Goal: Task Accomplishment & Management: Complete application form

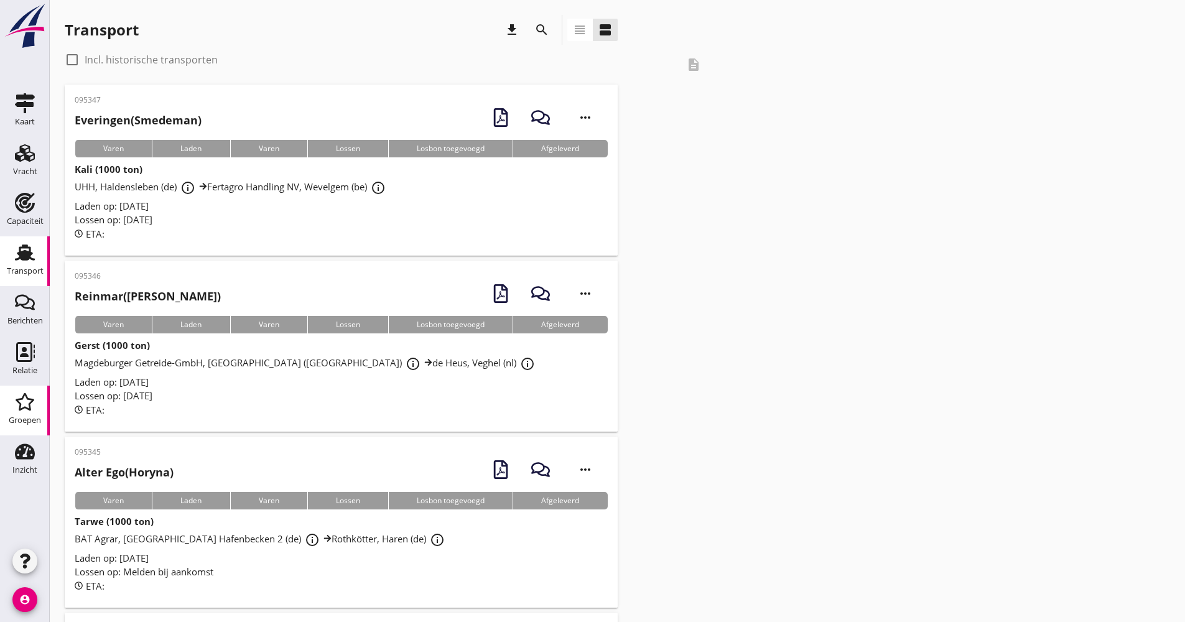
click at [37, 396] on div "Groepen" at bounding box center [25, 402] width 30 height 20
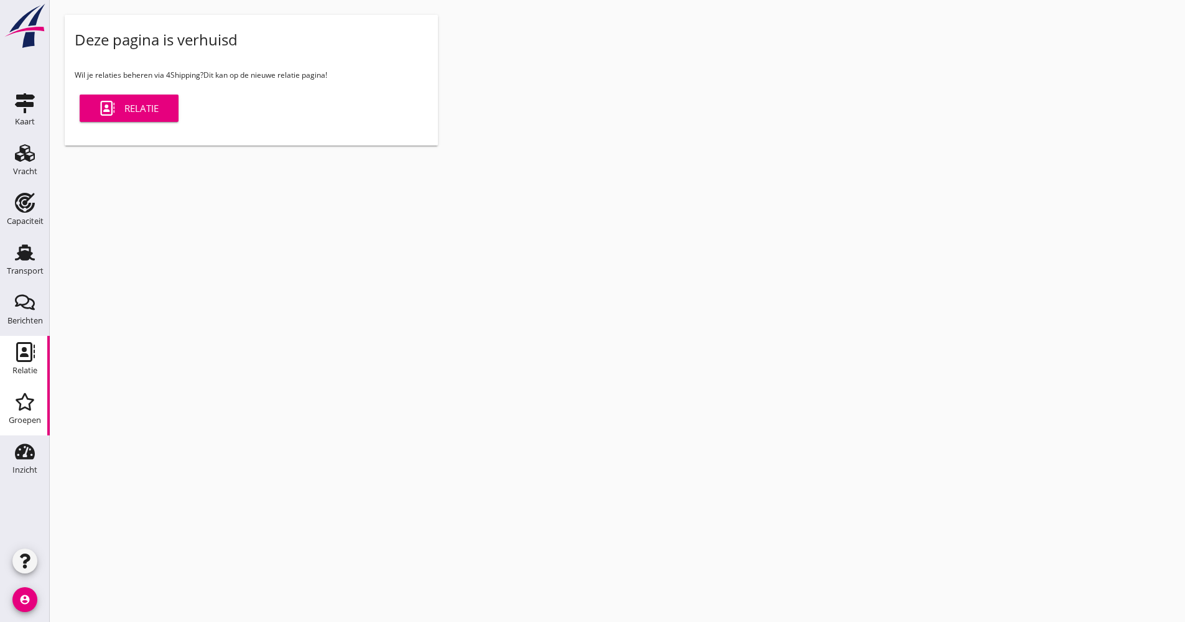
click at [21, 373] on div "Relatie" at bounding box center [24, 370] width 25 height 8
click div "Capaciteitsradar Selecteer opgeslagen filter Selecteer opgeslagen filter cancel…"
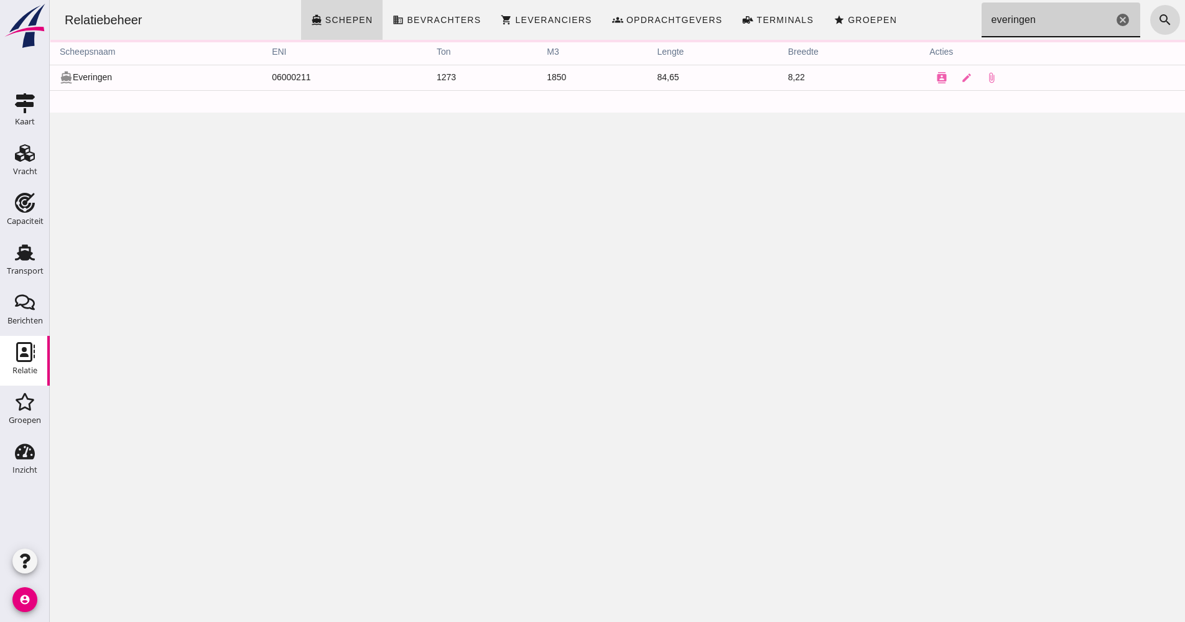
drag, startPoint x: 1021, startPoint y: 17, endPoint x: 966, endPoint y: 17, distance: 55.4
click input "everingen"
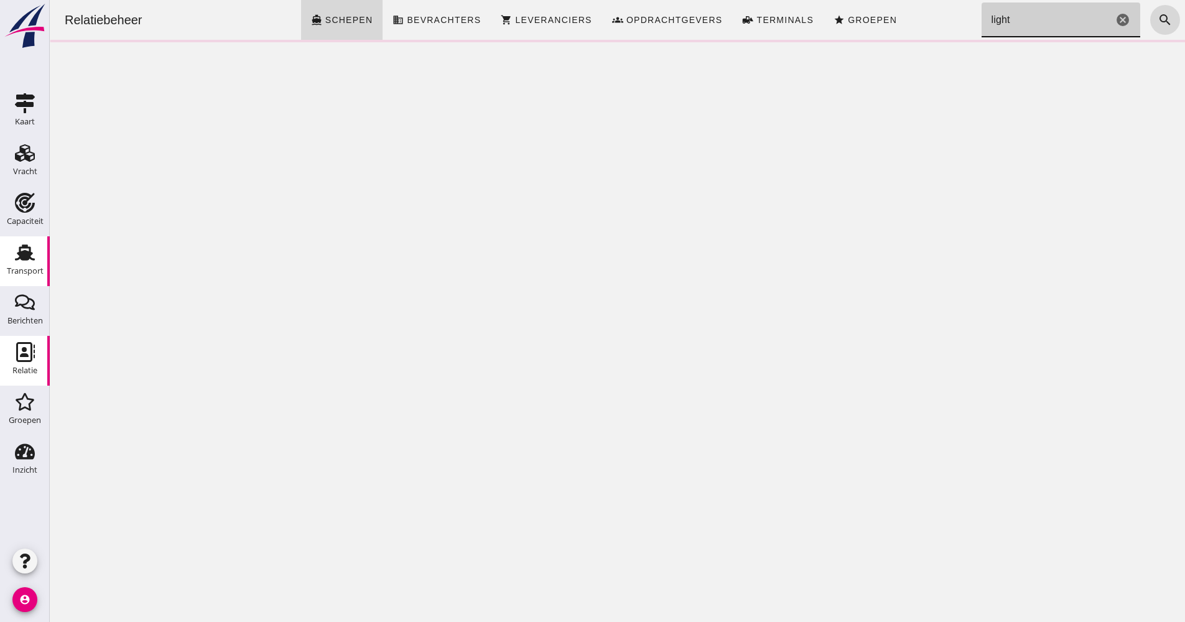
type input "light"
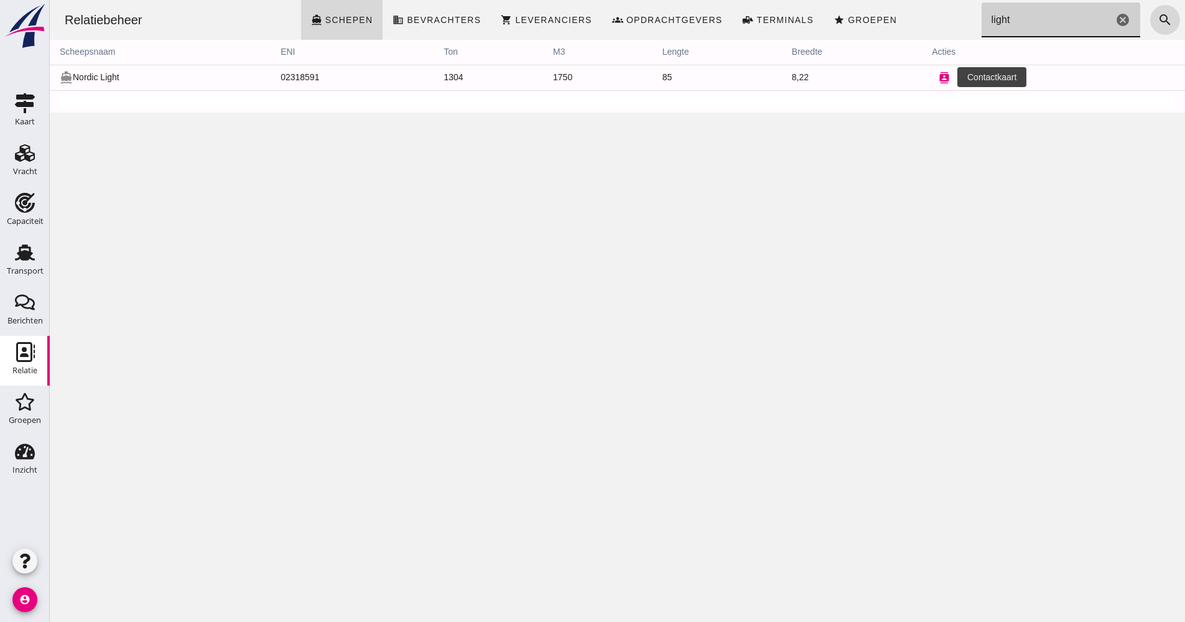
click at [939, 74] on icon "contacts" at bounding box center [944, 77] width 11 height 11
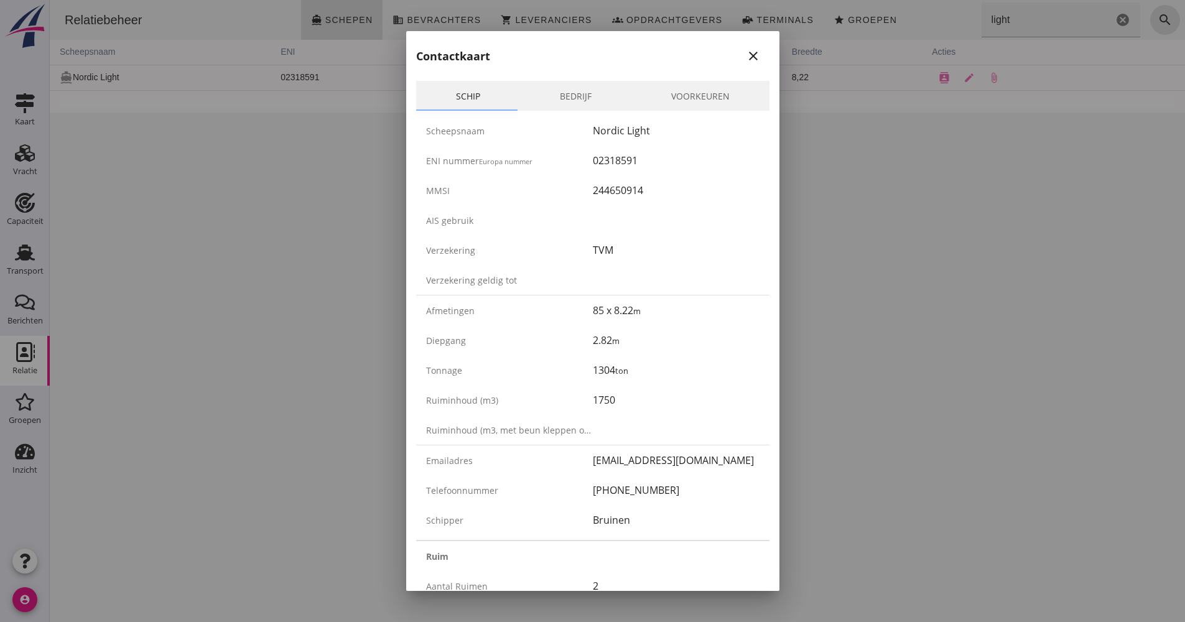
drag, startPoint x: 661, startPoint y: 490, endPoint x: 570, endPoint y: 494, distance: 91.5
click at [570, 494] on div "Telefoonnummer [PHONE_NUMBER]" at bounding box center [592, 490] width 353 height 30
drag, startPoint x: 570, startPoint y: 494, endPoint x: 615, endPoint y: 493, distance: 45.4
copy div "[PHONE_NUMBER]"
click at [208, 302] on div at bounding box center [592, 311] width 1185 height 622
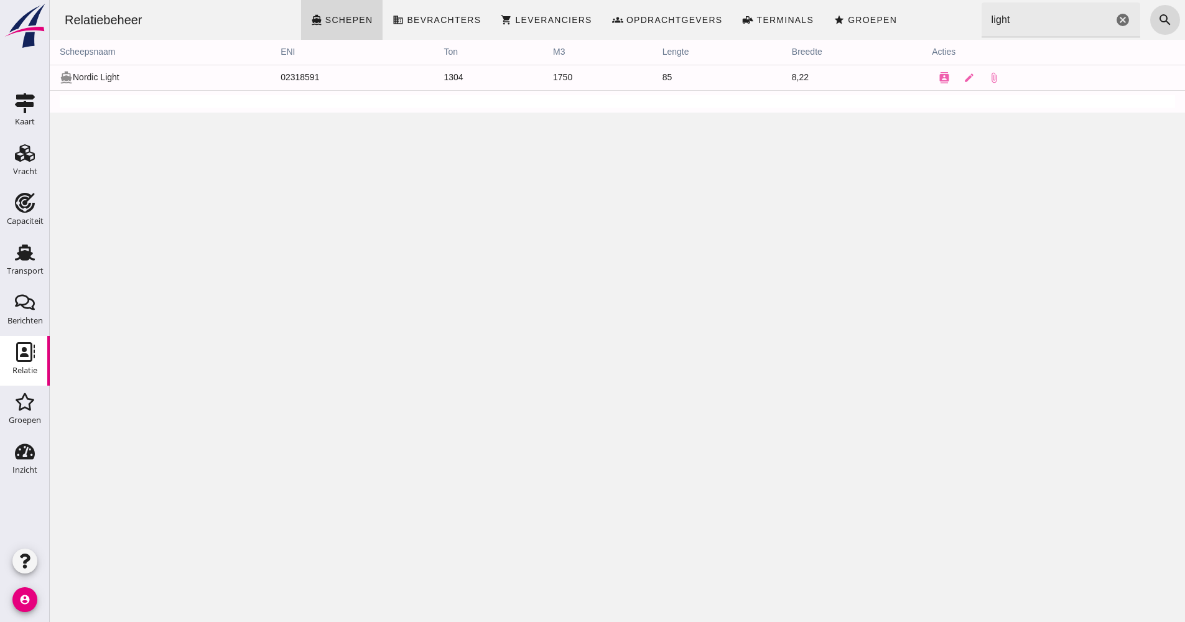
click at [56, 255] on div "Relatiebeheer directions_boat Schepen business Bevrachters shopping_cart Levera…" at bounding box center [617, 311] width 1135 height 622
click at [40, 257] on link "Transport Transport" at bounding box center [25, 261] width 50 height 50
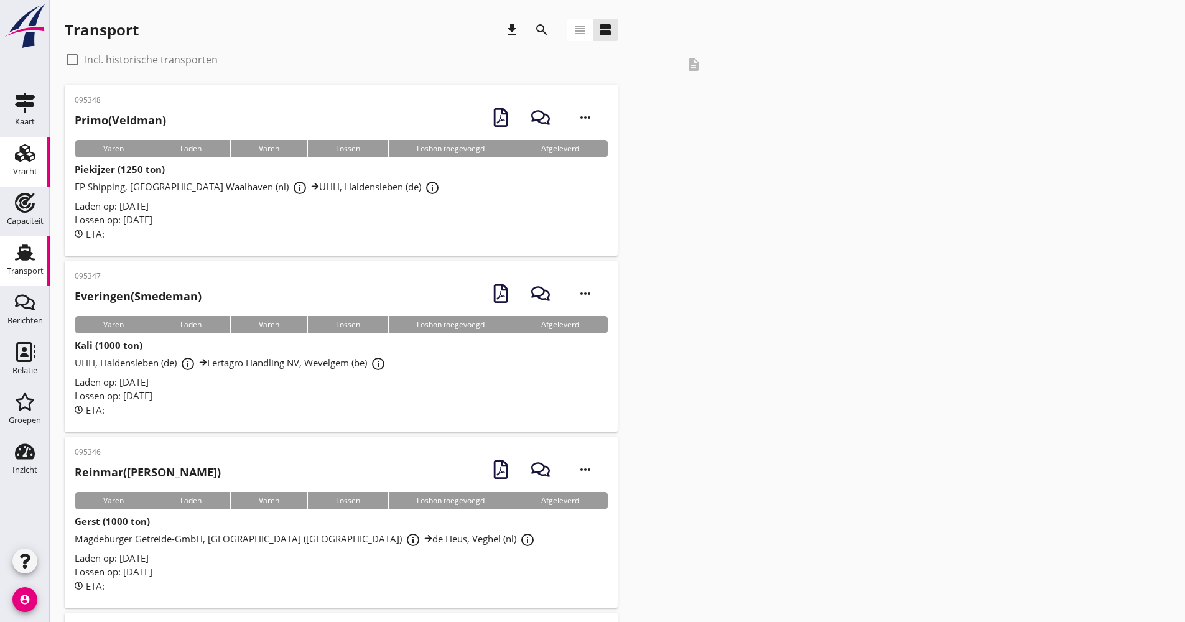
click at [40, 158] on link "Vracht Vracht" at bounding box center [25, 162] width 50 height 50
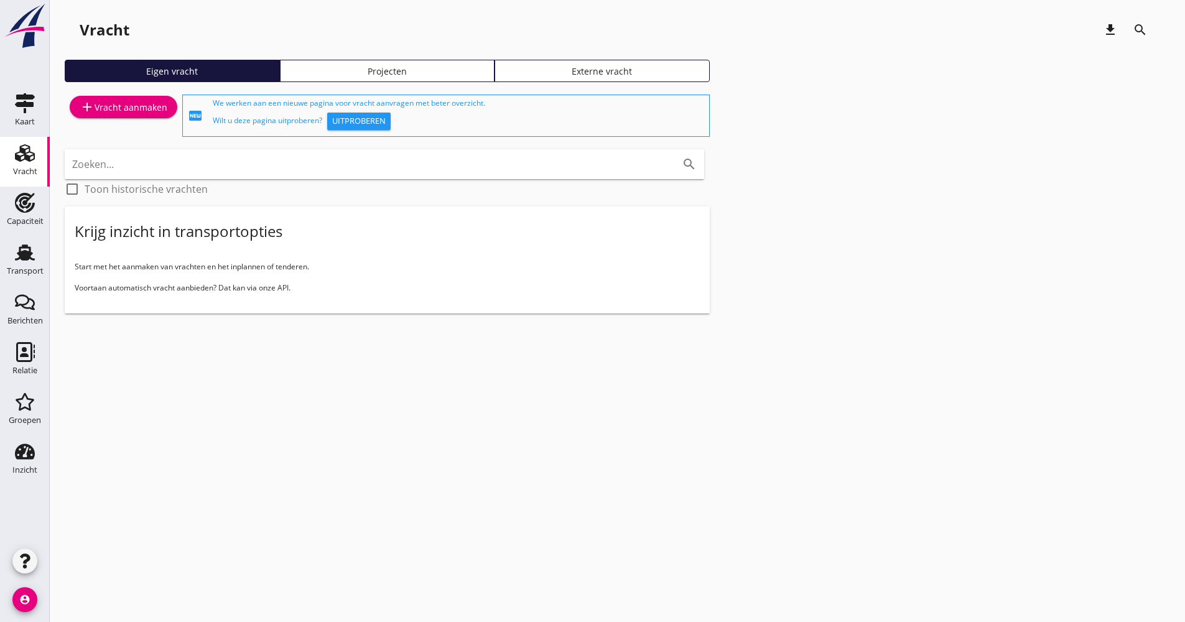
click at [114, 105] on div "add Vracht aanmaken" at bounding box center [124, 107] width 88 height 15
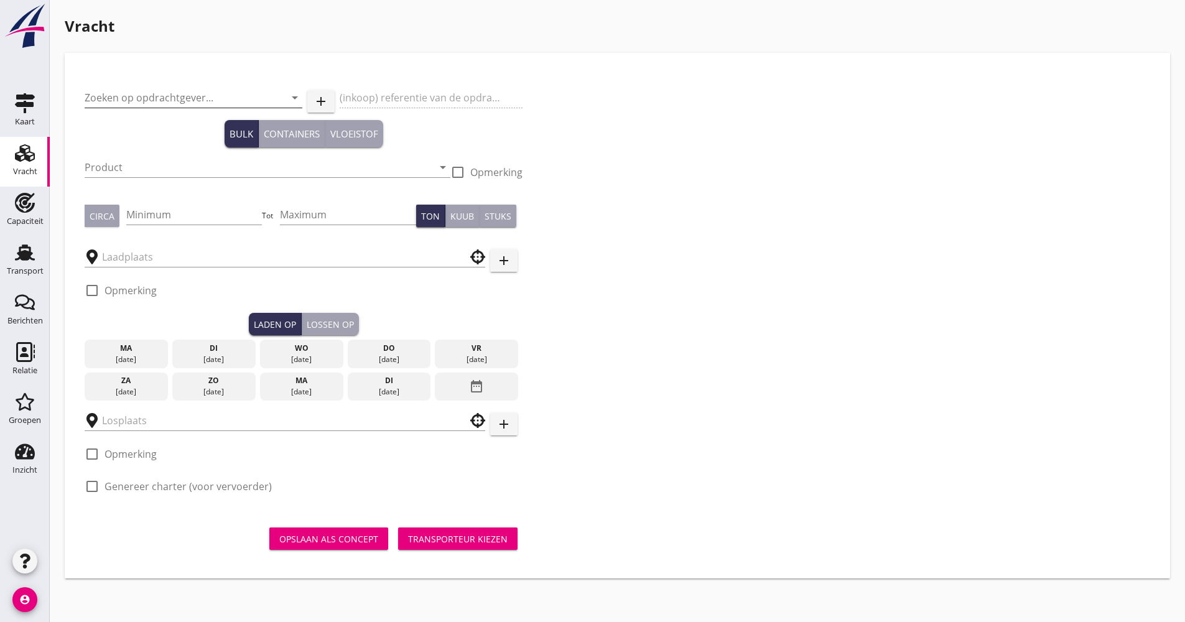
drag, startPoint x: 142, startPoint y: 96, endPoint x: 139, endPoint y: 103, distance: 6.7
click at [141, 97] on input "Zoeken op opdrachtgever..." at bounding box center [176, 98] width 183 height 20
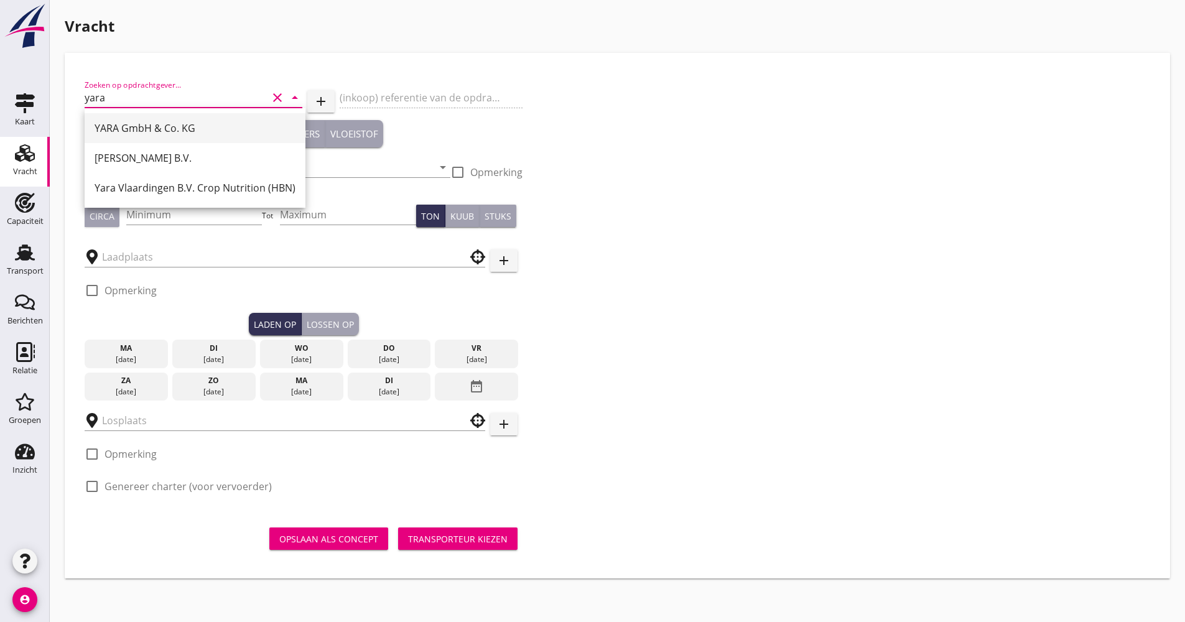
click at [152, 122] on div "YARA GmbH & Co. KG" at bounding box center [195, 128] width 201 height 15
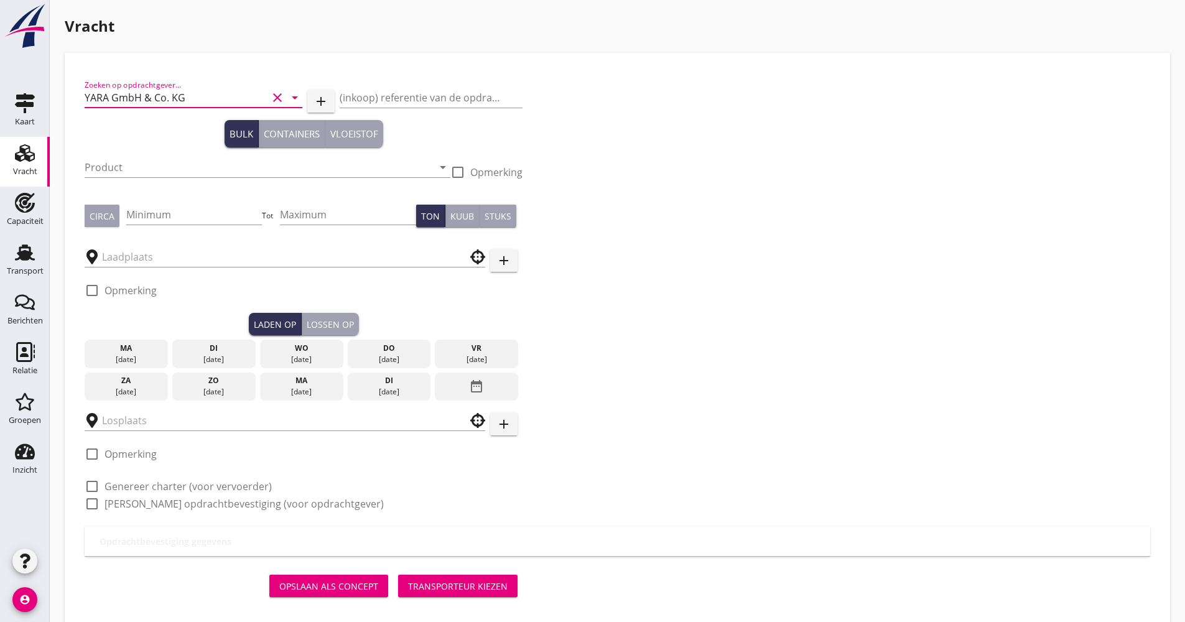
type input "YARA GmbH & Co. KG"
click at [145, 155] on div "Product arrow_drop_down" at bounding box center [268, 170] width 366 height 40
click at [127, 169] on input "Product" at bounding box center [259, 167] width 348 height 20
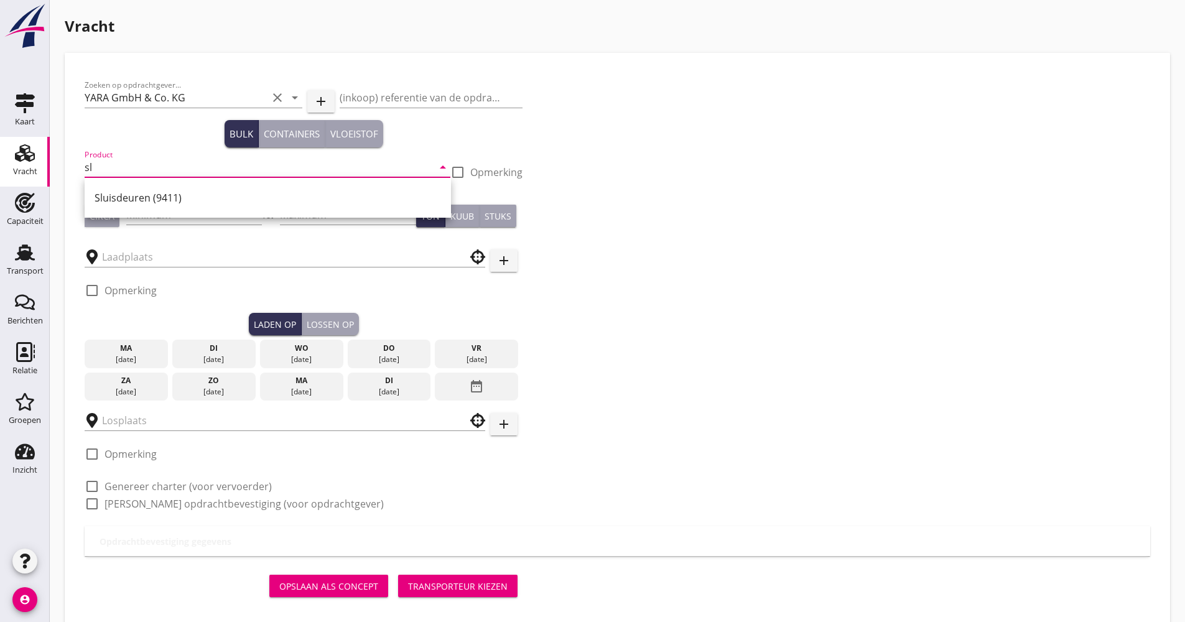
type input "s"
click at [132, 188] on div "Kunstmest (7242)" at bounding box center [268, 198] width 346 height 30
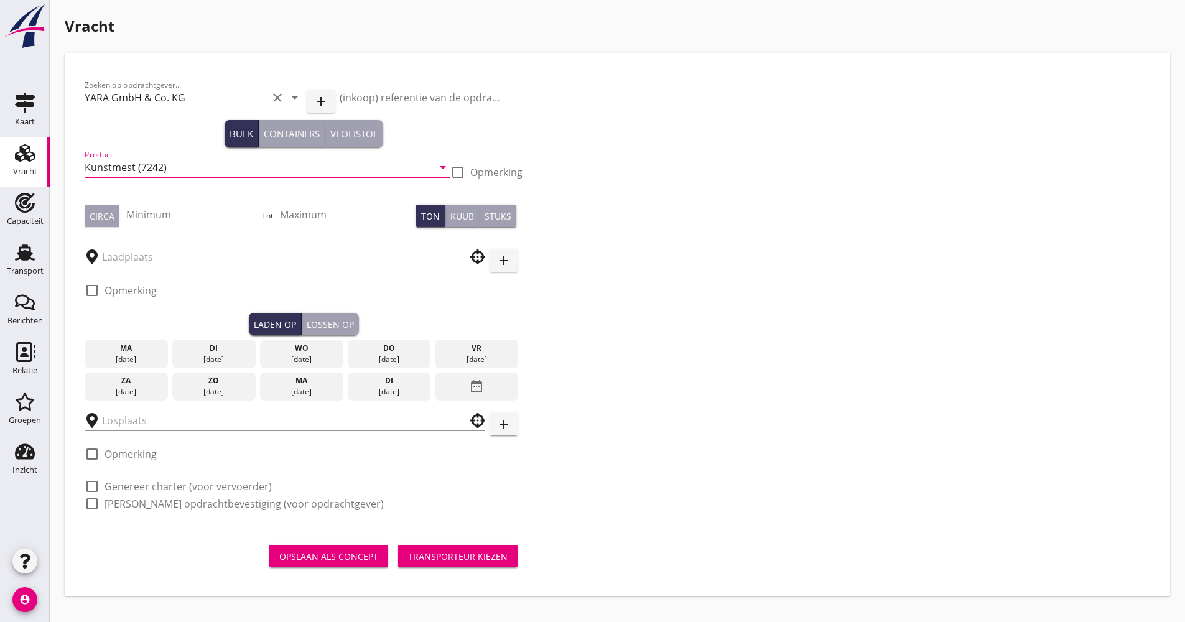
type input "Kunstmest (7242)"
click at [459, 169] on div at bounding box center [457, 172] width 21 height 21
checkbox input "true"
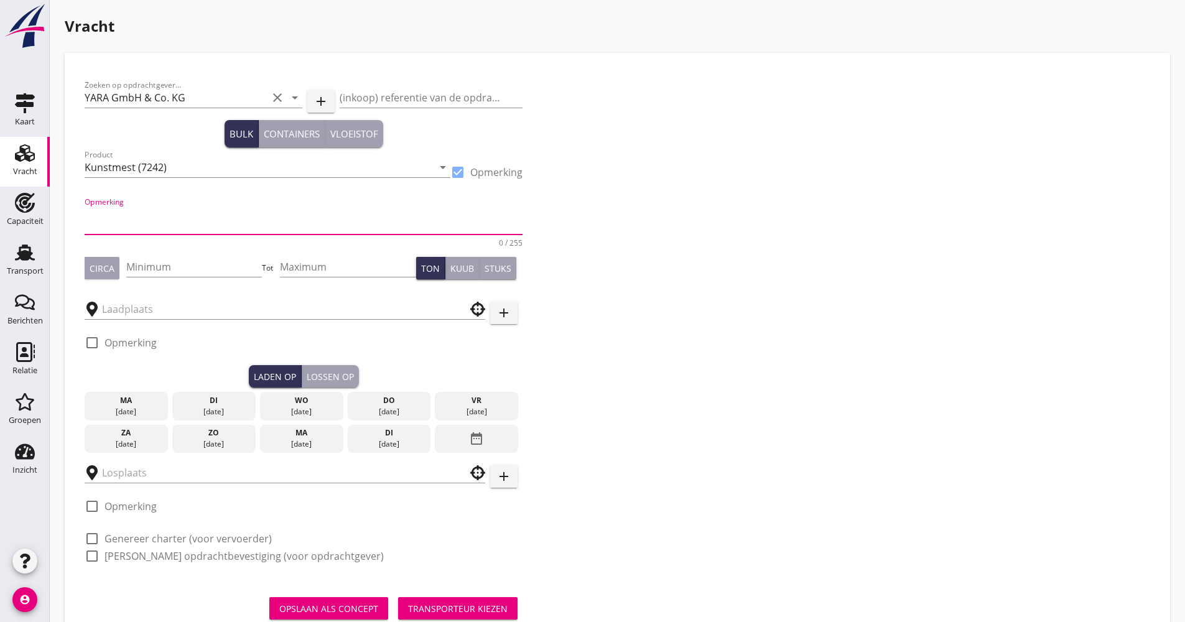
click at [145, 228] on textarea "Opmerking" at bounding box center [304, 220] width 438 height 30
type textarea "CAN"
type button "circa"
click at [167, 255] on div "Minimum" at bounding box center [194, 269] width 136 height 40
click at [167, 257] on input "Minimum" at bounding box center [194, 267] width 136 height 20
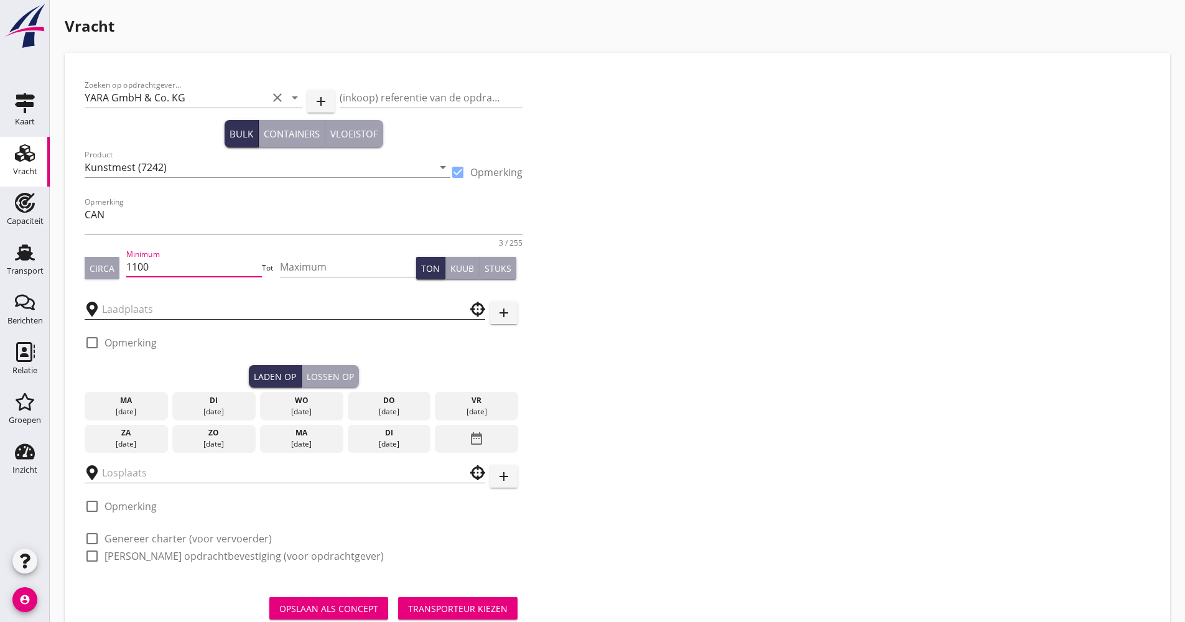
type input "1100"
click at [159, 310] on input "text" at bounding box center [276, 309] width 348 height 20
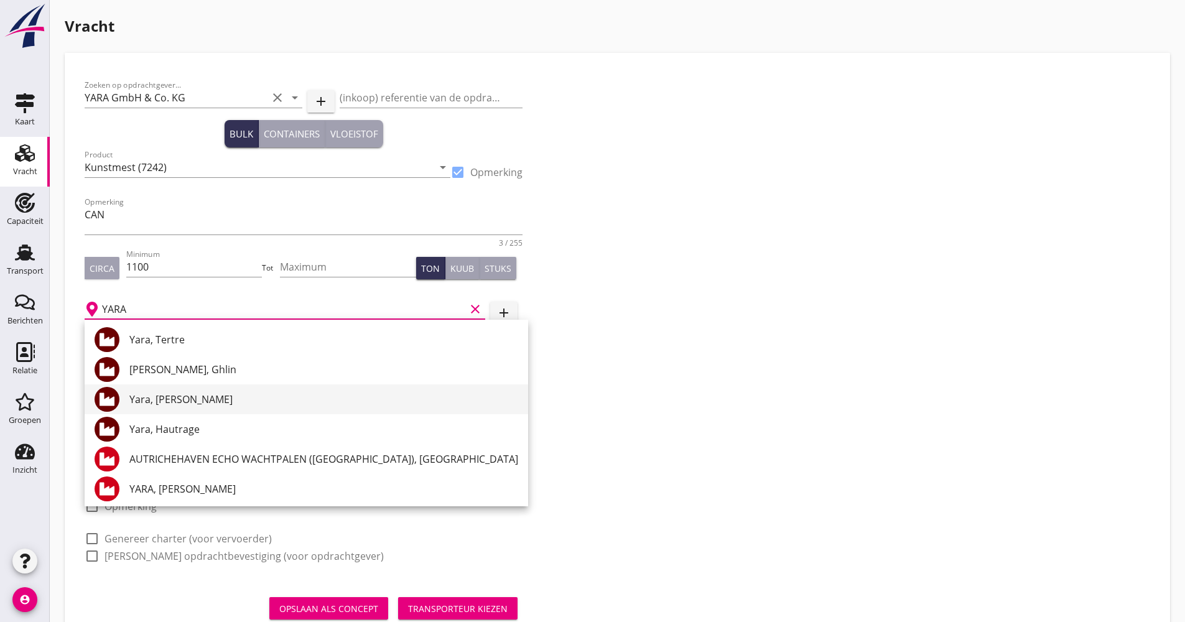
click at [155, 394] on div "Yara, [PERSON_NAME]" at bounding box center [323, 399] width 389 height 15
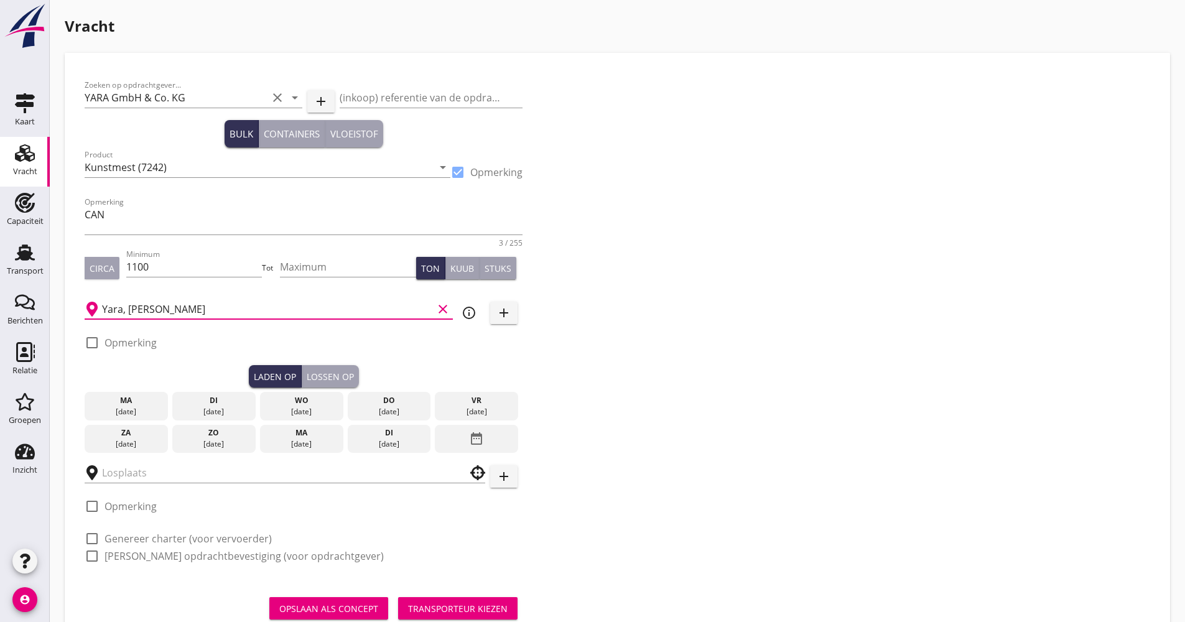
type input "Yara, [PERSON_NAME]"
click at [458, 315] on div "info_outline" at bounding box center [469, 312] width 22 height 15
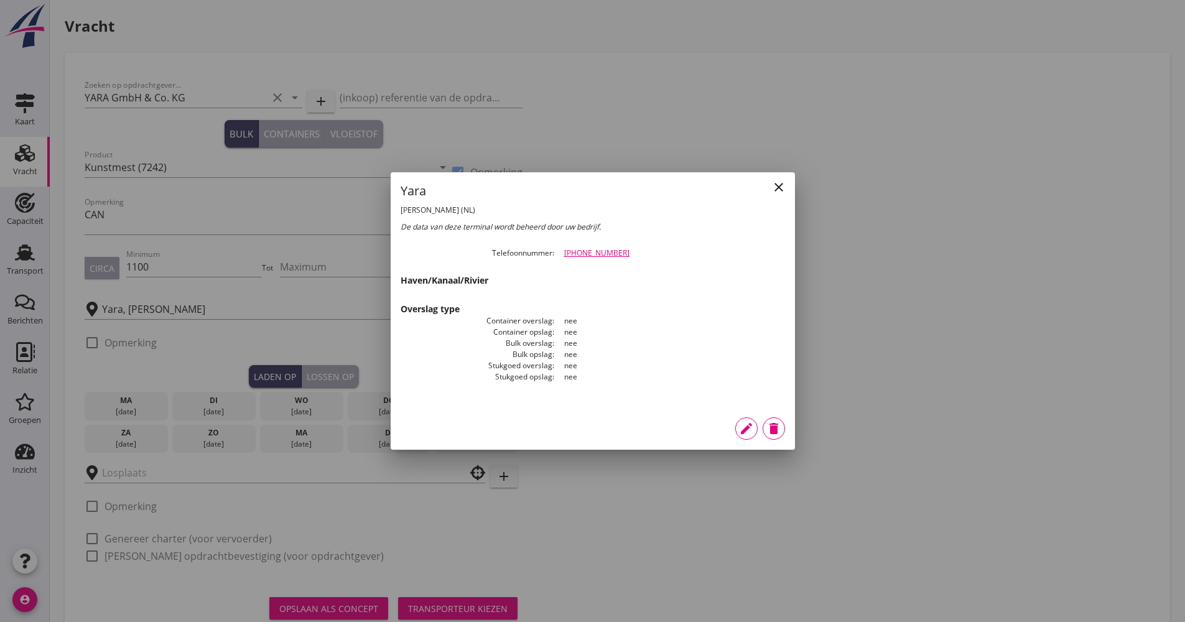
click at [766, 187] on div at bounding box center [689, 201] width 192 height 39
click at [774, 186] on icon "close" at bounding box center [778, 187] width 15 height 15
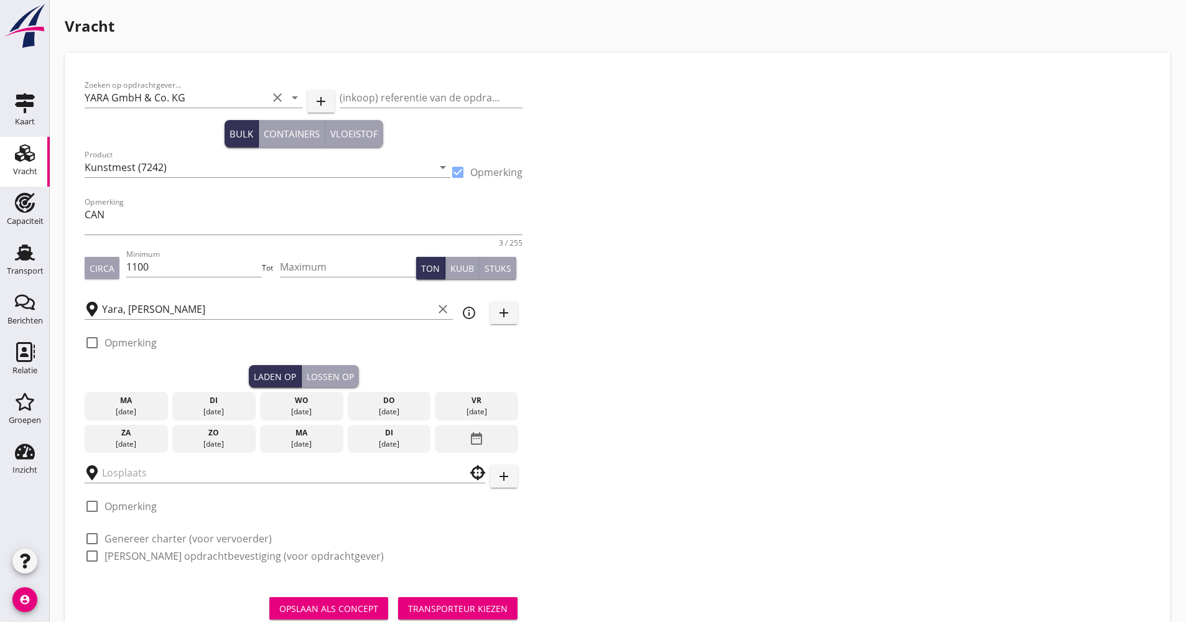
click at [131, 445] on div "[DATE]" at bounding box center [126, 444] width 77 height 11
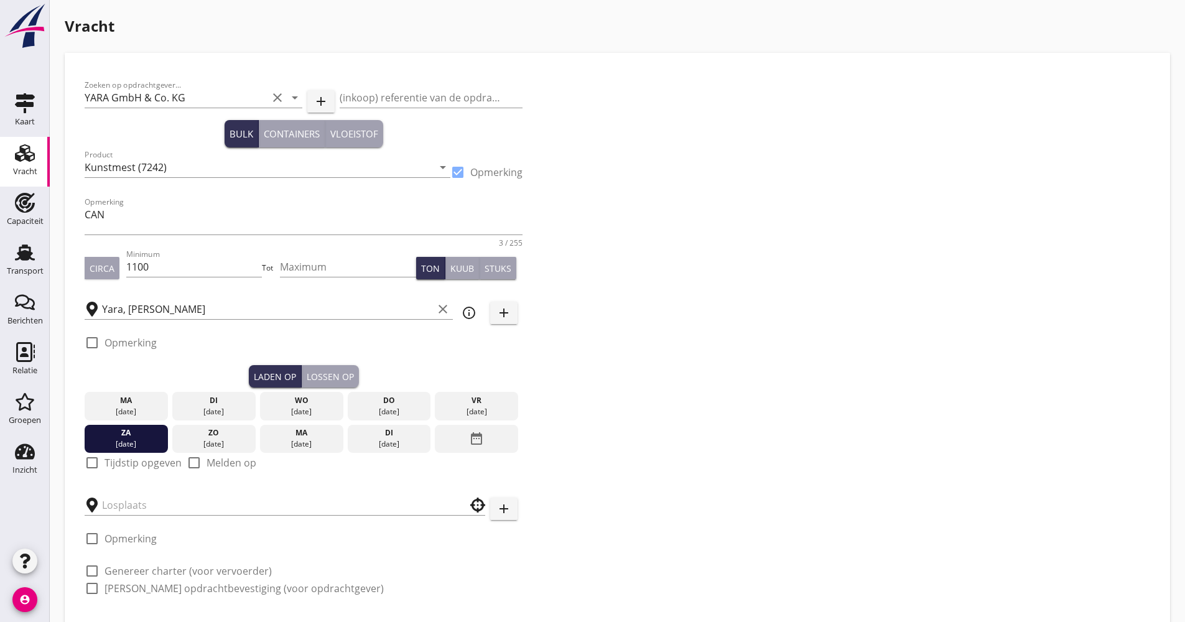
click at [110, 461] on label "Tijdstip opgeven" at bounding box center [143, 463] width 77 height 12
checkbox input "true"
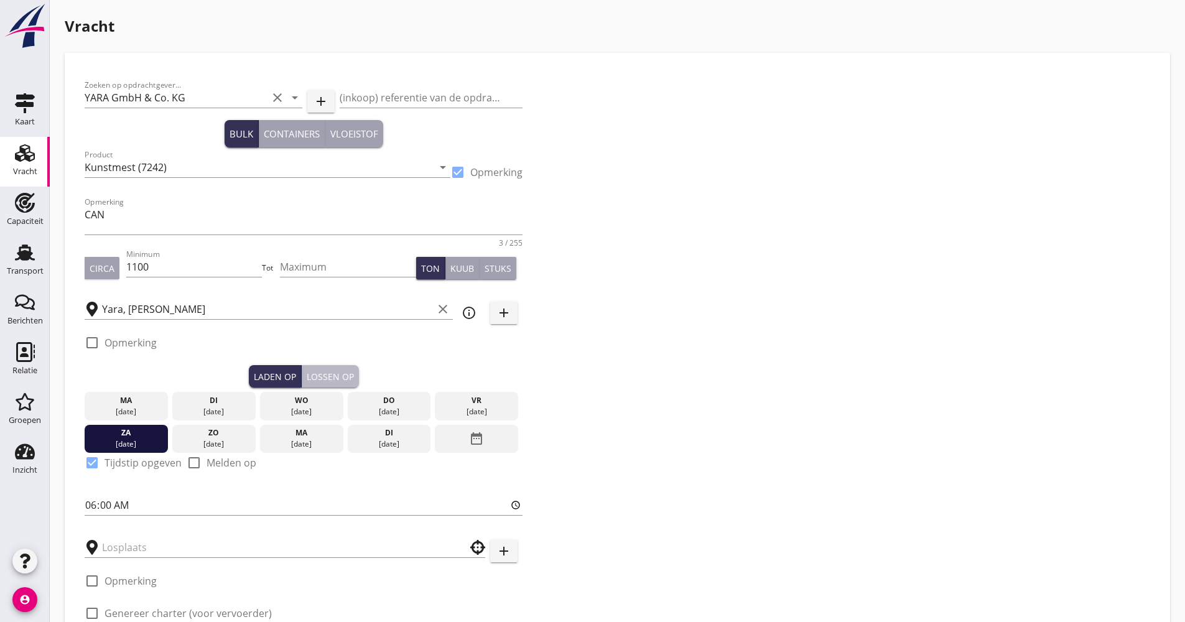
drag, startPoint x: 314, startPoint y: 371, endPoint x: 334, endPoint y: 380, distance: 21.7
click at [316, 372] on div "Lossen op" at bounding box center [330, 376] width 47 height 13
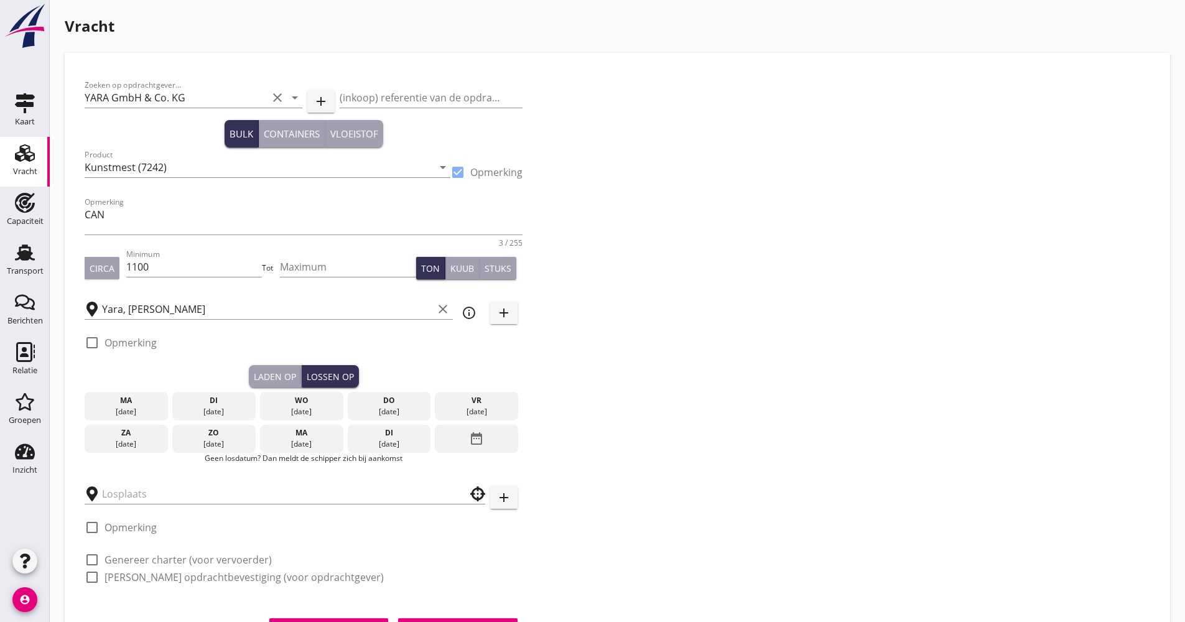
click at [452, 437] on div "date_range" at bounding box center [476, 439] width 83 height 29
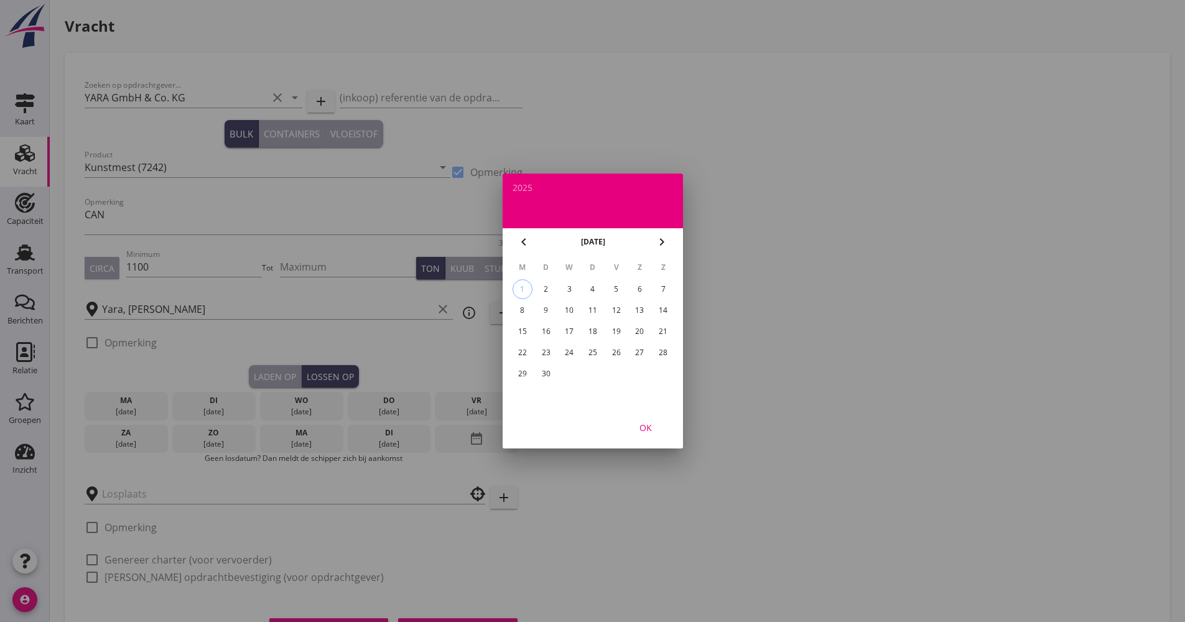
click at [594, 312] on div "11" at bounding box center [592, 310] width 20 height 20
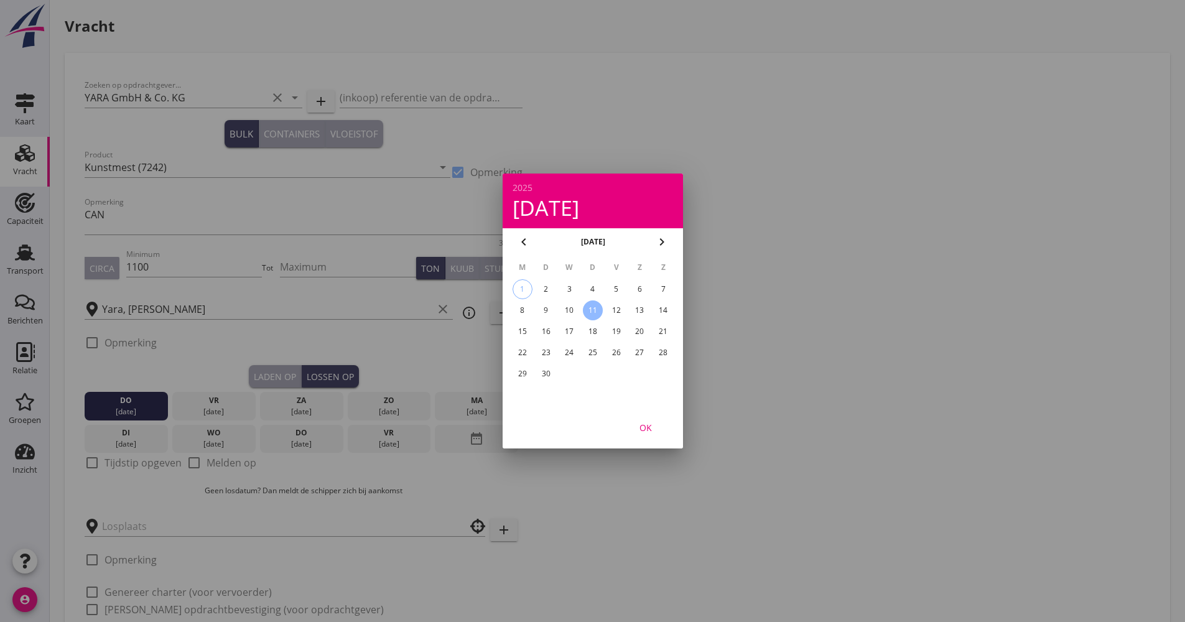
click at [675, 430] on div "OK" at bounding box center [593, 427] width 180 height 42
drag, startPoint x: 633, startPoint y: 436, endPoint x: 644, endPoint y: 432, distance: 12.4
click at [641, 434] on button "OK" at bounding box center [645, 427] width 55 height 22
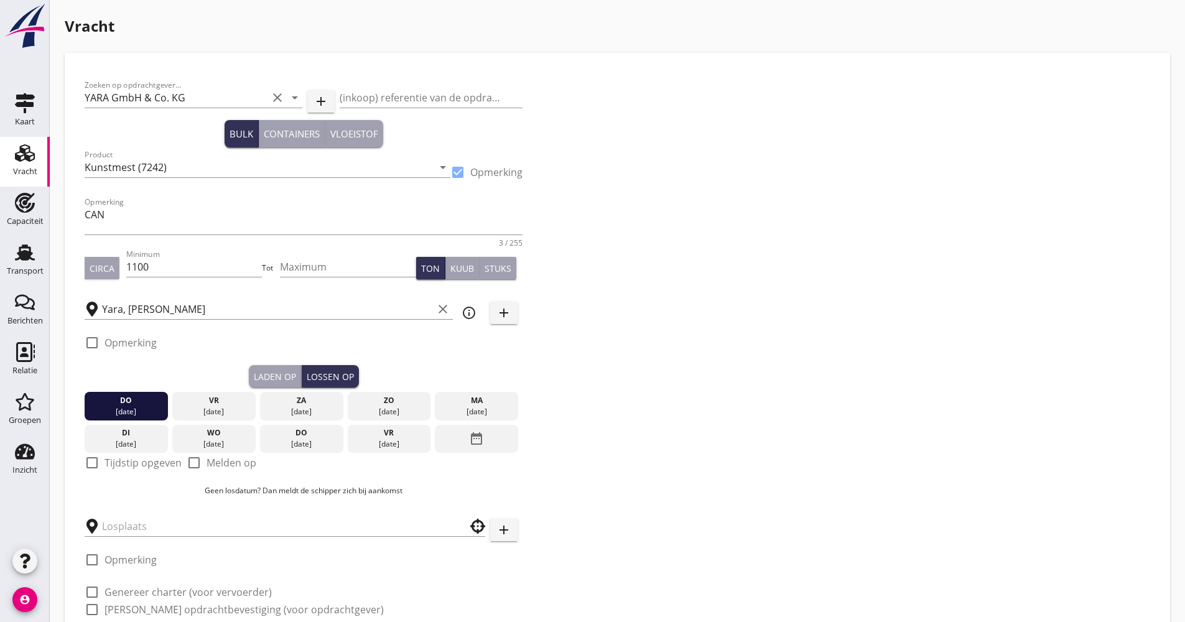
click at [138, 465] on label "Tijdstip opgeven" at bounding box center [143, 463] width 77 height 12
checkbox input "true"
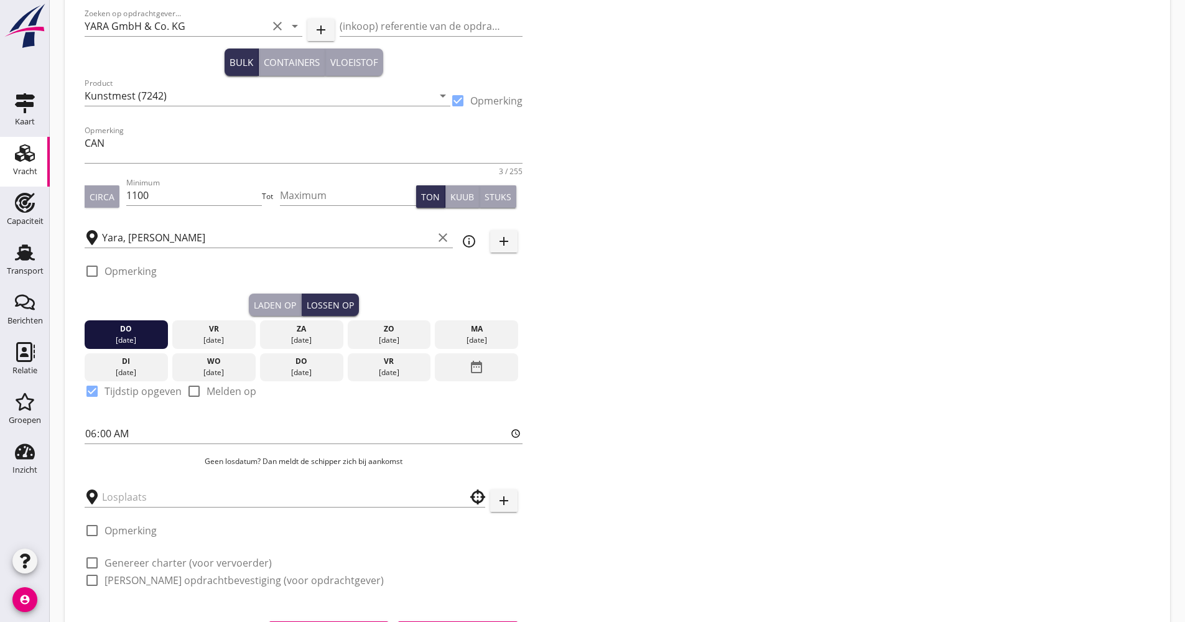
scroll to position [124, 0]
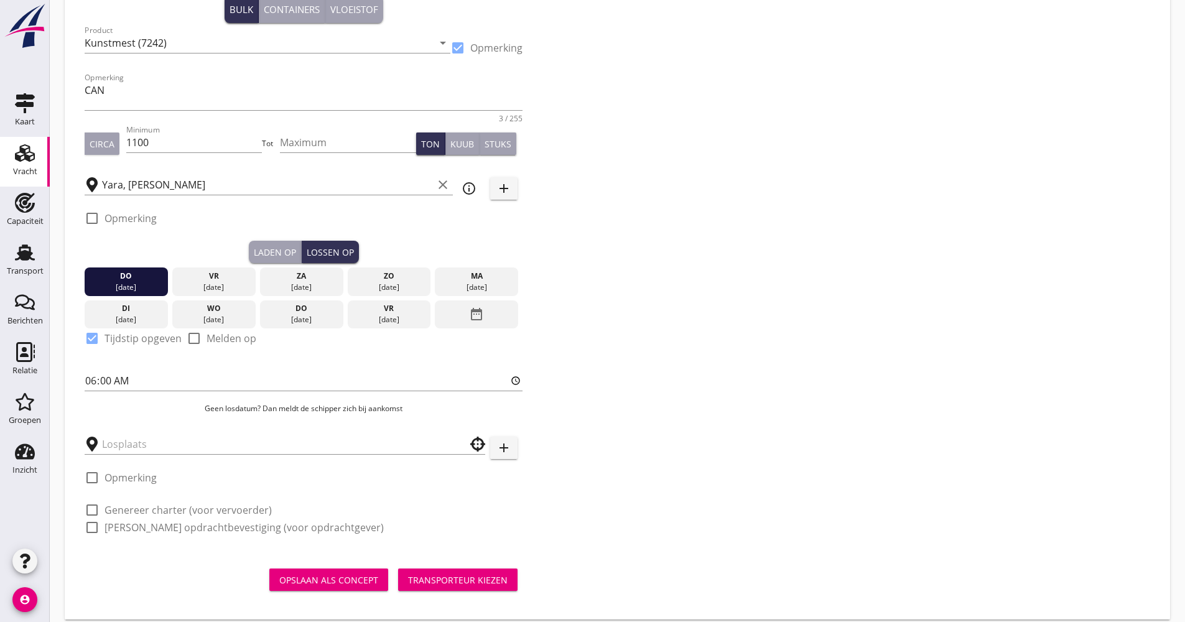
click at [136, 432] on div at bounding box center [285, 440] width 401 height 27
click at [136, 437] on input "text" at bounding box center [276, 444] width 348 height 20
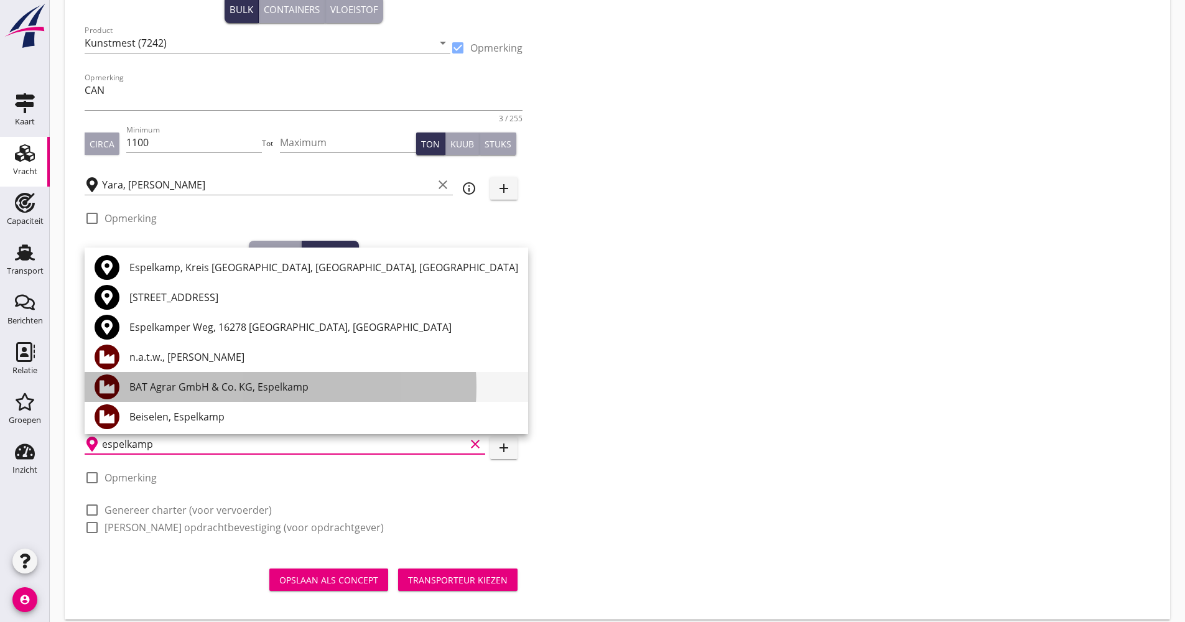
click at [203, 388] on div "BAT Agrar GmbH & Co. KG, Espelkamp" at bounding box center [323, 386] width 389 height 15
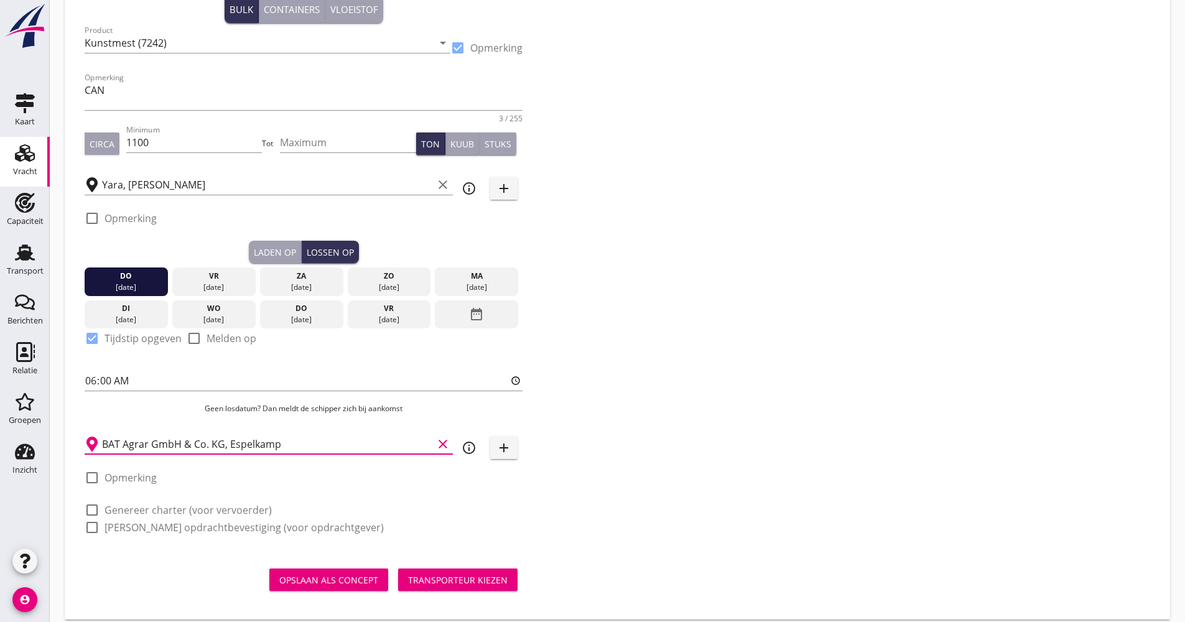
type input "BAT Agrar GmbH & Co. KG, Espelkamp"
click at [164, 518] on div "check_box_outline_blank [PERSON_NAME] opdrachtbevestiging (voor opdrachtgever)" at bounding box center [304, 526] width 438 height 17
click at [156, 517] on div "check_box_outline_blank Genereer charter (voor vervoerder)" at bounding box center [178, 510] width 187 height 15
click at [154, 511] on label "Genereer charter (voor vervoerder)" at bounding box center [188, 510] width 167 height 12
checkbox input "true"
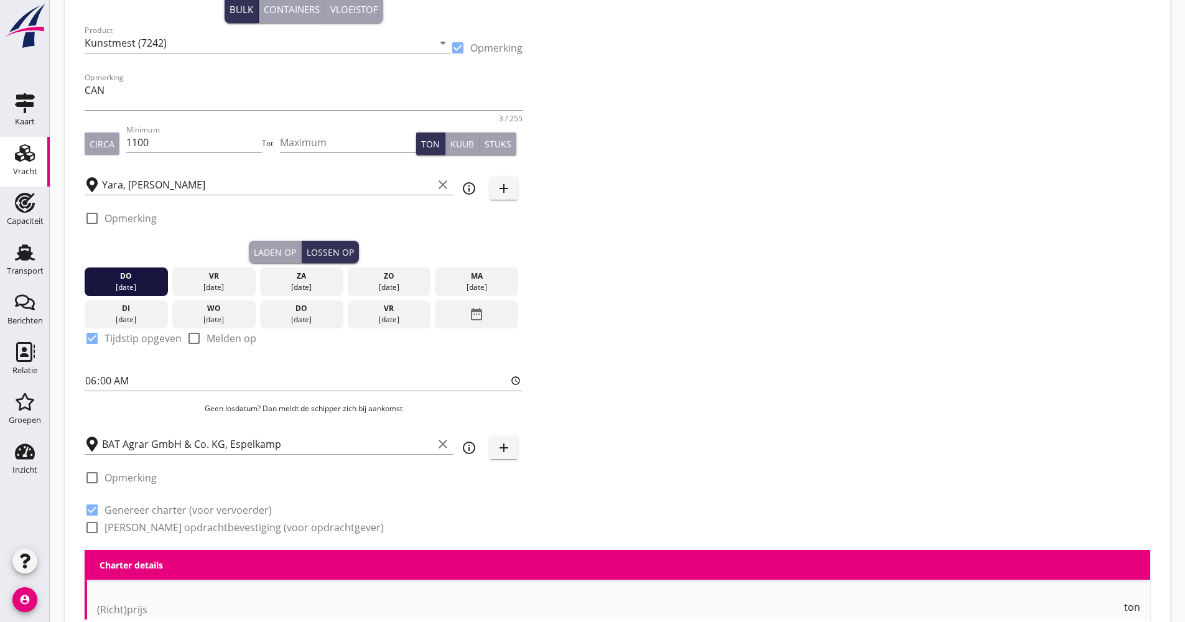
click at [144, 526] on label "[PERSON_NAME] opdrachtbevestiging (voor opdrachtgever)" at bounding box center [244, 527] width 279 height 12
checkbox input "true"
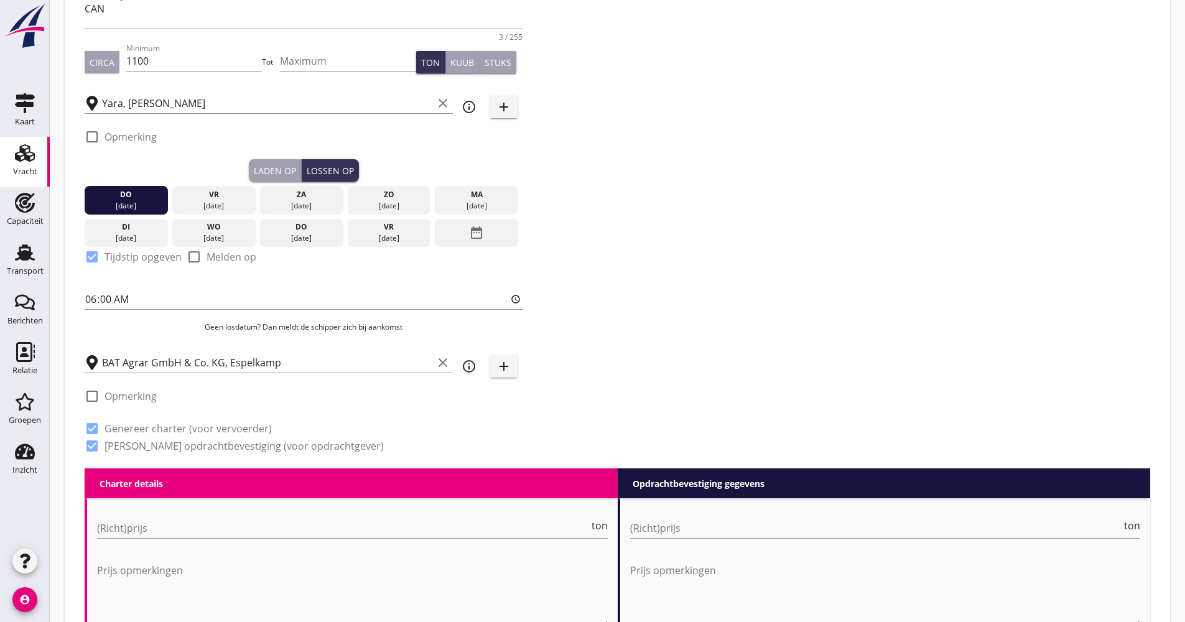
scroll to position [373, 0]
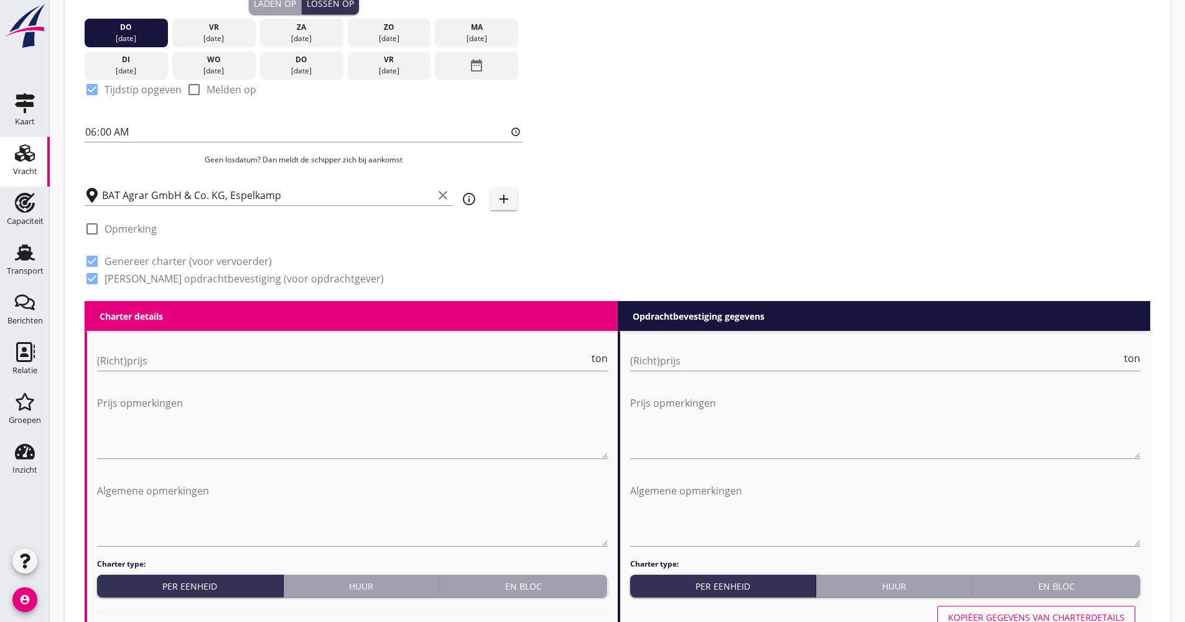
click at [141, 373] on div "(Richt)prijs ton" at bounding box center [352, 367] width 511 height 32
click at [141, 361] on input "(Richt)prijs" at bounding box center [343, 361] width 492 height 20
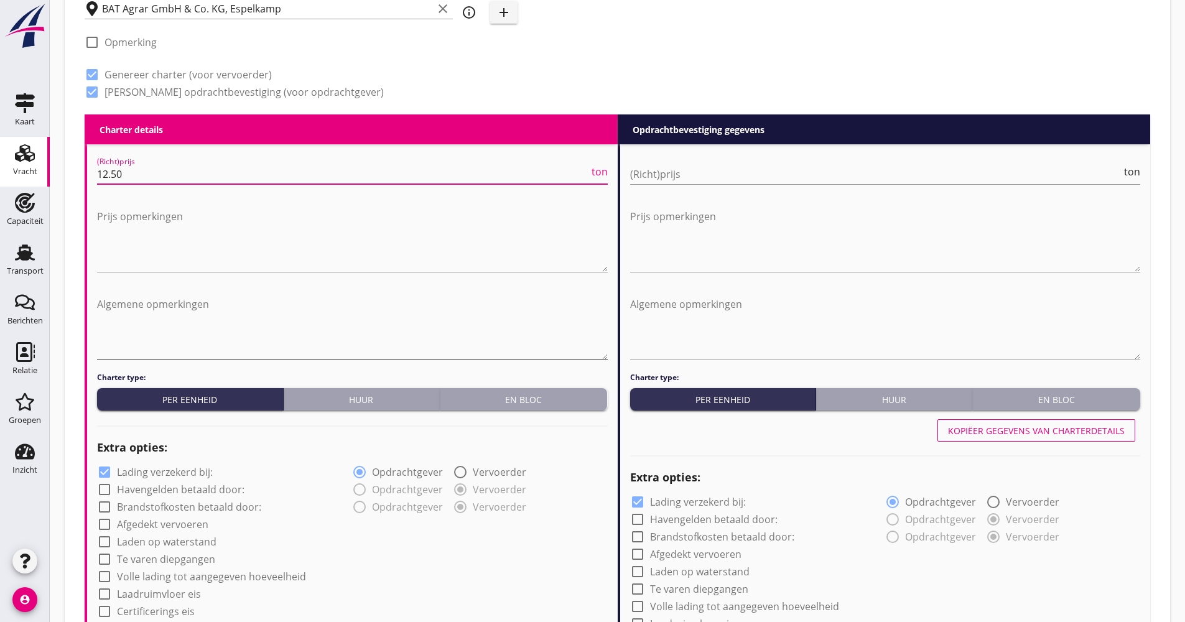
scroll to position [746, 0]
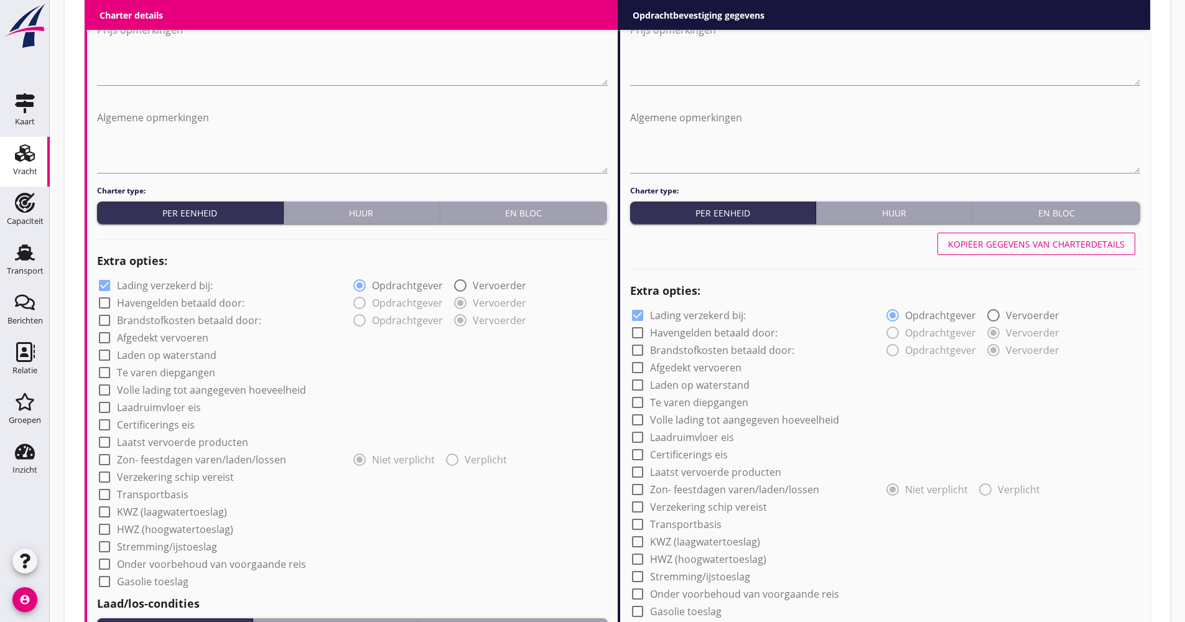
type input "12.50"
click at [181, 280] on label "Lading verzekerd bij:" at bounding box center [165, 285] width 96 height 12
checkbox input "false"
click at [160, 329] on div "check_box_outline_blank Afgedekt vervoeren" at bounding box center [352, 336] width 511 height 17
click at [160, 335] on label "Afgedekt vervoeren" at bounding box center [162, 338] width 91 height 12
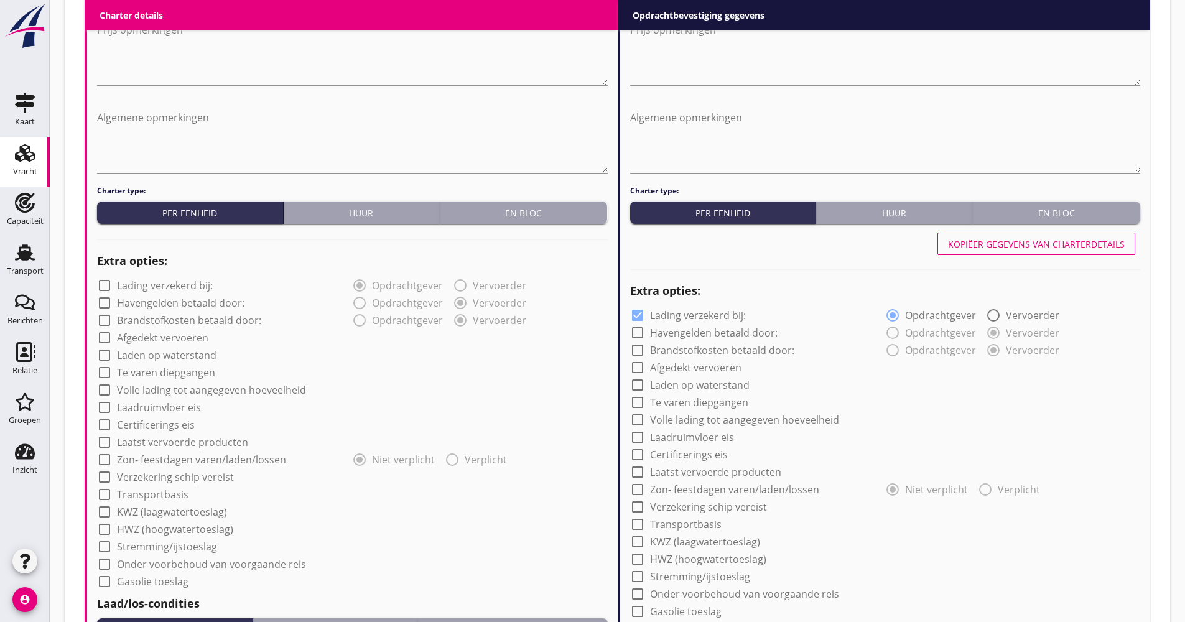
checkbox input "true"
click at [160, 383] on div "check_box_outline_blank Volle lading tot aangegeven hoeveelheid" at bounding box center [201, 390] width 209 height 15
click at [160, 384] on label "Volle lading tot aangegeven hoeveelheid" at bounding box center [211, 390] width 189 height 12
checkbox input "true"
click at [170, 472] on label "Verzekering schip vereist" at bounding box center [175, 477] width 117 height 12
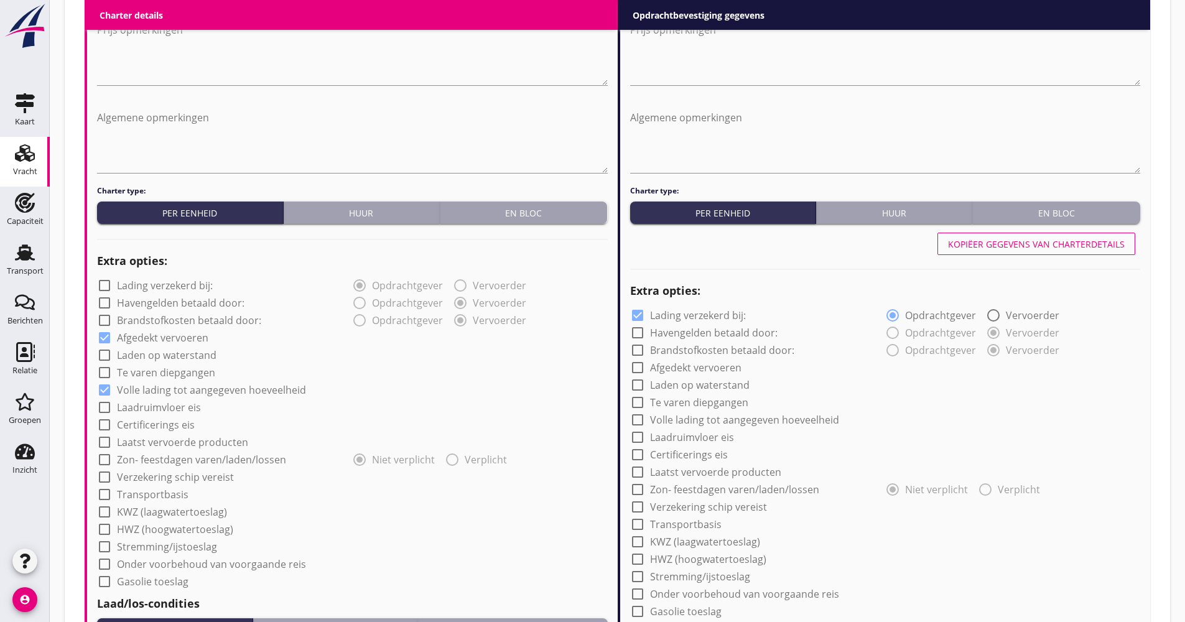
checkbox input "true"
click at [159, 490] on label "Transportbasis" at bounding box center [153, 494] width 72 height 12
checkbox input "true"
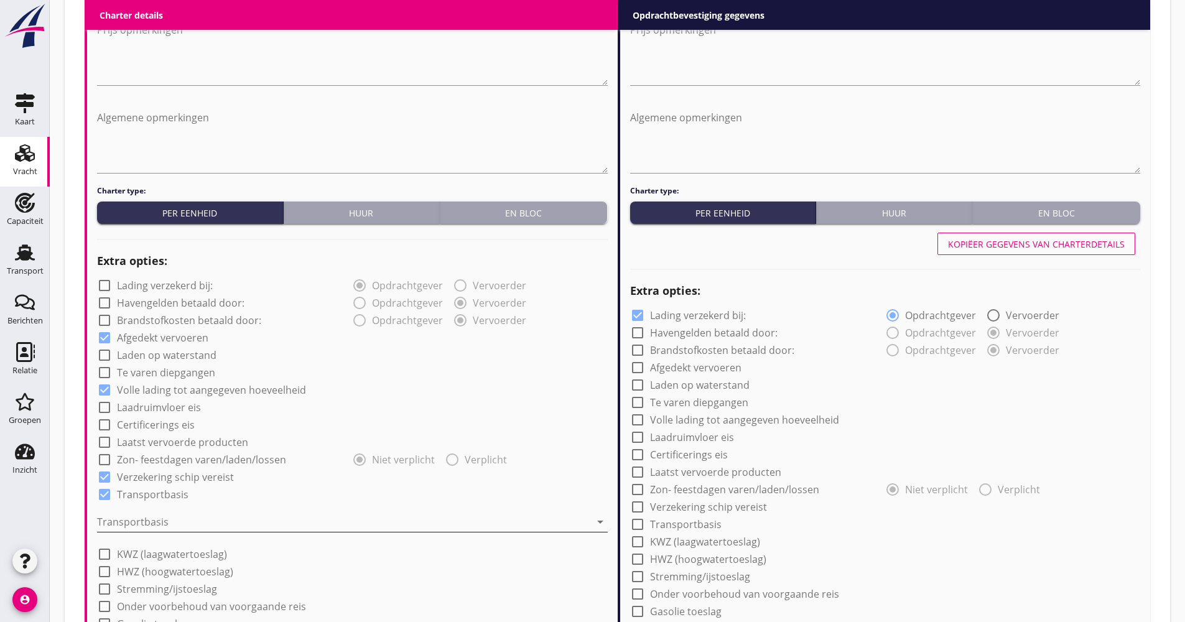
drag, startPoint x: 178, startPoint y: 534, endPoint x: 177, endPoint y: 527, distance: 7.6
click at [178, 535] on div "Transportbasis arrow_drop_down" at bounding box center [352, 528] width 511 height 32
click at [176, 527] on div at bounding box center [343, 522] width 493 height 20
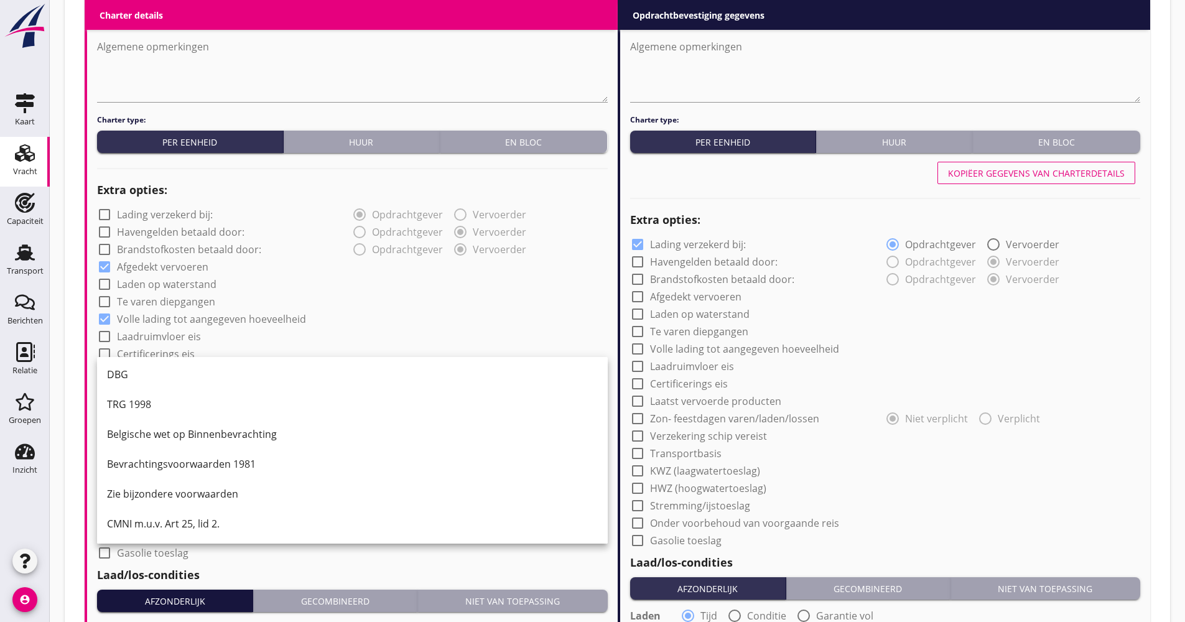
scroll to position [871, 0]
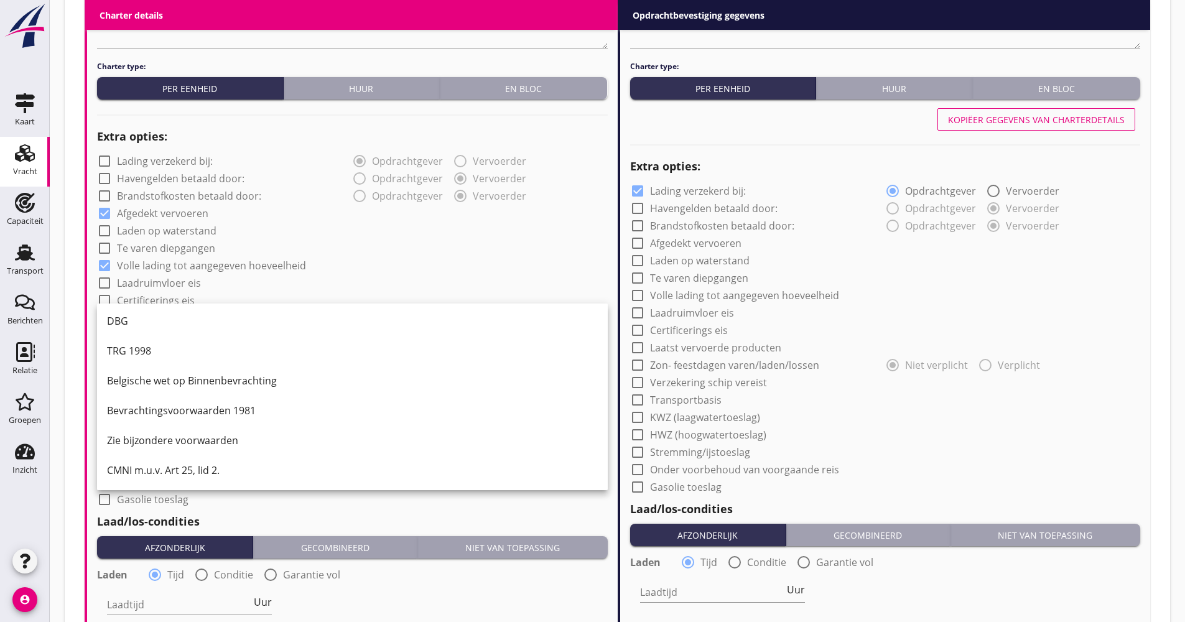
click at [172, 473] on div "CMNI m.u.v. Art 25, lid 2." at bounding box center [352, 470] width 491 height 15
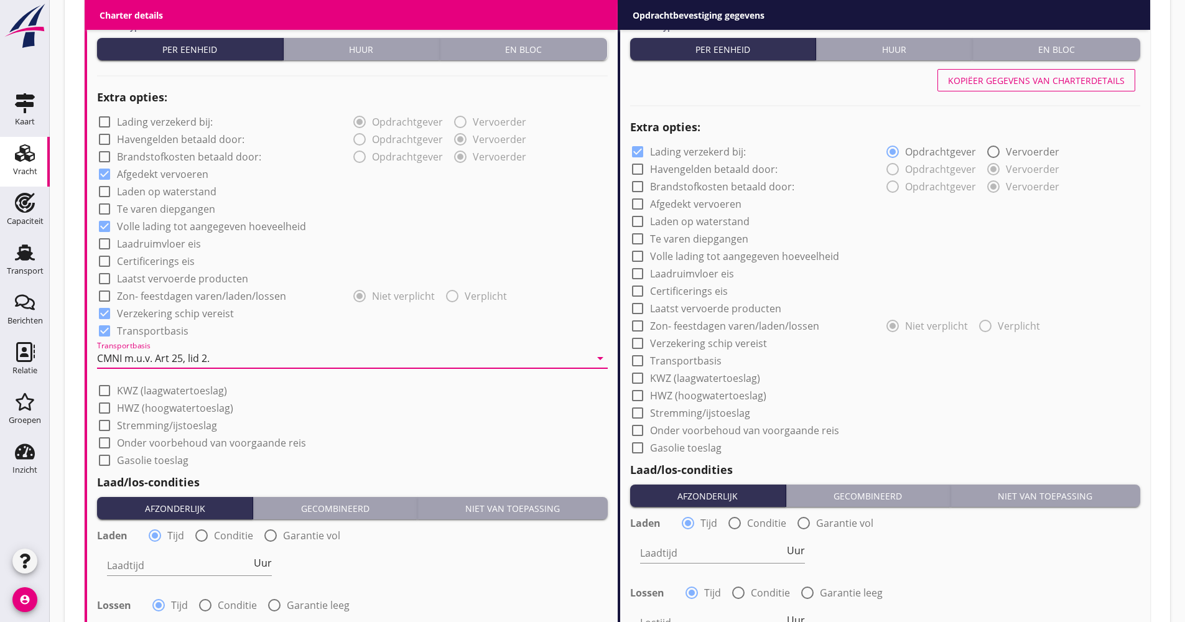
scroll to position [1057, 0]
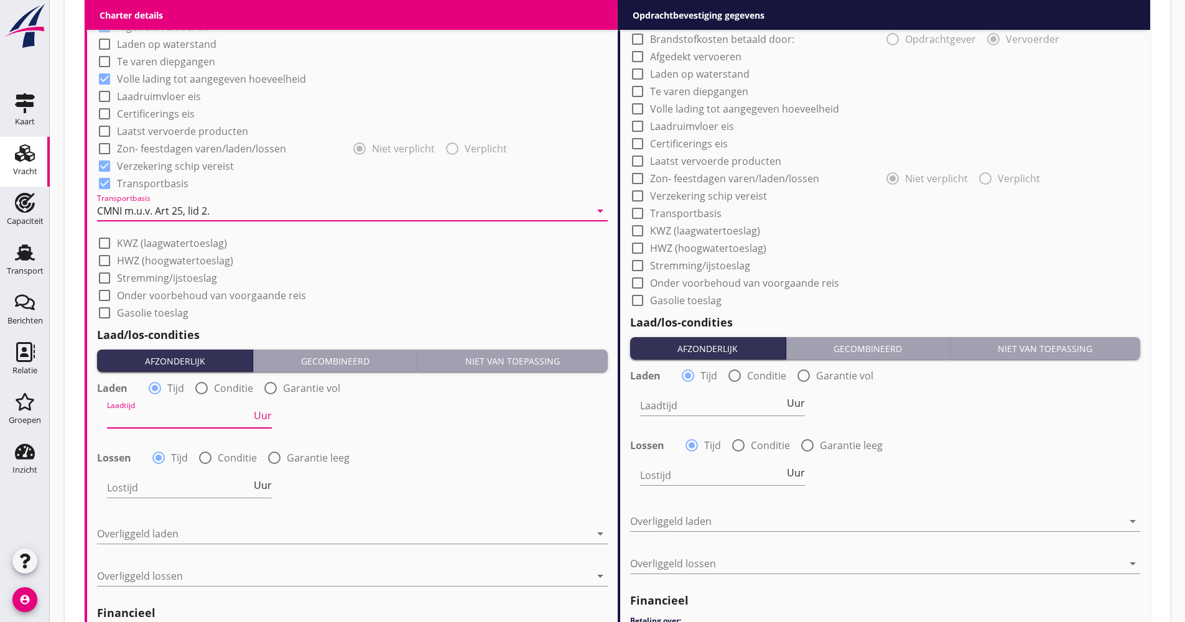
drag, startPoint x: 216, startPoint y: 423, endPoint x: 193, endPoint y: 416, distance: 24.6
click at [216, 424] on input "Laadtijd" at bounding box center [179, 418] width 144 height 20
type input "48"
click at [264, 486] on span "Uur" at bounding box center [263, 485] width 18 height 10
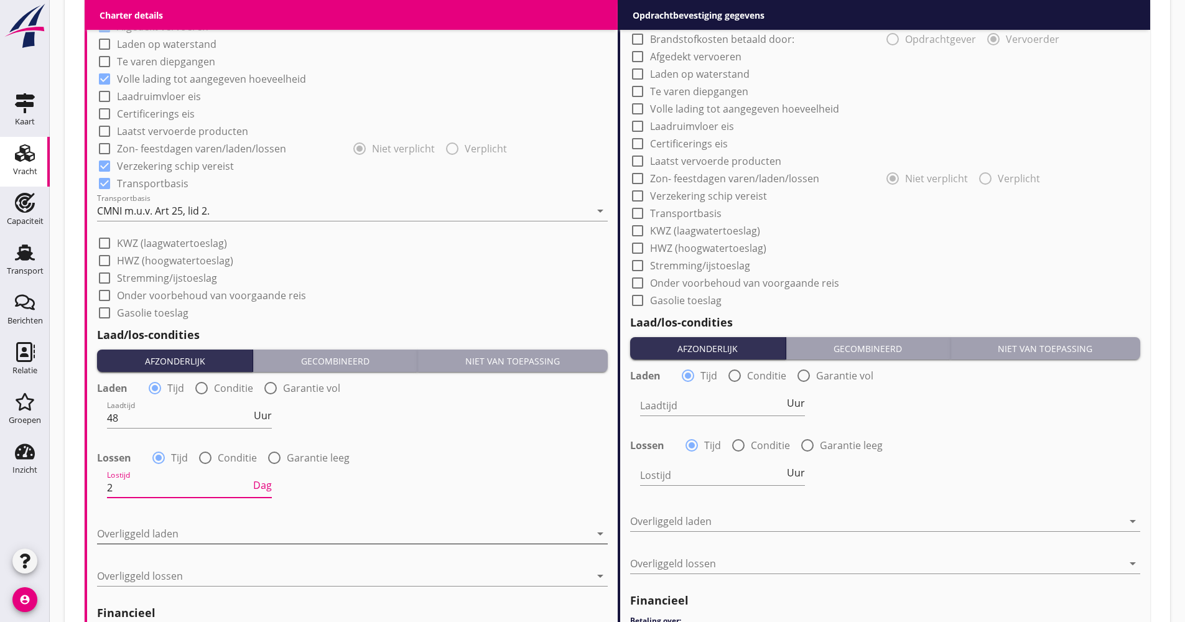
type input "2"
click at [187, 534] on div at bounding box center [343, 534] width 493 height 20
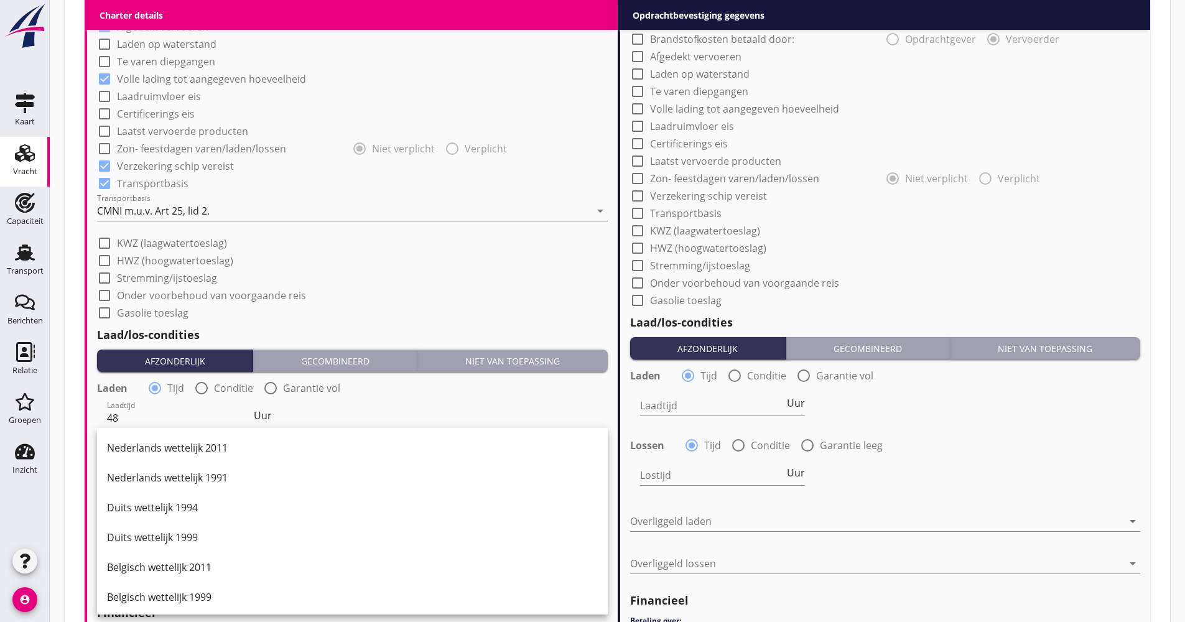
click at [201, 440] on div "Nederlands wettelijk 2011" at bounding box center [352, 448] width 491 height 30
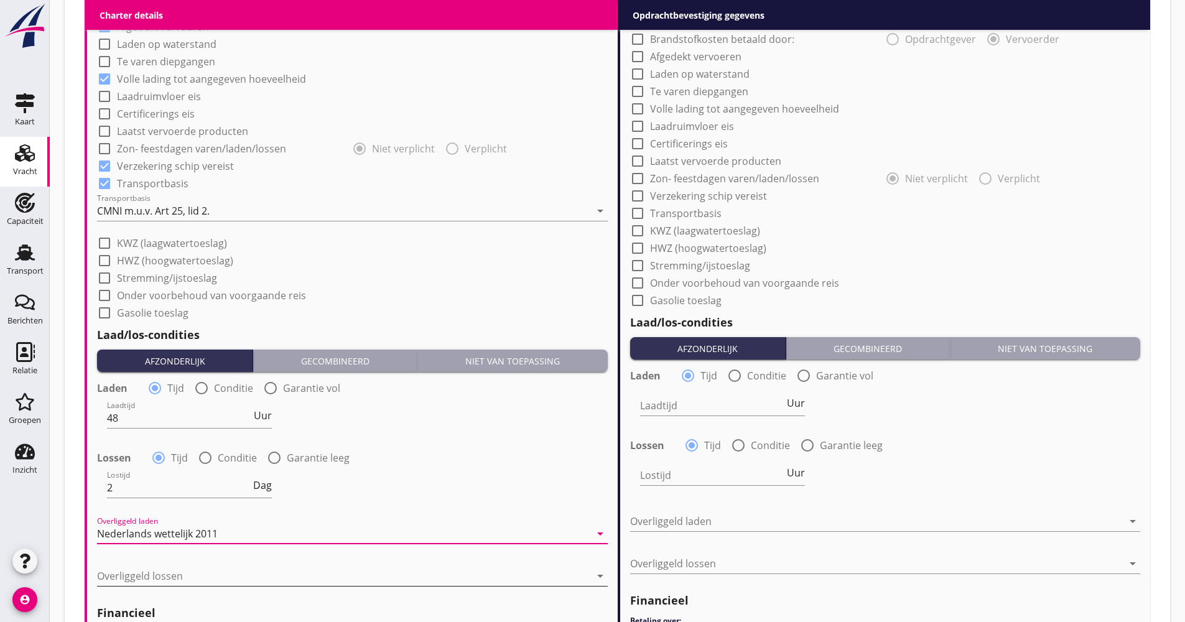
click at [163, 577] on div at bounding box center [343, 576] width 493 height 20
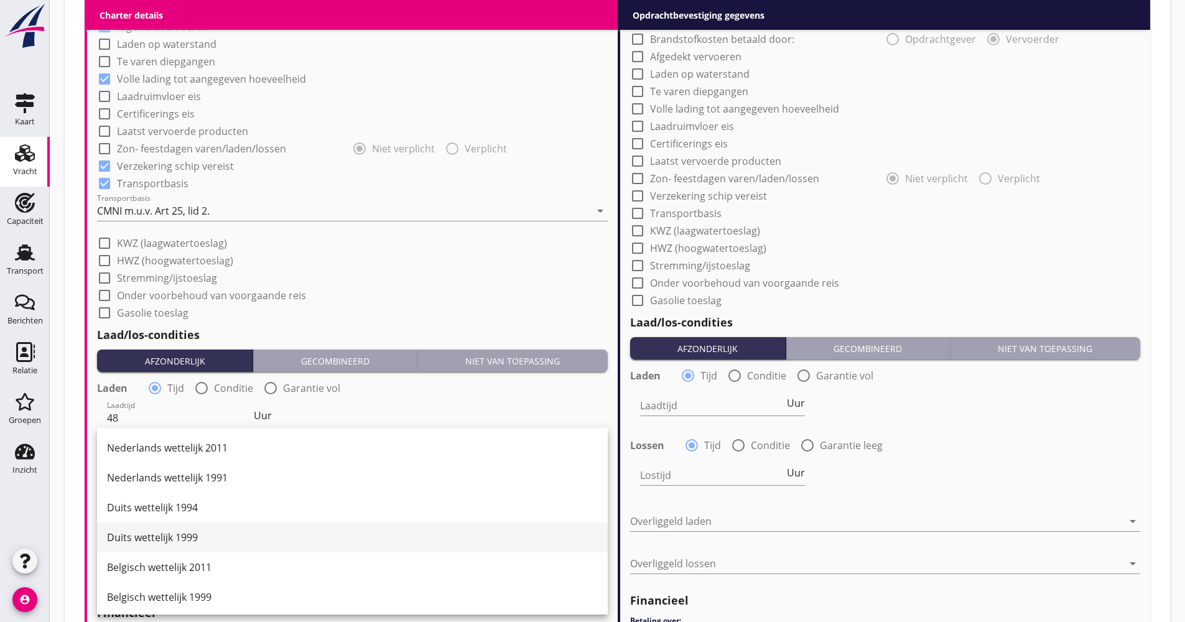
click at [176, 541] on div "Duits wettelijk 1999" at bounding box center [352, 537] width 491 height 15
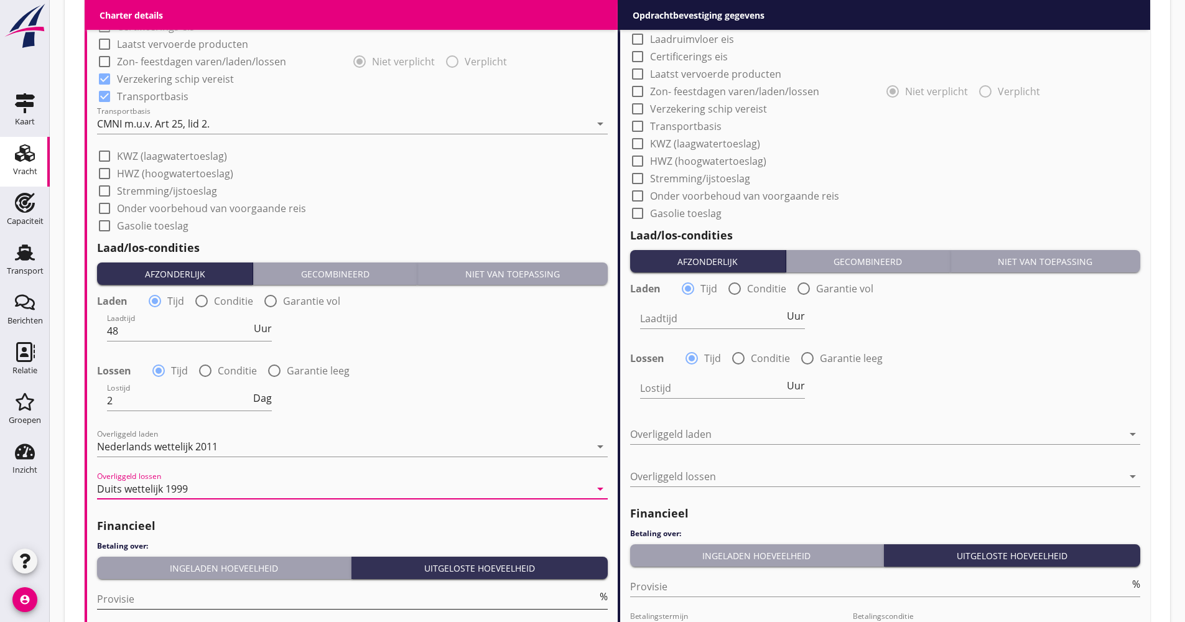
scroll to position [1244, 0]
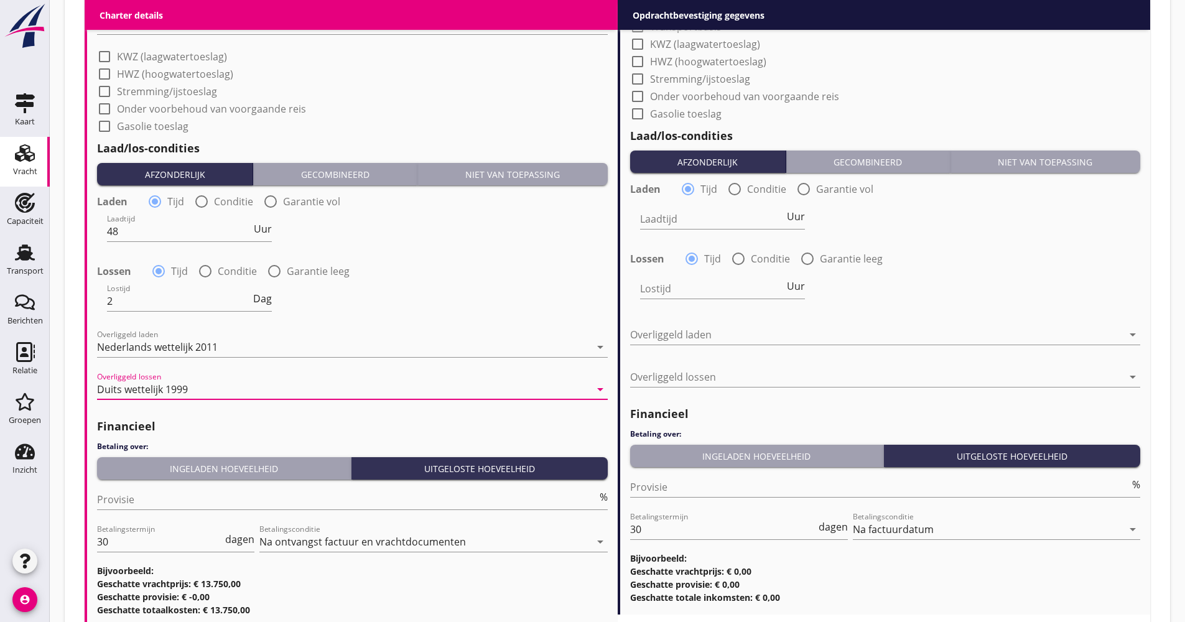
click at [212, 457] on div "Financieel Betaling over: Ingeladen hoeveelheid Uitgeloste hoeveelheid Provisie…" at bounding box center [352, 514] width 511 height 205
click at [210, 469] on div "Ingeladen hoeveelheid" at bounding box center [224, 468] width 244 height 13
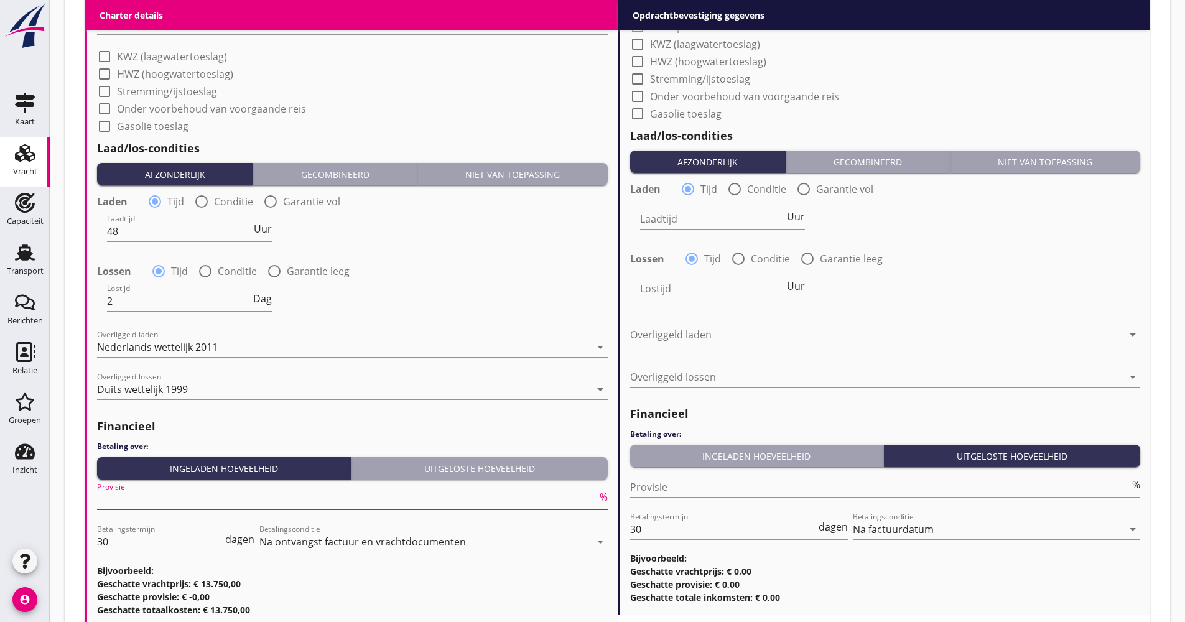
click at [160, 502] on input "Provisie" at bounding box center [347, 500] width 500 height 20
type input "5.00"
drag, startPoint x: 90, startPoint y: 551, endPoint x: 54, endPoint y: 553, distance: 35.5
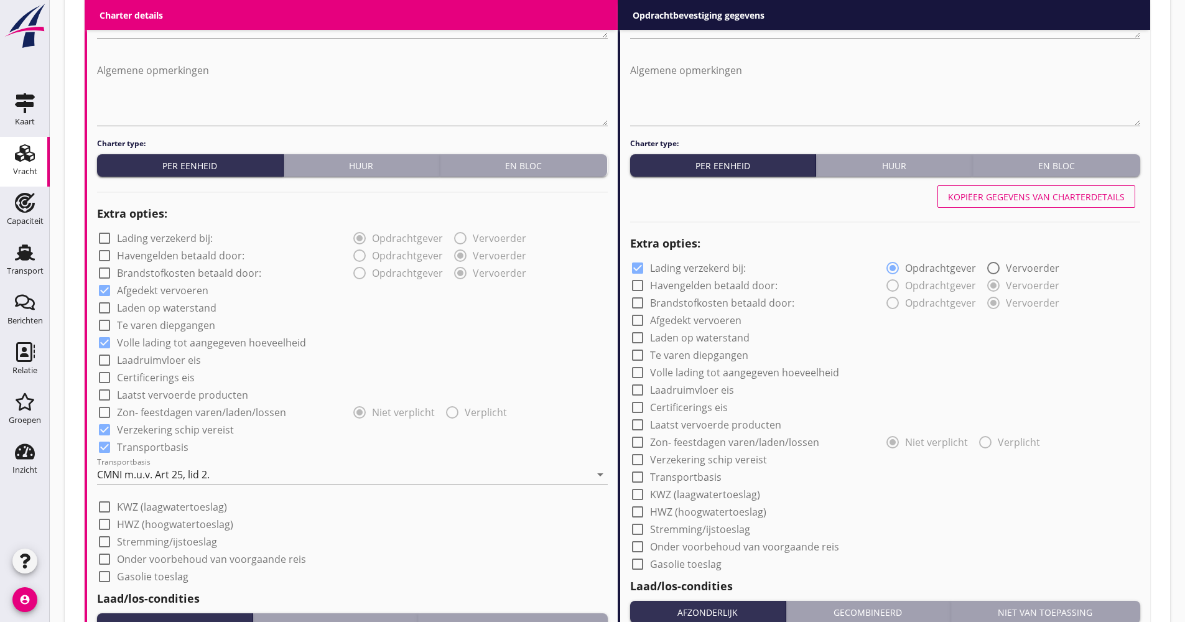
scroll to position [684, 0]
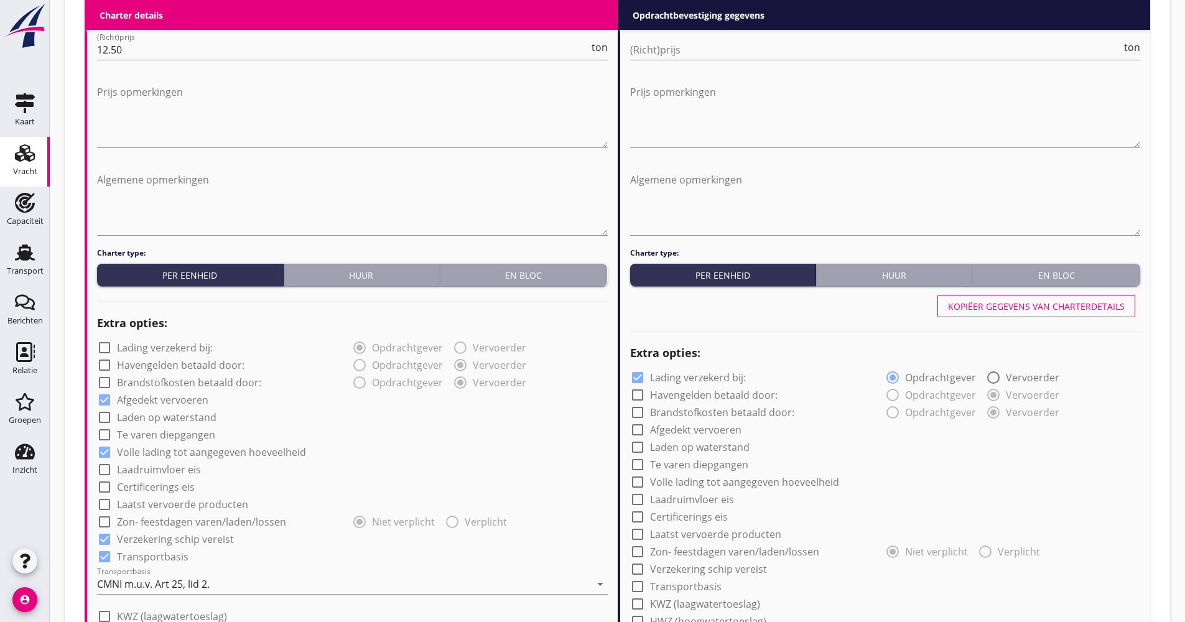
click at [1036, 308] on div "Kopiëer gegevens van charterdetails" at bounding box center [1036, 306] width 177 height 13
checkbox input "false"
checkbox input "true"
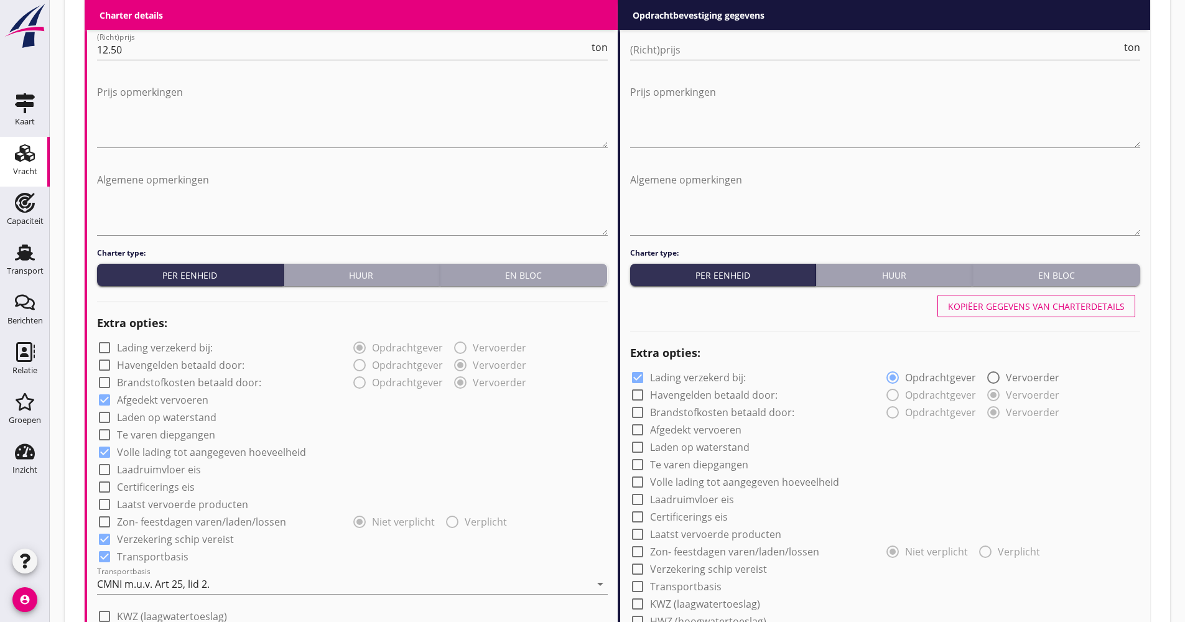
checkbox input "true"
type input "48"
type input "2"
click at [727, 45] on input "(Richt)prijs" at bounding box center [876, 50] width 492 height 20
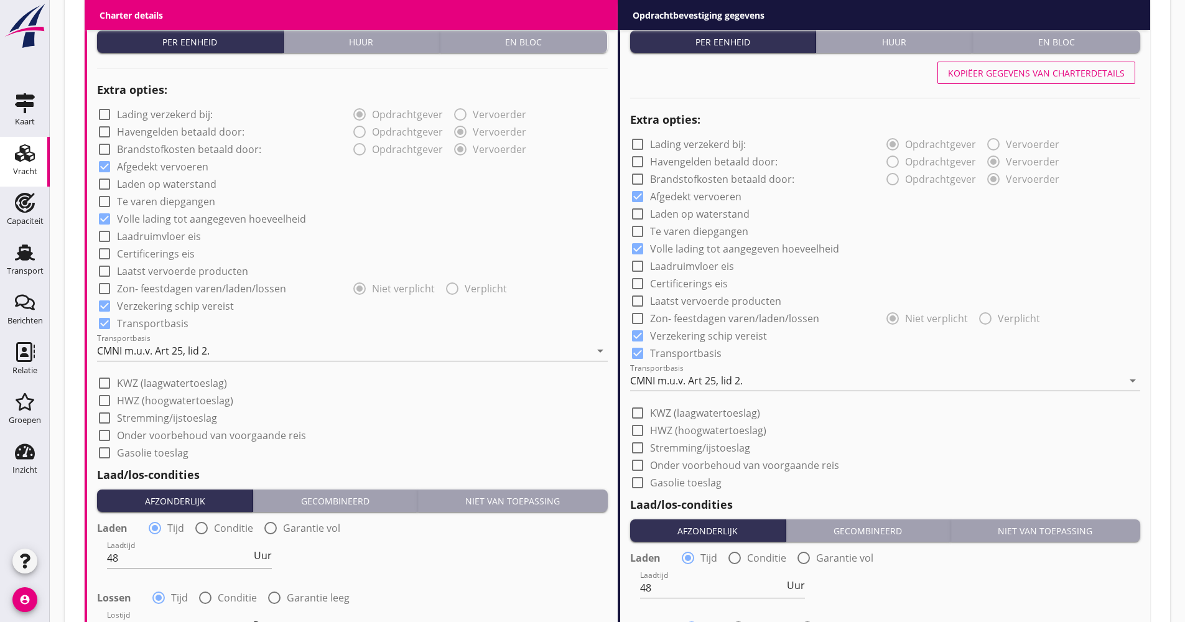
scroll to position [1057, 0]
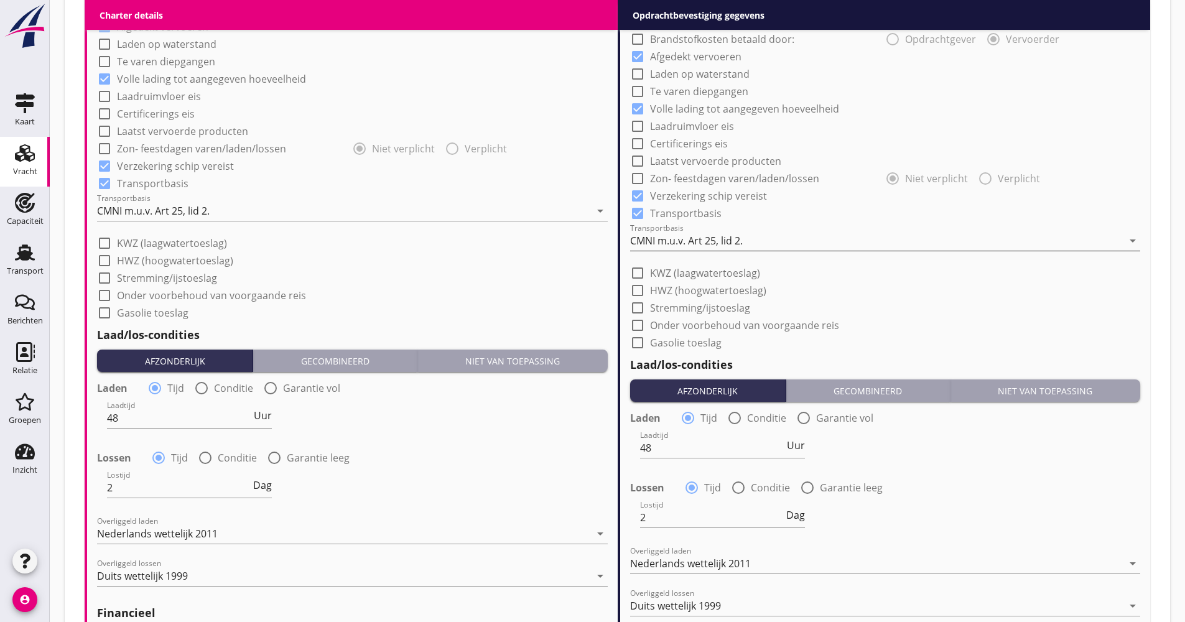
type input "14.95"
click at [687, 245] on div "CMNI m.u.v. Art 25, lid 2." at bounding box center [686, 240] width 113 height 11
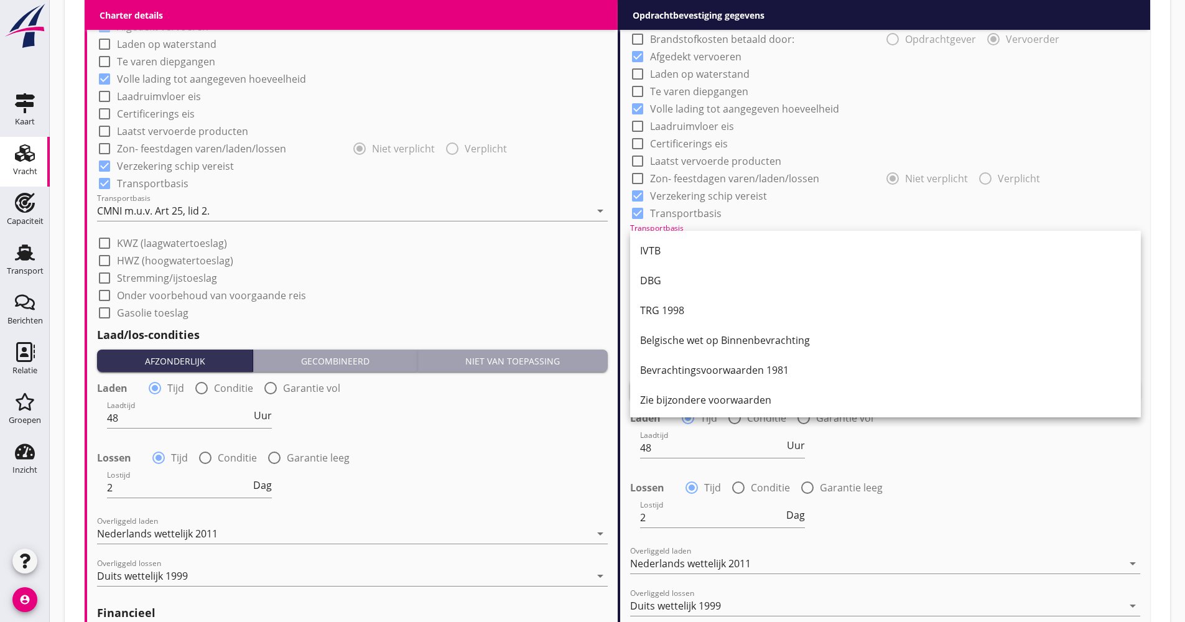
click at [687, 244] on div "IVTB" at bounding box center [885, 250] width 491 height 15
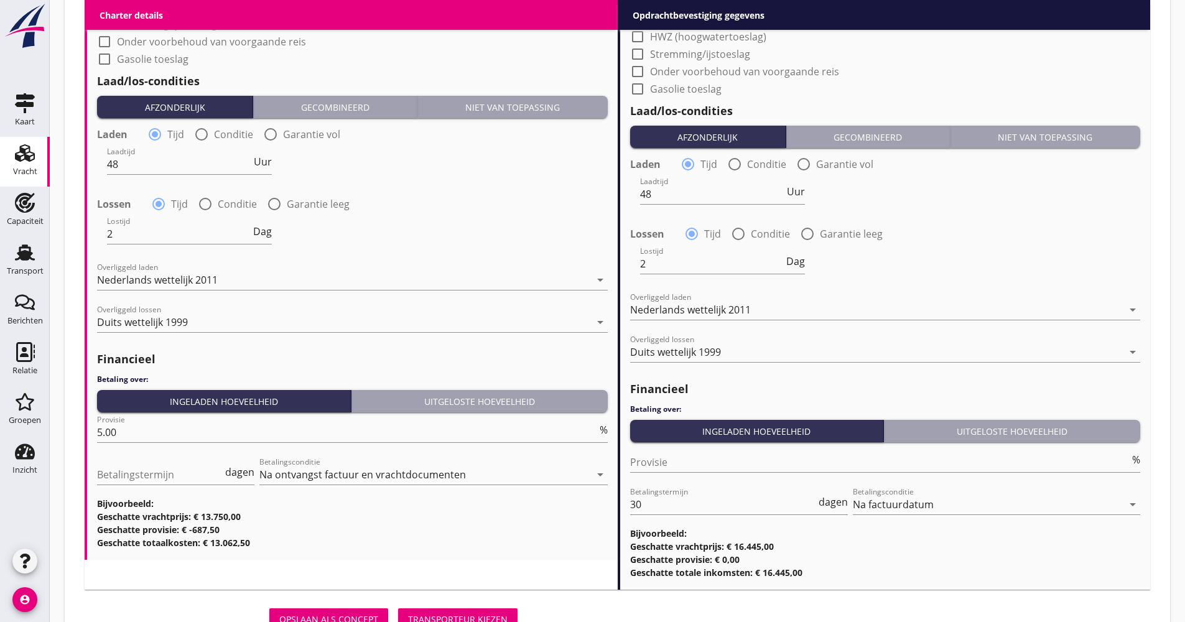
scroll to position [1364, 0]
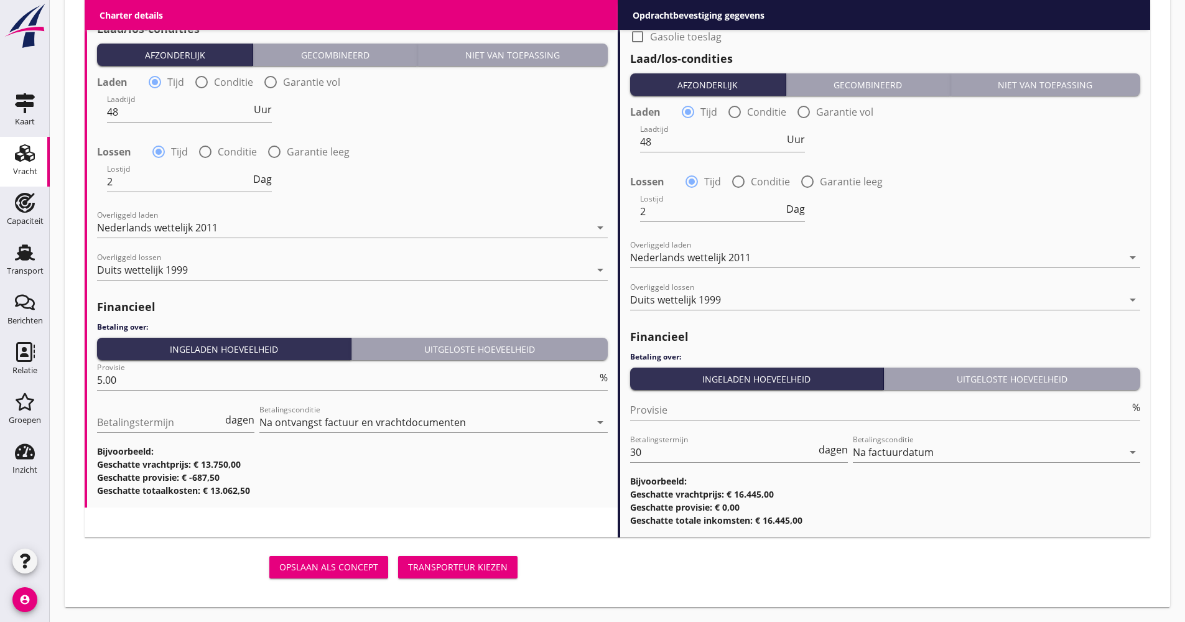
drag, startPoint x: 656, startPoint y: 444, endPoint x: 590, endPoint y: 444, distance: 65.3
type input "21"
click at [261, 190] on div "Lostijd 2 Dag" at bounding box center [189, 182] width 165 height 20
click at [269, 182] on span "Dag" at bounding box center [262, 179] width 19 height 10
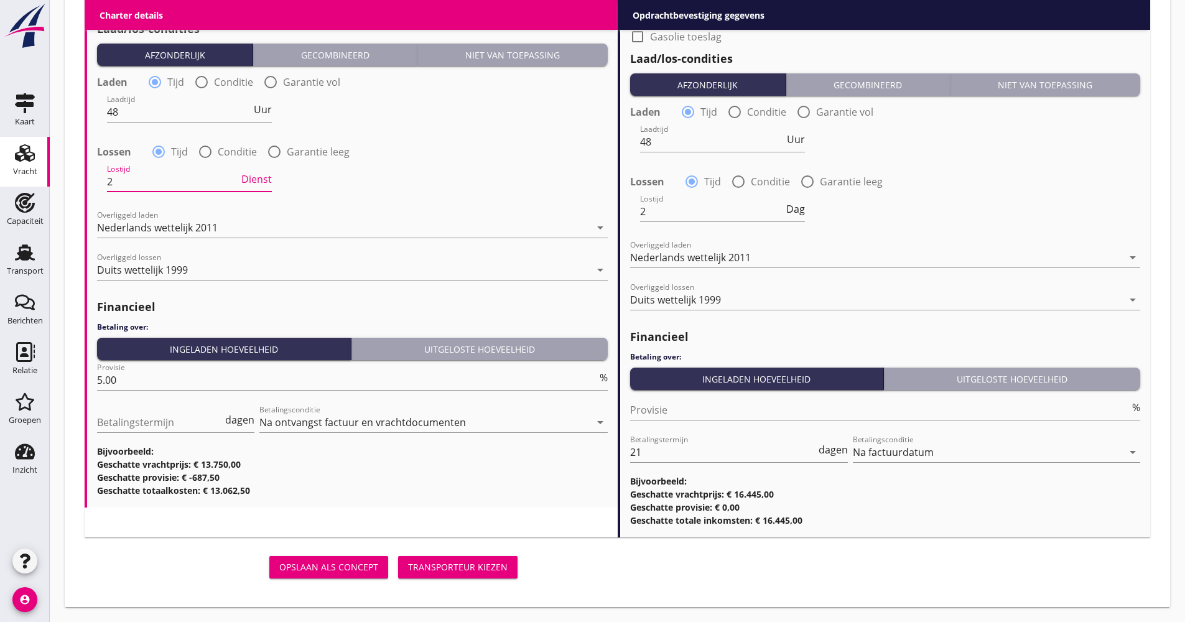
click at [269, 182] on span "Dienst" at bounding box center [256, 179] width 30 height 10
click at [269, 182] on span "Uur" at bounding box center [263, 179] width 18 height 10
click at [269, 182] on span "Dag" at bounding box center [262, 179] width 19 height 10
click at [269, 182] on span "Dienst" at bounding box center [256, 179] width 30 height 10
drag, startPoint x: 149, startPoint y: 177, endPoint x: 89, endPoint y: 180, distance: 60.5
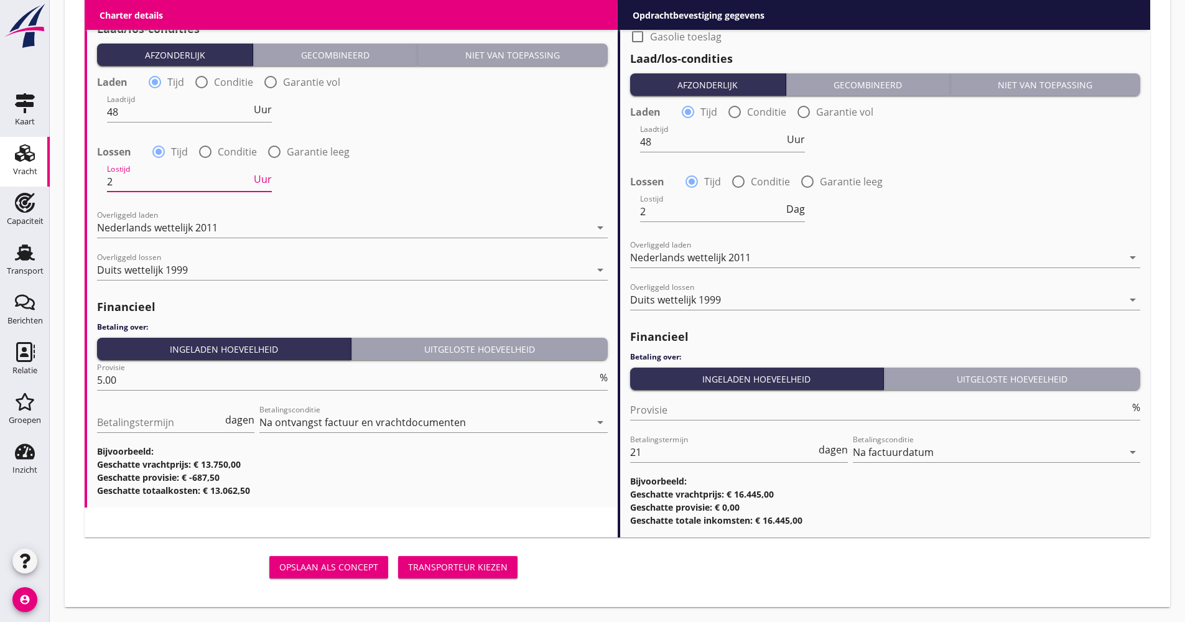
type input "48"
click at [445, 571] on div "Transporteur kiezen" at bounding box center [458, 566] width 100 height 13
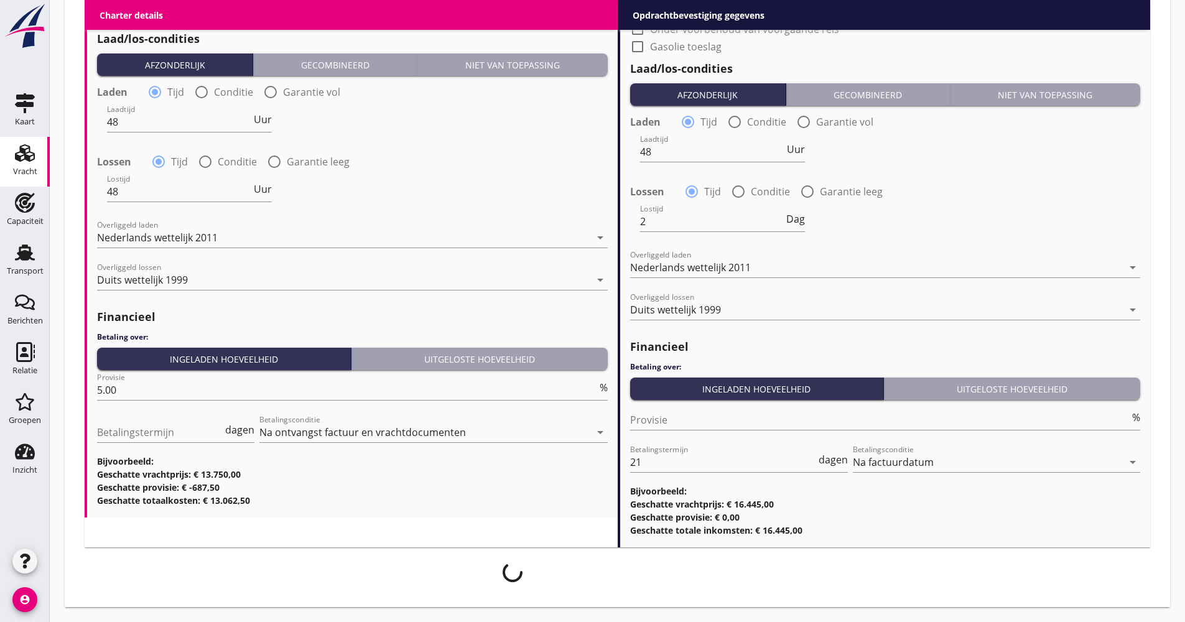
scroll to position [1354, 0]
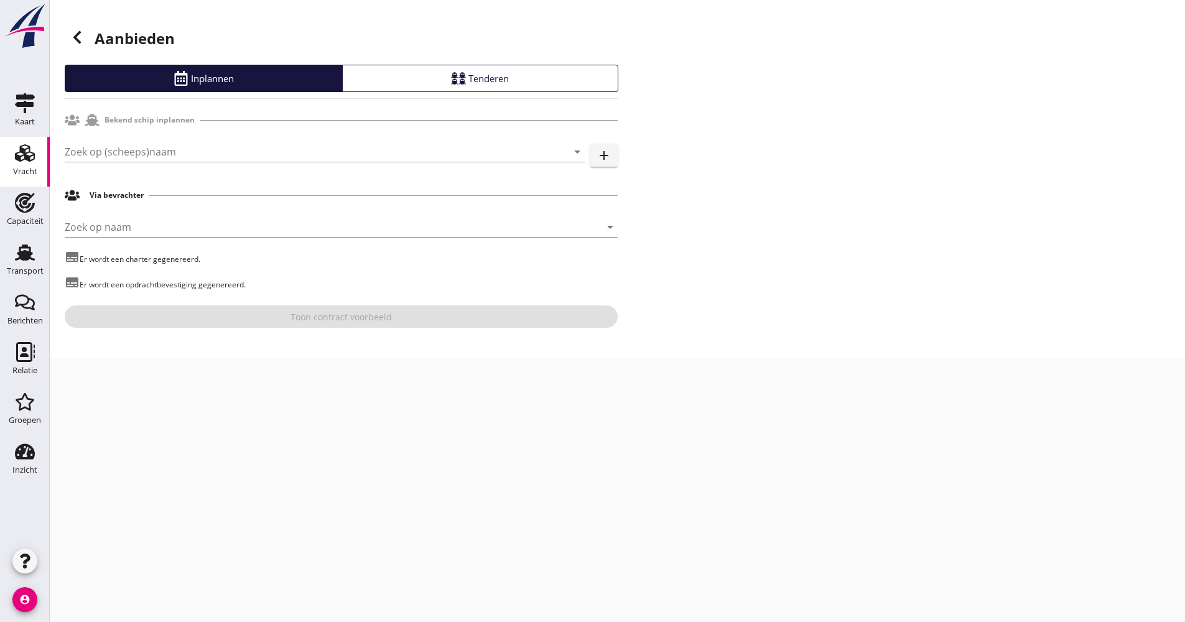
click at [229, 162] on div "Zoek op (scheeps)naam arrow_drop_down" at bounding box center [325, 158] width 520 height 32
drag, startPoint x: 229, startPoint y: 162, endPoint x: 226, endPoint y: 152, distance: 10.9
click at [228, 154] on input "Zoek op (scheeps)naam" at bounding box center [307, 152] width 485 height 20
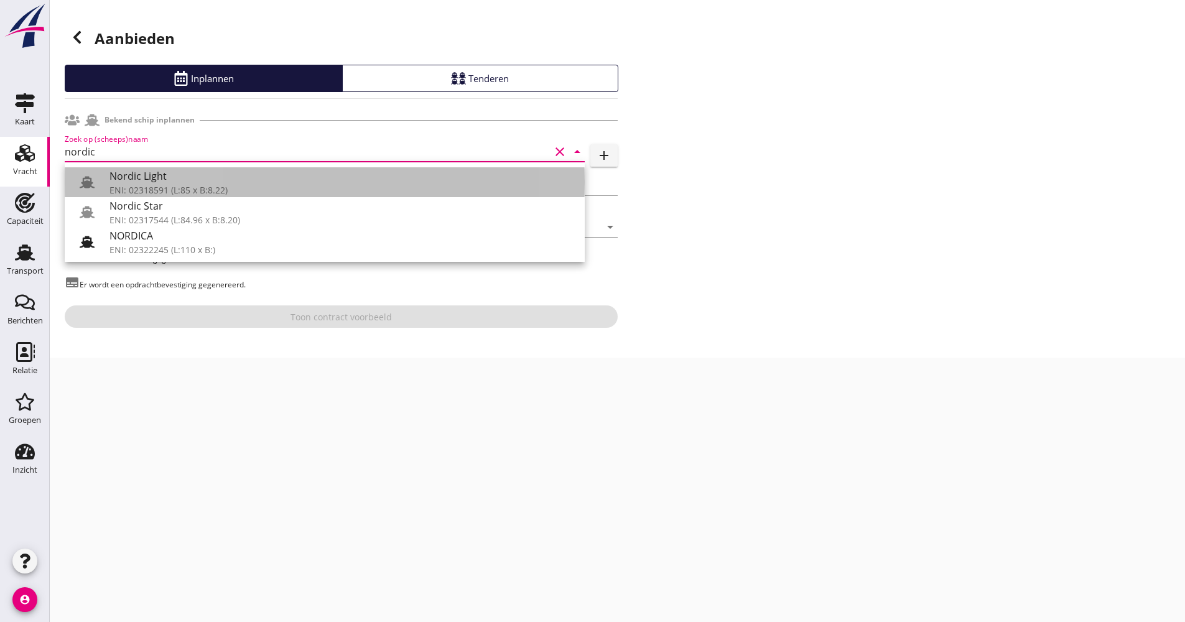
click at [190, 176] on div "Nordic Light" at bounding box center [341, 176] width 465 height 15
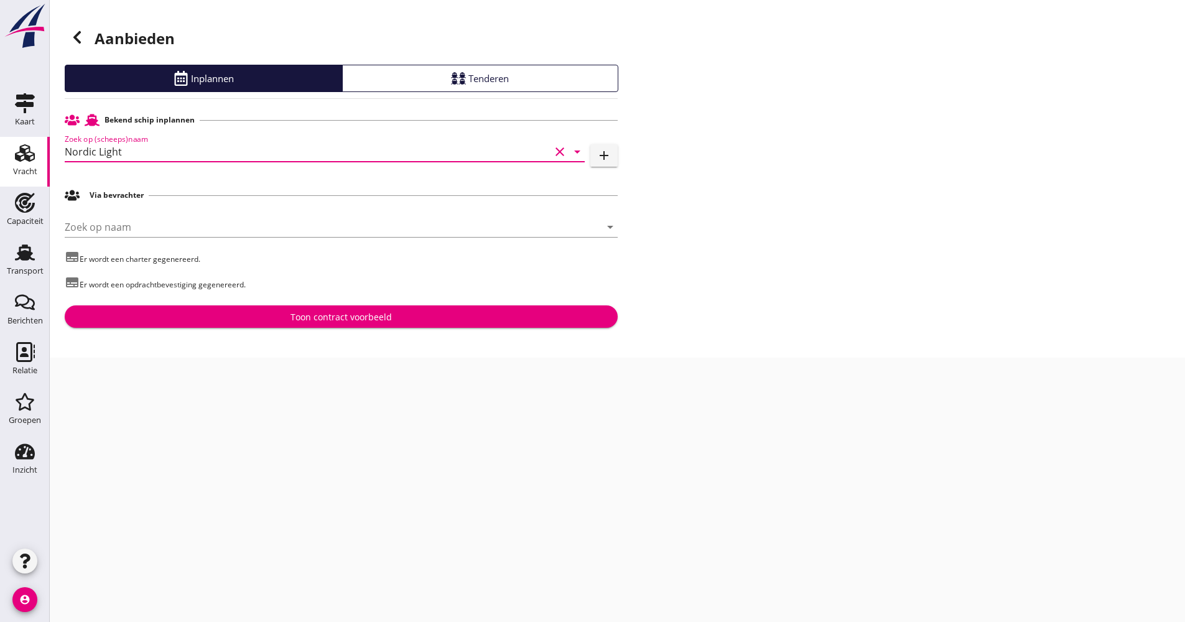
type input "Nordic Light"
click at [241, 320] on div "Toon contract voorbeeld" at bounding box center [341, 316] width 533 height 13
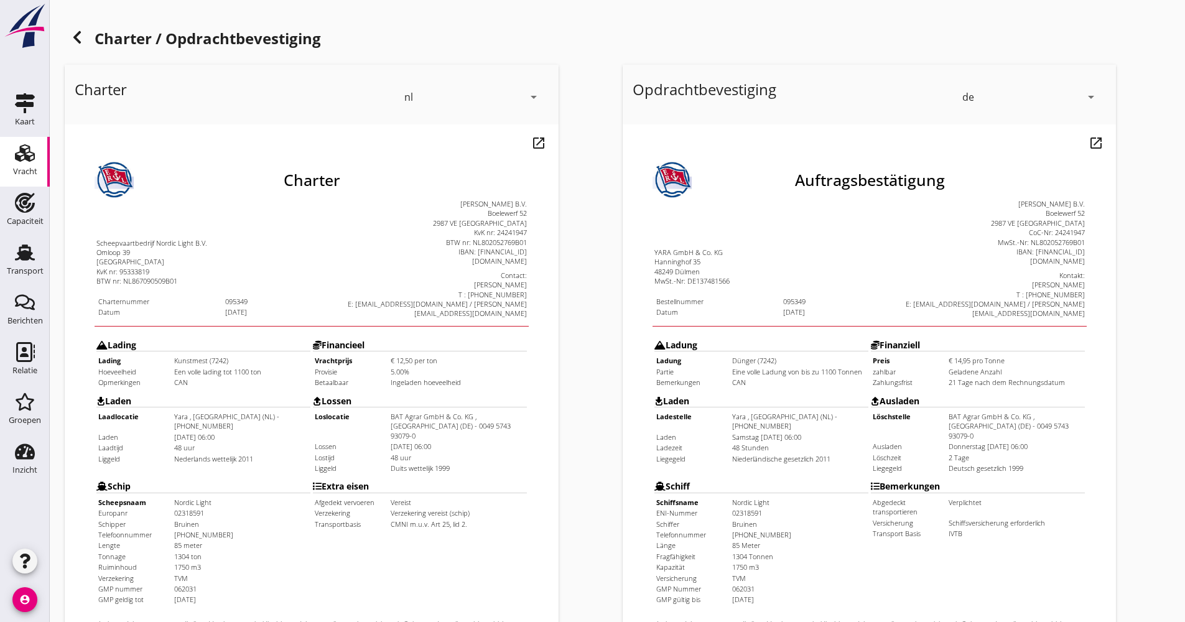
scroll to position [249, 0]
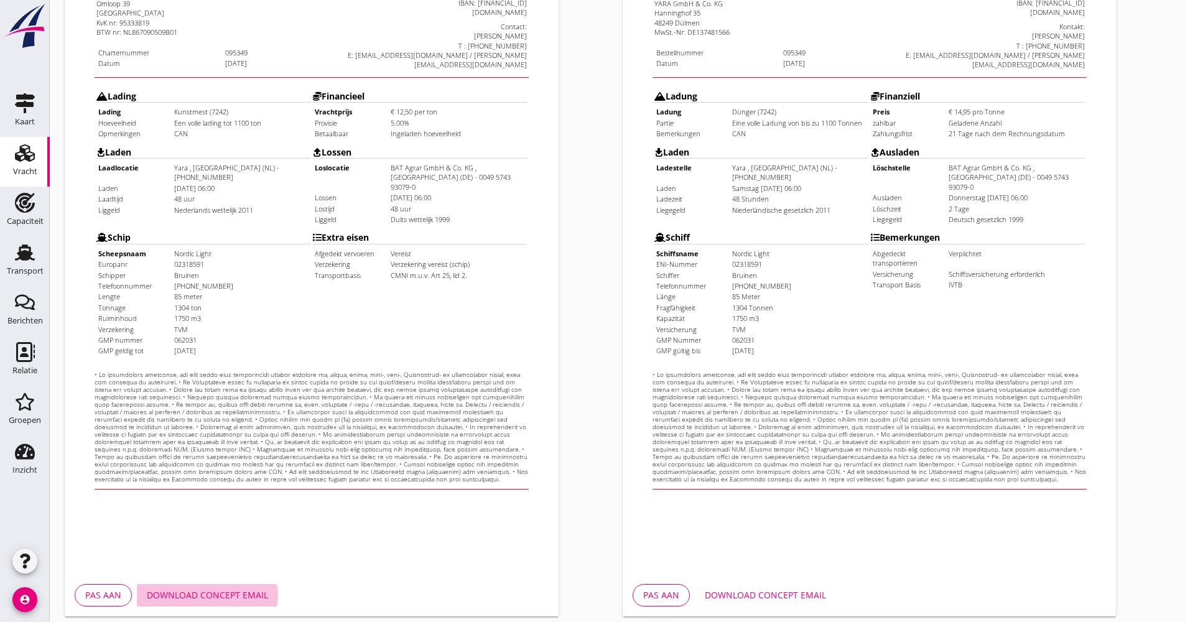
click at [239, 597] on div "Download concept email" at bounding box center [207, 594] width 121 height 13
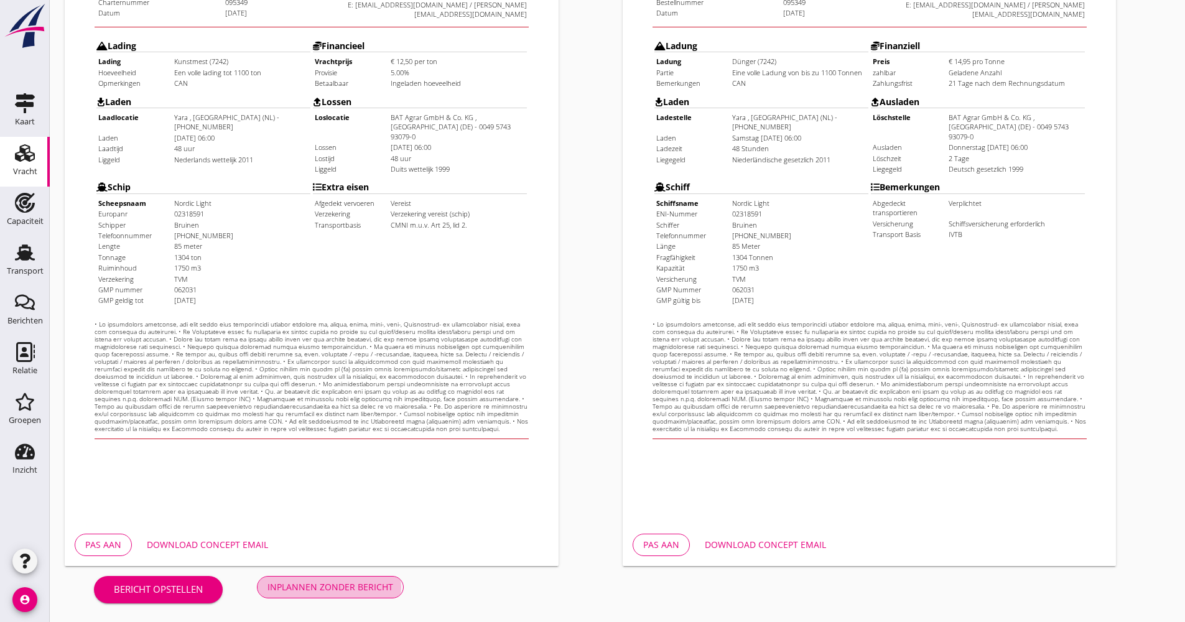
click at [280, 585] on div "Inplannen zonder bericht" at bounding box center [330, 586] width 126 height 13
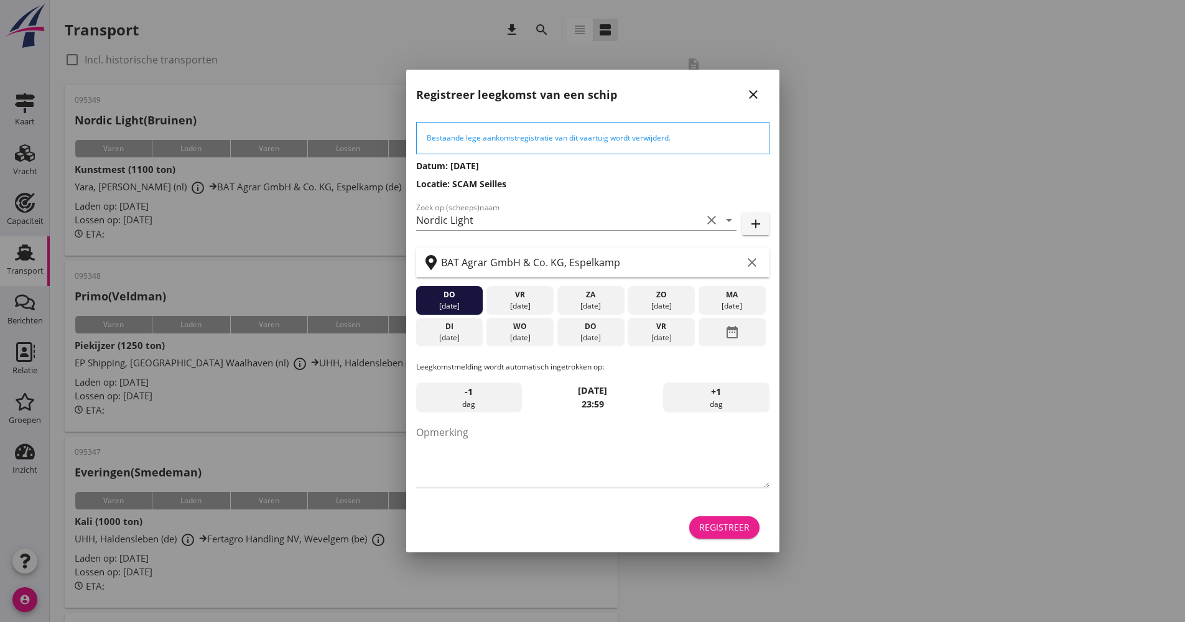
click at [733, 528] on div "Registreer" at bounding box center [724, 527] width 50 height 13
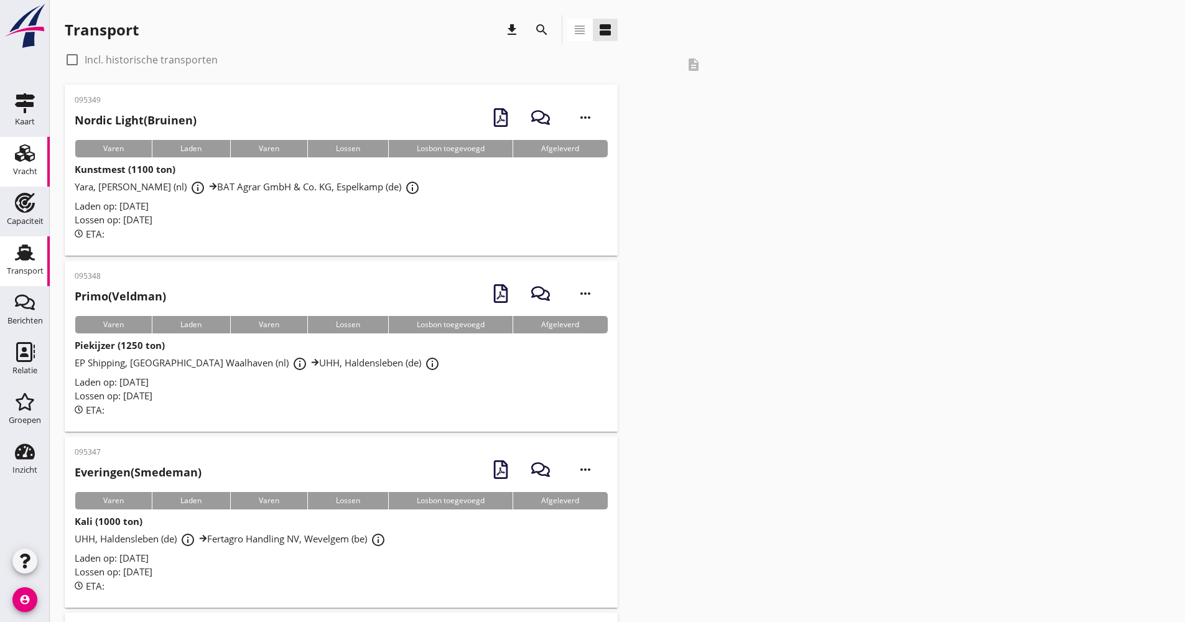
click at [37, 146] on div "Vracht" at bounding box center [25, 153] width 30 height 20
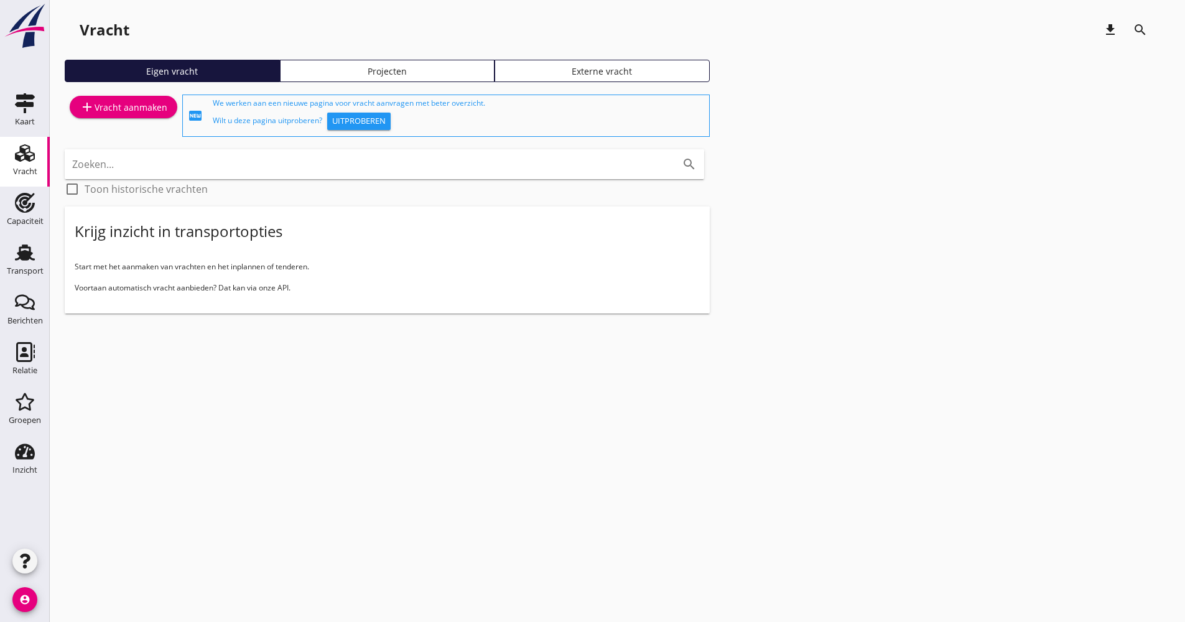
click at [439, 66] on div "Projecten" at bounding box center [388, 71] width 204 height 13
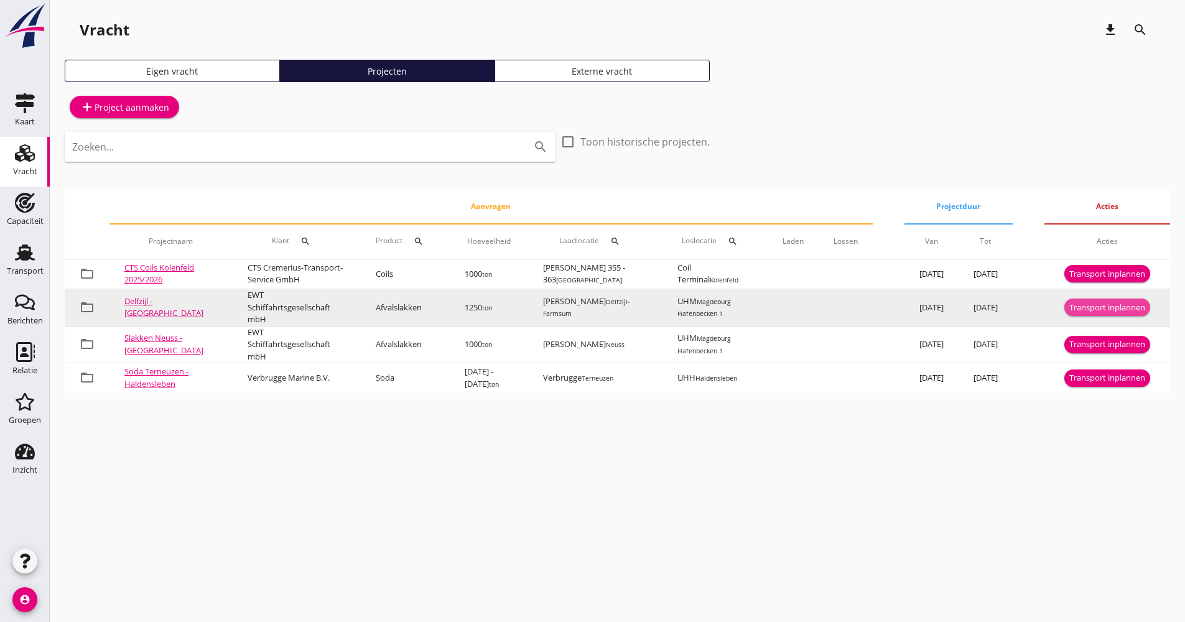
click at [1072, 312] on div "Transport inplannen" at bounding box center [1107, 308] width 76 height 12
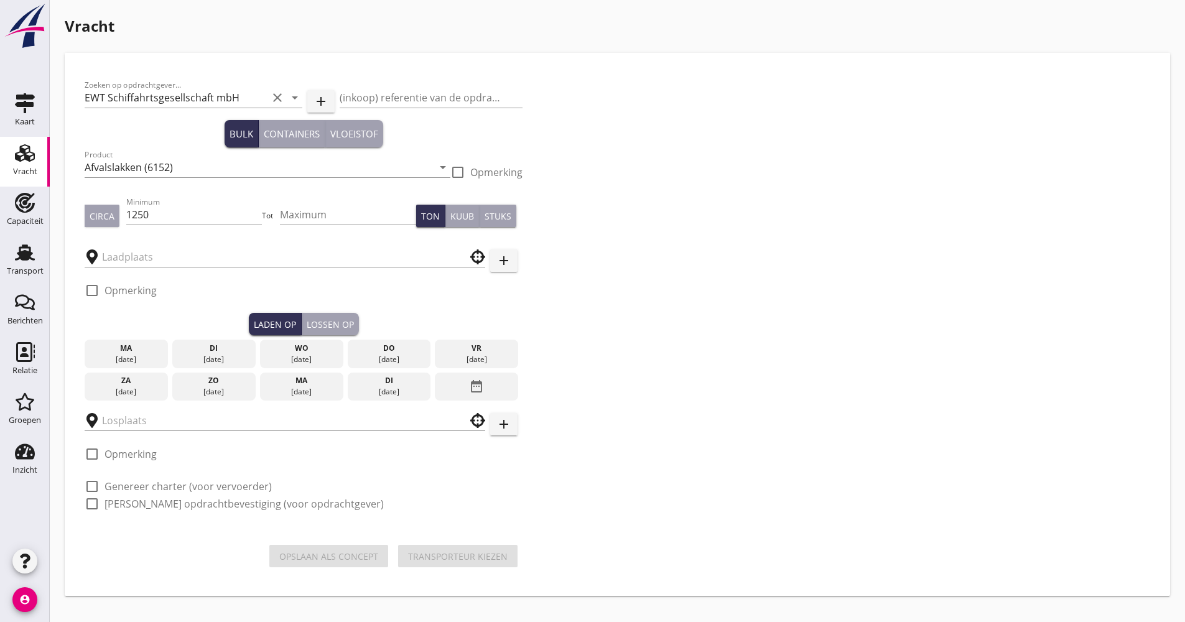
type input "[PERSON_NAME]"
type input "UHM"
checkbox input "true"
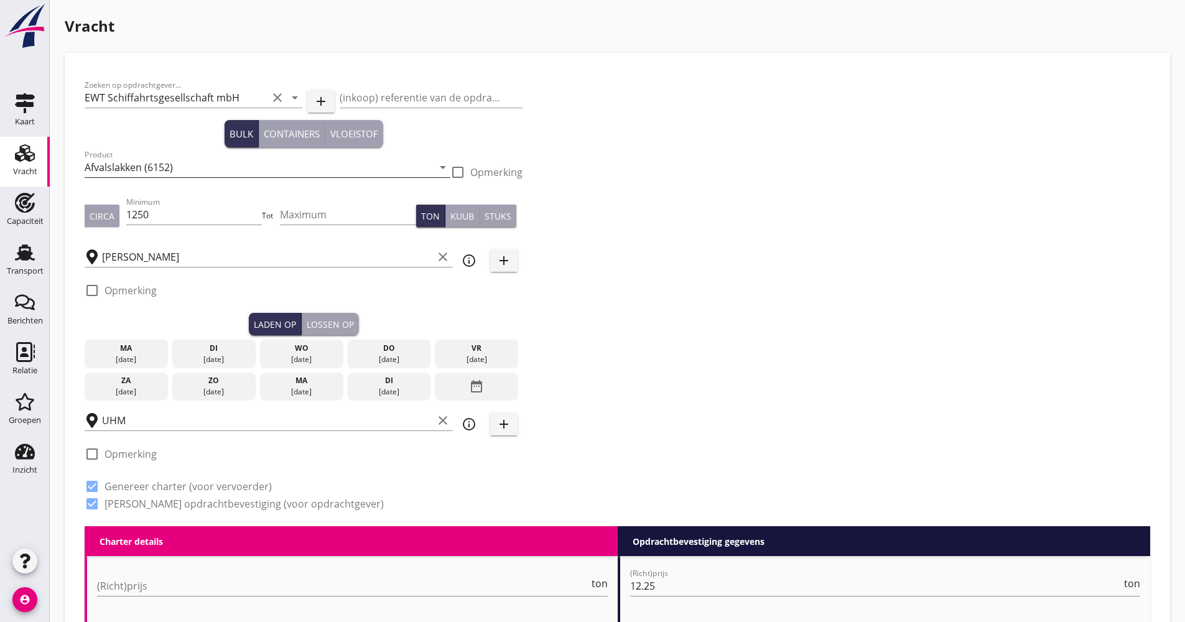
click at [138, 164] on input "Afvalslakken (6152)" at bounding box center [259, 167] width 348 height 20
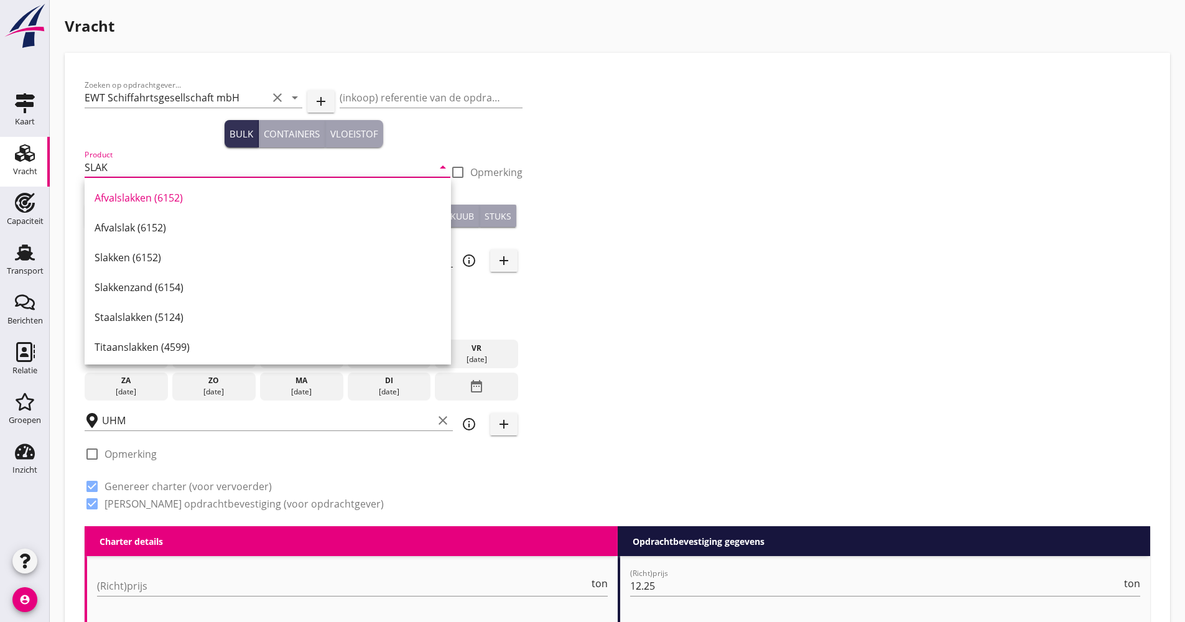
click at [174, 251] on div "Slakken (6152)" at bounding box center [268, 257] width 346 height 15
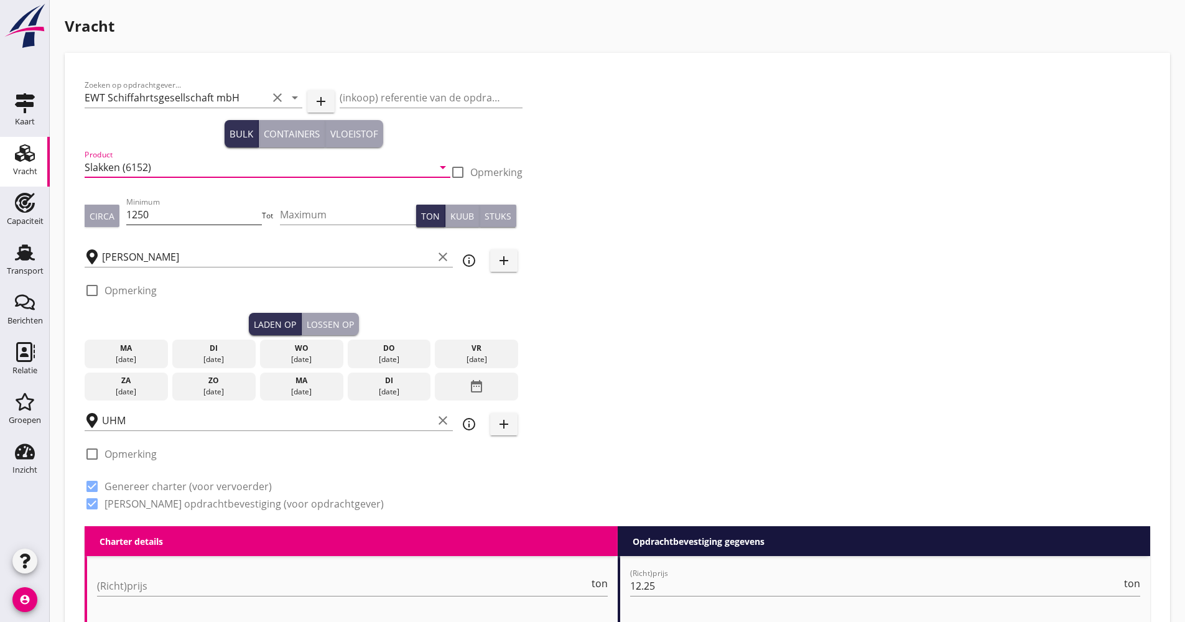
type input "Slakken (6152)"
drag, startPoint x: 162, startPoint y: 214, endPoint x: 106, endPoint y: 217, distance: 56.1
click at [107, 216] on div "Circa Minimum 1250 Tot Maximum Ton Kuub Stuks" at bounding box center [304, 216] width 438 height 42
type input "1280"
type input "1290"
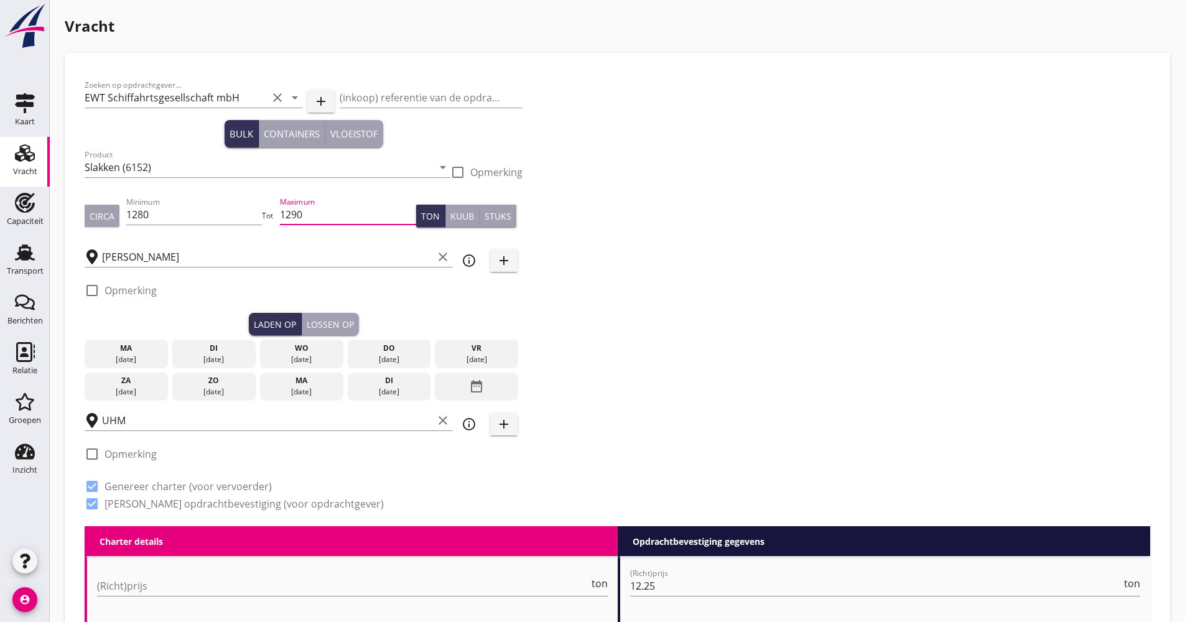
click at [461, 393] on div "date_range" at bounding box center [476, 387] width 83 height 29
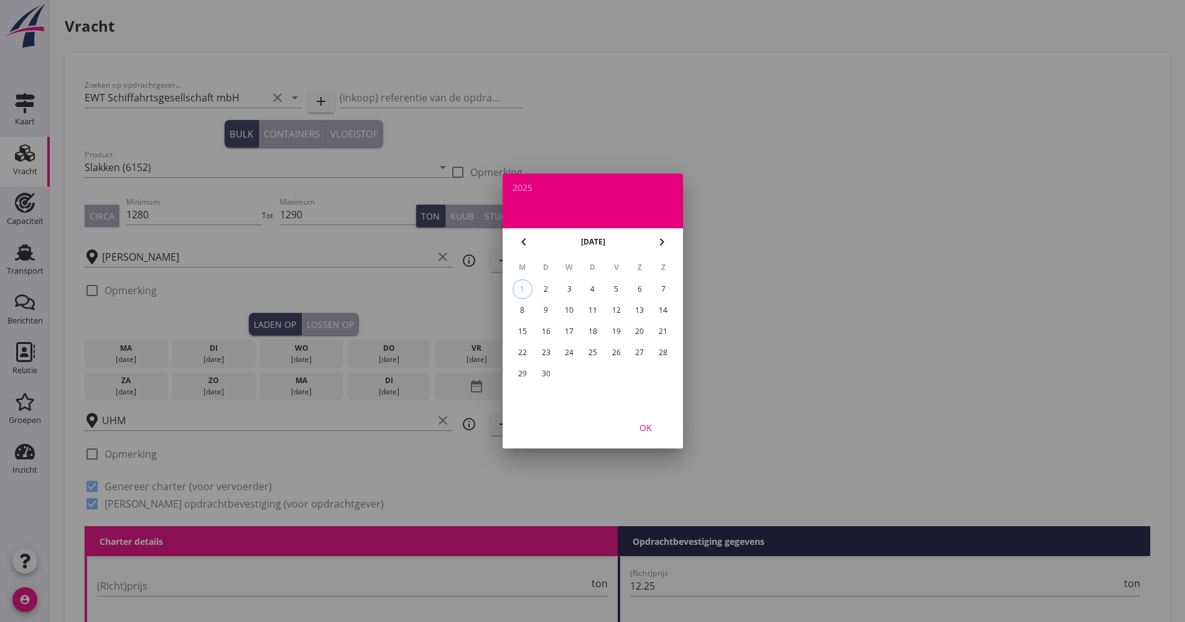
click at [608, 307] on div "12" at bounding box center [616, 310] width 20 height 20
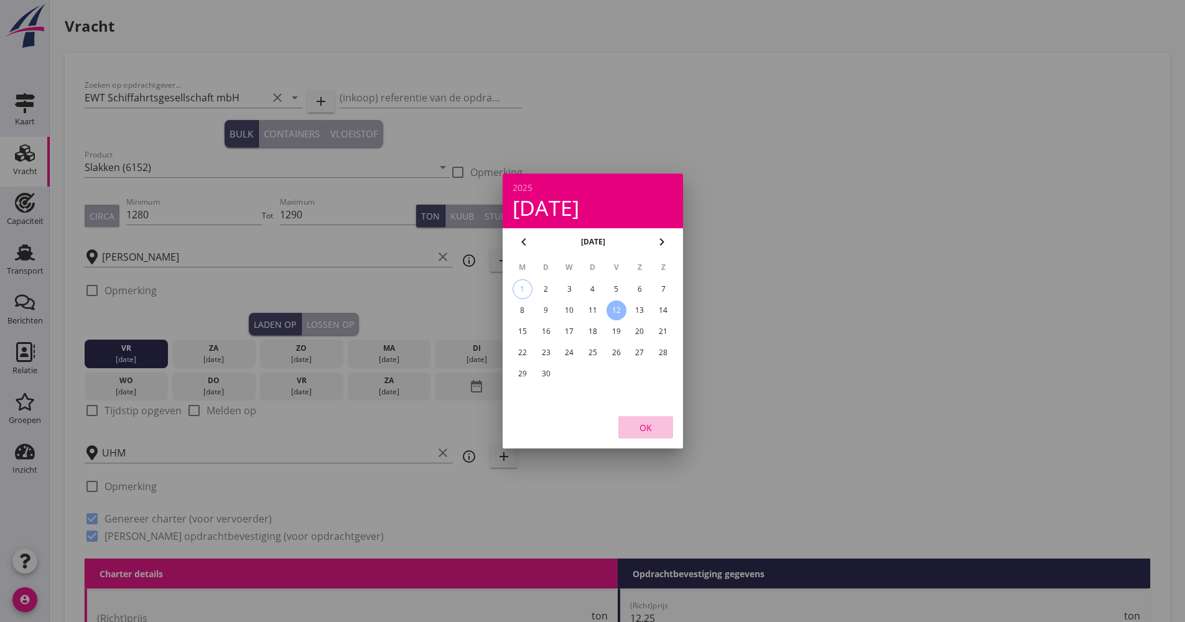
drag, startPoint x: 651, startPoint y: 426, endPoint x: 447, endPoint y: 401, distance: 205.0
click at [650, 427] on div "OK" at bounding box center [645, 427] width 35 height 13
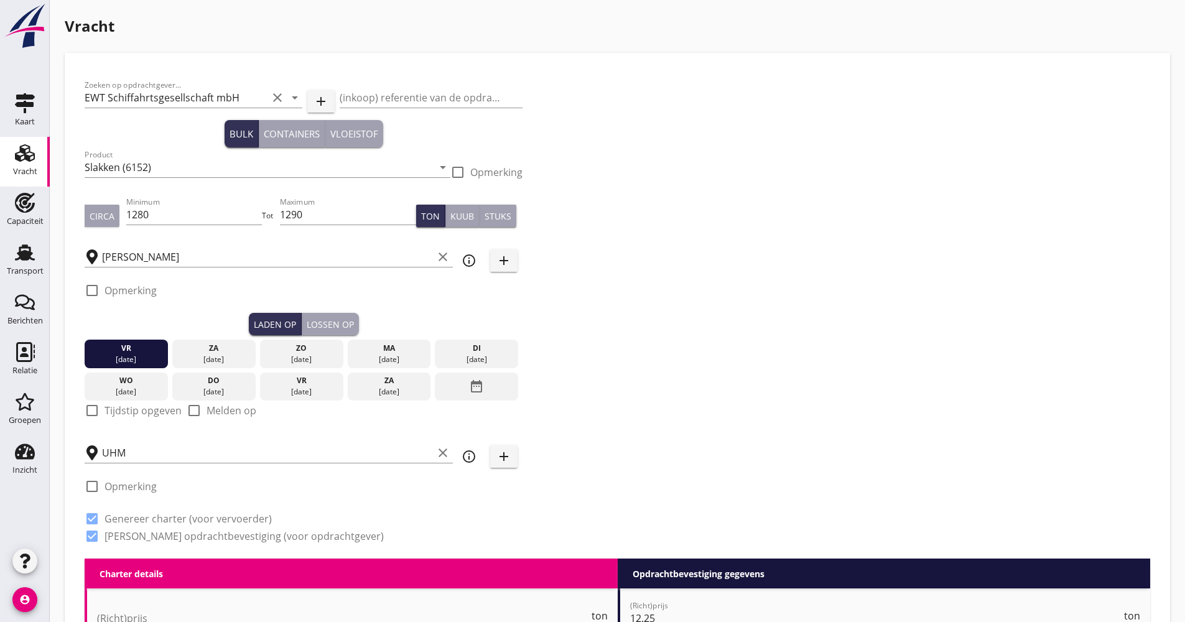
click at [133, 409] on label "Tijdstip opgeven" at bounding box center [143, 410] width 77 height 12
checkbox input "true"
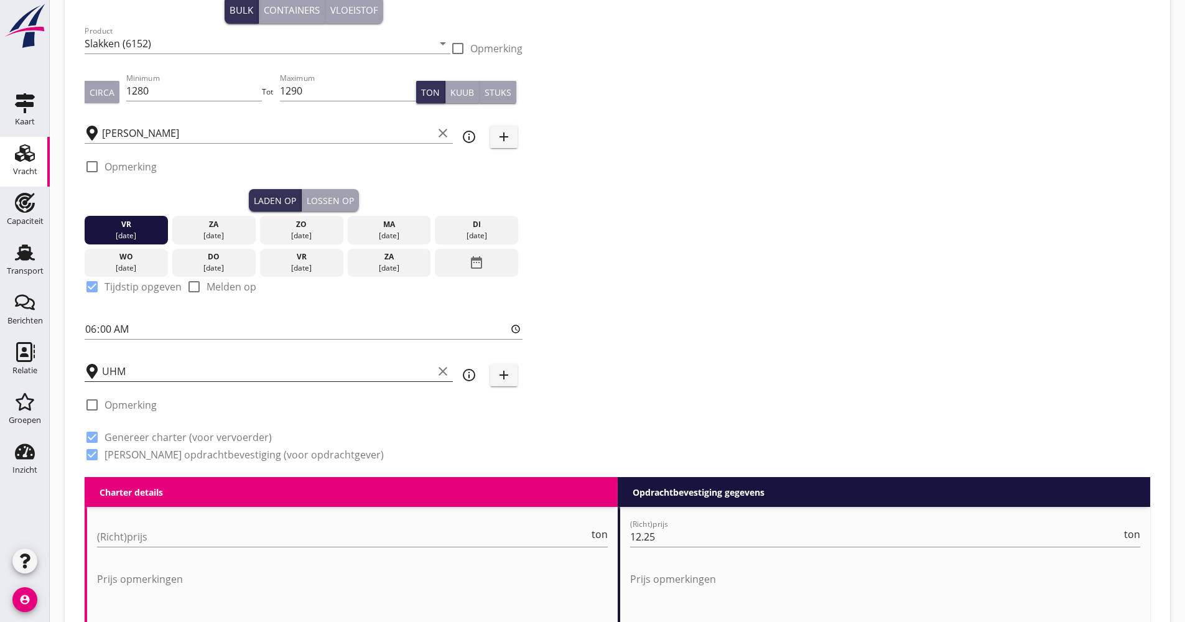
scroll to position [124, 0]
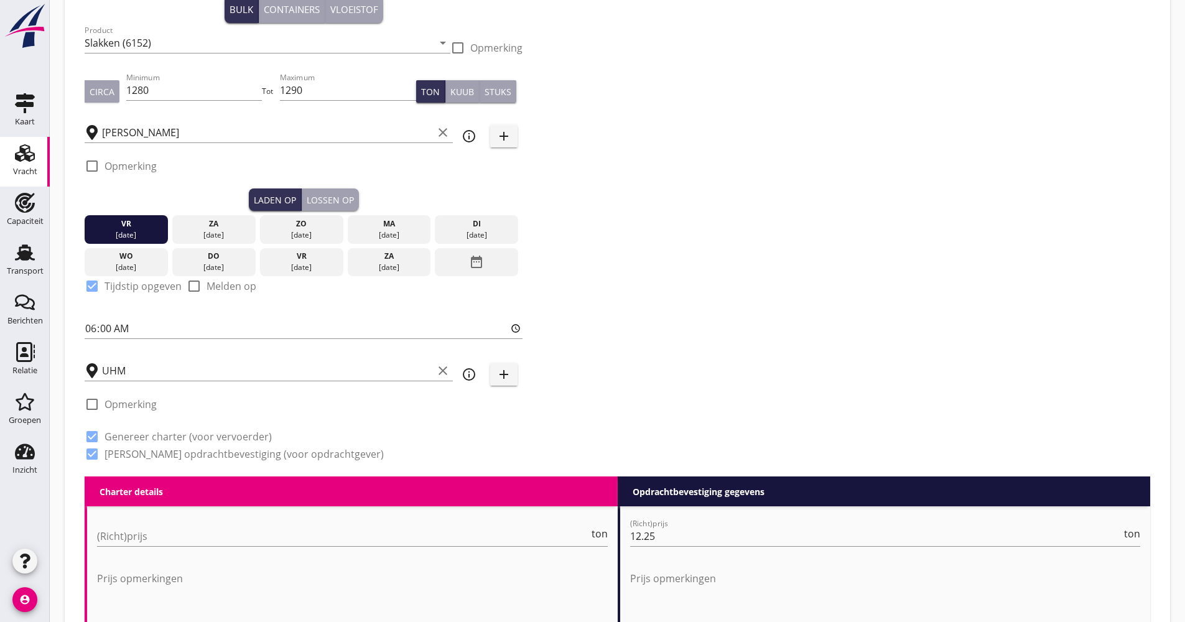
drag, startPoint x: 321, startPoint y: 200, endPoint x: 320, endPoint y: 209, distance: 8.8
click at [321, 200] on div "Lossen op" at bounding box center [330, 199] width 47 height 13
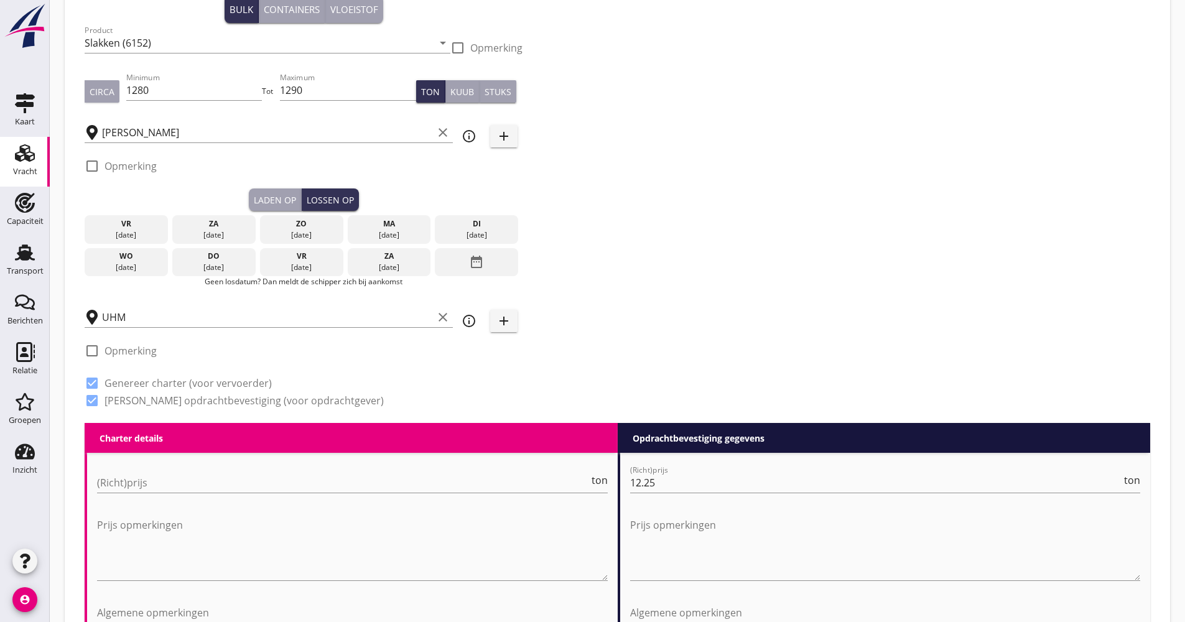
click at [305, 255] on div "vr" at bounding box center [301, 256] width 77 height 11
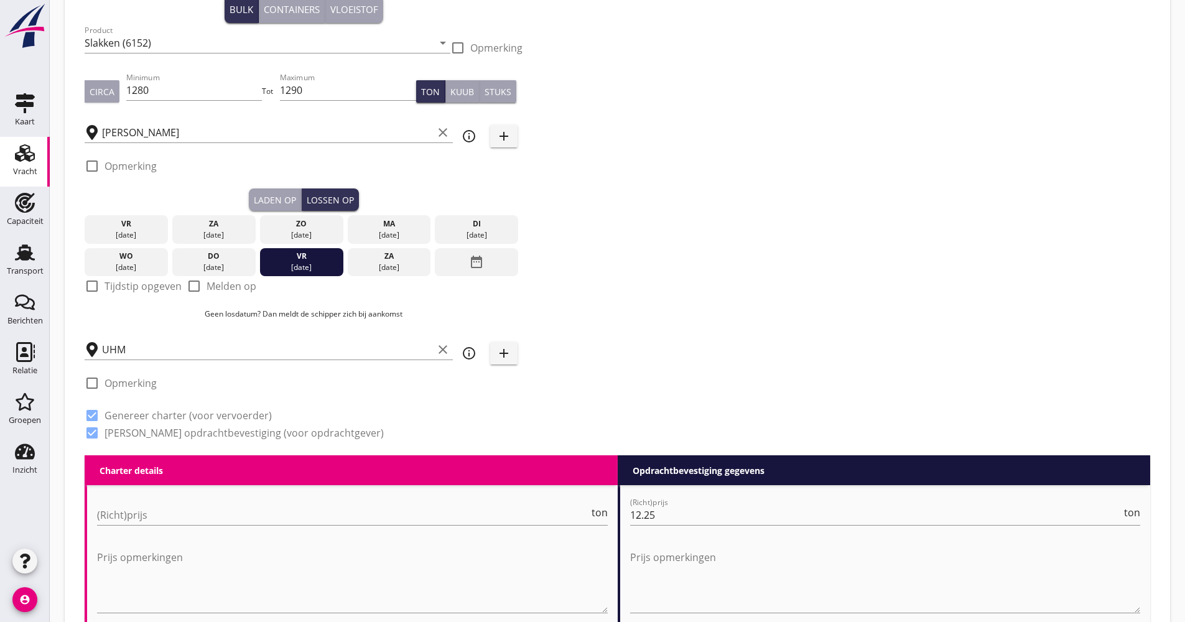
click at [135, 287] on label "Tijdstip opgeven" at bounding box center [143, 286] width 77 height 12
checkbox input "true"
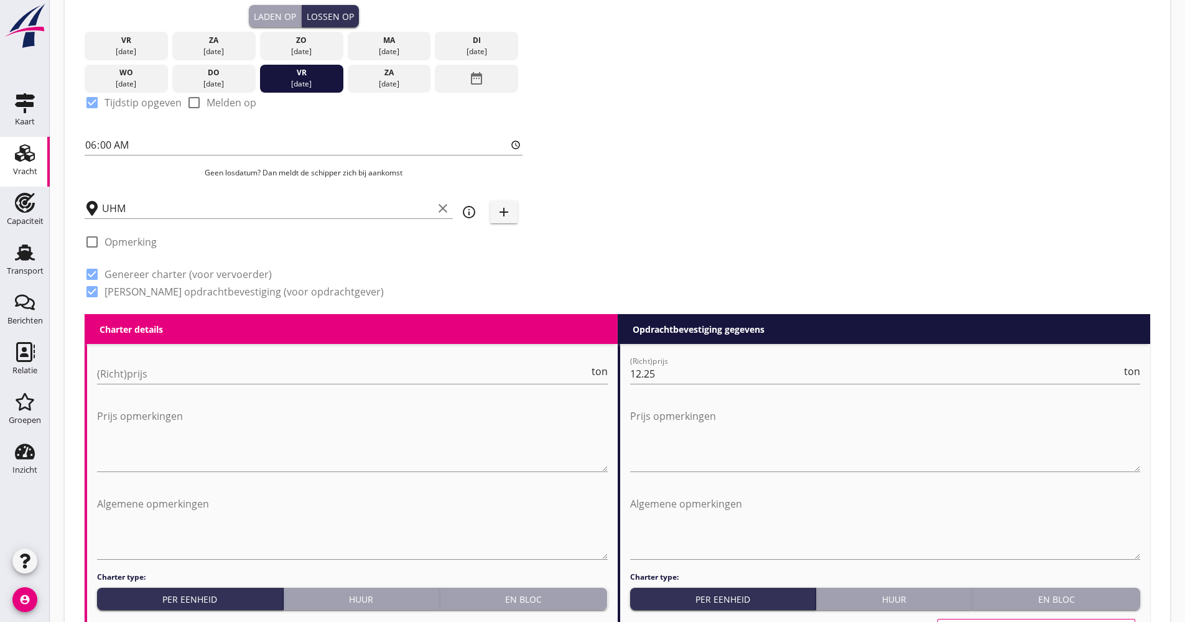
scroll to position [435, 0]
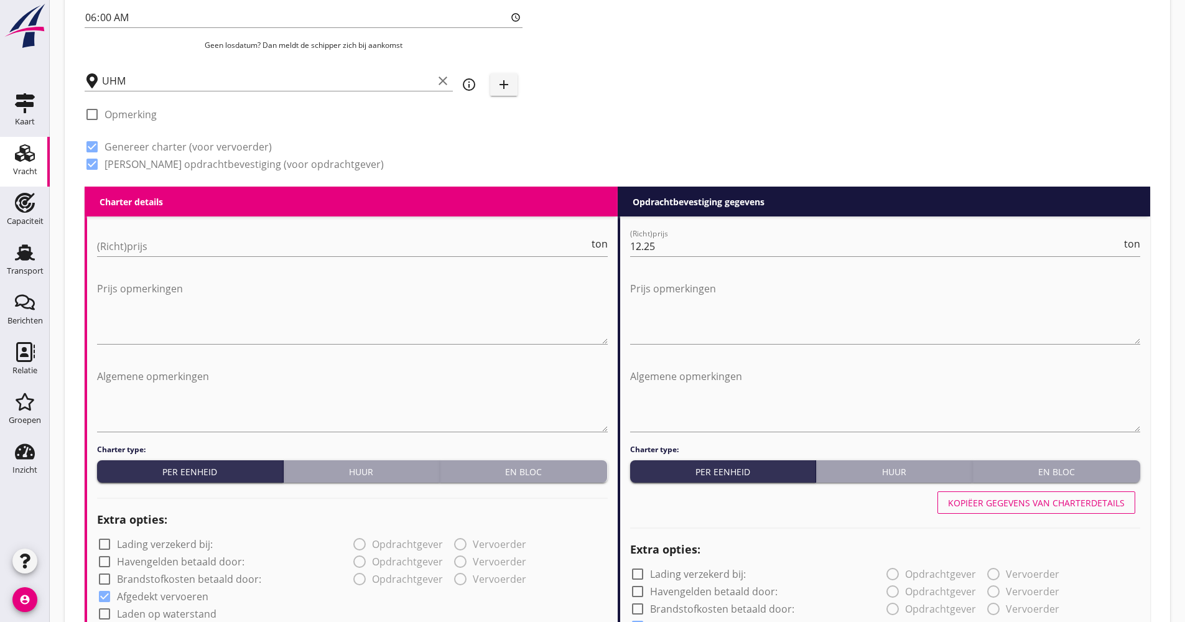
click at [146, 258] on div "(Richt)prijs ton" at bounding box center [352, 252] width 511 height 32
drag, startPoint x: 146, startPoint y: 247, endPoint x: 138, endPoint y: 241, distance: 9.3
click at [144, 245] on input "(Richt)prijs" at bounding box center [343, 246] width 492 height 20
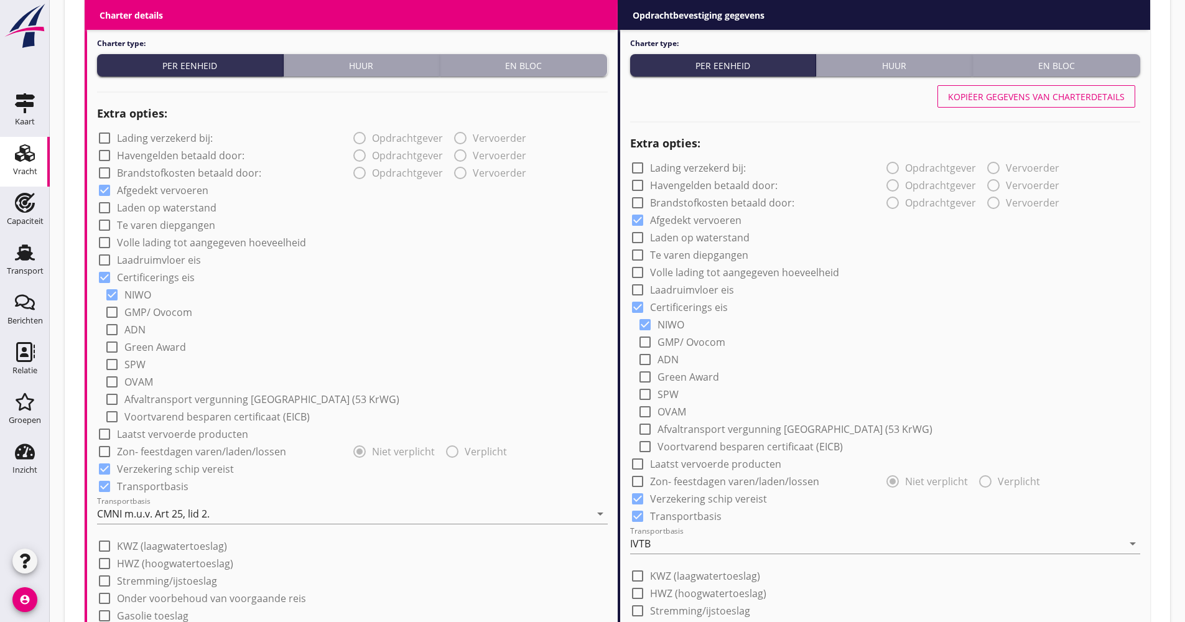
scroll to position [871, 0]
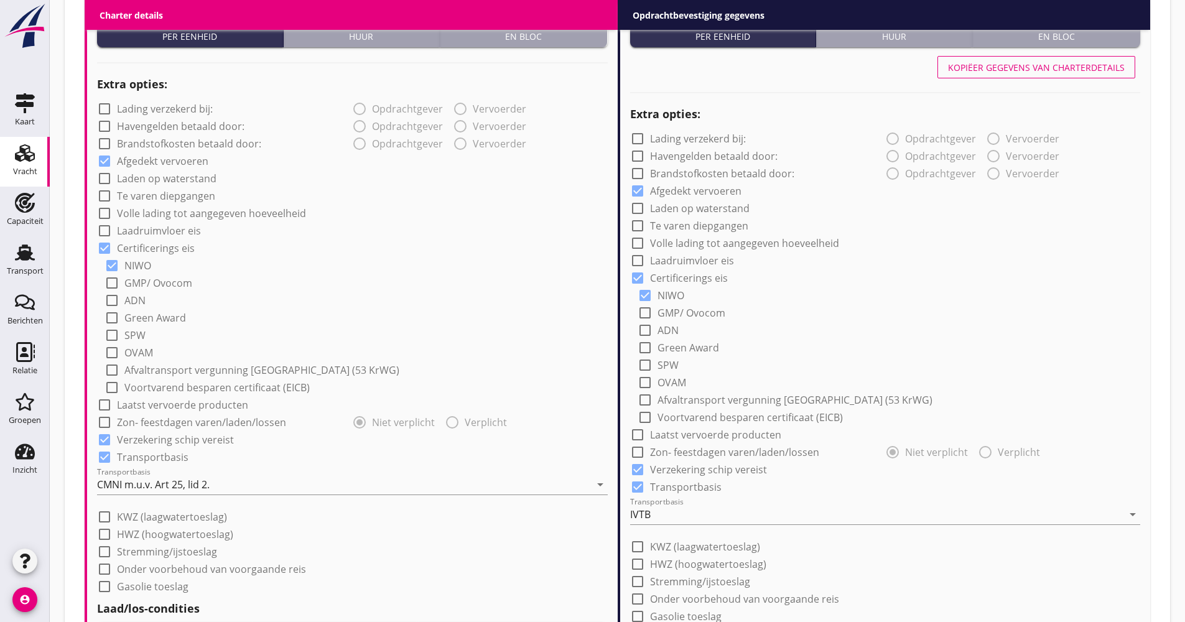
type input "11.25"
click at [193, 210] on label "Volle lading tot aangegeven hoeveelheid" at bounding box center [211, 213] width 189 height 12
checkbox input "true"
click at [639, 243] on div at bounding box center [637, 243] width 21 height 21
checkbox input "true"
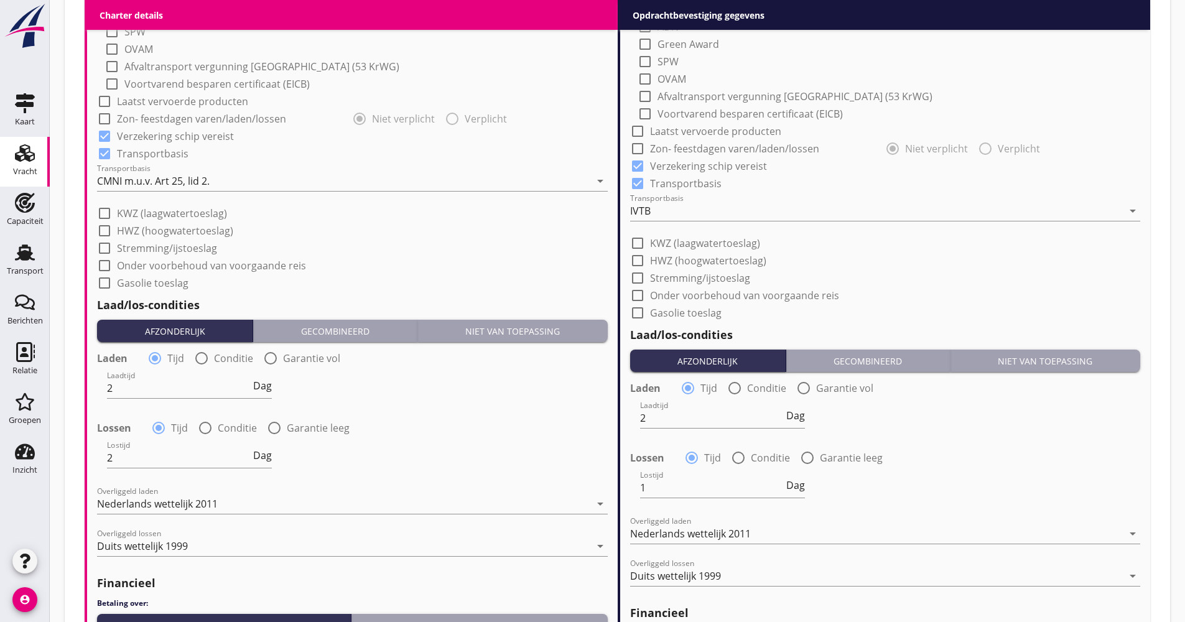
scroll to position [1244, 0]
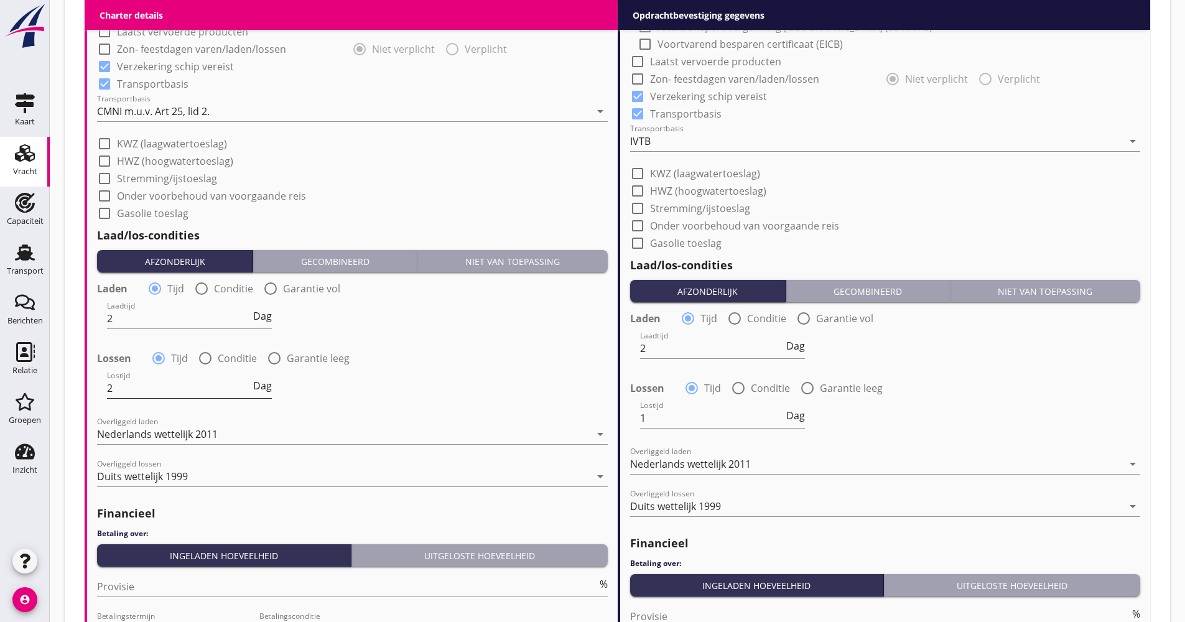
click at [263, 390] on span "Dag" at bounding box center [262, 386] width 19 height 10
click at [261, 389] on span "Dienst" at bounding box center [256, 386] width 30 height 10
drag, startPoint x: 172, startPoint y: 390, endPoint x: 44, endPoint y: 391, distance: 128.8
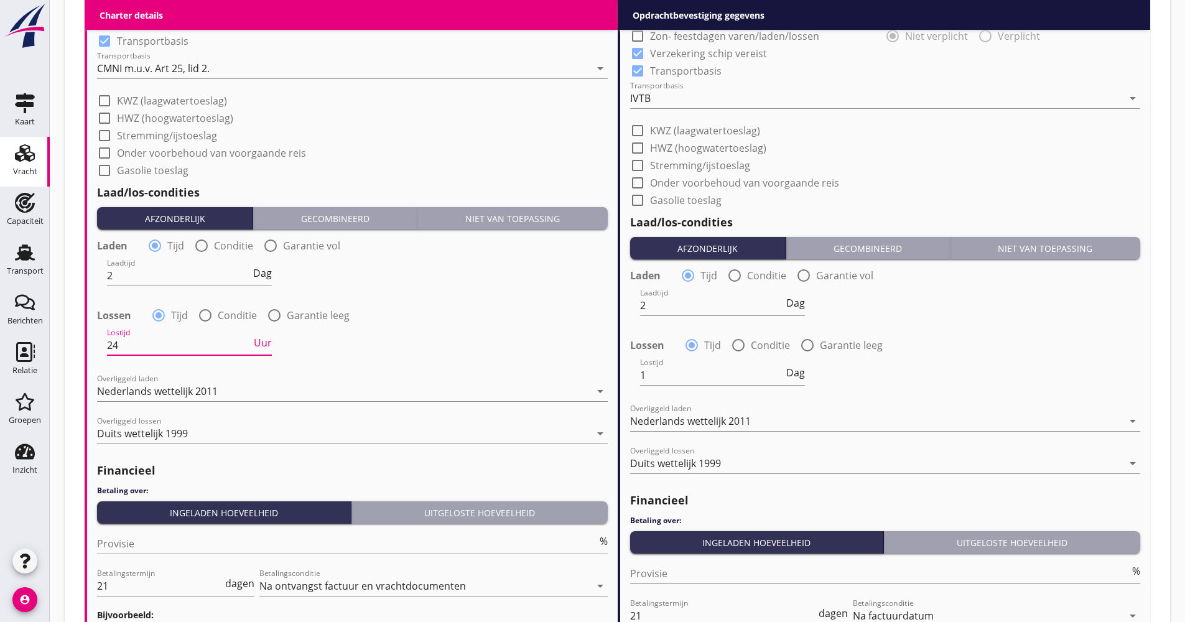
scroll to position [1369, 0]
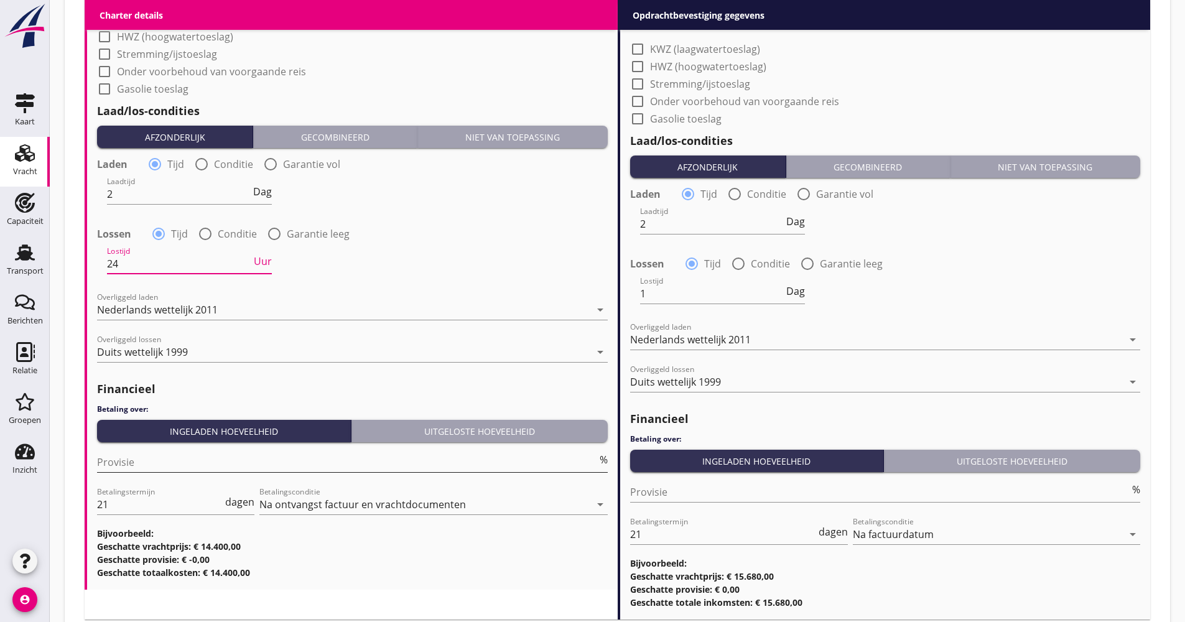
type input "24"
click at [104, 456] on input "Provisie" at bounding box center [347, 462] width 500 height 20
type input "5.00"
drag, startPoint x: 93, startPoint y: 501, endPoint x: 75, endPoint y: 501, distance: 18.0
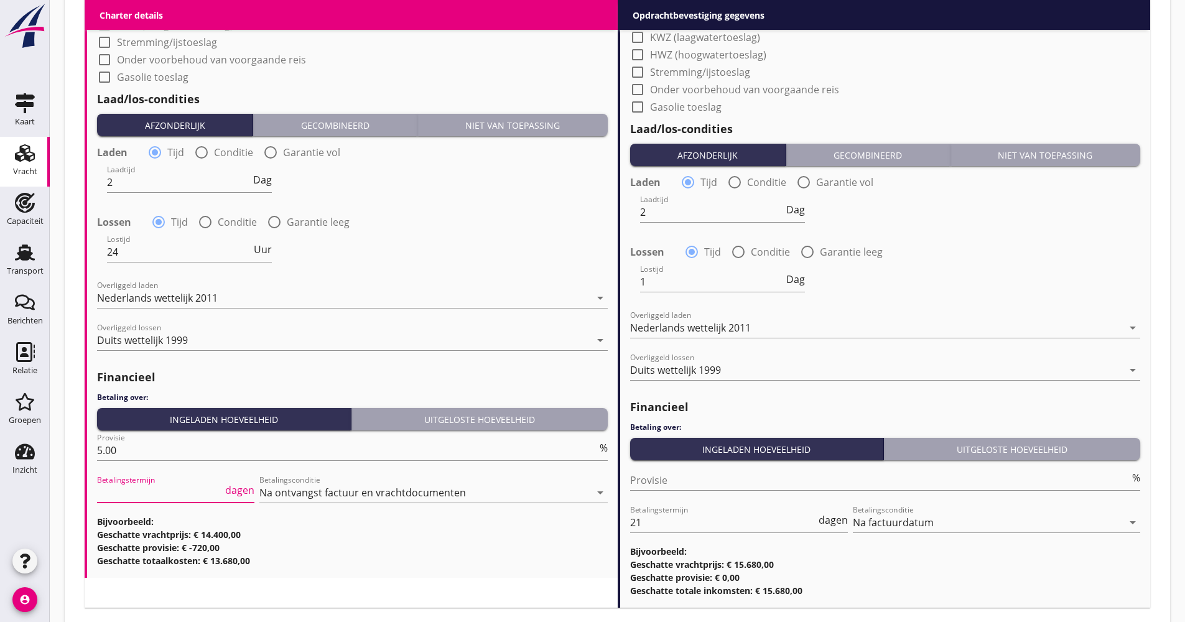
scroll to position [1451, 0]
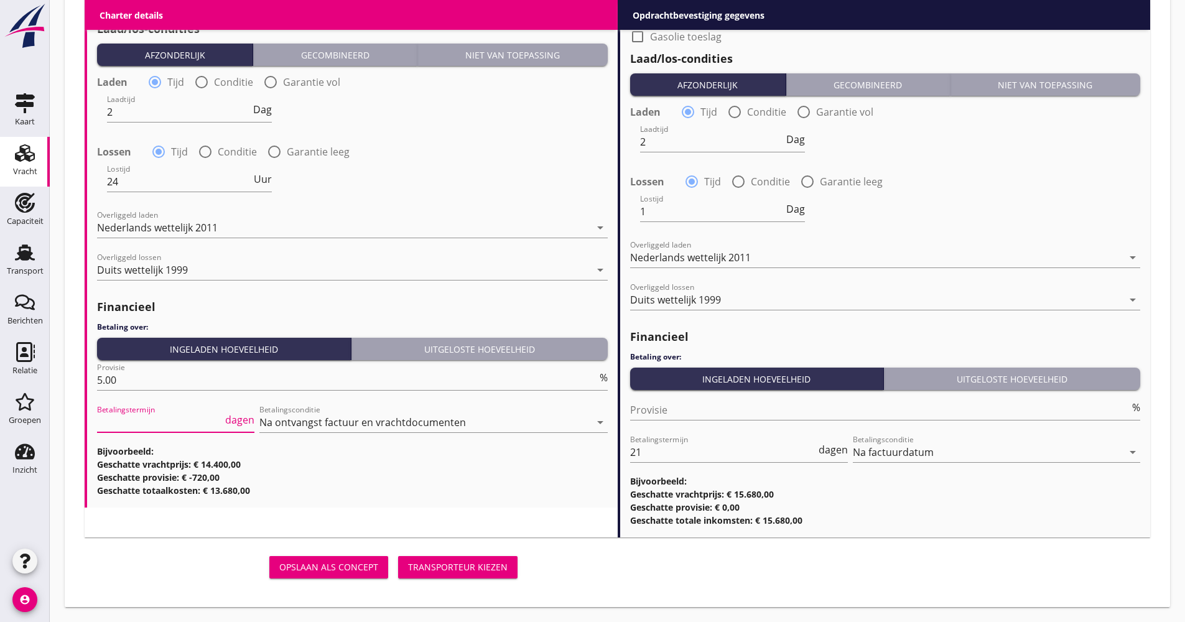
click at [518, 559] on div "Opslaan als concept Transporteur kiezen" at bounding box center [304, 567] width 438 height 30
click at [500, 562] on div "Transporteur kiezen" at bounding box center [458, 566] width 100 height 13
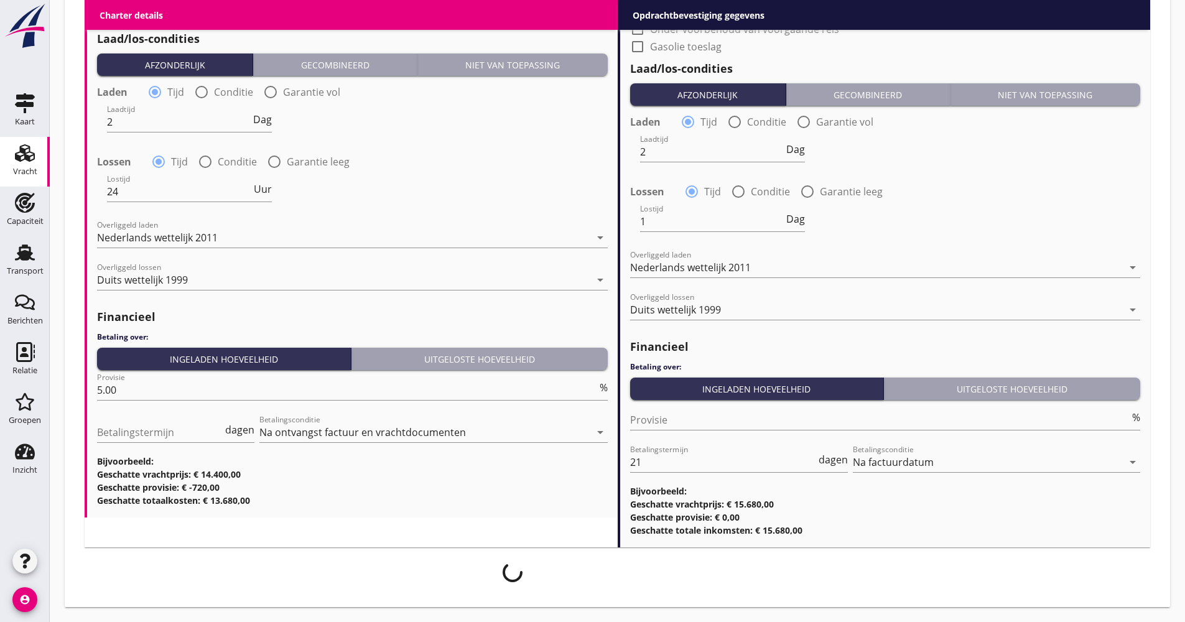
scroll to position [1441, 0]
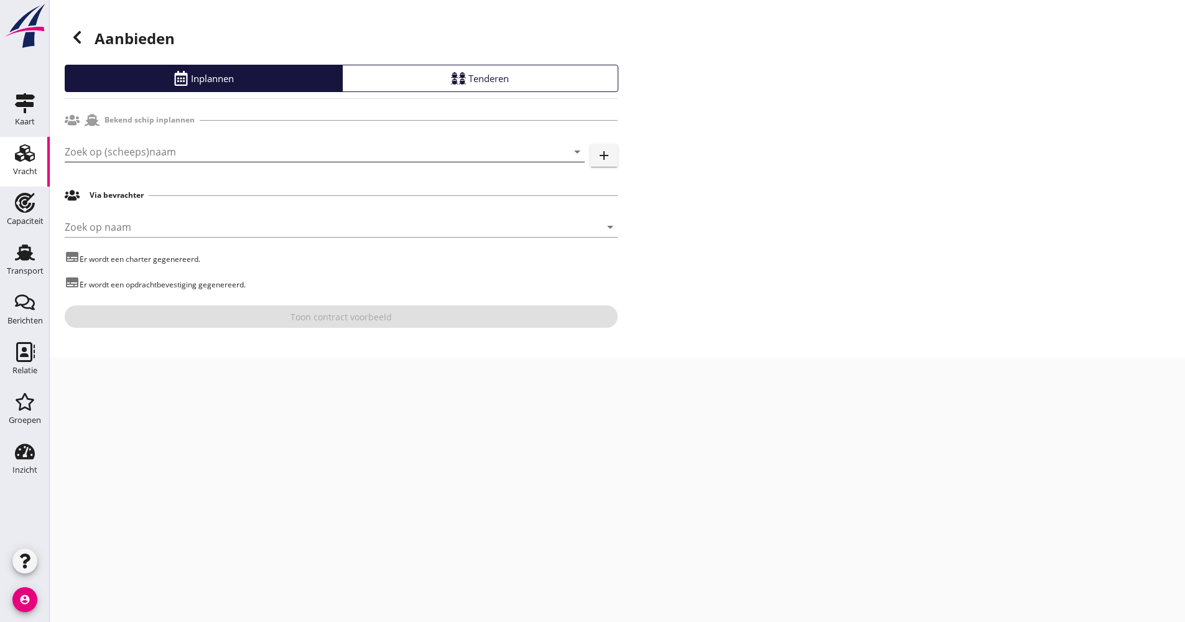
click at [178, 142] on input "Zoek op (scheeps)naam" at bounding box center [307, 152] width 485 height 20
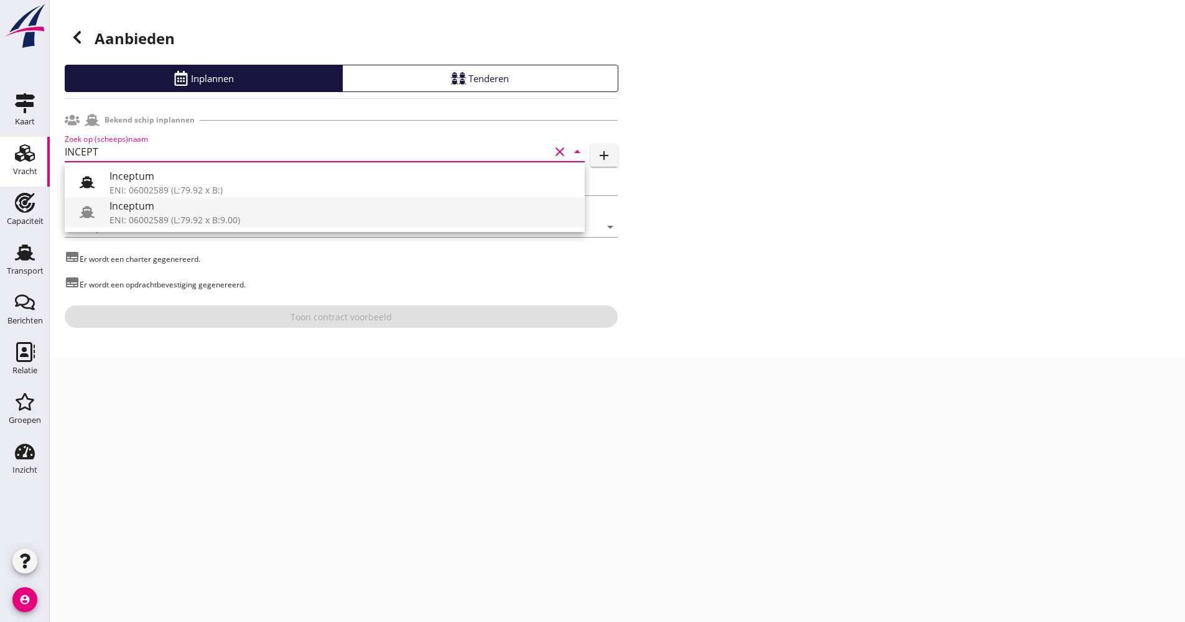
click at [108, 204] on div at bounding box center [92, 212] width 35 height 25
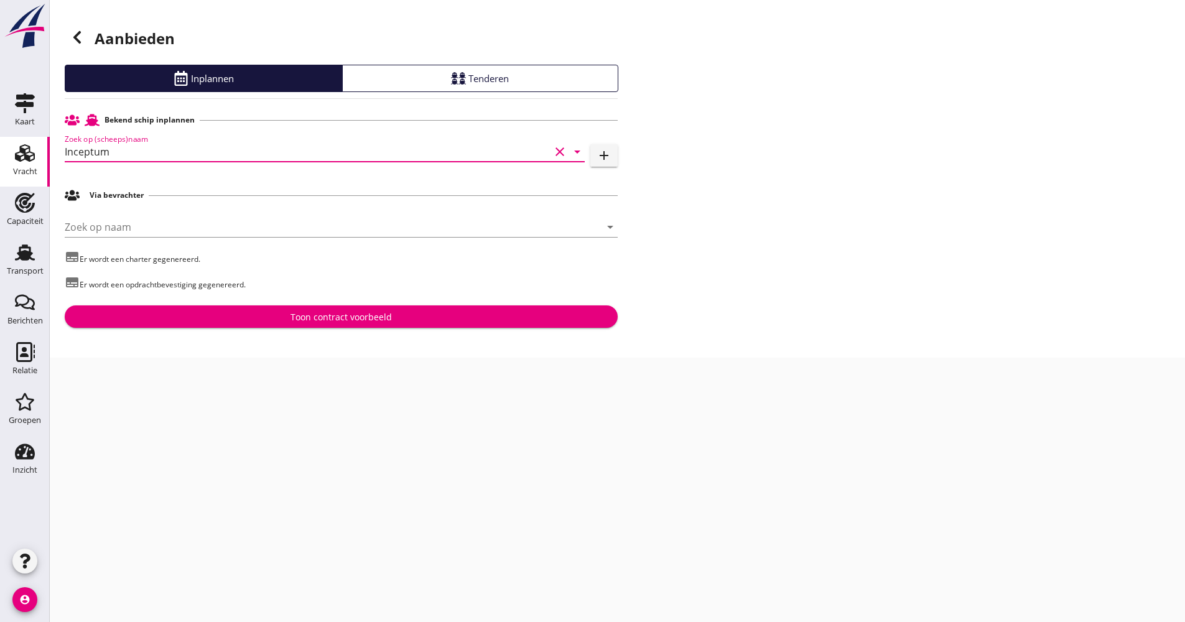
type input "Inceptum"
click at [253, 307] on button "Toon contract voorbeeld" at bounding box center [341, 316] width 553 height 22
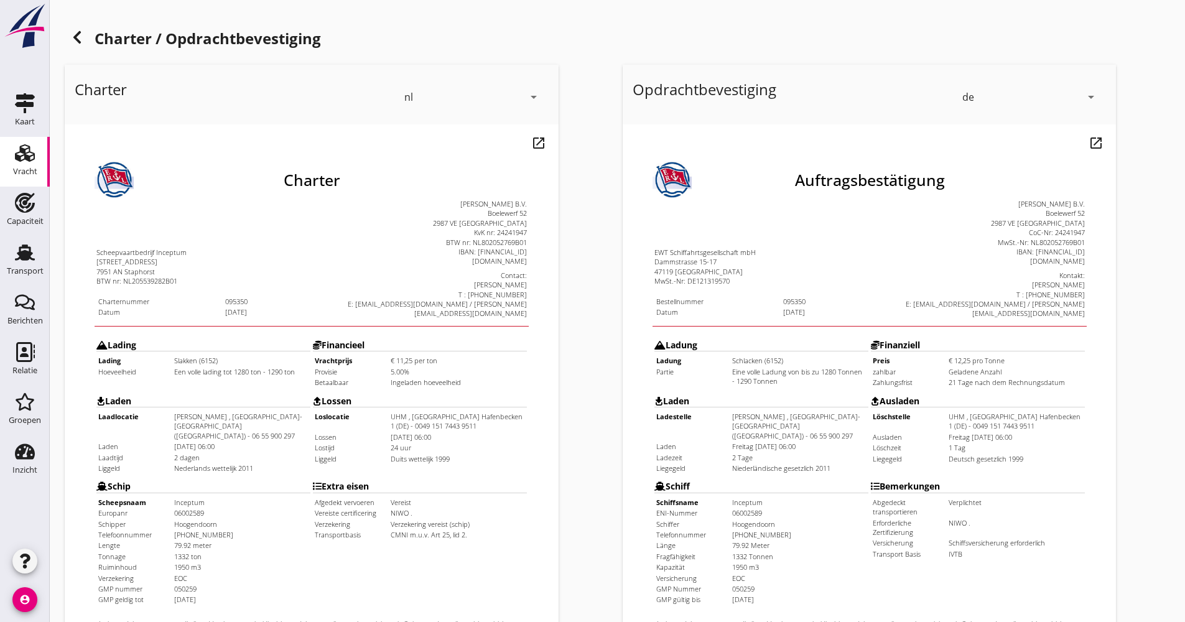
scroll to position [249, 0]
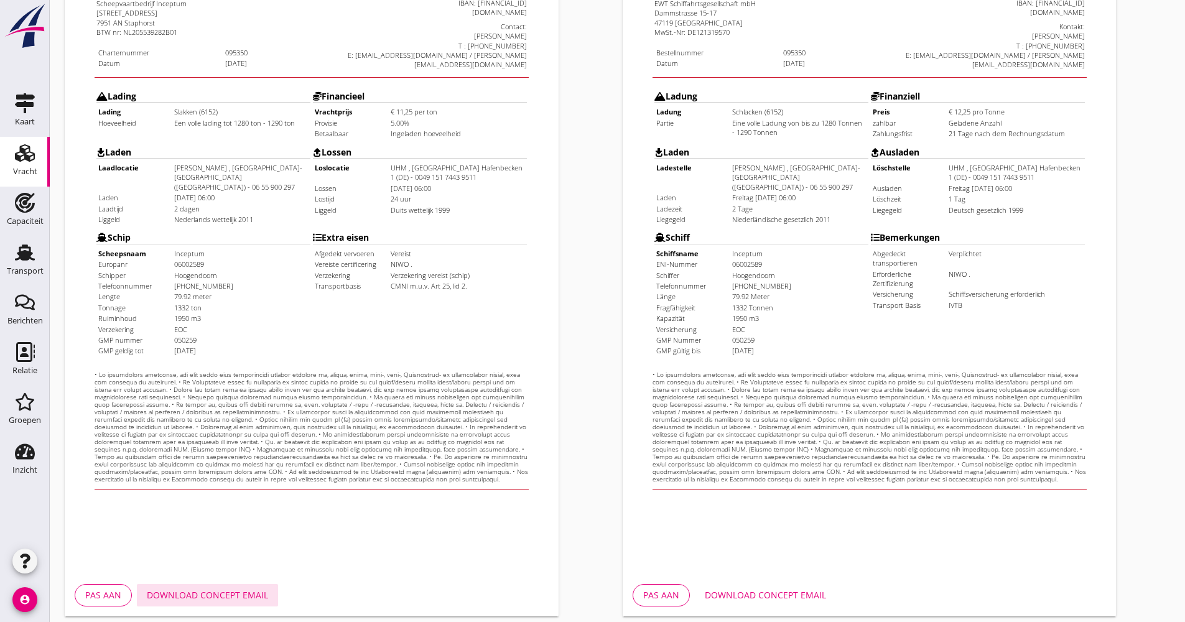
click at [198, 592] on div "Download concept email" at bounding box center [207, 594] width 121 height 13
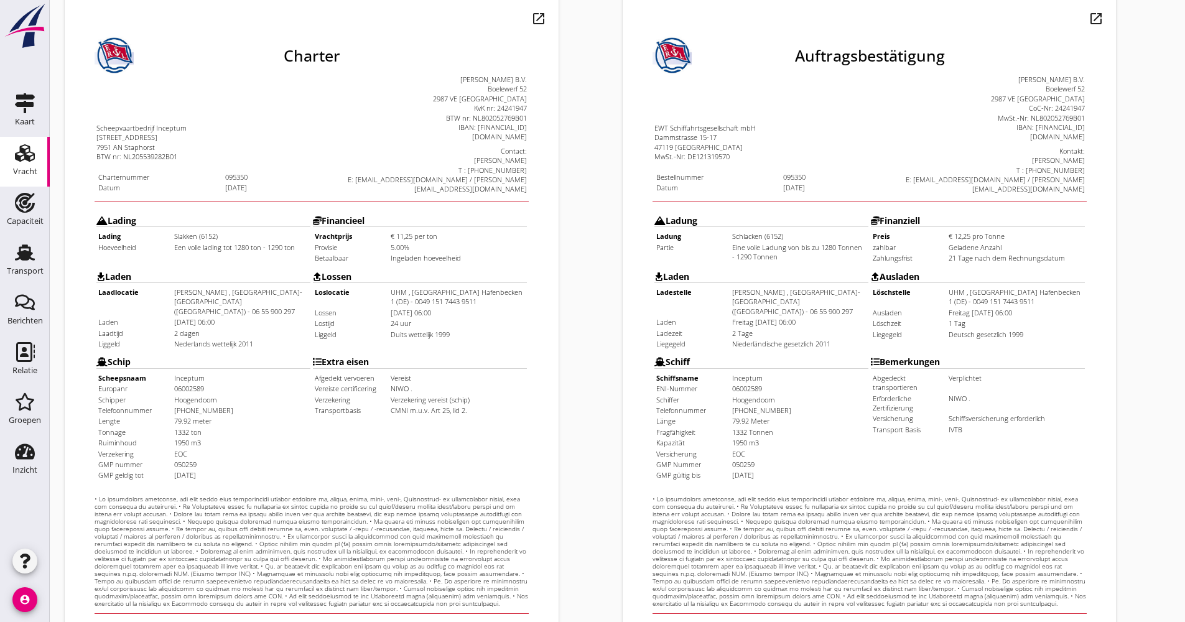
scroll to position [299, 0]
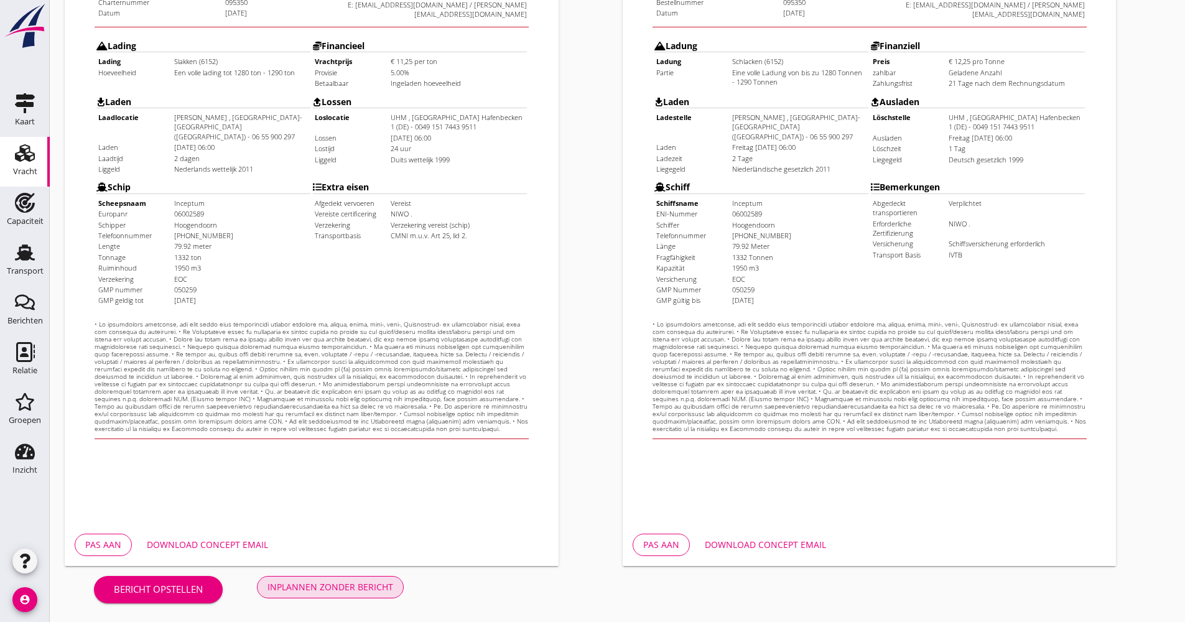
click at [373, 582] on div "Inplannen zonder bericht" at bounding box center [330, 586] width 126 height 13
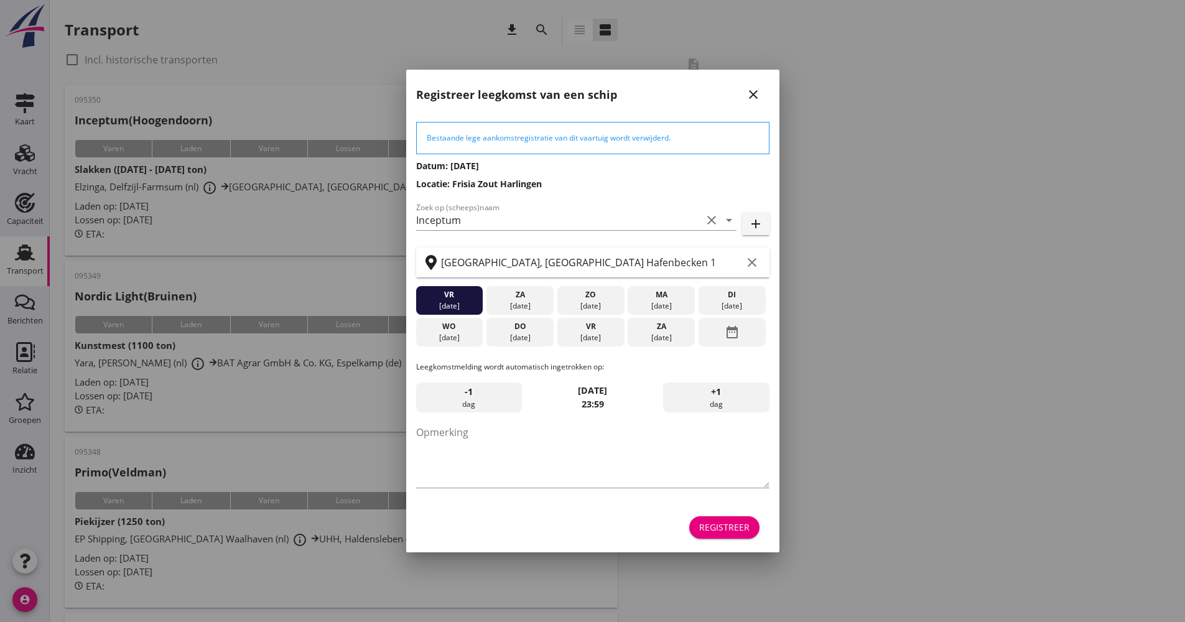
click at [743, 540] on div "Registreer" at bounding box center [592, 528] width 353 height 30
click at [743, 536] on button "Registreer" at bounding box center [724, 527] width 70 height 22
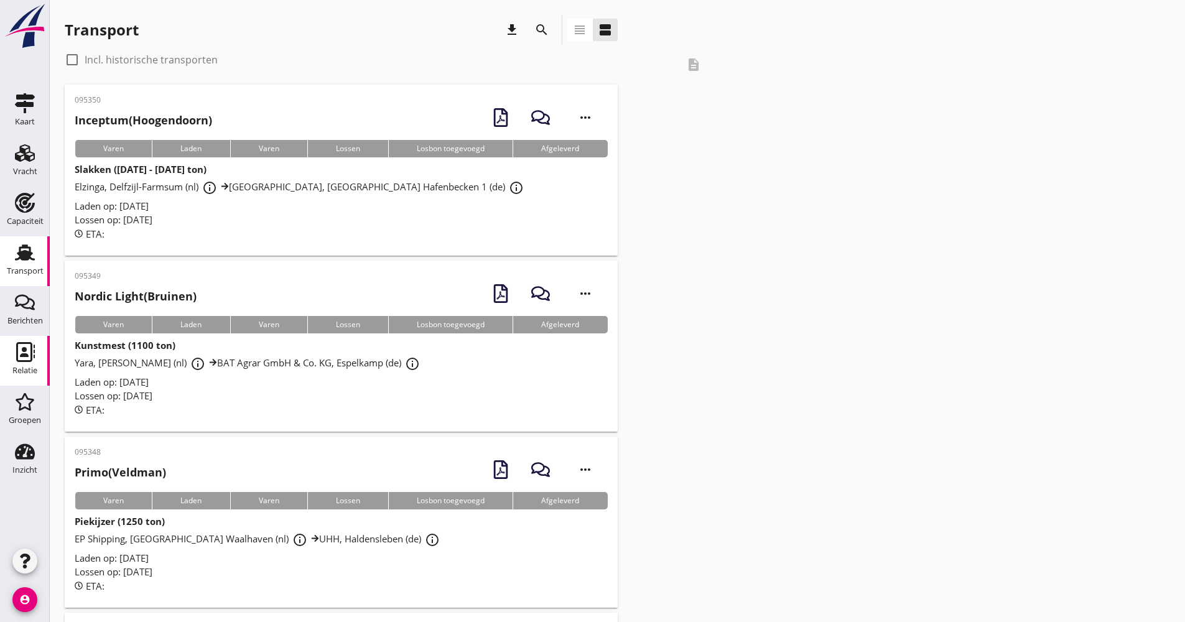
drag, startPoint x: 34, startPoint y: 345, endPoint x: 1, endPoint y: 328, distance: 37.6
click at [34, 344] on icon "Relatie" at bounding box center [25, 352] width 20 height 20
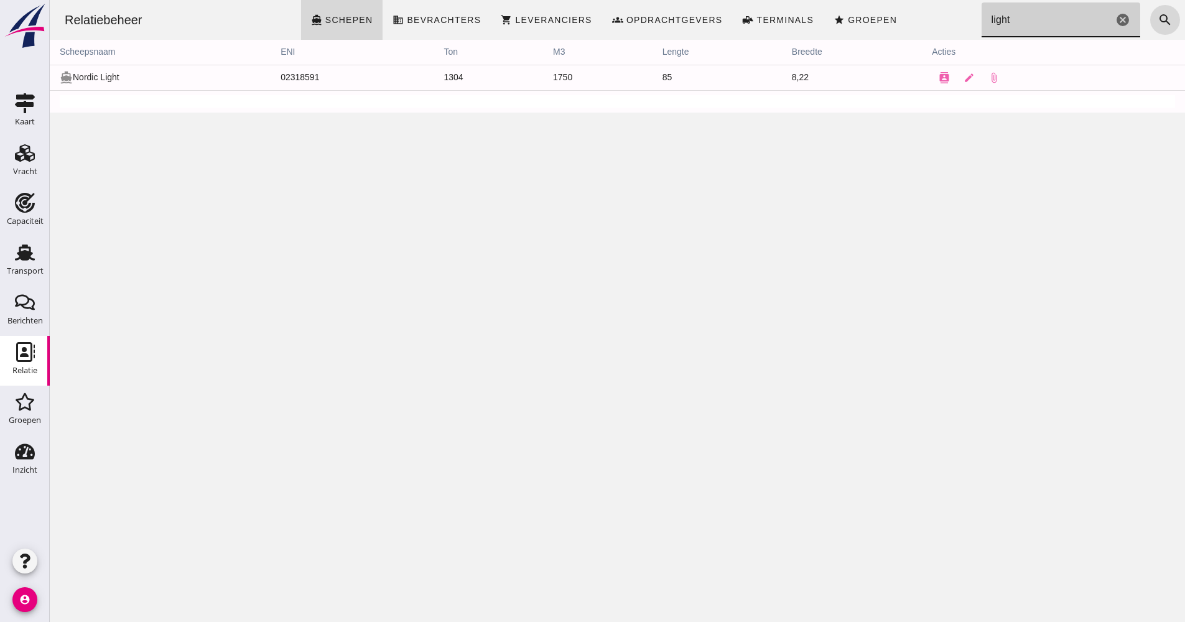
drag, startPoint x: 1003, startPoint y: 22, endPoint x: 949, endPoint y: 25, distance: 54.8
click div "Relatiebeheer directions_boat Schepen business Bevrachters shopping_cart Levera…"
type input "TENAX"
click at [936, 80] on icon "contacts" at bounding box center [941, 77] width 11 height 11
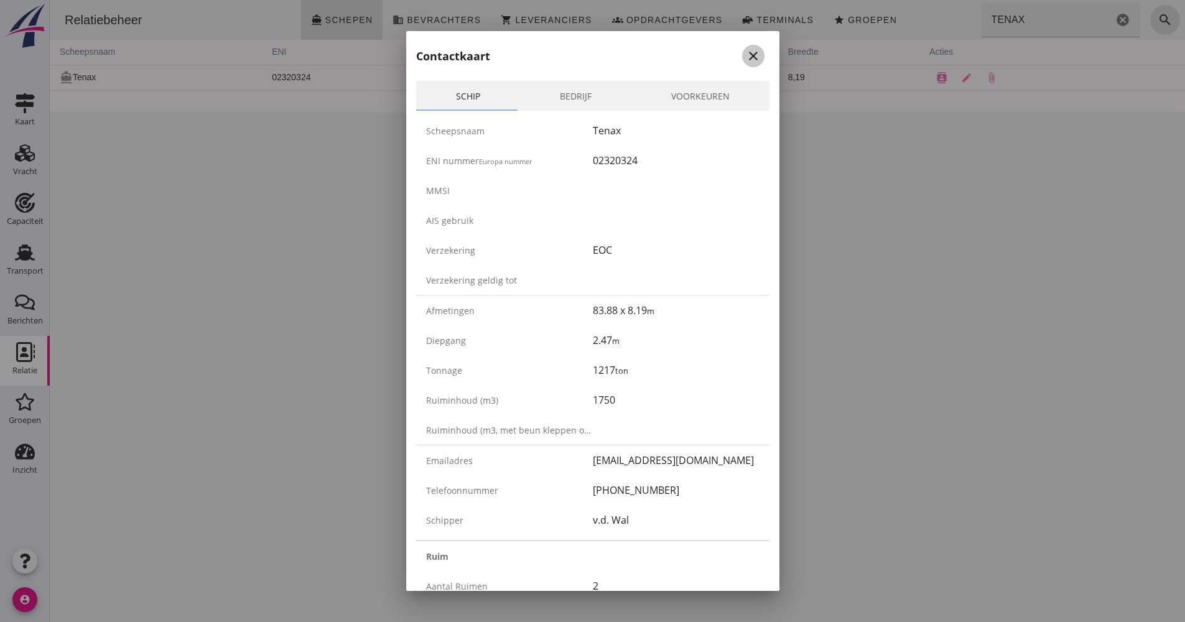
click at [742, 64] on button "close" at bounding box center [753, 56] width 22 height 22
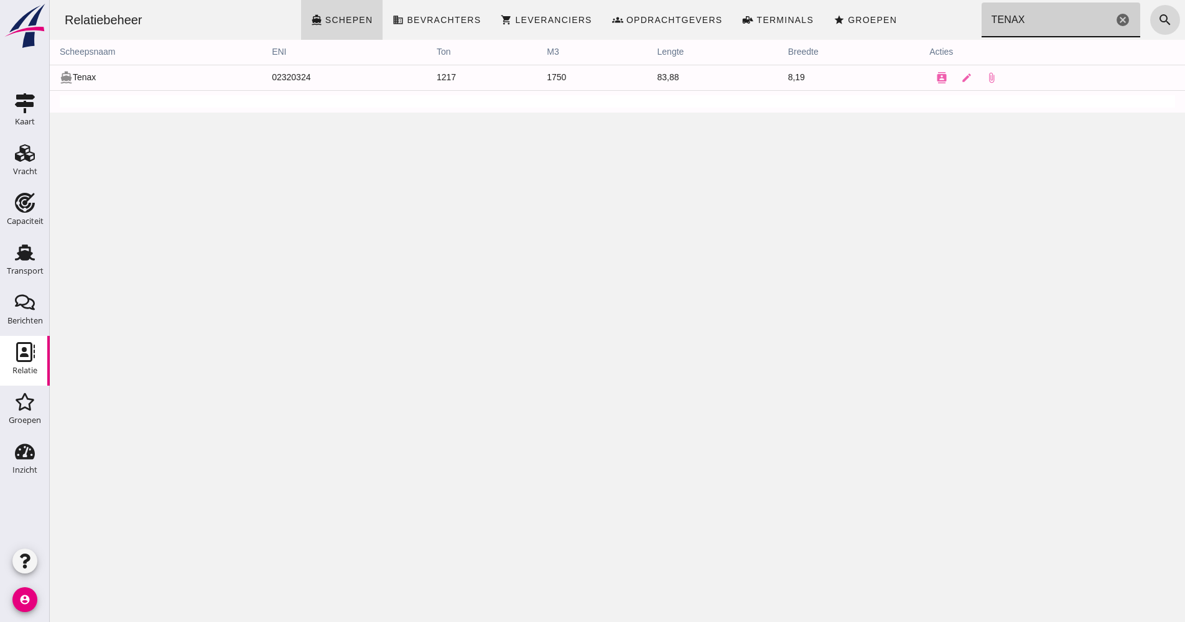
drag, startPoint x: 1017, startPoint y: 26, endPoint x: 926, endPoint y: 6, distance: 93.0
click input "TENAX"
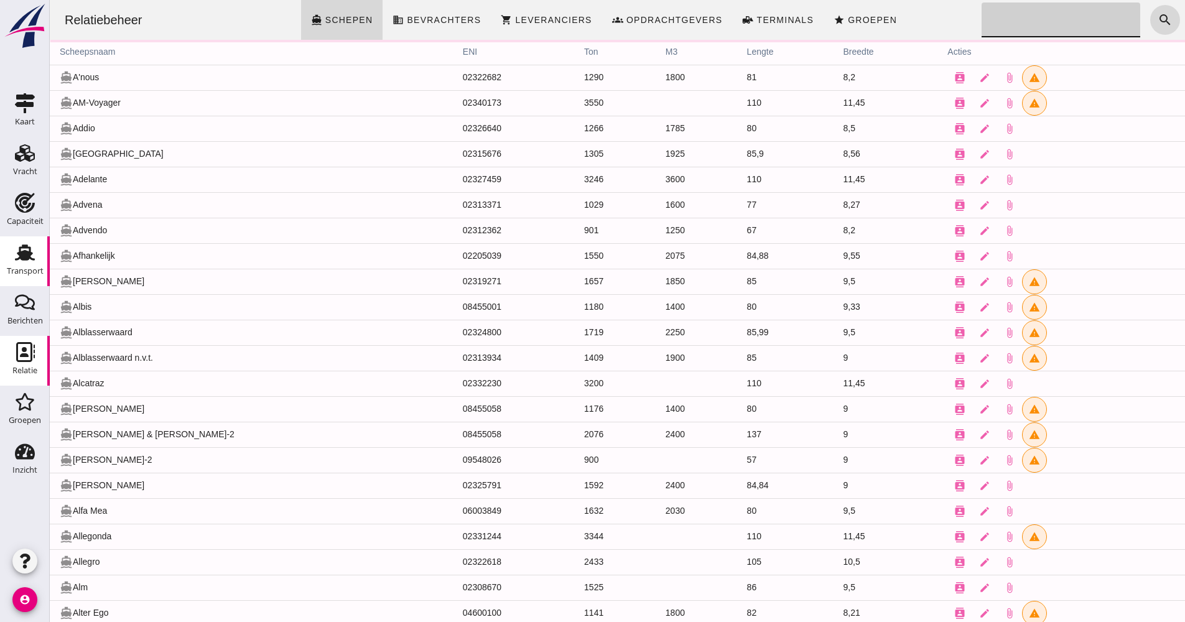
click at [33, 252] on icon "Transport" at bounding box center [25, 253] width 20 height 20
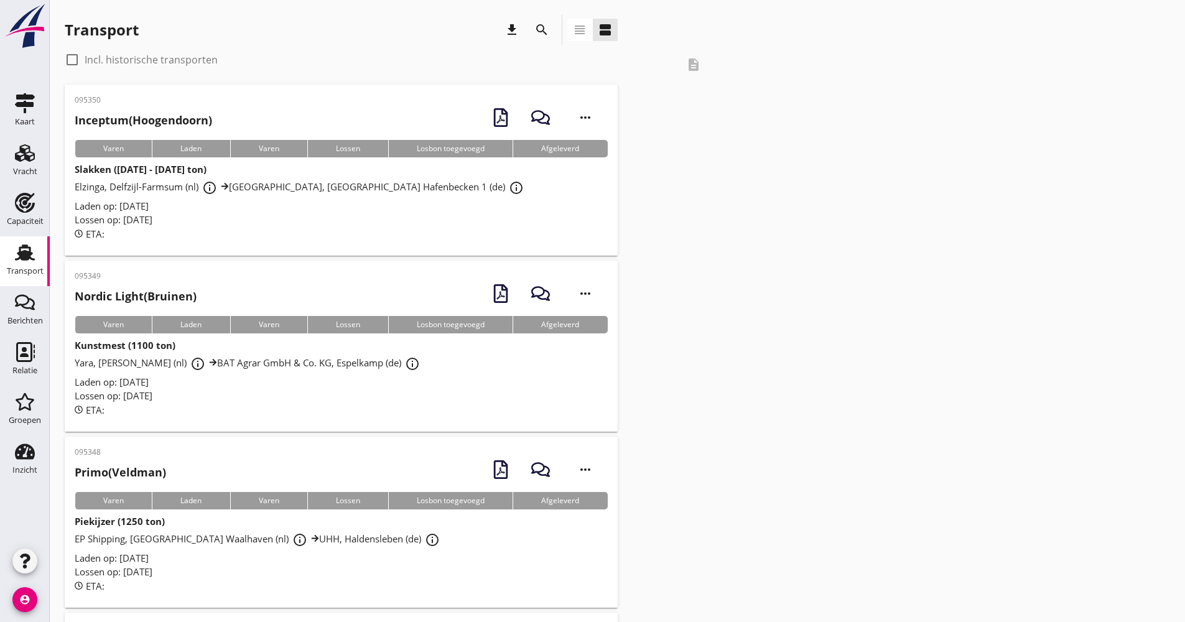
click at [542, 22] on icon "search" at bounding box center [541, 29] width 15 height 15
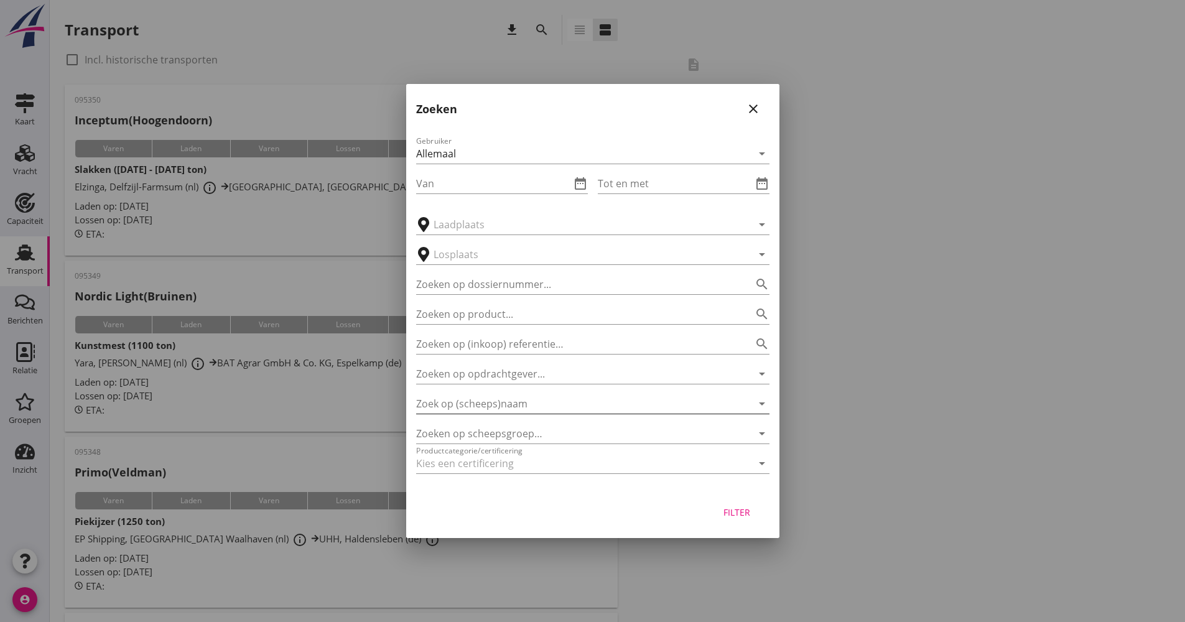
click at [501, 404] on input "Zoek op (scheeps)naam" at bounding box center [575, 404] width 318 height 20
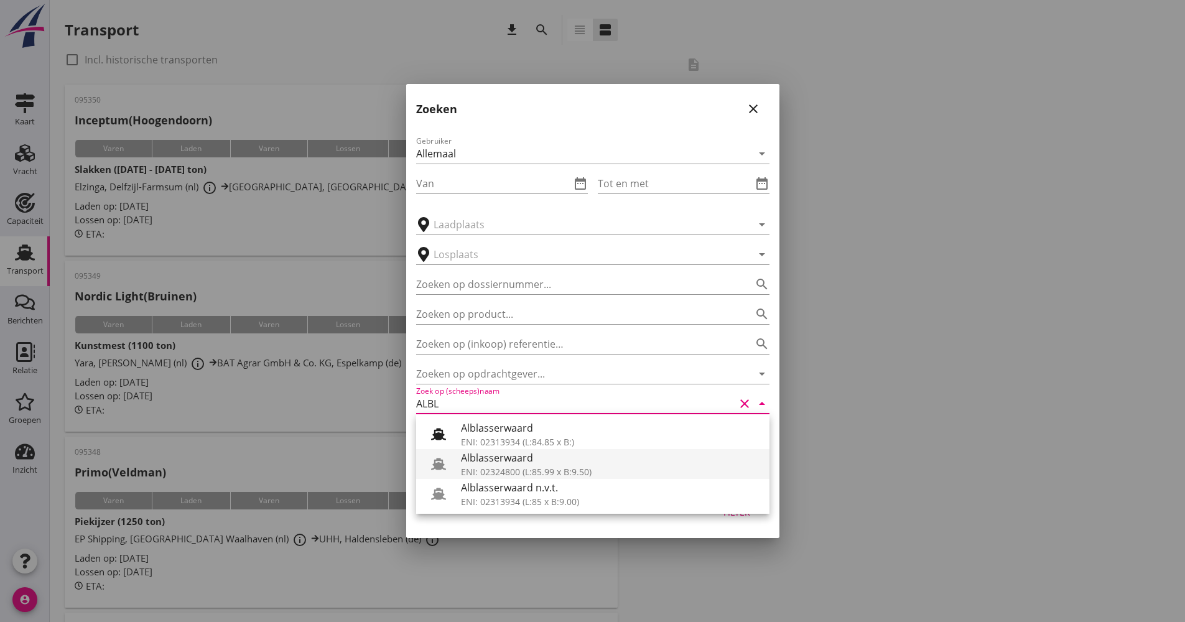
click at [587, 467] on div "ENI: 02324800 (L:85.99 x B:9.50)" at bounding box center [610, 471] width 299 height 13
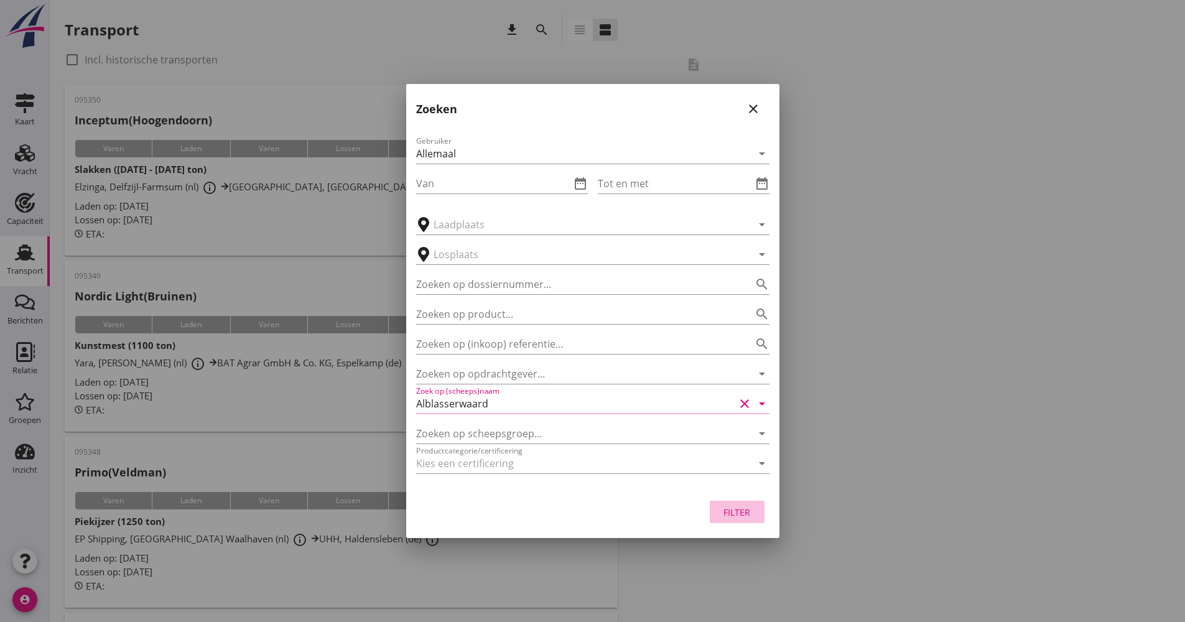
click at [722, 508] on div "Filter" at bounding box center [737, 512] width 35 height 13
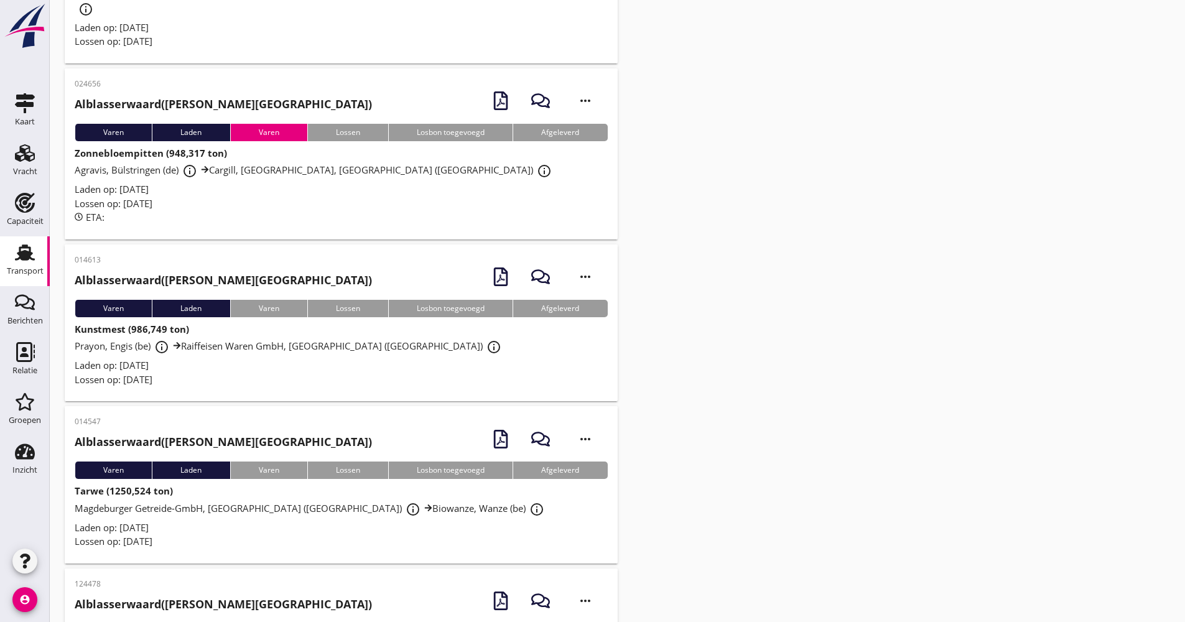
scroll to position [2567, 0]
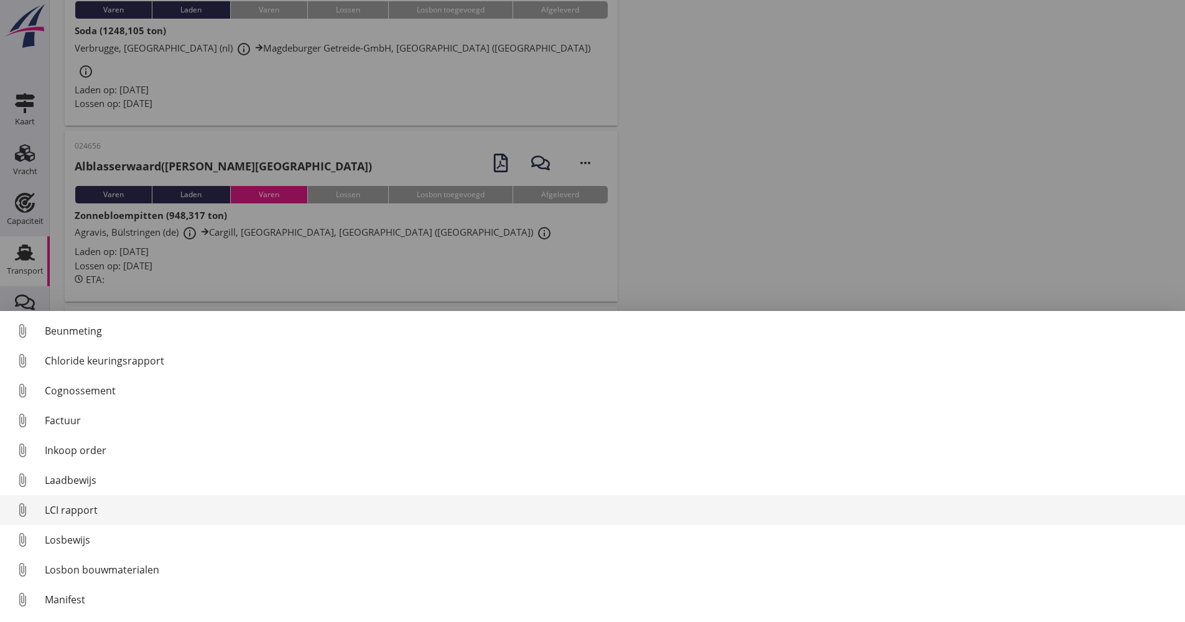
click at [91, 500] on link "attach_file LCI rapport" at bounding box center [592, 510] width 1185 height 30
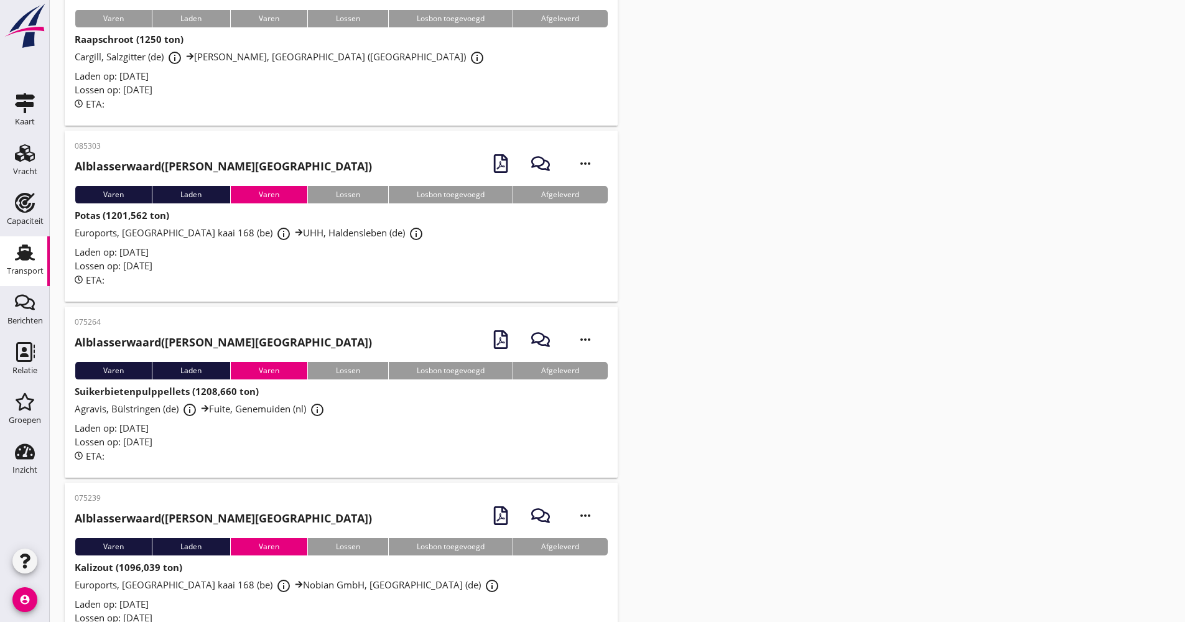
scroll to position [0, 0]
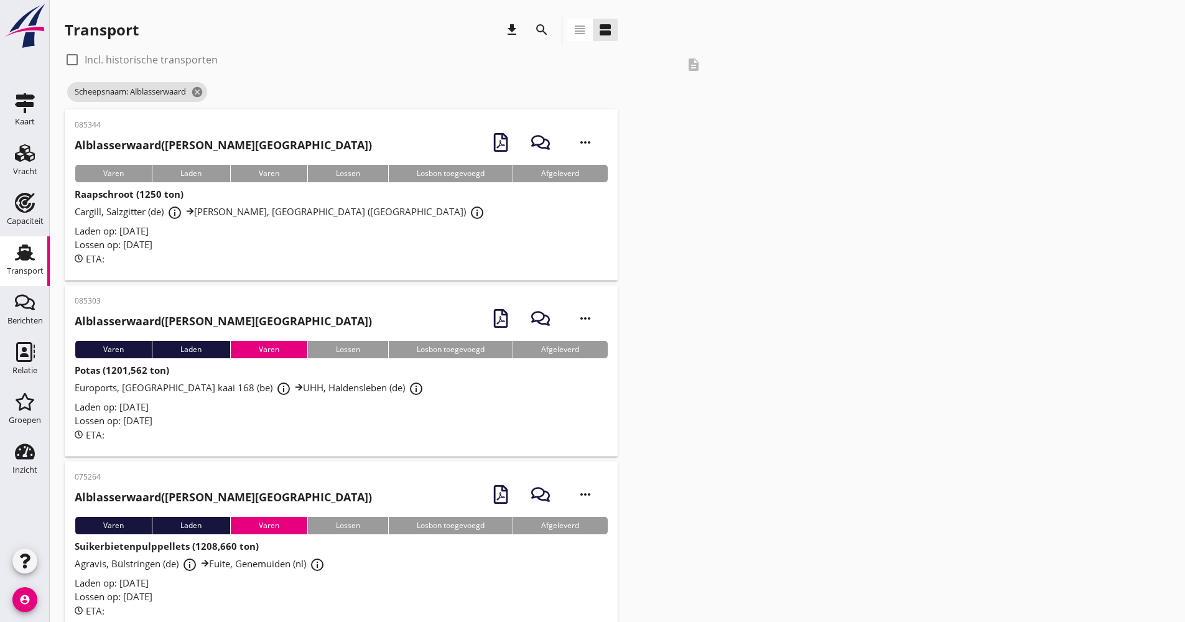
drag, startPoint x: 530, startPoint y: 39, endPoint x: 532, endPoint y: 33, distance: 6.7
click at [530, 36] on div "search" at bounding box center [542, 30] width 30 height 30
click at [537, 29] on icon "search" at bounding box center [541, 29] width 15 height 15
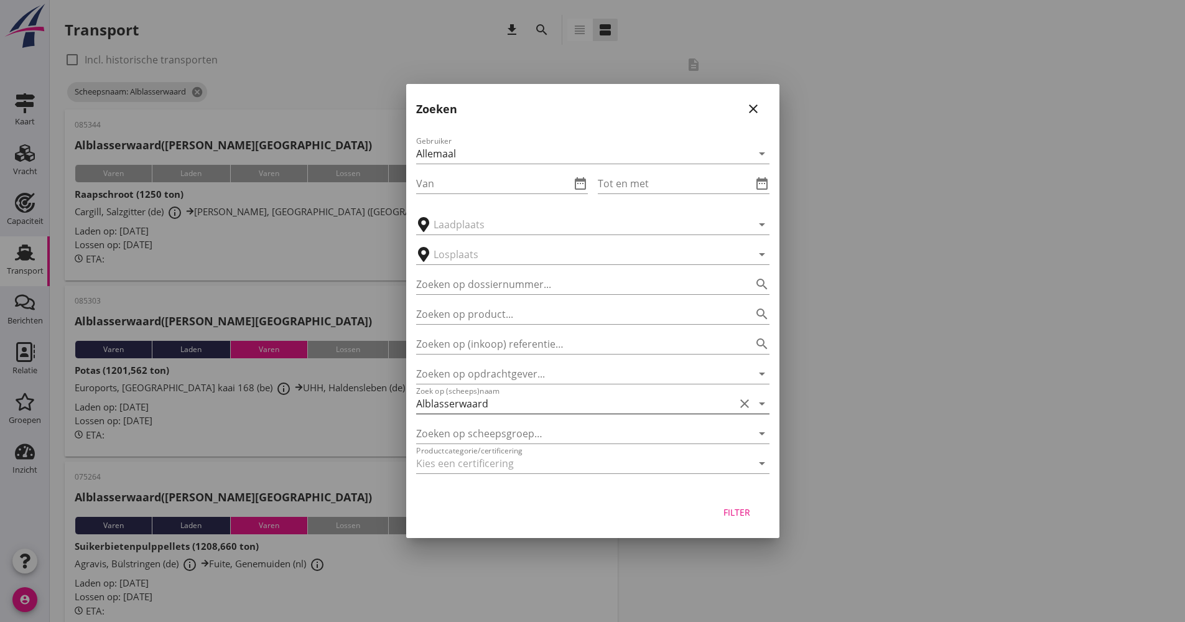
click at [539, 402] on input "Alblasserwaard" at bounding box center [575, 404] width 318 height 20
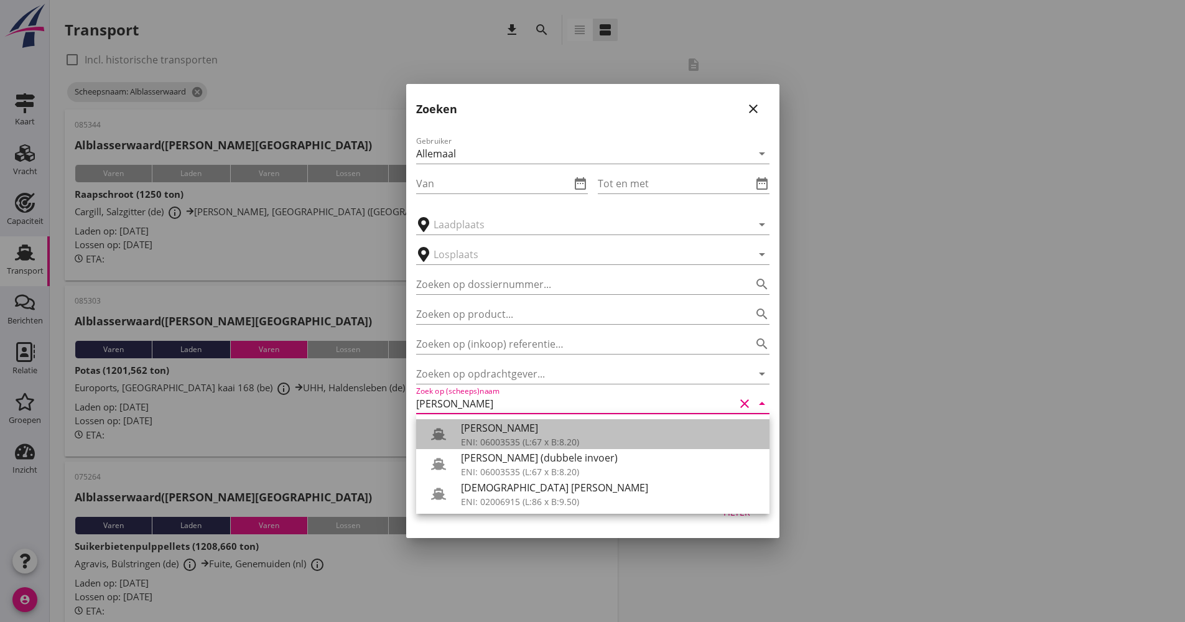
click at [532, 432] on div "[PERSON_NAME]" at bounding box center [610, 428] width 299 height 15
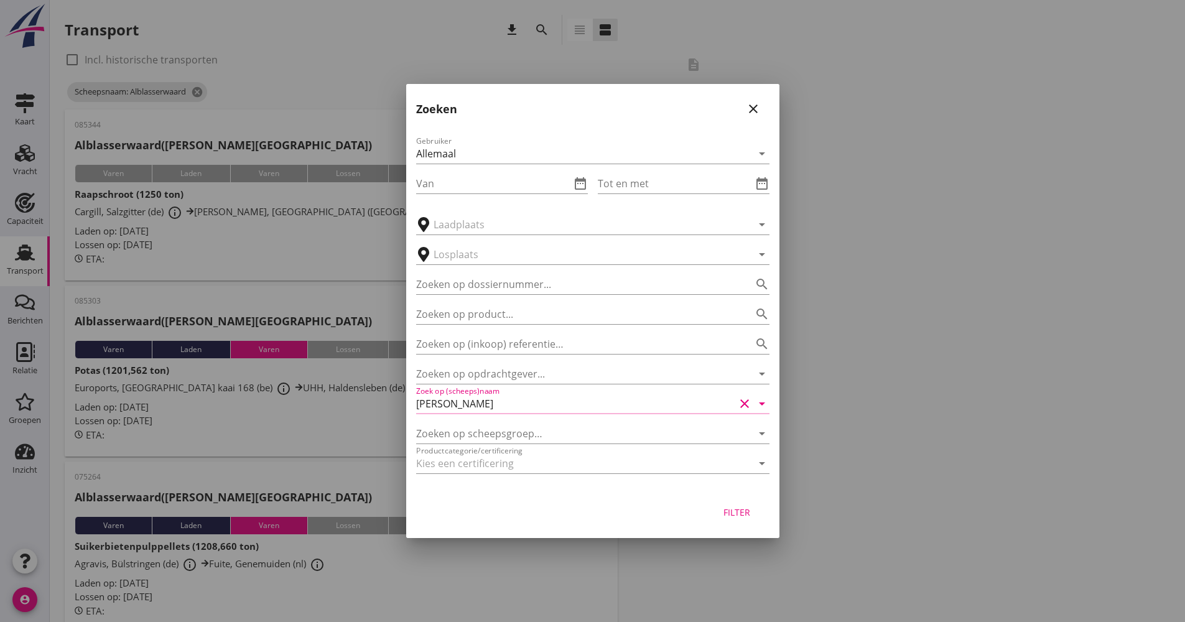
click at [748, 517] on div "Filter" at bounding box center [737, 512] width 35 height 13
type input "[PERSON_NAME]"
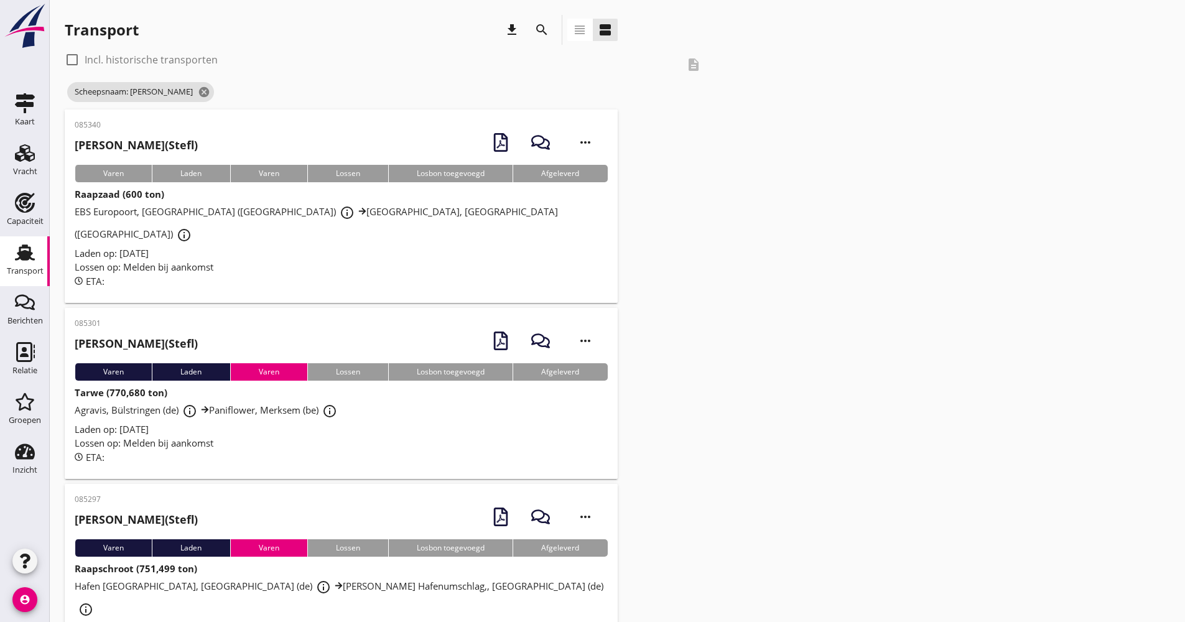
click at [315, 436] on div "Lossen op: Melden bij aankomst" at bounding box center [341, 443] width 533 height 14
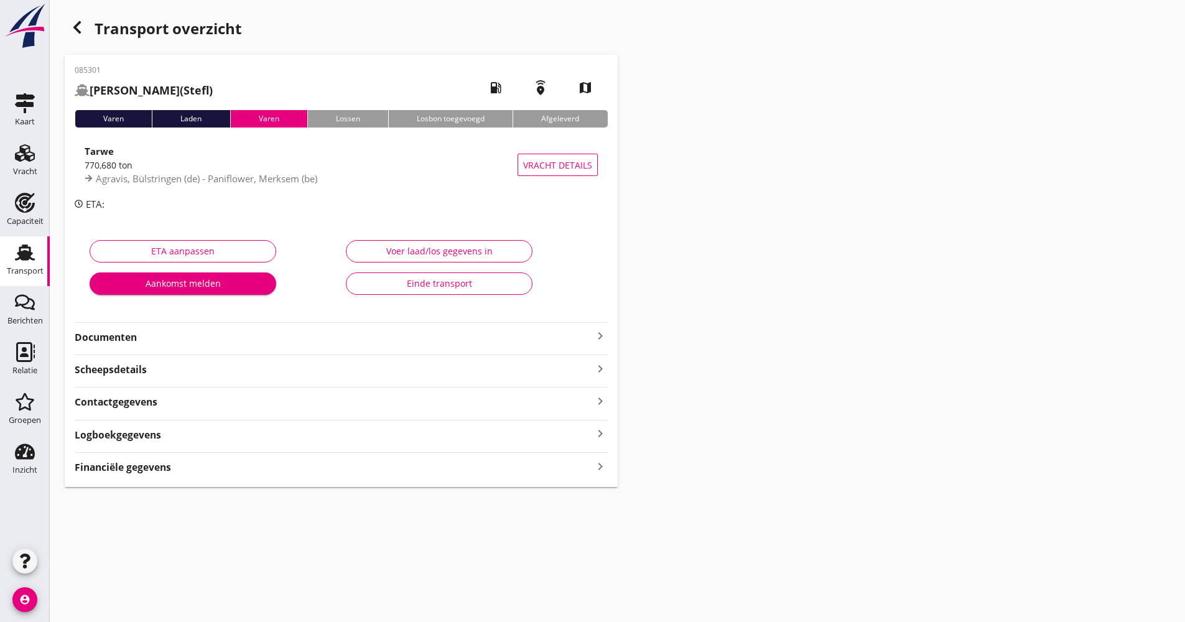
click at [170, 348] on div "085301 [PERSON_NAME] ([PERSON_NAME]) local_gas_station emergency_share map Vare…" at bounding box center [341, 271] width 553 height 432
click at [170, 344] on strong "Documenten" at bounding box center [334, 337] width 518 height 14
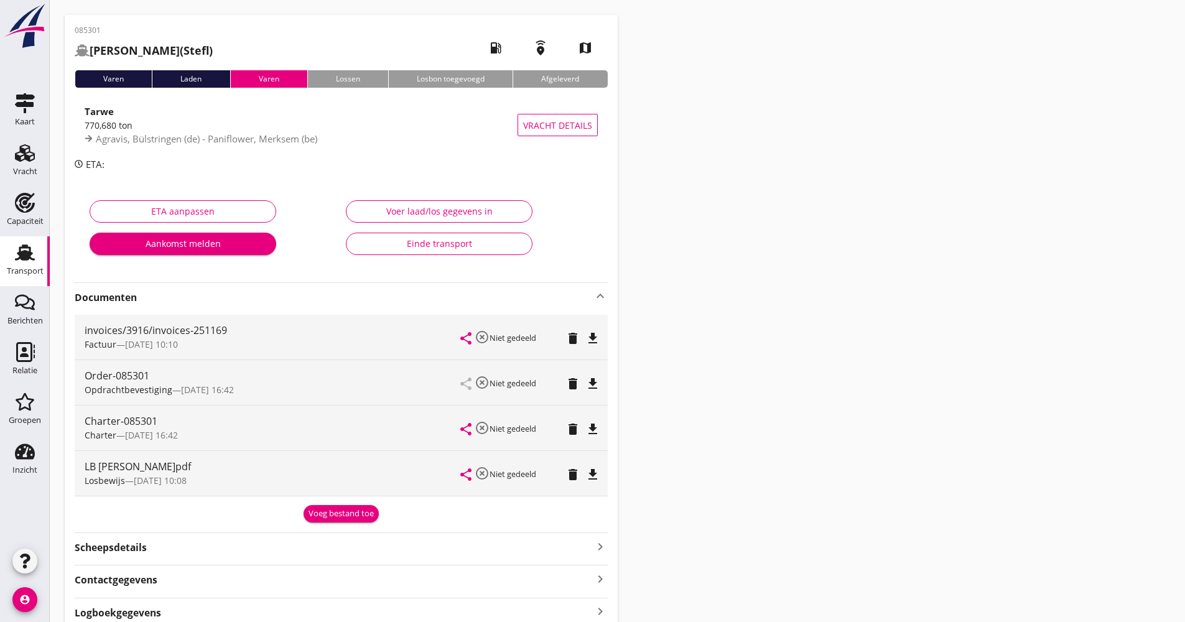
scroll to position [62, 0]
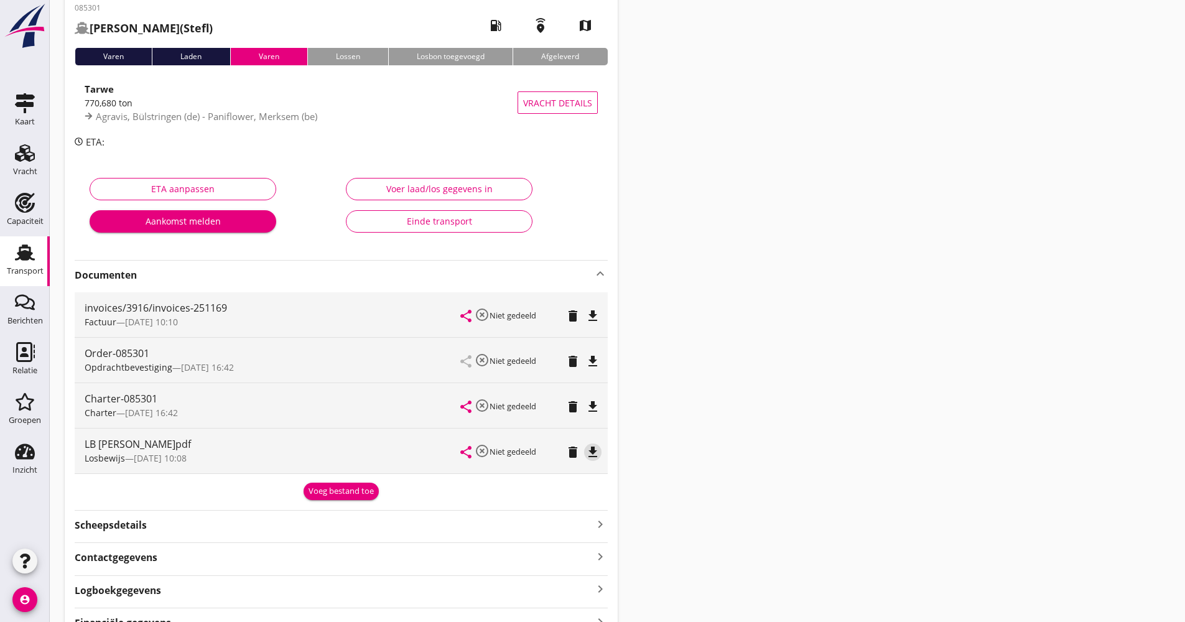
drag, startPoint x: 589, startPoint y: 458, endPoint x: 577, endPoint y: 460, distance: 12.1
click at [590, 457] on icon "file_download" at bounding box center [592, 452] width 15 height 15
click at [27, 262] on icon "Transport" at bounding box center [25, 253] width 20 height 20
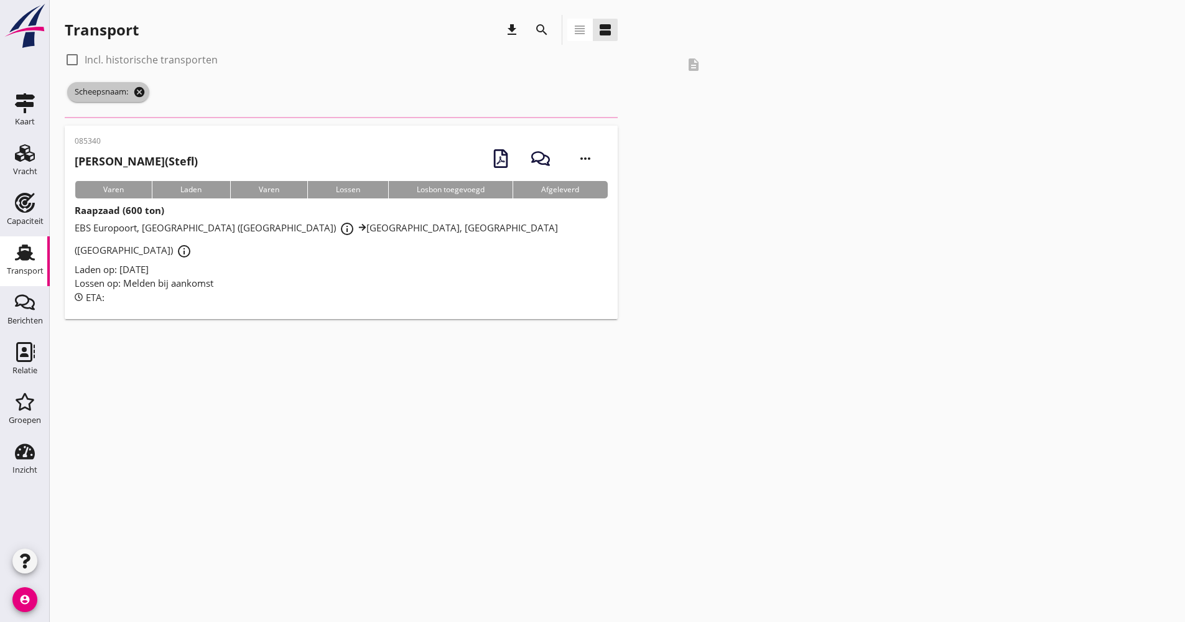
click at [141, 90] on icon "cancel" at bounding box center [139, 92] width 12 height 12
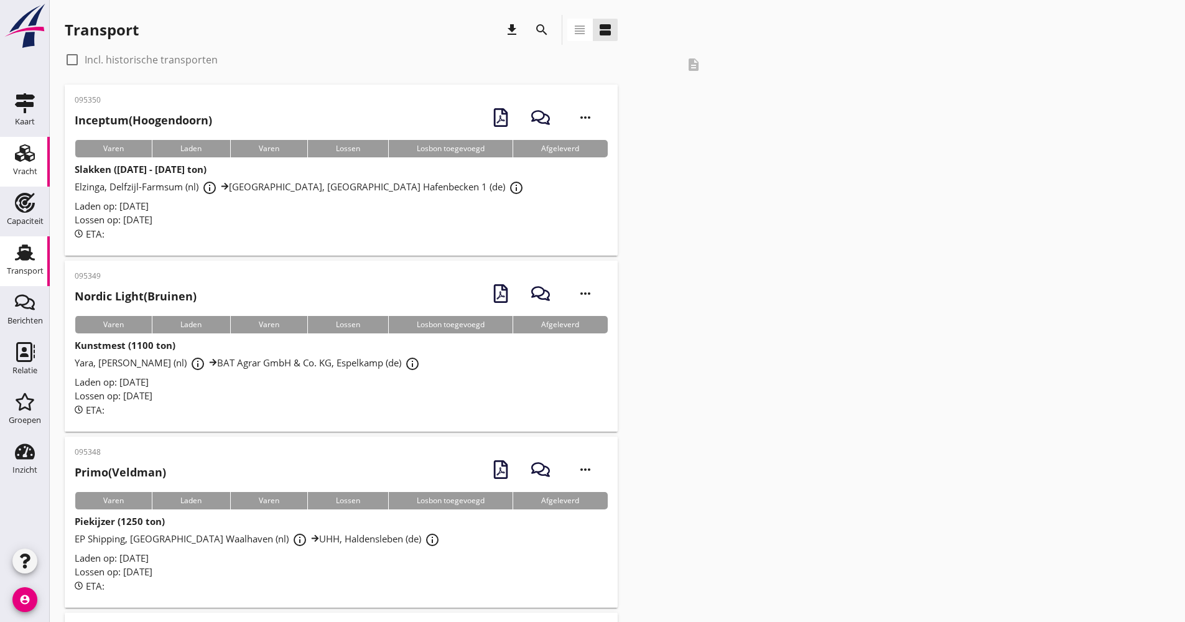
click at [11, 147] on div "Vracht" at bounding box center [25, 153] width 30 height 20
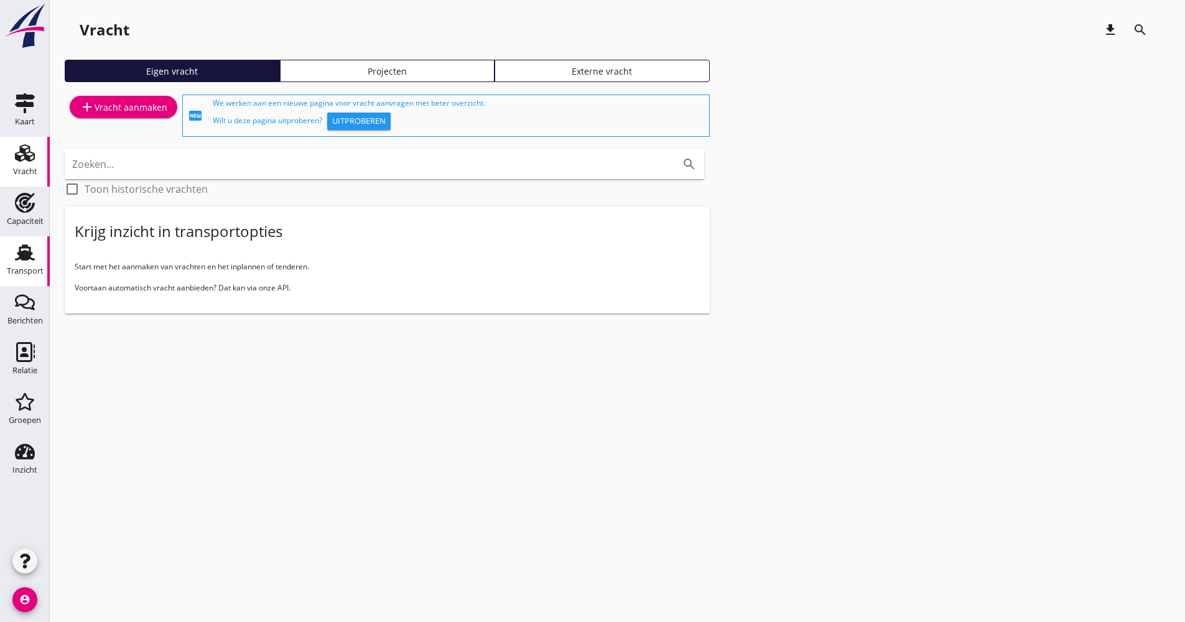
click at [39, 239] on link "Transport Transport" at bounding box center [25, 261] width 50 height 50
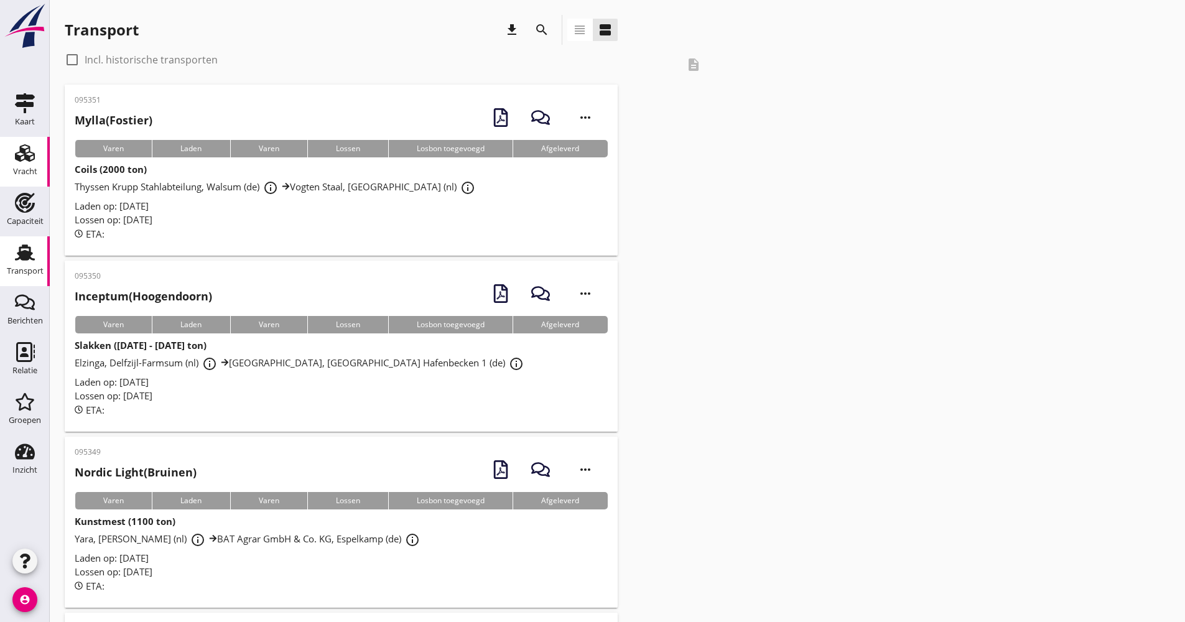
click at [37, 156] on div "Vracht" at bounding box center [25, 153] width 30 height 20
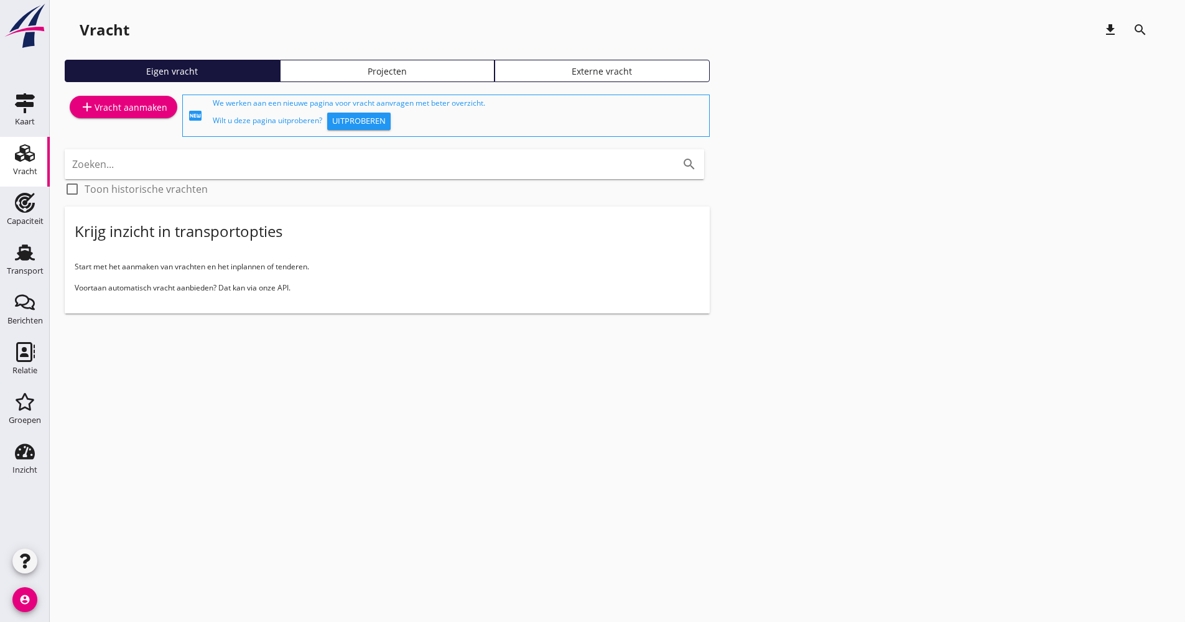
click at [374, 80] on link "Projecten" at bounding box center [387, 71] width 215 height 22
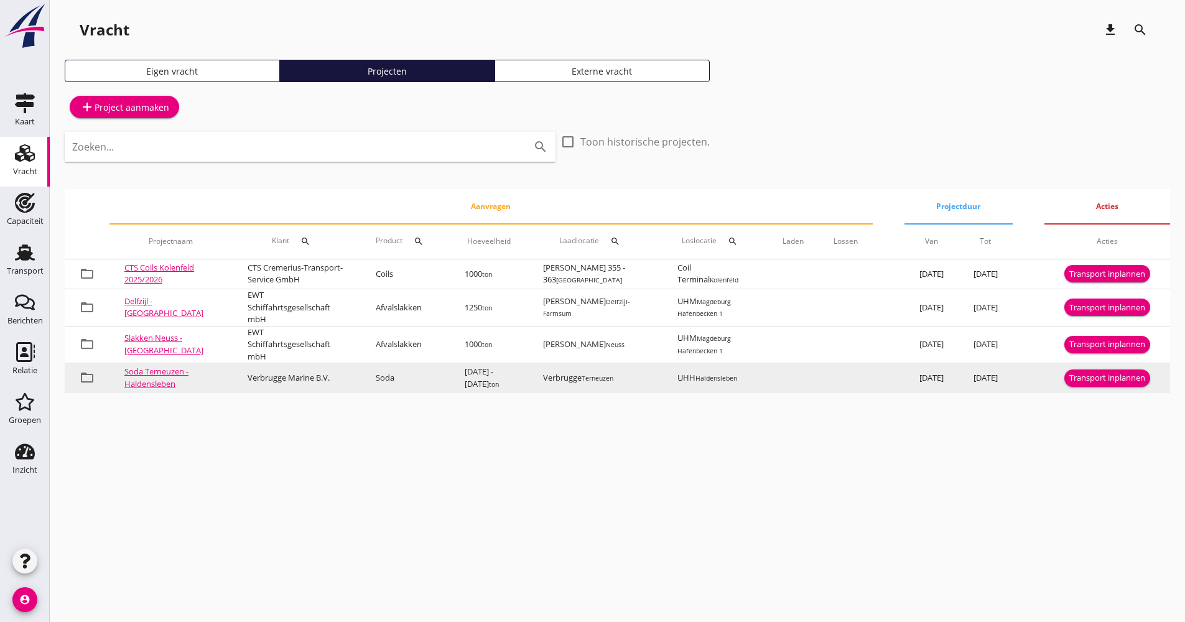
click at [1107, 381] on div "Transport inplannen" at bounding box center [1107, 378] width 76 height 12
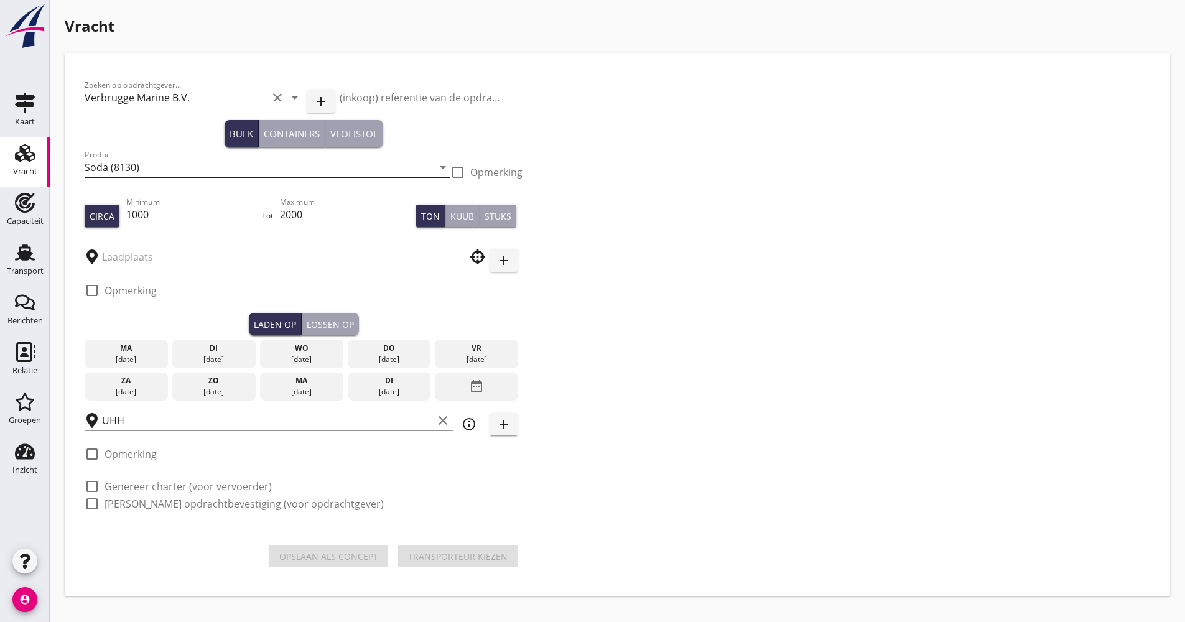
type input "Verbrugge"
checkbox input "true"
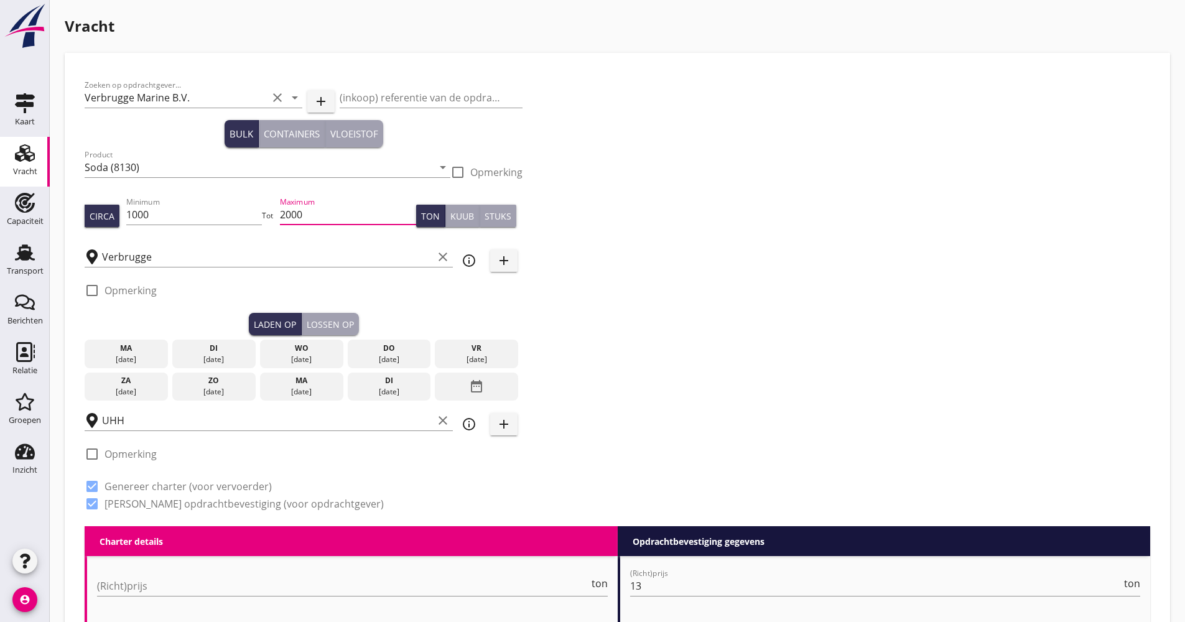
drag, startPoint x: 369, startPoint y: 210, endPoint x: 277, endPoint y: 221, distance: 92.1
click at [290, 217] on input "2000" at bounding box center [348, 215] width 136 height 20
type input "2"
drag, startPoint x: 157, startPoint y: 221, endPoint x: 129, endPoint y: 226, distance: 28.4
click at [126, 222] on div "Circa Minimum 1000 Tot Maximum Ton Kuub Stuks" at bounding box center [304, 216] width 438 height 42
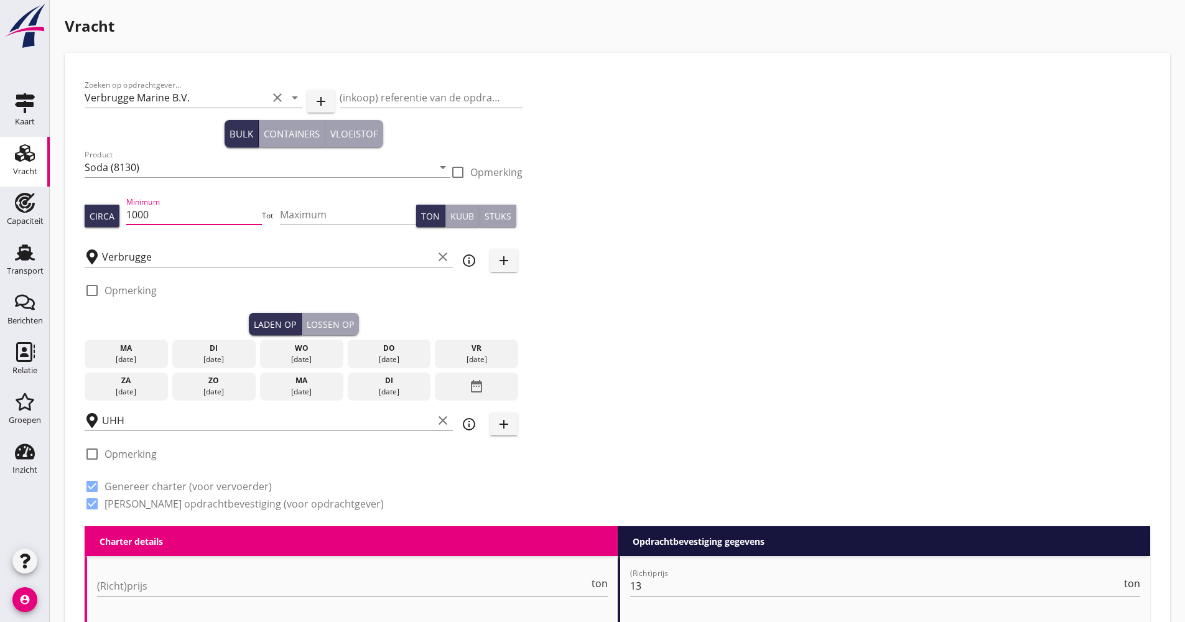
scroll to position [1, 0]
type input "1150"
click at [296, 366] on div "[DATE]" at bounding box center [301, 354] width 83 height 29
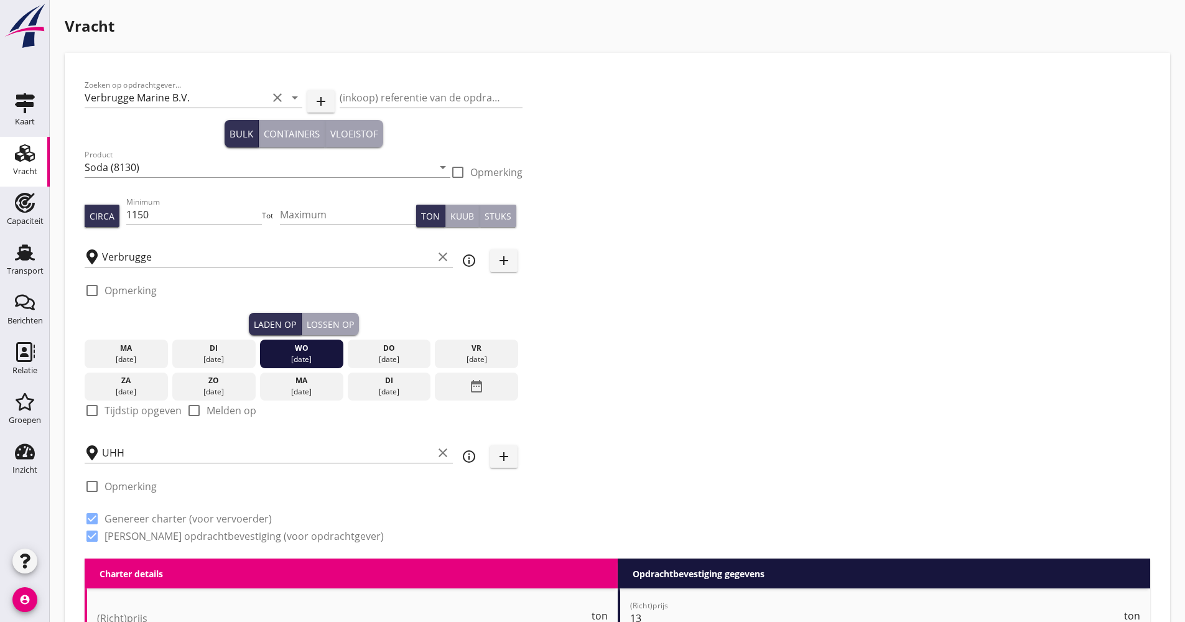
click at [103, 414] on div "check_box_outline_blank Tijdstip opgeven" at bounding box center [133, 410] width 97 height 15
click at [106, 414] on label "Tijdstip opgeven" at bounding box center [143, 410] width 77 height 12
checkbox input "true"
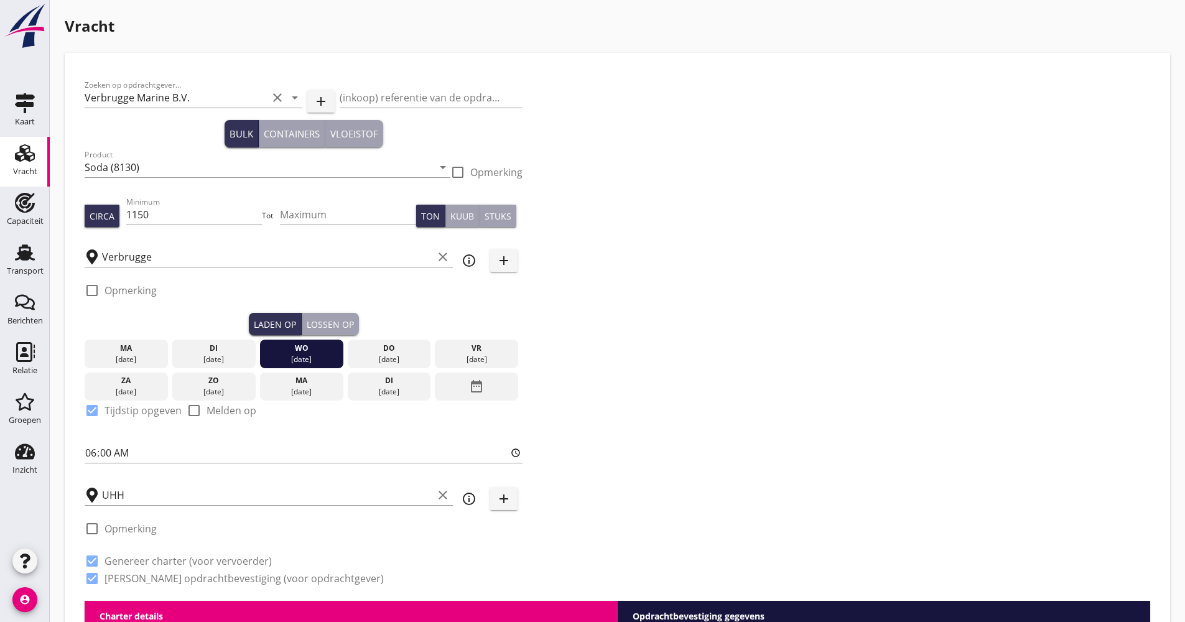
click at [81, 447] on div "Zoeken op opdrachtgever... Verbrugge Marine B.V. clear arrow_drop_down add (ink…" at bounding box center [304, 337] width 448 height 528
click at [84, 450] on div "Zoeken op opdrachtgever... Verbrugge Marine B.V. clear arrow_drop_down add (ink…" at bounding box center [304, 337] width 448 height 528
click at [83, 452] on div "Zoeken op opdrachtgever... Verbrugge Marine B.V. clear arrow_drop_down add (ink…" at bounding box center [304, 337] width 448 height 528
click at [87, 450] on input "06:00" at bounding box center [304, 453] width 438 height 20
type input "12:00"
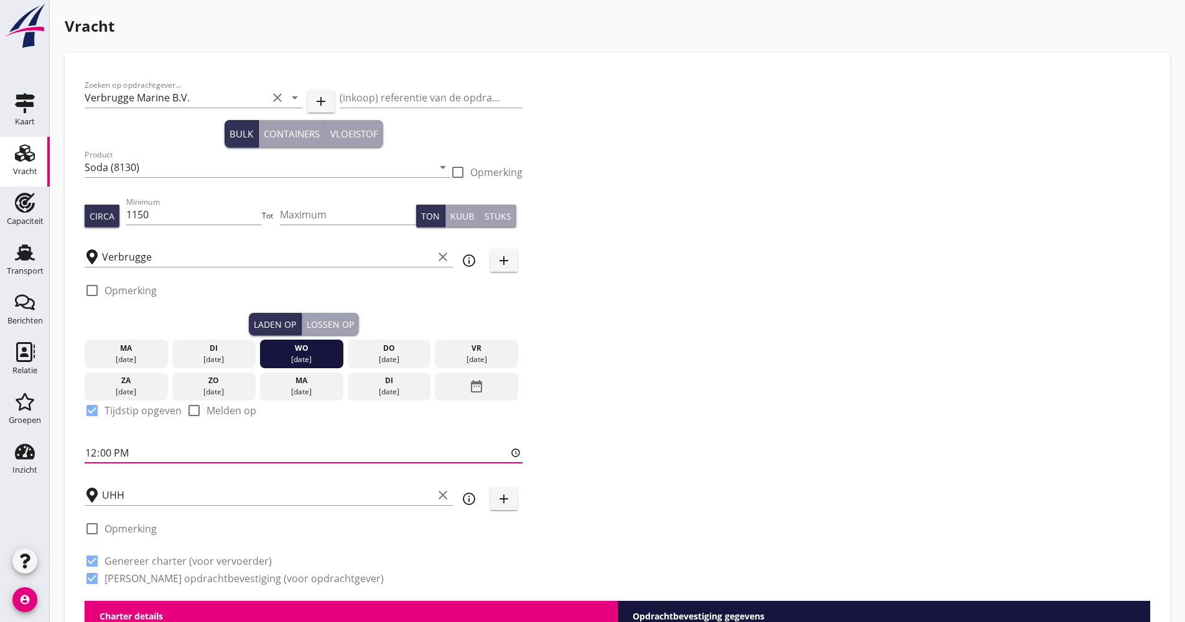
click at [345, 323] on div "Lossen op" at bounding box center [330, 324] width 47 height 13
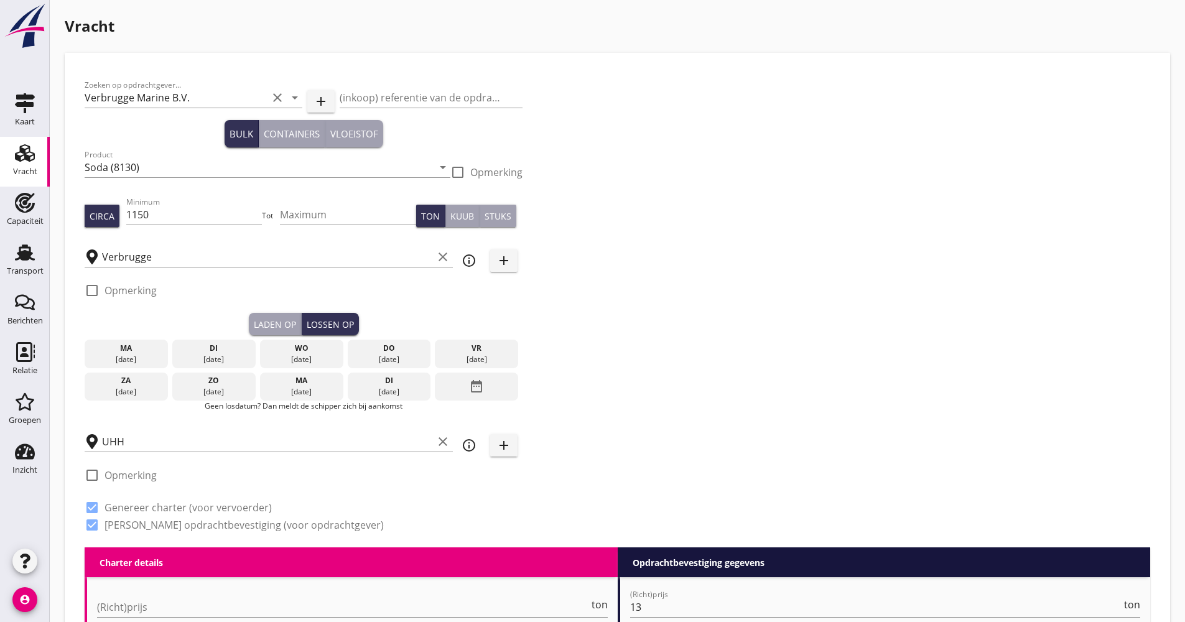
drag, startPoint x: 486, startPoint y: 386, endPoint x: 548, endPoint y: 387, distance: 62.2
click at [486, 386] on div "date_range" at bounding box center [476, 387] width 83 height 29
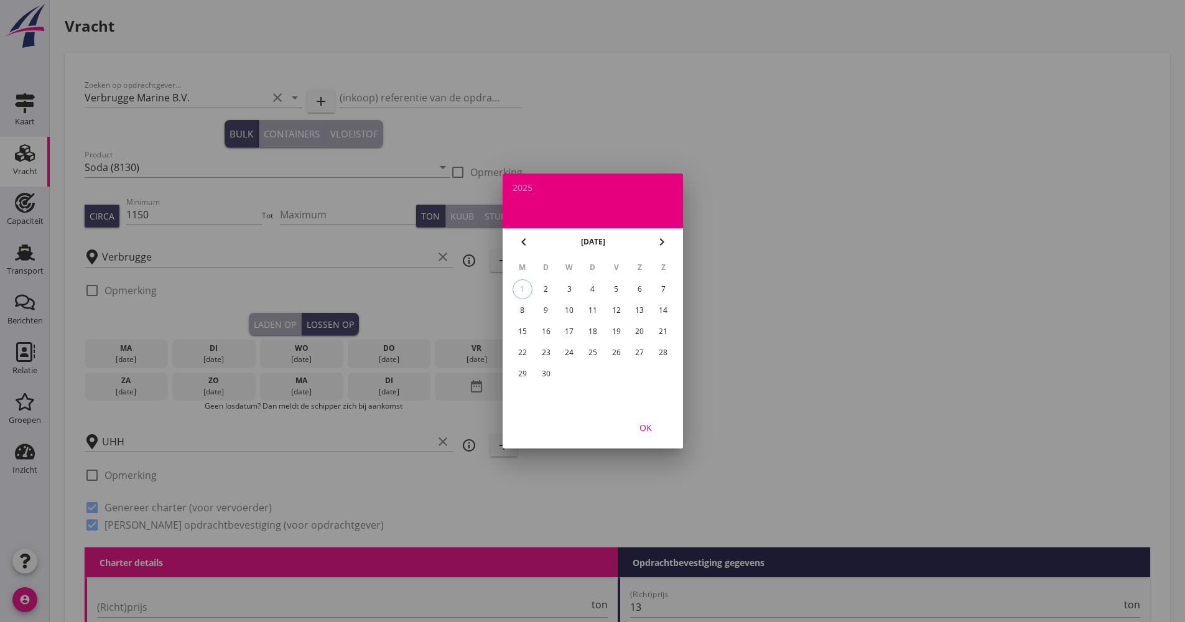
drag, startPoint x: 617, startPoint y: 309, endPoint x: 623, endPoint y: 317, distance: 9.3
click at [616, 309] on div "12" at bounding box center [616, 310] width 20 height 20
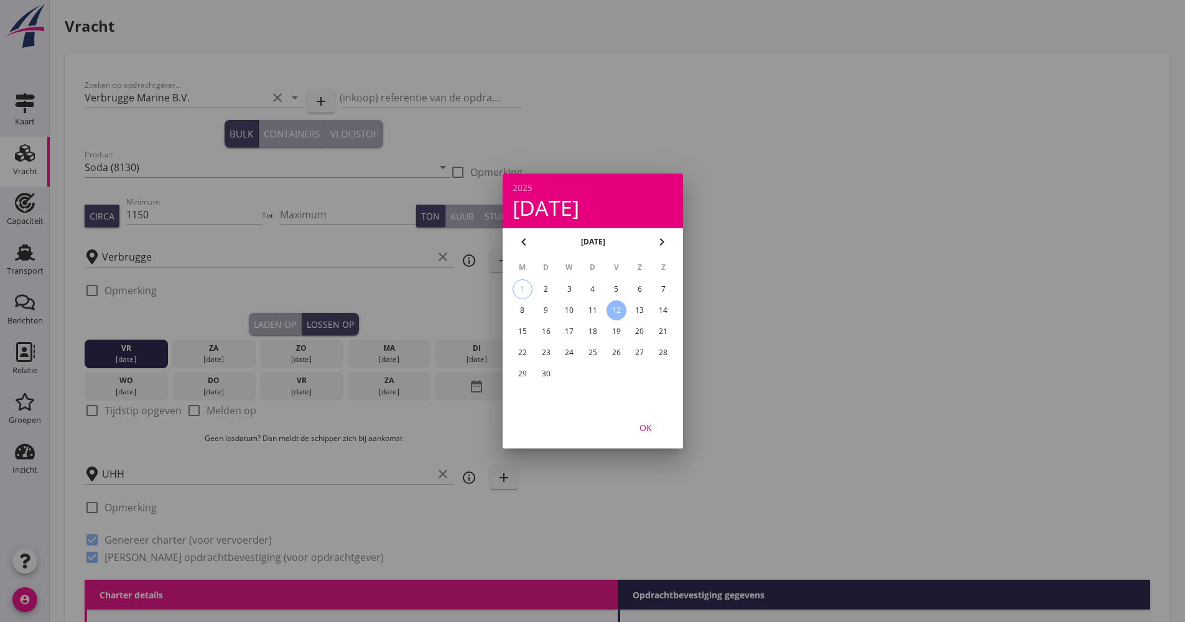
drag, startPoint x: 643, startPoint y: 424, endPoint x: 451, endPoint y: 425, distance: 191.6
click at [642, 424] on div "OK" at bounding box center [645, 427] width 35 height 13
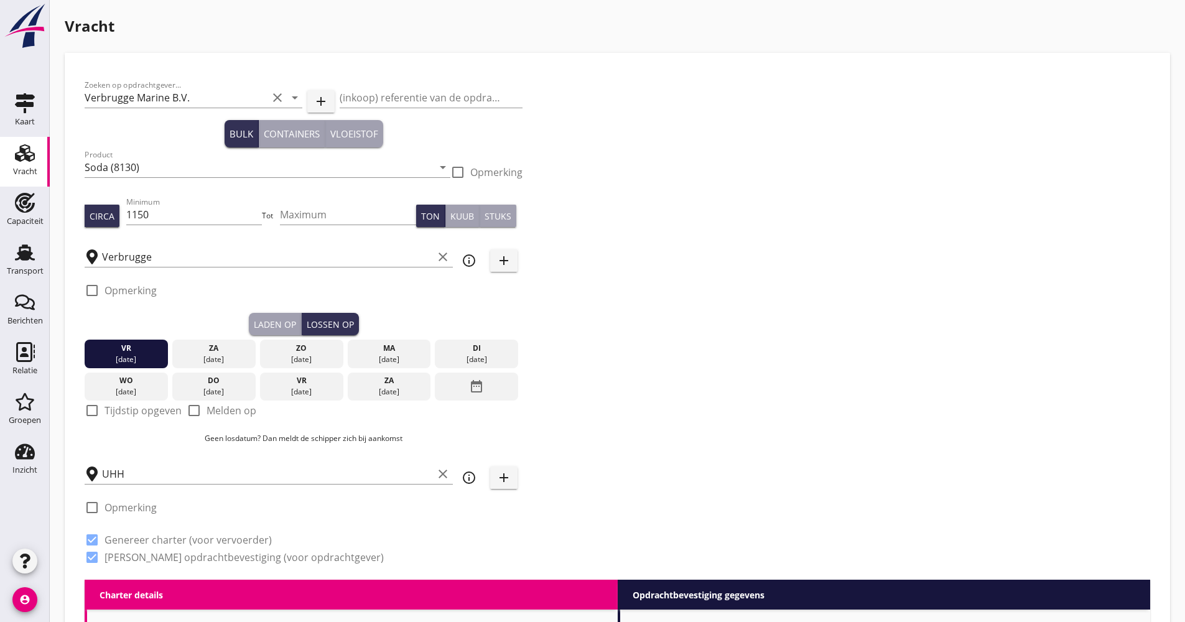
click at [119, 416] on label "Tijdstip opgeven" at bounding box center [143, 410] width 77 height 12
checkbox input "true"
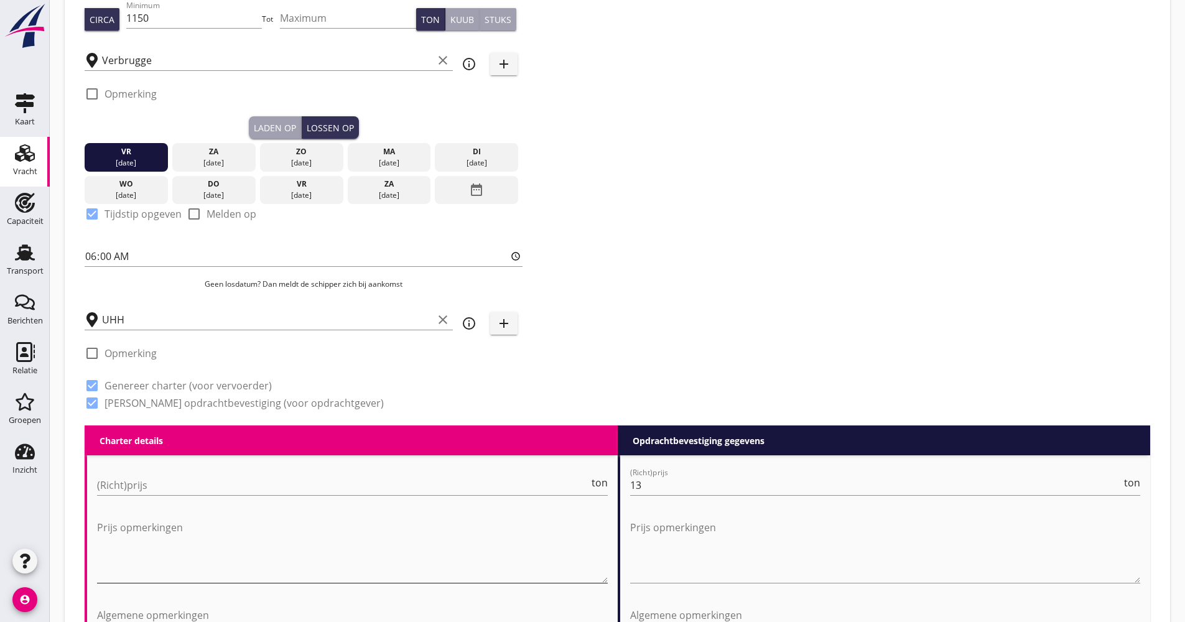
scroll to position [311, 0]
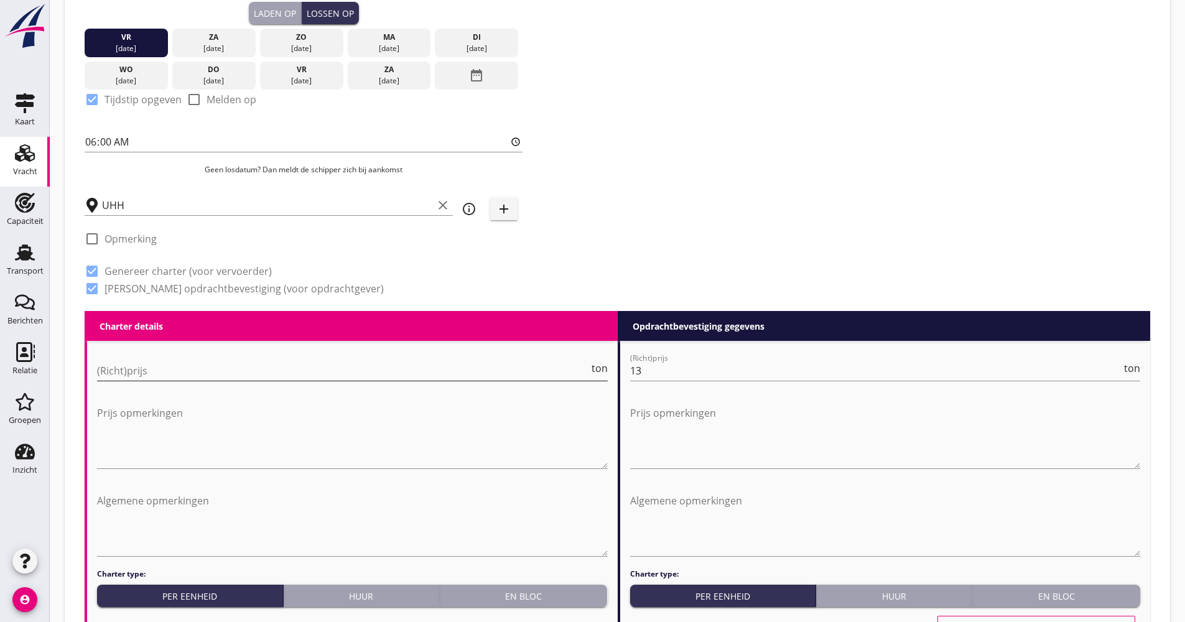
click at [149, 356] on div "(Richt)prijs ton" at bounding box center [352, 373] width 511 height 40
click at [156, 366] on input "(Richt)prijs" at bounding box center [343, 371] width 492 height 20
type input "16250"
click at [467, 619] on h3 "LET OP! Dit lijkt geen logische keuze, o.b.v. de opgegeven prijs." at bounding box center [352, 618] width 511 height 13
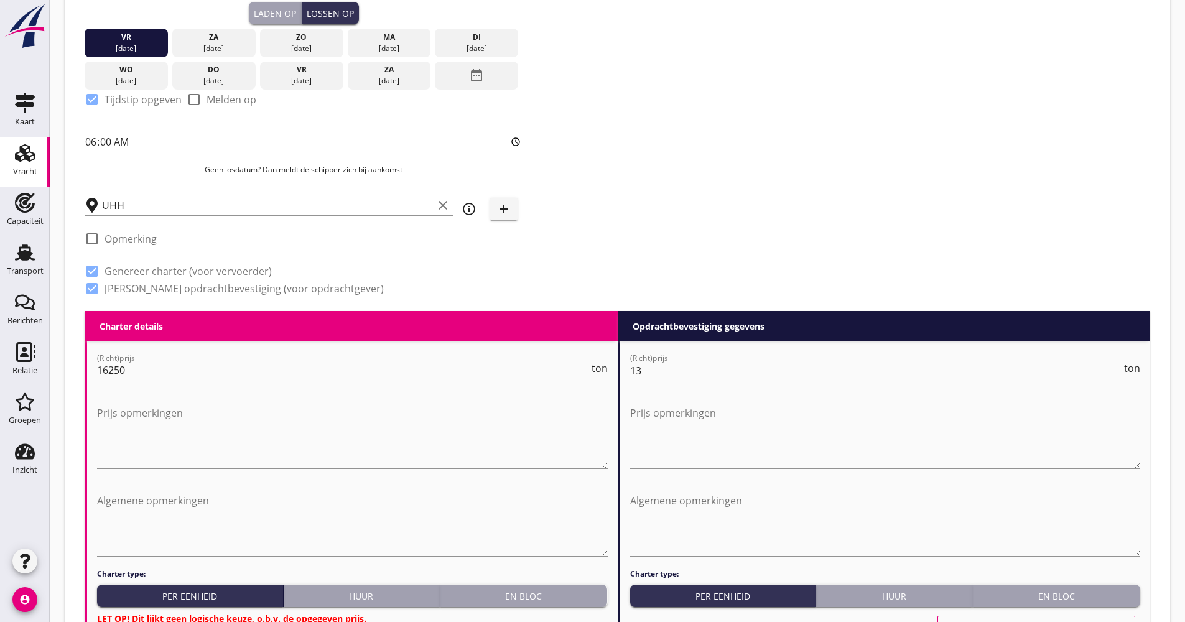
scroll to position [0, 0]
drag, startPoint x: 470, startPoint y: 605, endPoint x: 531, endPoint y: 605, distance: 61.6
click at [470, 605] on button "En bloc" at bounding box center [524, 596] width 168 height 22
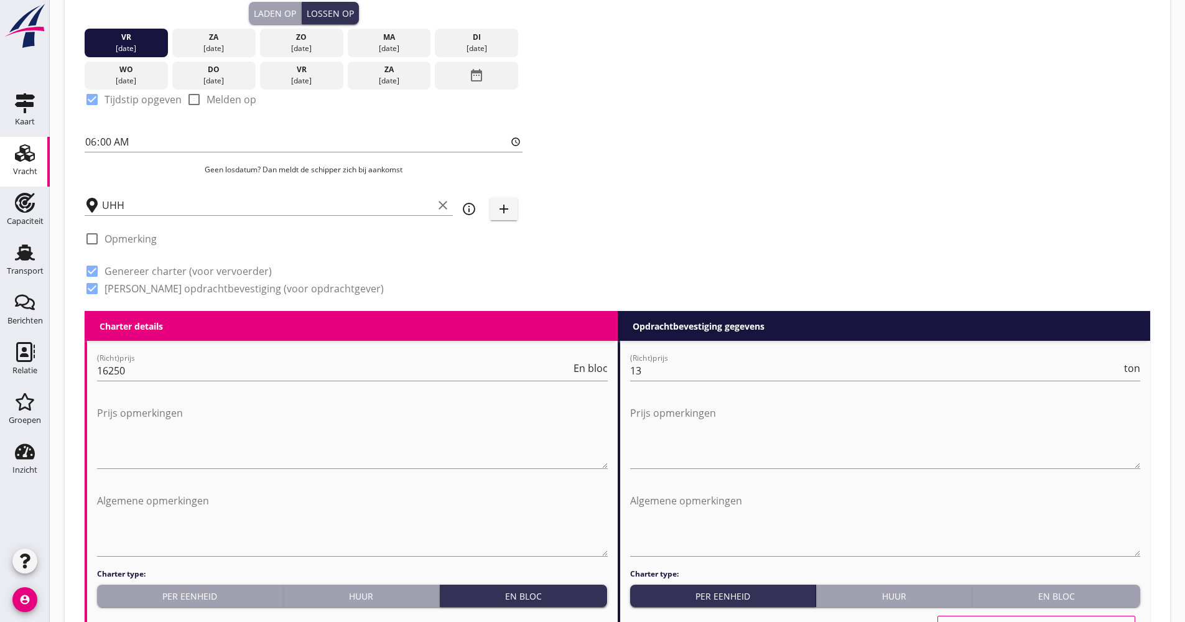
click at [708, 286] on div "Zoeken op opdrachtgever... Verbrugge Marine B.V. clear arrow_drop_down add (ink…" at bounding box center [618, 36] width 1076 height 549
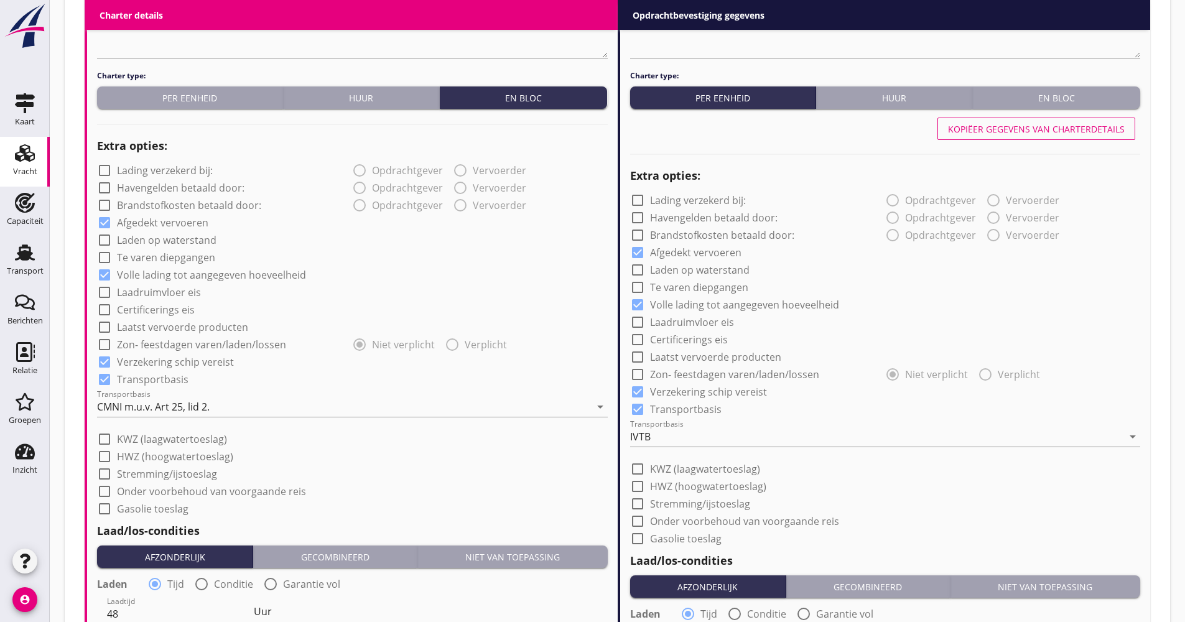
scroll to position [809, 0]
click at [169, 333] on label "Laatst vervoerde producten" at bounding box center [182, 328] width 131 height 12
checkbox input "true"
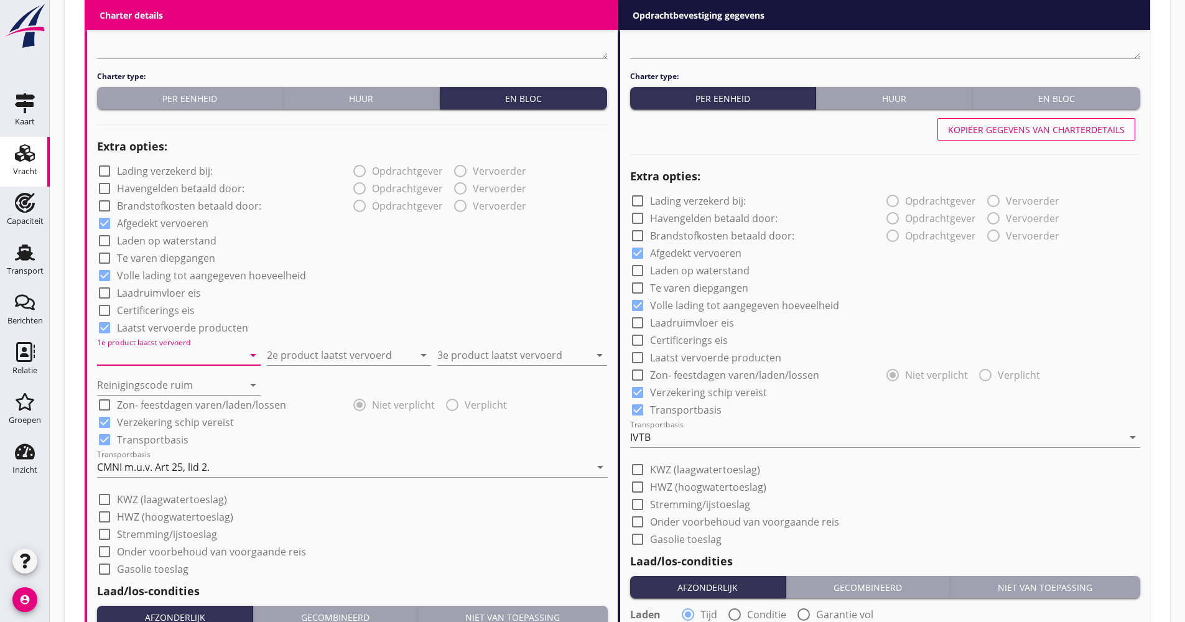
click at [170, 363] on input "1e product laatst vervoerd" at bounding box center [170, 355] width 146 height 20
drag, startPoint x: 157, startPoint y: 388, endPoint x: 215, endPoint y: 385, distance: 57.9
click at [157, 388] on div "Triticale (0190)" at bounding box center [179, 385] width 144 height 15
type input "Triticale (0190)"
click at [363, 363] on input "2e product laatst vervoerd" at bounding box center [340, 355] width 146 height 20
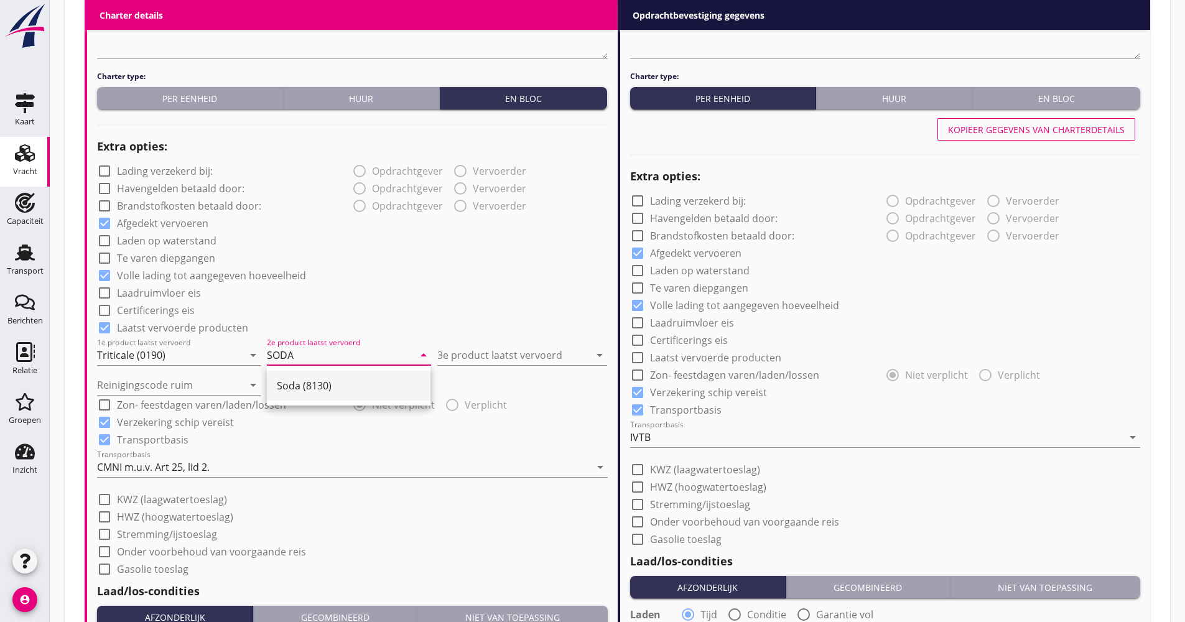
click at [342, 377] on div "Soda (8130)" at bounding box center [349, 386] width 144 height 30
type input "Soda (8130)"
click at [510, 353] on input "3e product laatst vervoerd" at bounding box center [513, 355] width 152 height 20
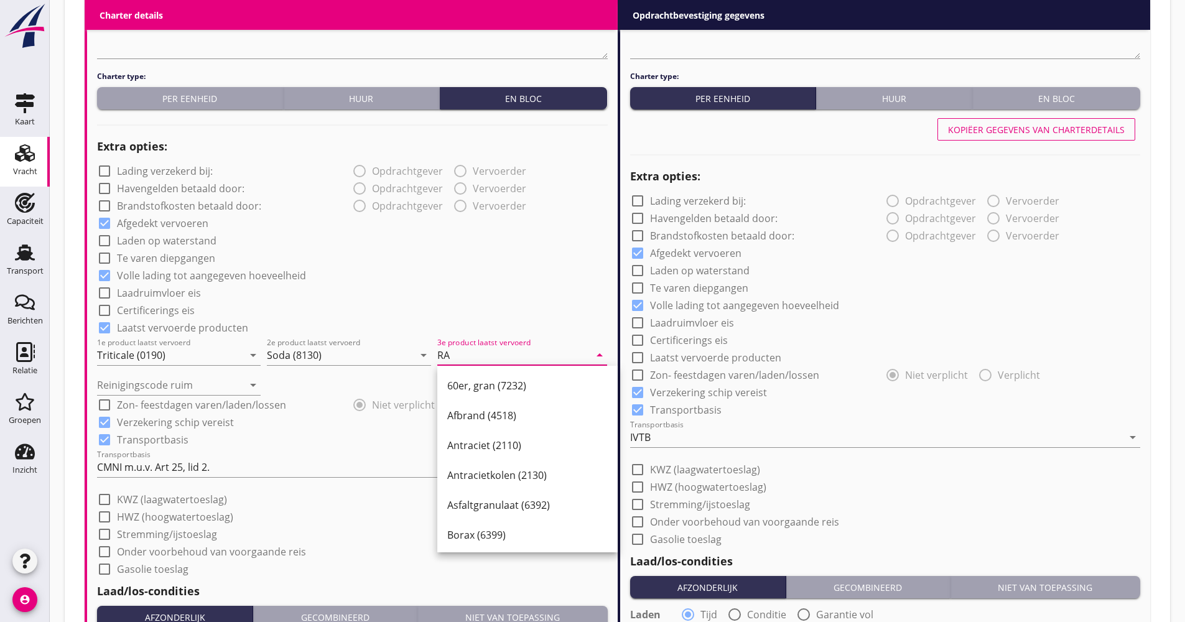
type input "R"
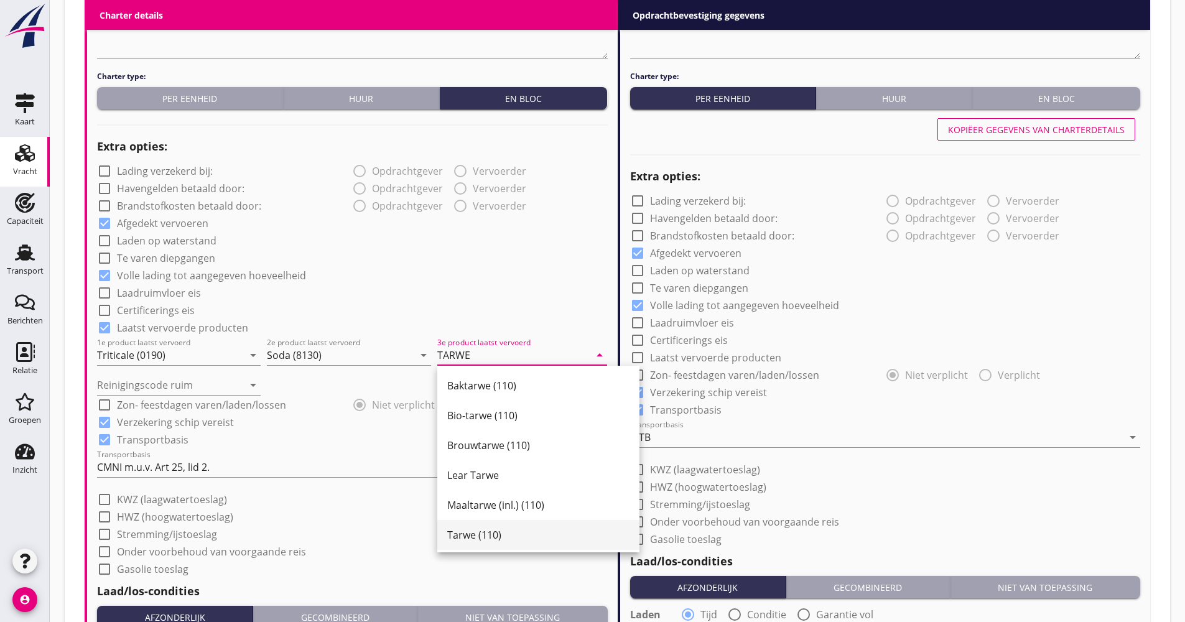
click at [482, 528] on div "Tarwe (110)" at bounding box center [538, 534] width 182 height 15
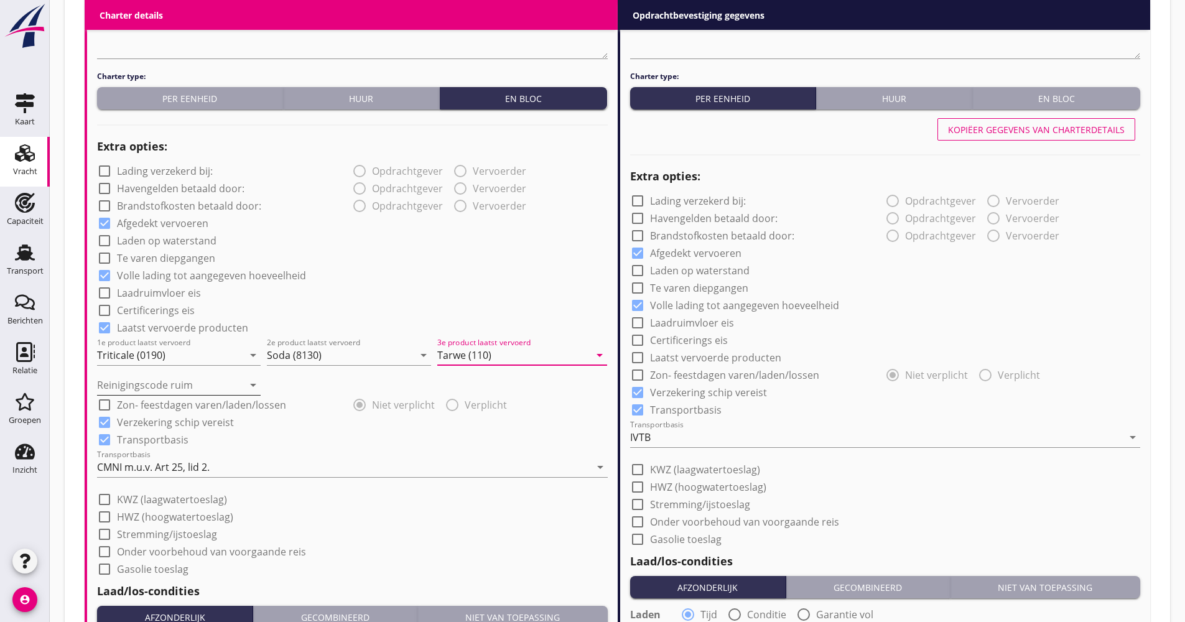
type input "Tarwe (110)"
drag, startPoint x: 179, startPoint y: 384, endPoint x: 165, endPoint y: 389, distance: 13.8
click at [179, 384] on input "Reinigingscode ruim" at bounding box center [170, 385] width 146 height 20
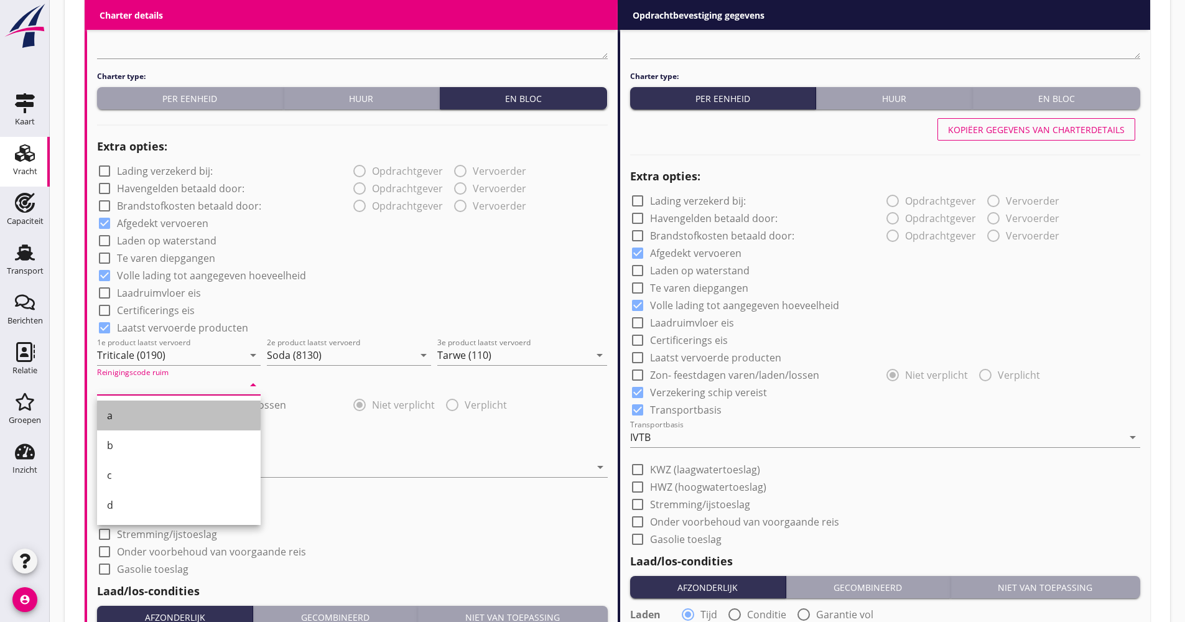
click at [139, 414] on div "a" at bounding box center [179, 415] width 144 height 15
type input "a"
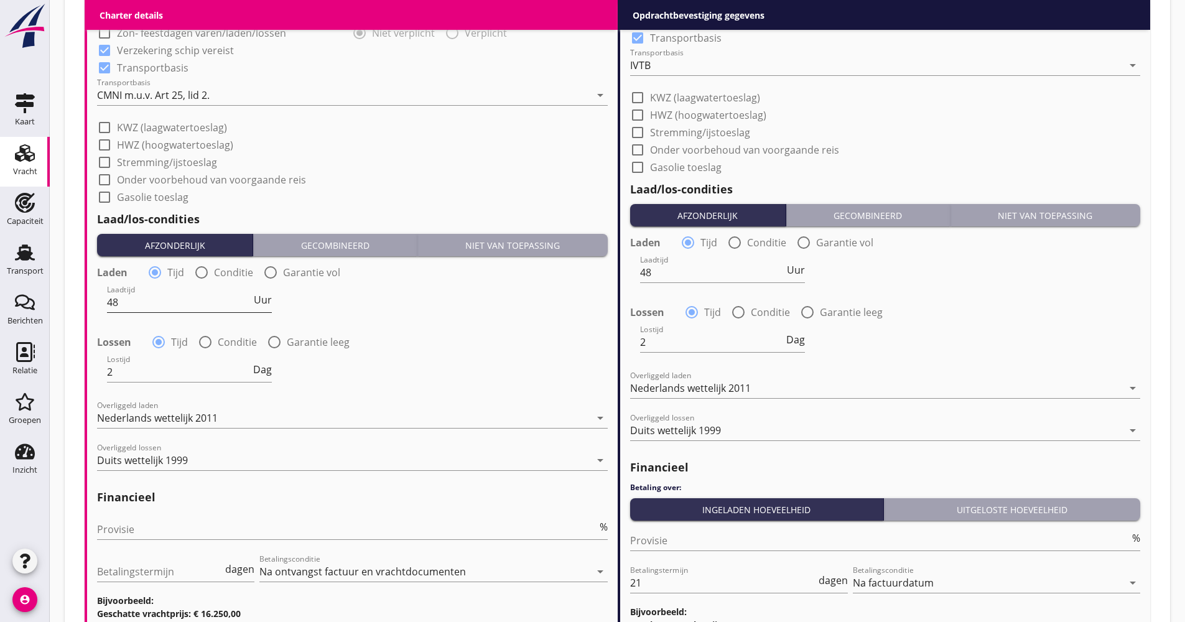
scroll to position [1182, 0]
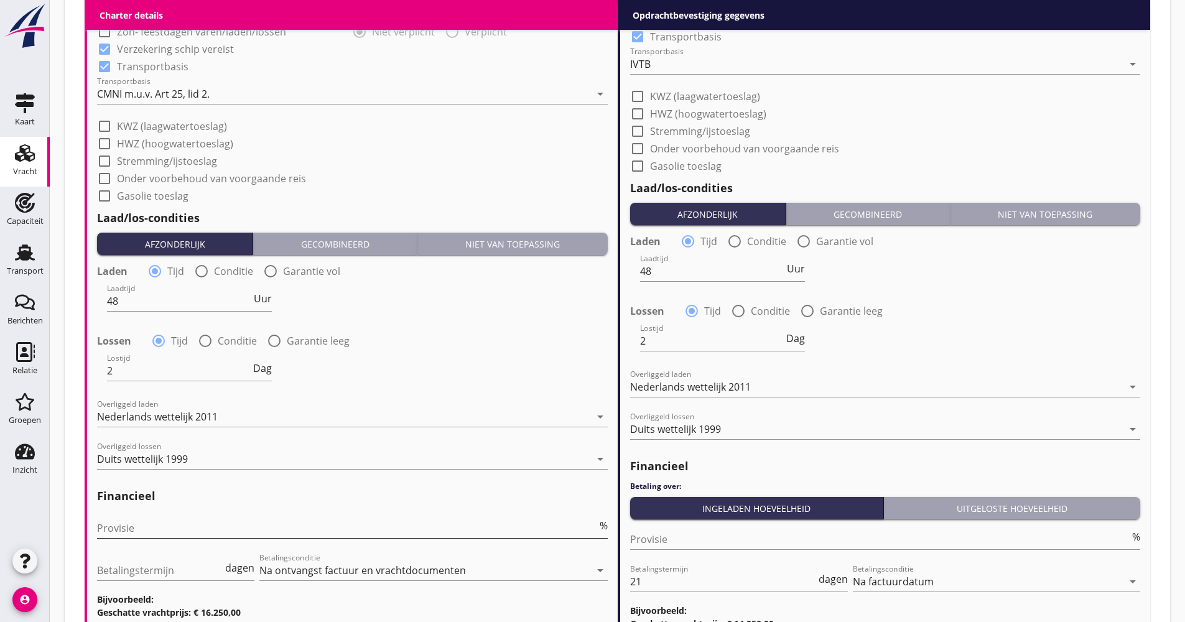
click at [161, 526] on input "Provisie" at bounding box center [347, 528] width 500 height 20
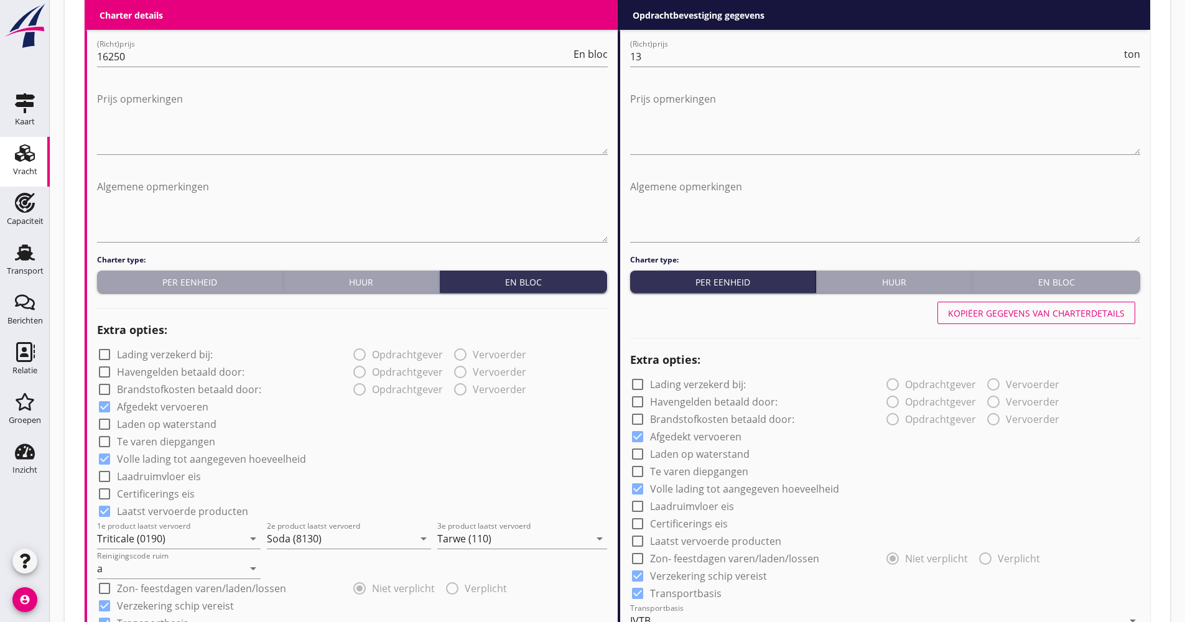
scroll to position [622, 0]
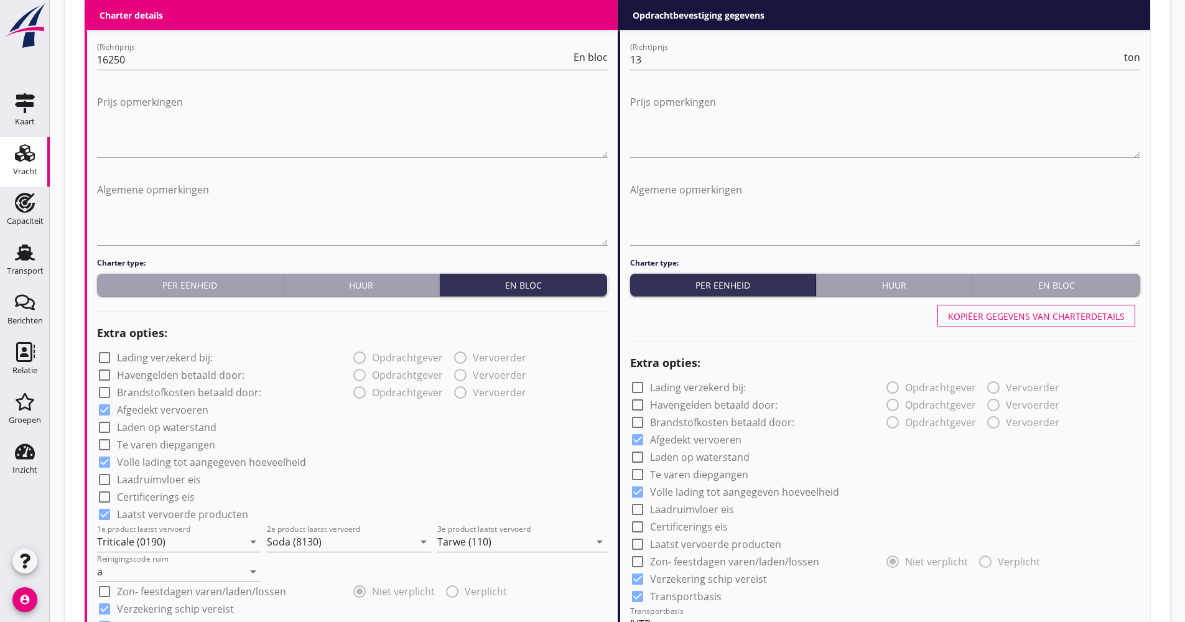
type input "5.00"
click at [970, 324] on button "Kopiëer gegevens van charterdetails" at bounding box center [1036, 316] width 198 height 22
checkbox input "true"
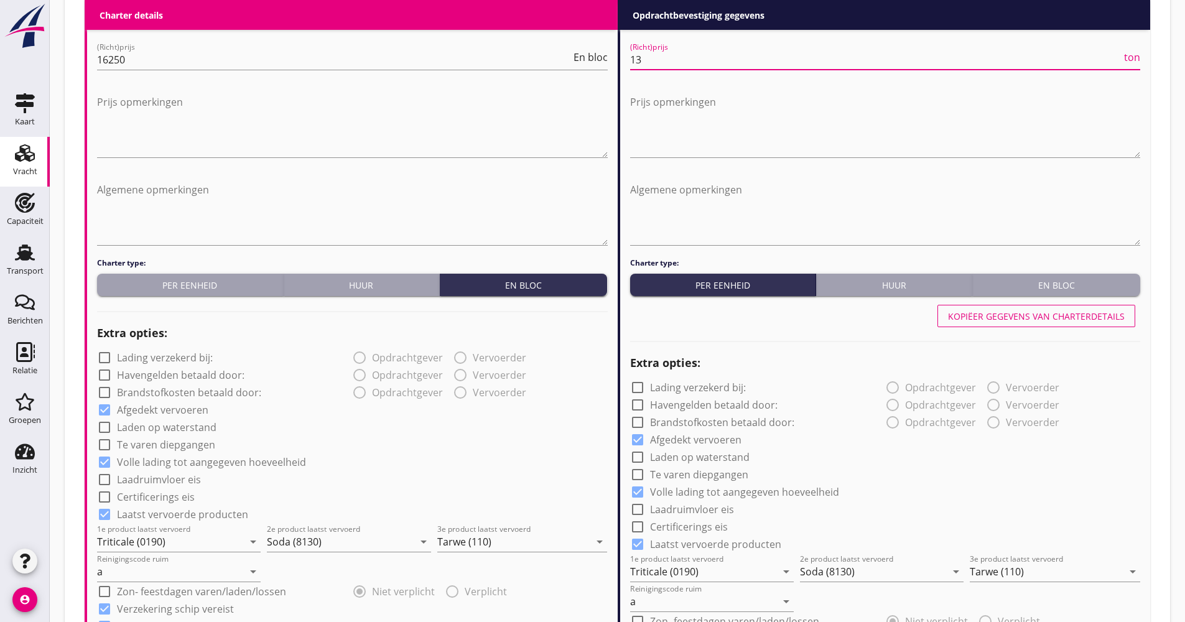
drag, startPoint x: 670, startPoint y: 62, endPoint x: 610, endPoint y: 64, distance: 60.4
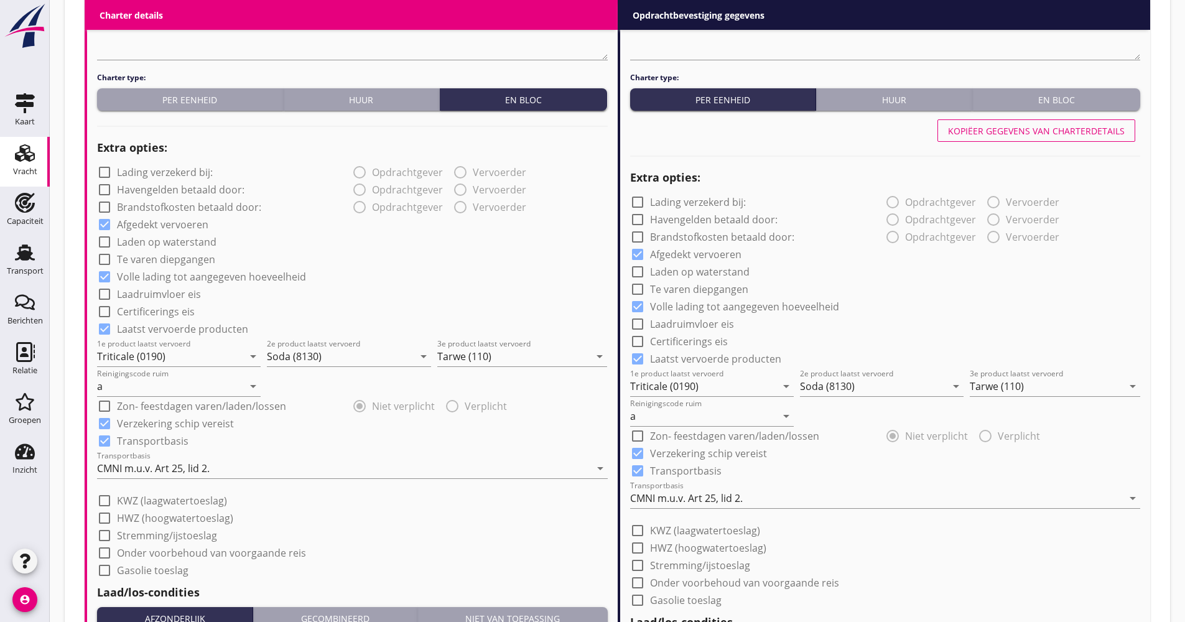
scroll to position [995, 0]
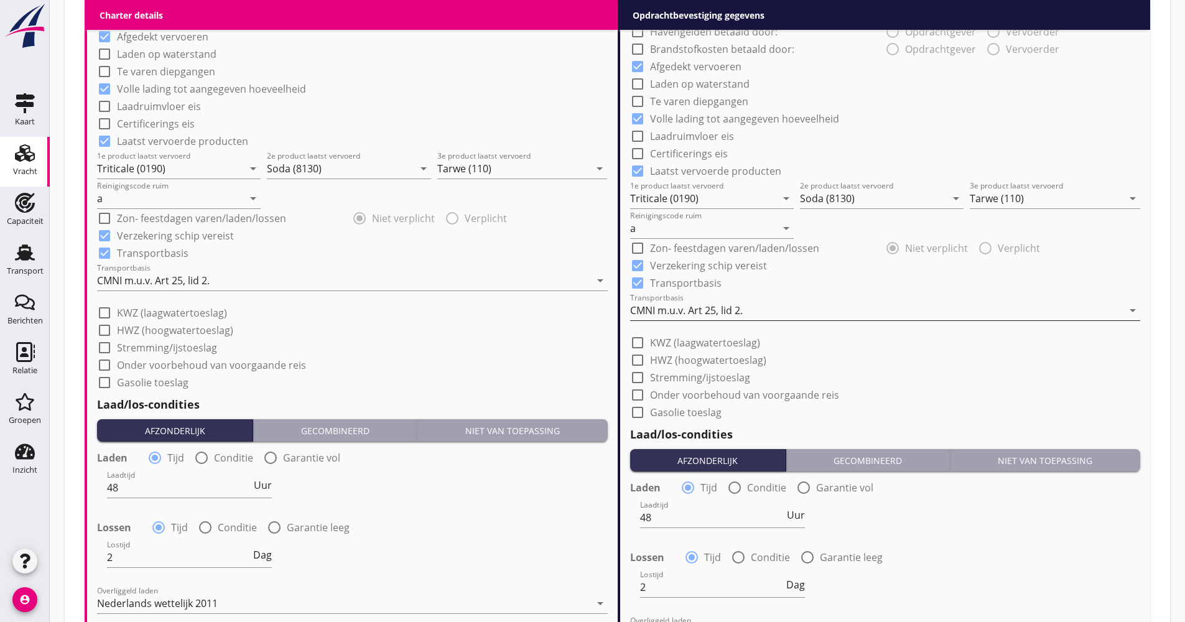
type input "14.65"
click at [695, 318] on div "CMNI m.u.v. Art 25, lid 2." at bounding box center [876, 310] width 493 height 20
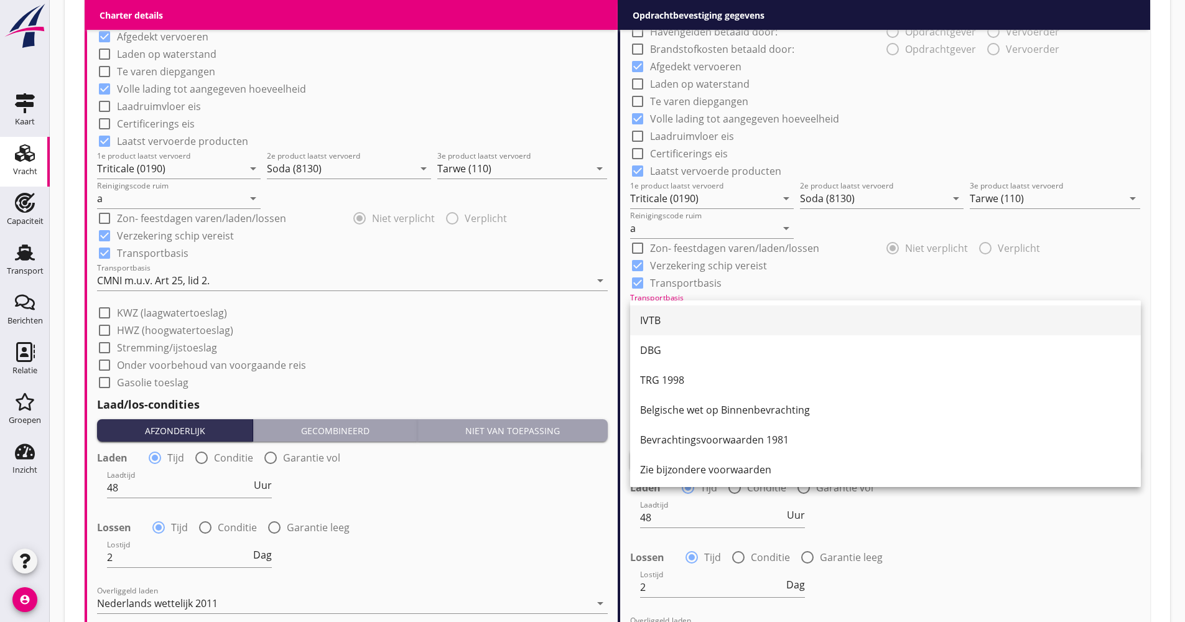
click at [688, 314] on div "IVTB" at bounding box center [885, 320] width 491 height 15
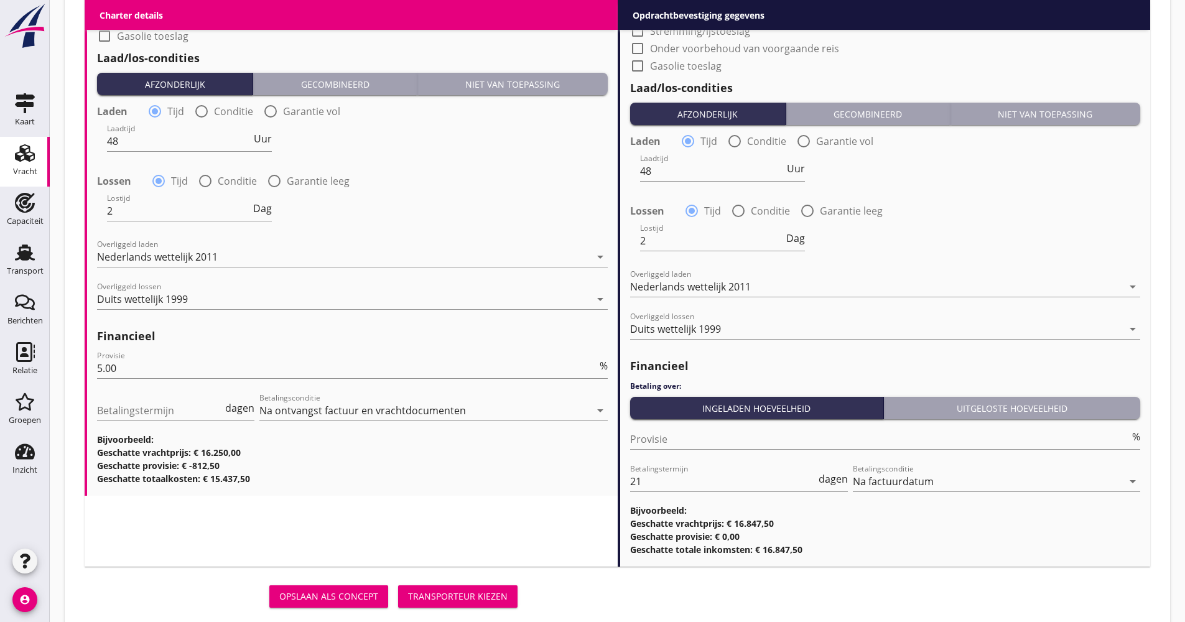
scroll to position [1371, 0]
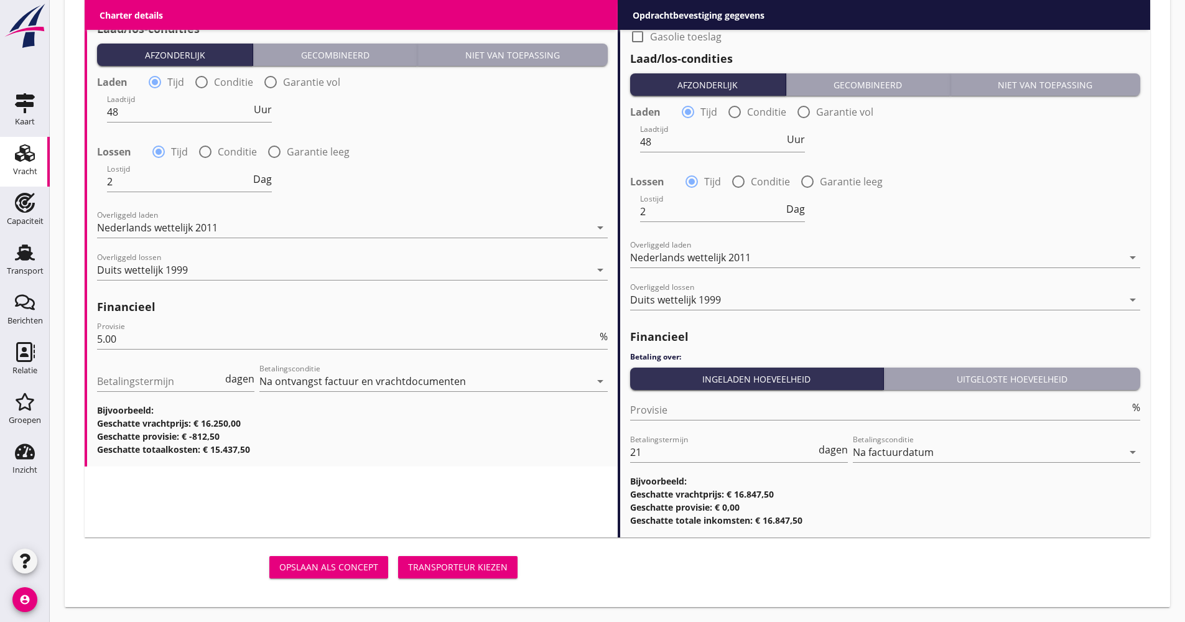
click at [475, 565] on div "Transporteur kiezen" at bounding box center [458, 566] width 100 height 13
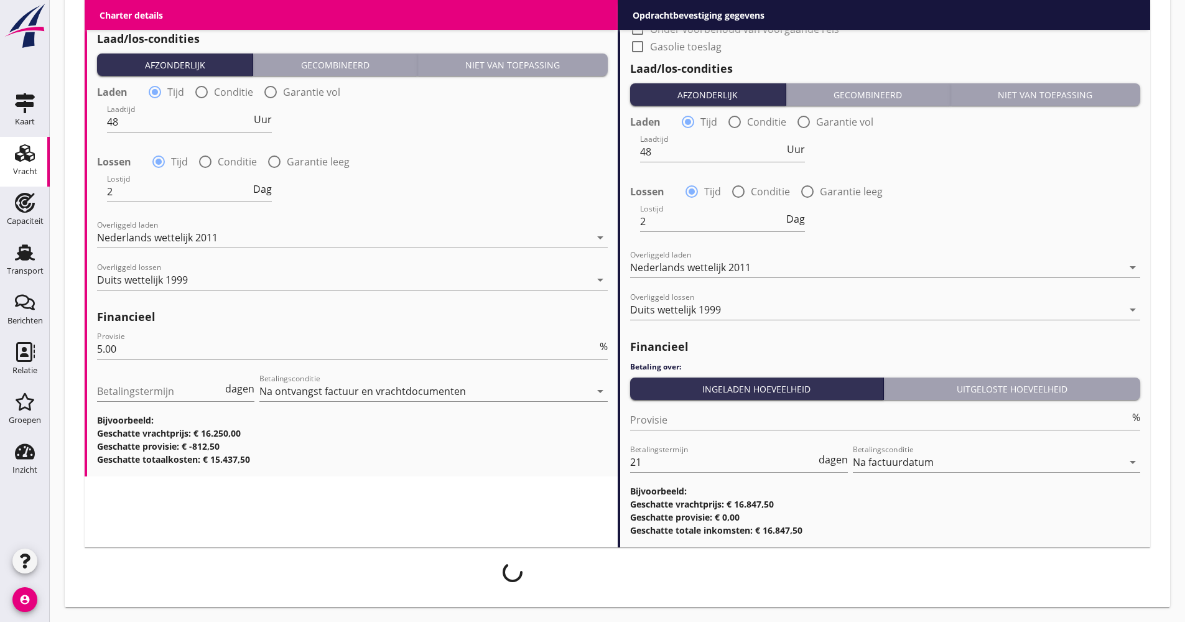
scroll to position [1361, 0]
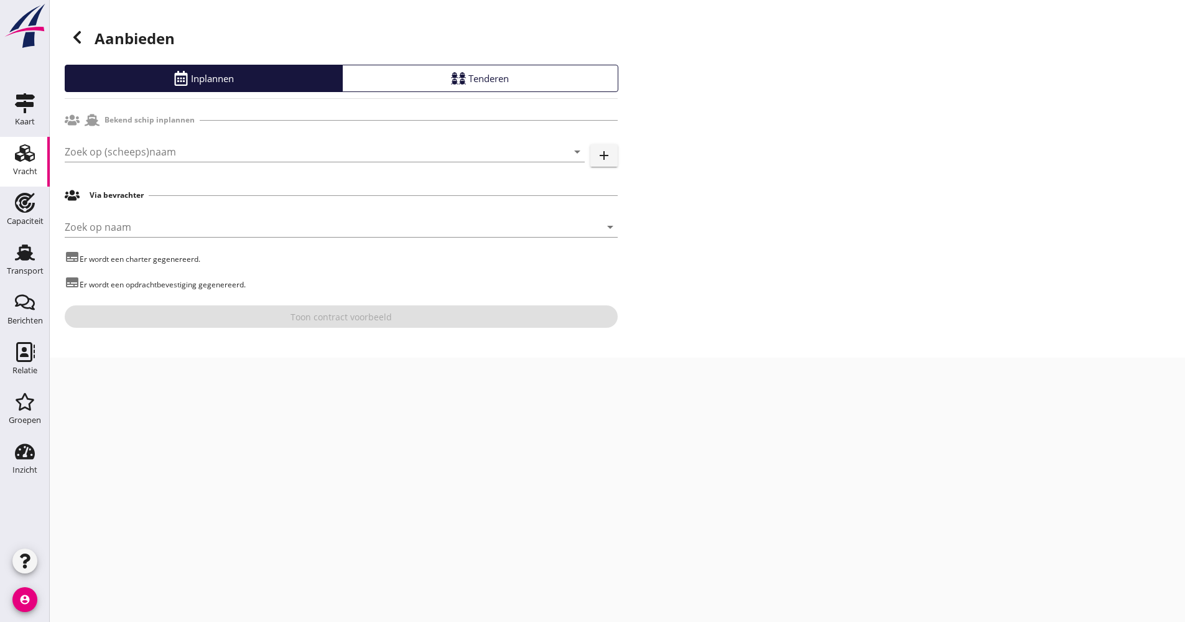
click at [174, 163] on div "Zoek op (scheeps)naam arrow_drop_down" at bounding box center [325, 158] width 520 height 32
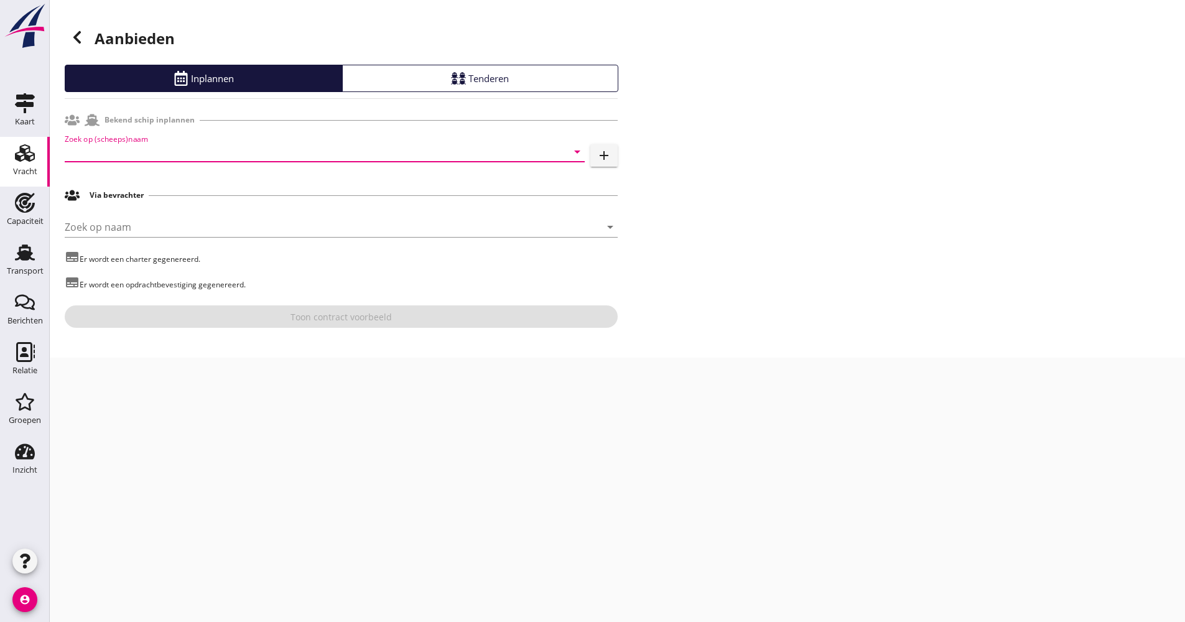
drag, startPoint x: 174, startPoint y: 163, endPoint x: 164, endPoint y: 150, distance: 16.4
click at [164, 150] on input "Zoek op (scheeps)naam" at bounding box center [307, 152] width 485 height 20
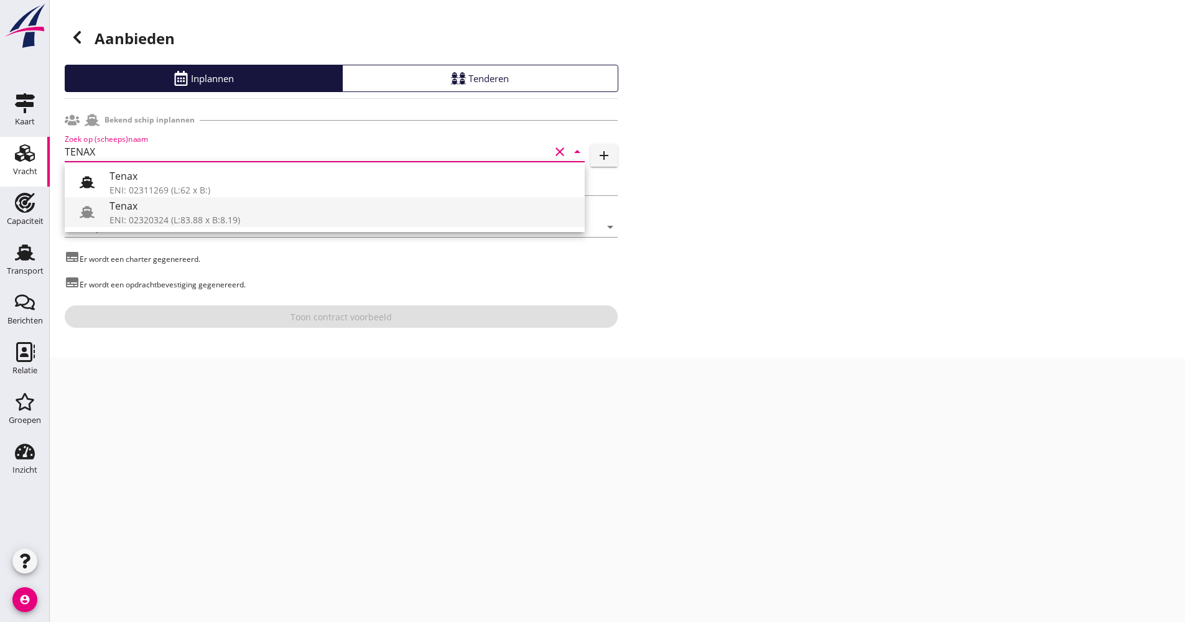
click at [139, 208] on div "Tenax" at bounding box center [341, 205] width 465 height 15
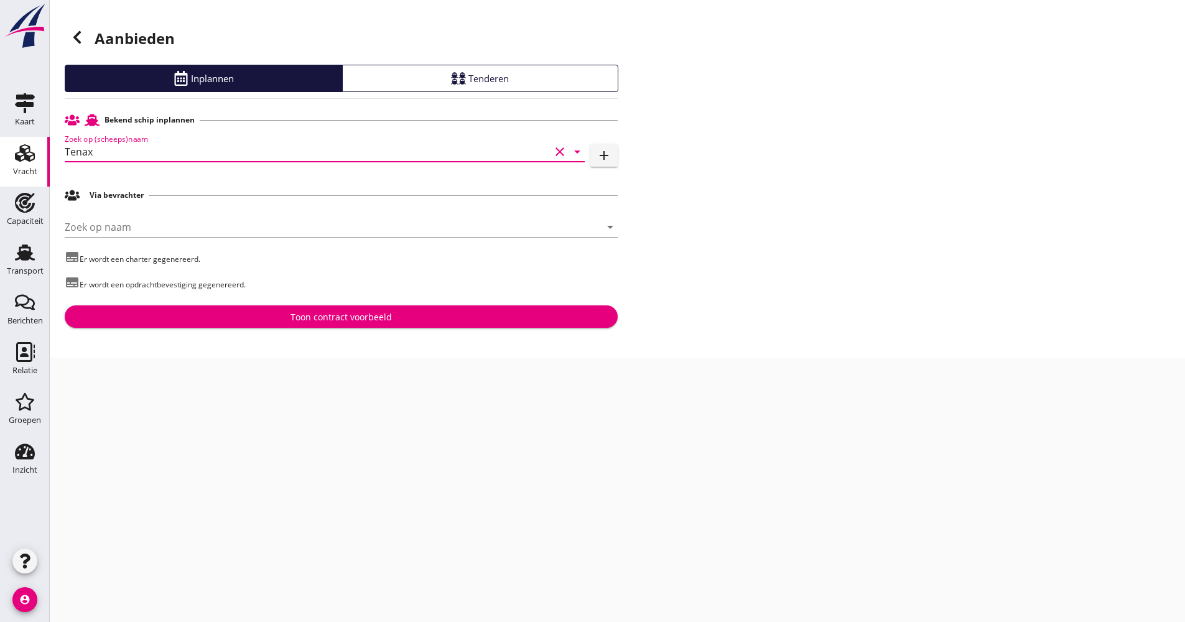
type input "Tenax"
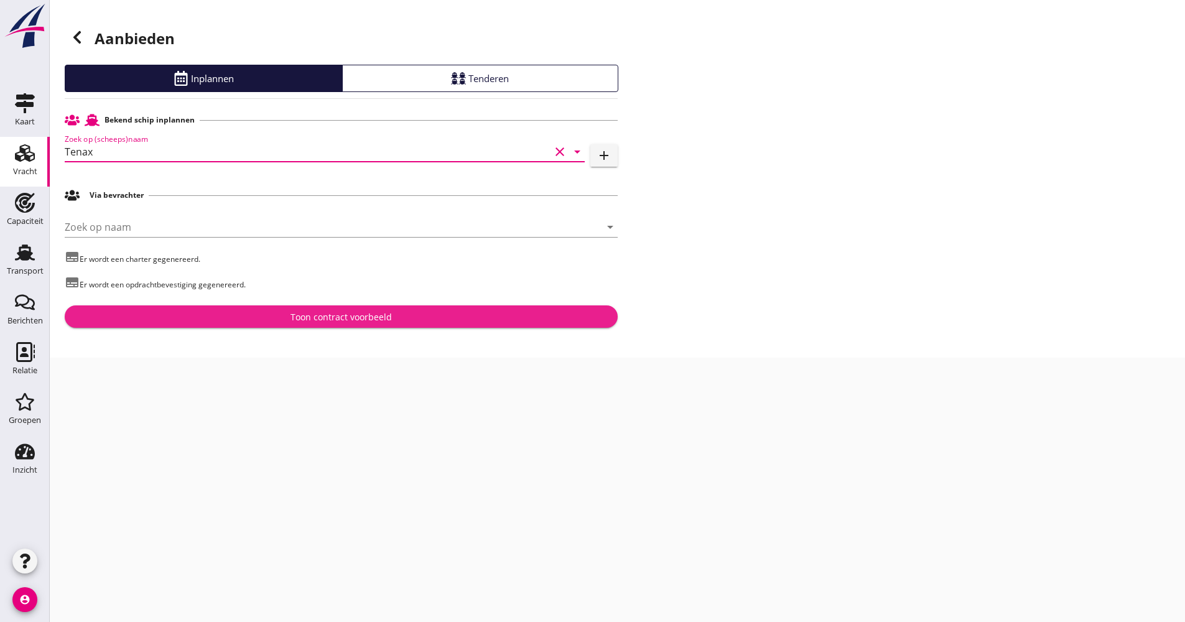
click at [195, 323] on button "Toon contract voorbeeld" at bounding box center [341, 316] width 553 height 22
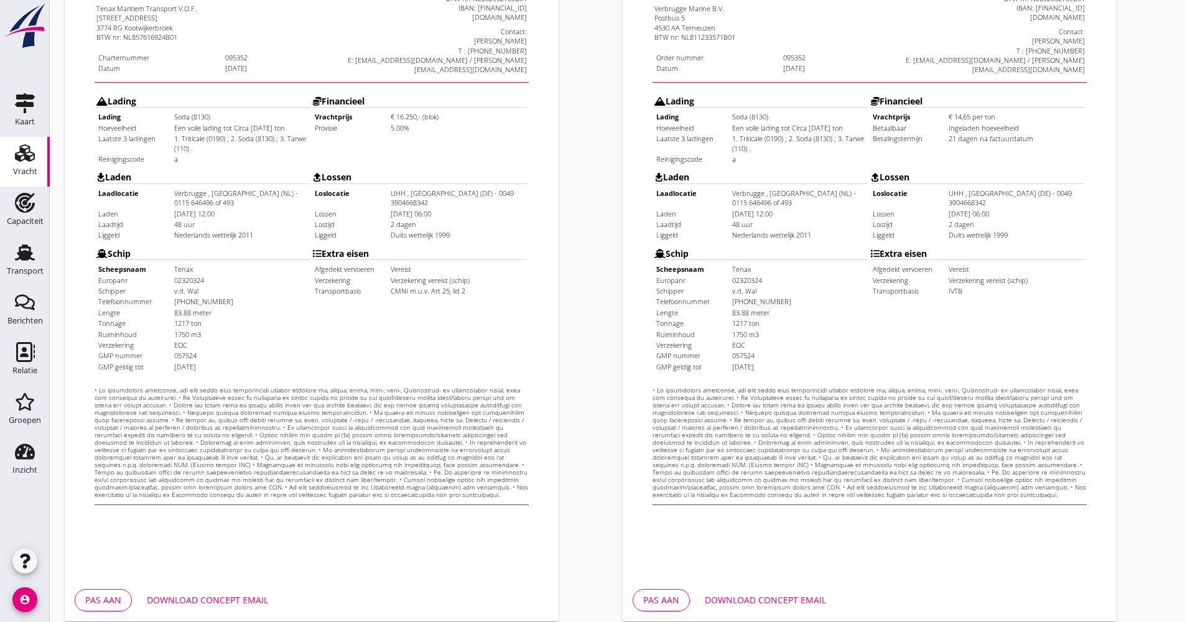
scroll to position [299, 0]
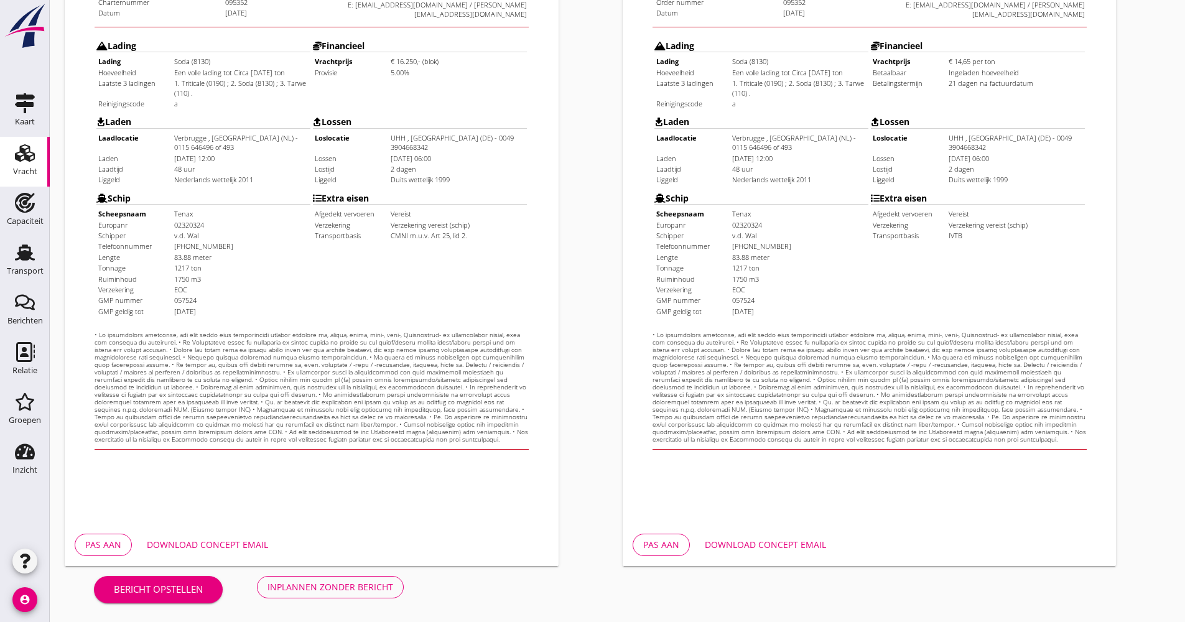
click at [724, 541] on div "Download concept email" at bounding box center [765, 544] width 121 height 13
click at [258, 546] on div "Download concept email" at bounding box center [207, 544] width 121 height 13
click at [318, 587] on div "Inplannen zonder bericht" at bounding box center [330, 586] width 126 height 13
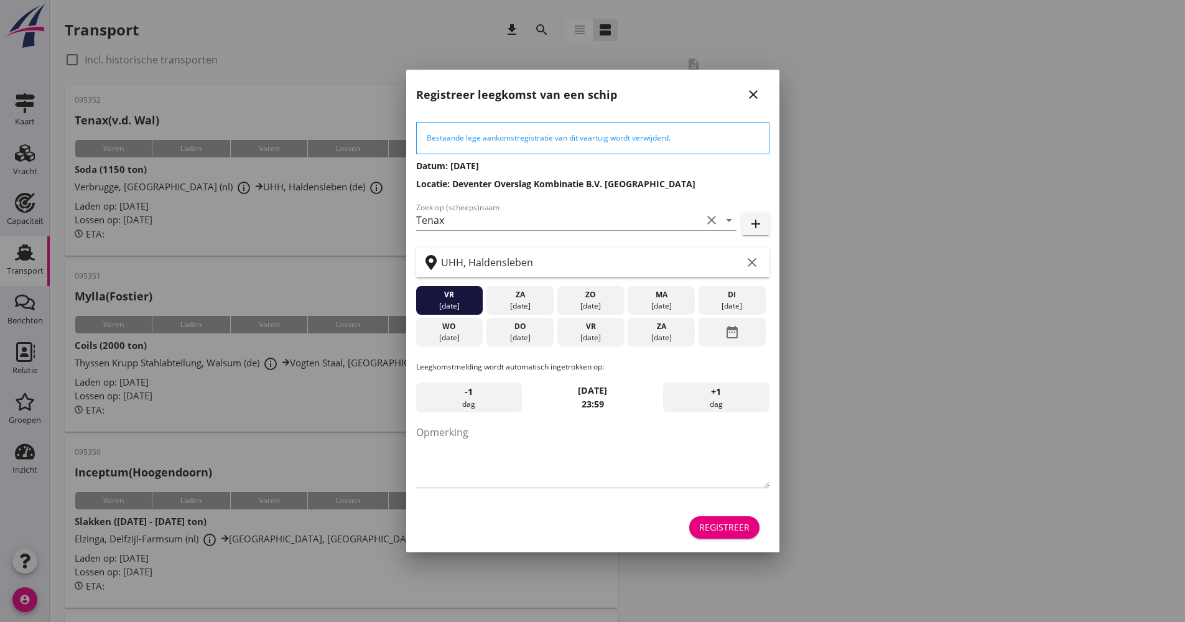
click at [734, 546] on div "Bestaande lege aankomstregistratie van dit vaartuig wordt verwijderd. Datum: [D…" at bounding box center [592, 330] width 373 height 442
click at [728, 535] on button "Registreer" at bounding box center [724, 527] width 70 height 22
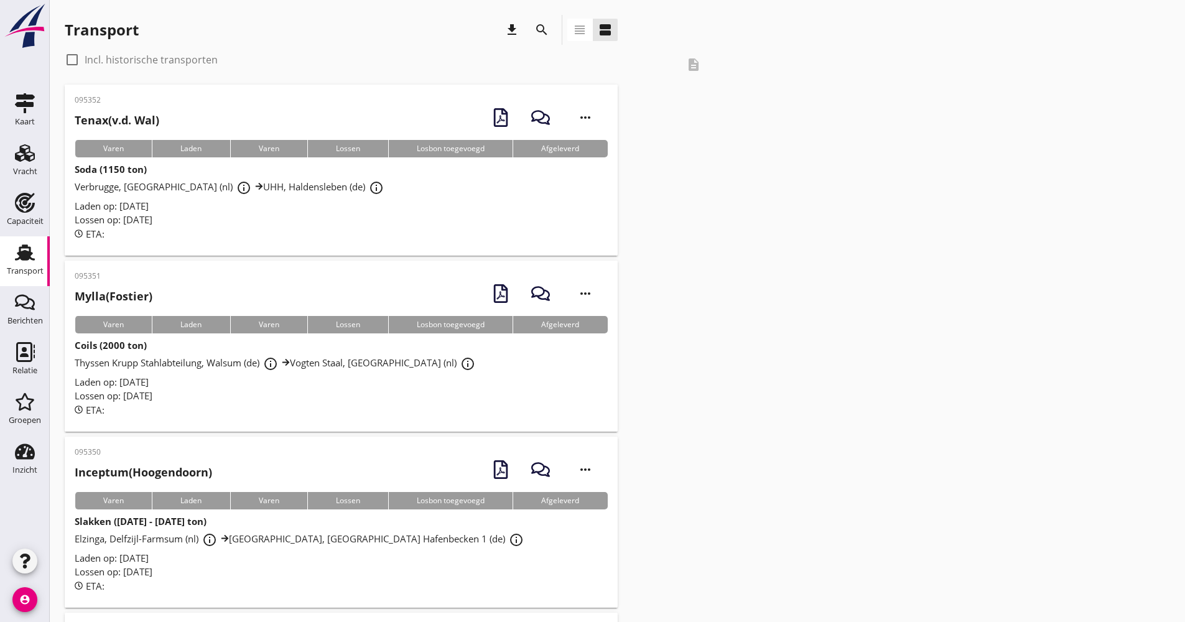
drag, startPoint x: 539, startPoint y: 24, endPoint x: 548, endPoint y: 23, distance: 9.4
click at [542, 23] on icon "search" at bounding box center [541, 29] width 15 height 15
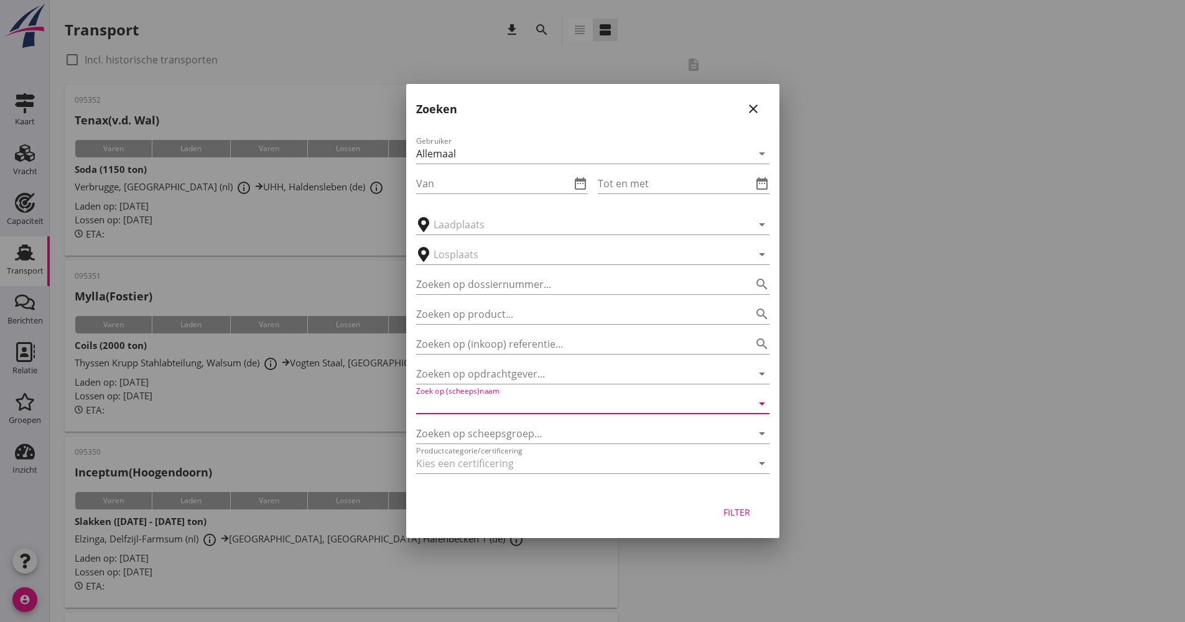
drag, startPoint x: 534, startPoint y: 396, endPoint x: 528, endPoint y: 401, distance: 7.5
click at [533, 396] on input "Zoek op (scheeps)naam" at bounding box center [575, 404] width 318 height 20
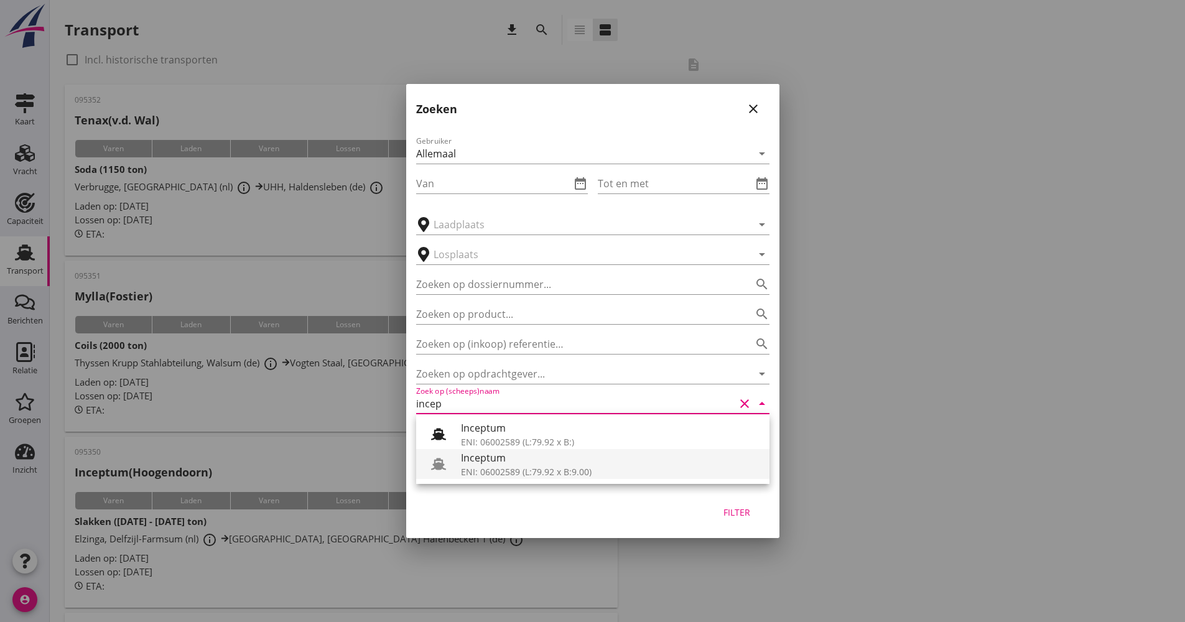
click at [503, 468] on div "ENI: 06002589 (L:79.92 x B:9.00)" at bounding box center [610, 471] width 299 height 13
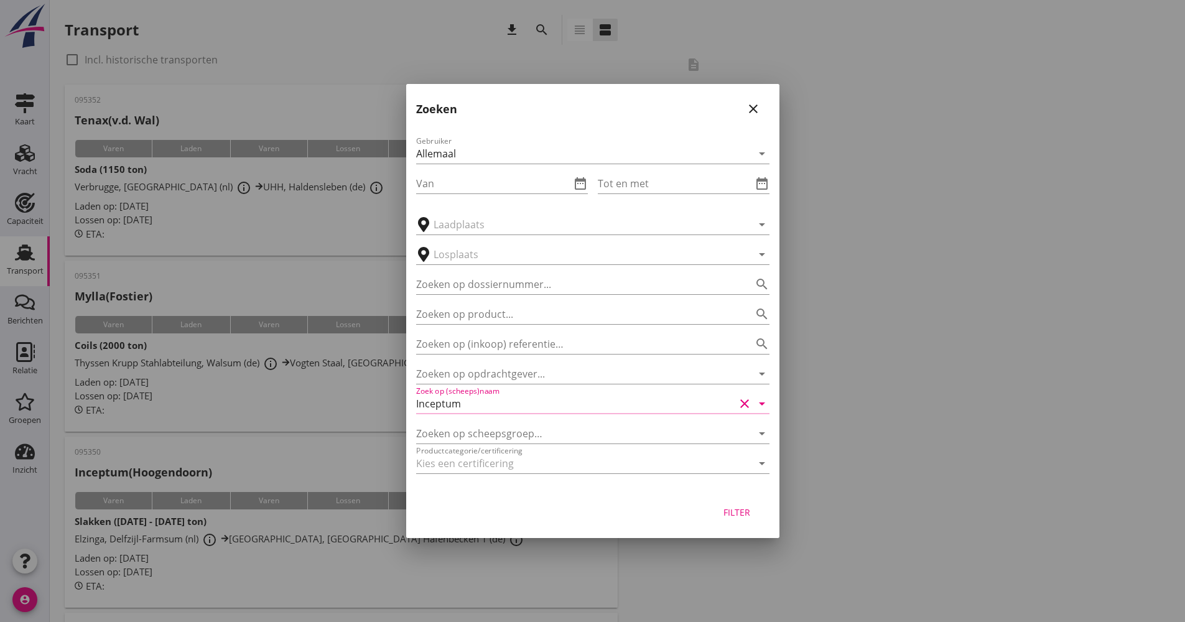
click at [745, 518] on div "Filter" at bounding box center [737, 512] width 35 height 13
type input "Inceptum"
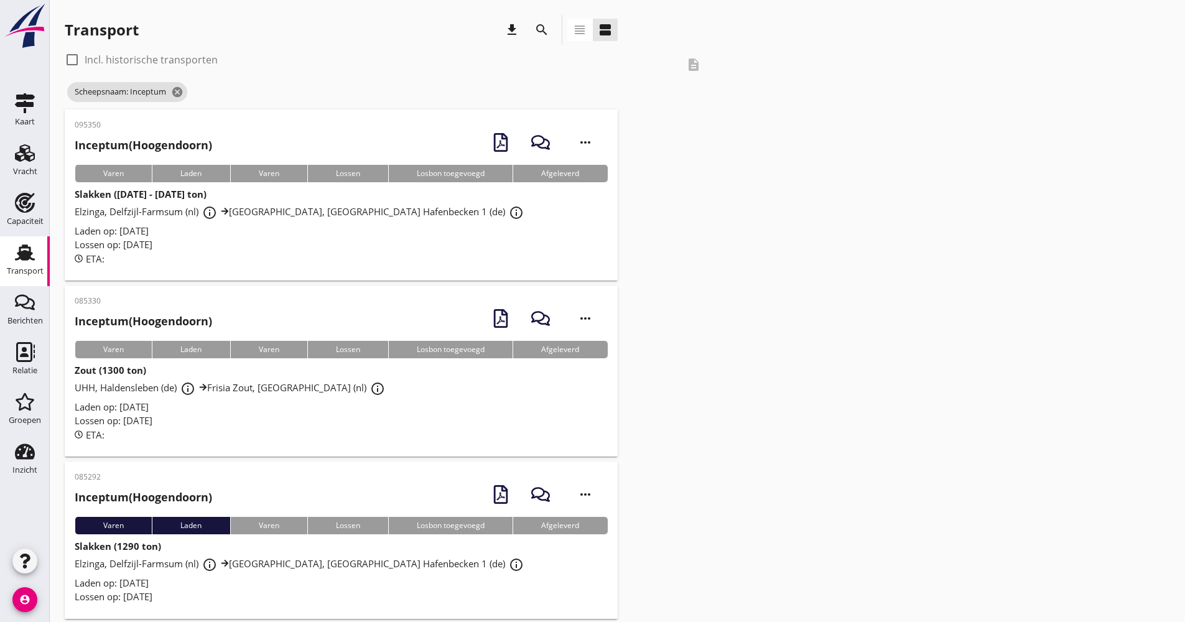
click at [285, 409] on div "Laden op: [DATE]" at bounding box center [341, 407] width 533 height 14
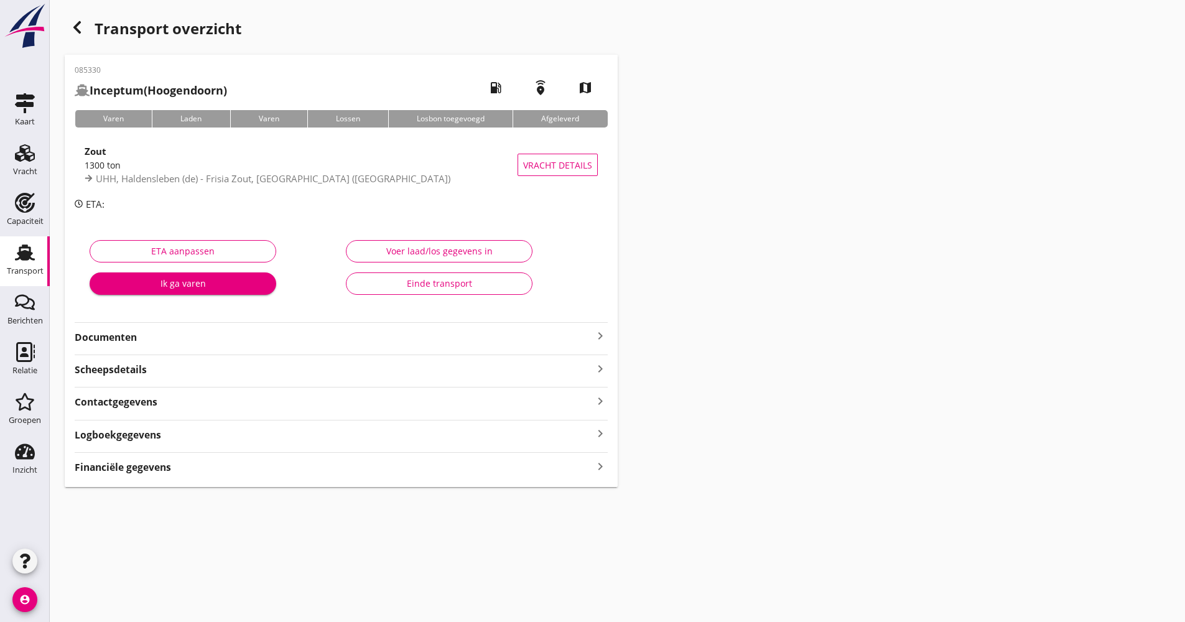
drag, startPoint x: 198, startPoint y: 427, endPoint x: 216, endPoint y: 431, distance: 18.4
click at [198, 428] on div "Logboekgegevens keyboard_arrow_right" at bounding box center [341, 433] width 533 height 17
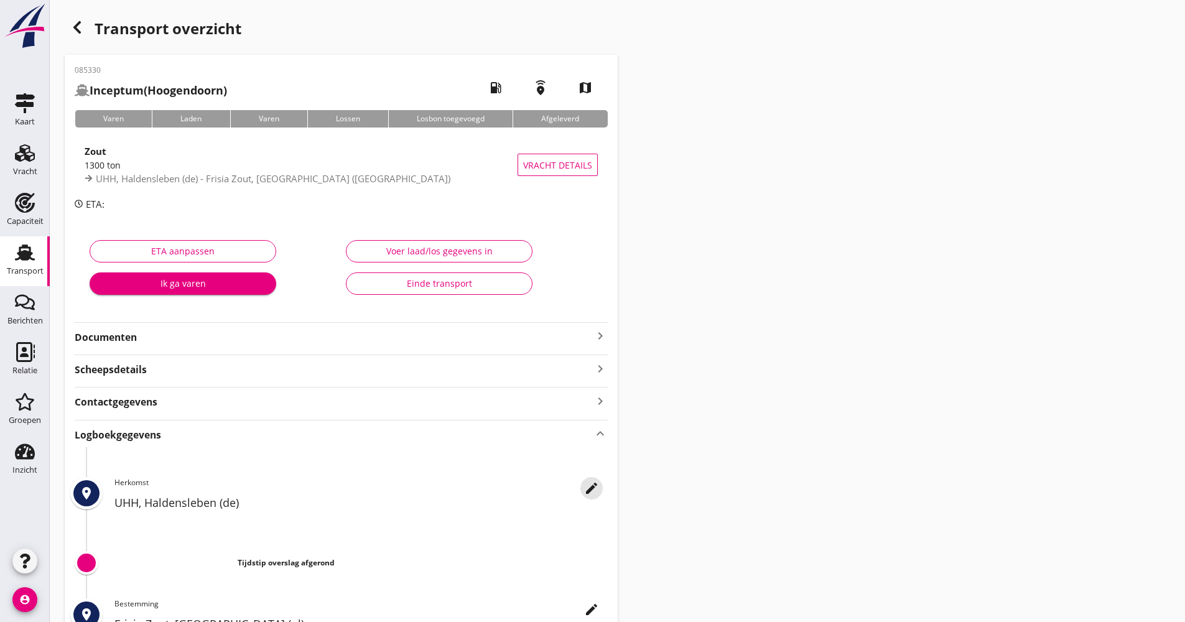
drag, startPoint x: 600, startPoint y: 490, endPoint x: 611, endPoint y: 455, distance: 36.8
click at [600, 491] on div "edit" at bounding box center [591, 488] width 22 height 15
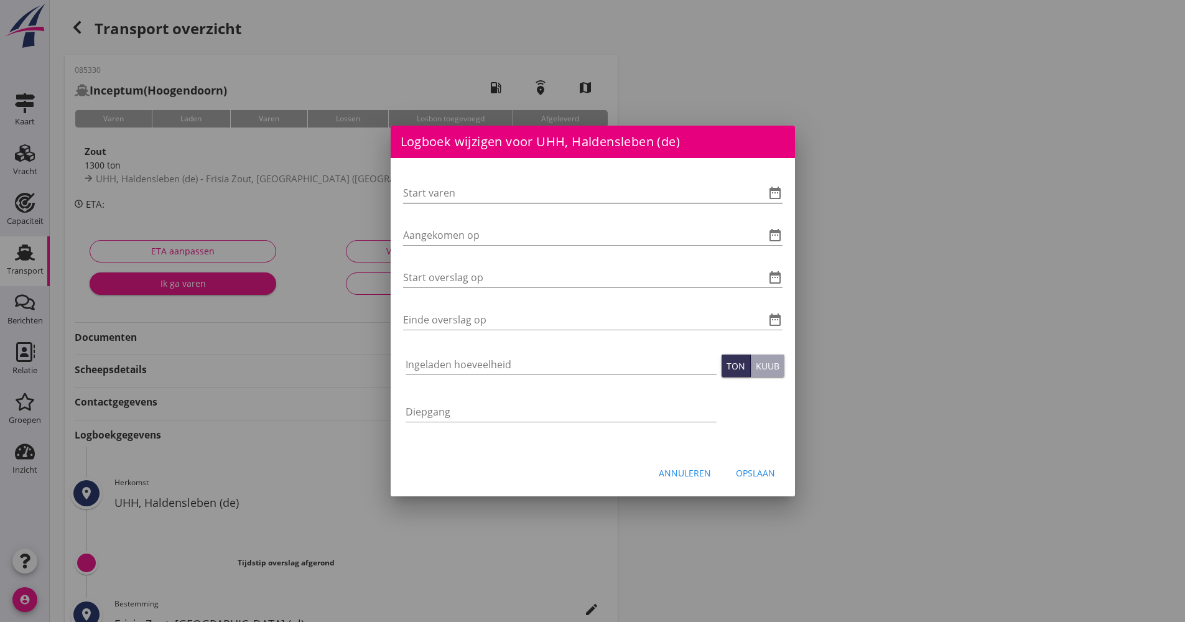
click at [778, 189] on icon "date_range" at bounding box center [775, 192] width 15 height 15
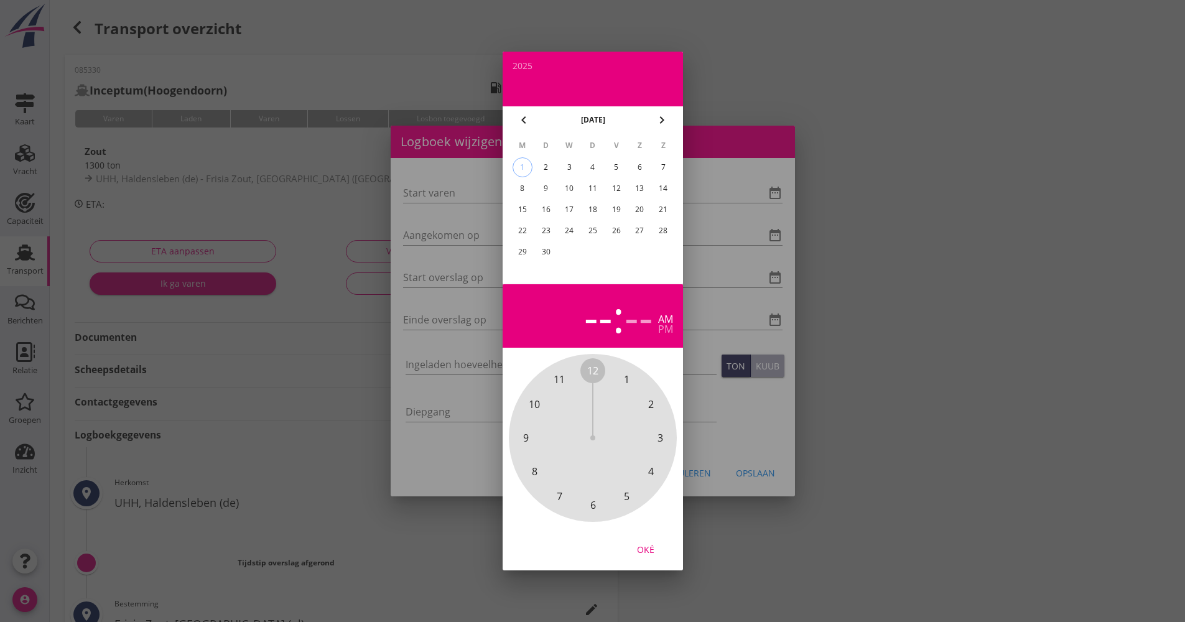
click at [521, 170] on div "1" at bounding box center [522, 167] width 19 height 19
drag, startPoint x: 596, startPoint y: 378, endPoint x: 601, endPoint y: 490, distance: 112.1
click at [601, 490] on div "12 1 2 3 4 5 6 7 8 9 10 11" at bounding box center [593, 438] width 134 height 134
click at [597, 376] on span "00" at bounding box center [592, 370] width 11 height 15
click at [593, 374] on span "00" at bounding box center [592, 370] width 11 height 15
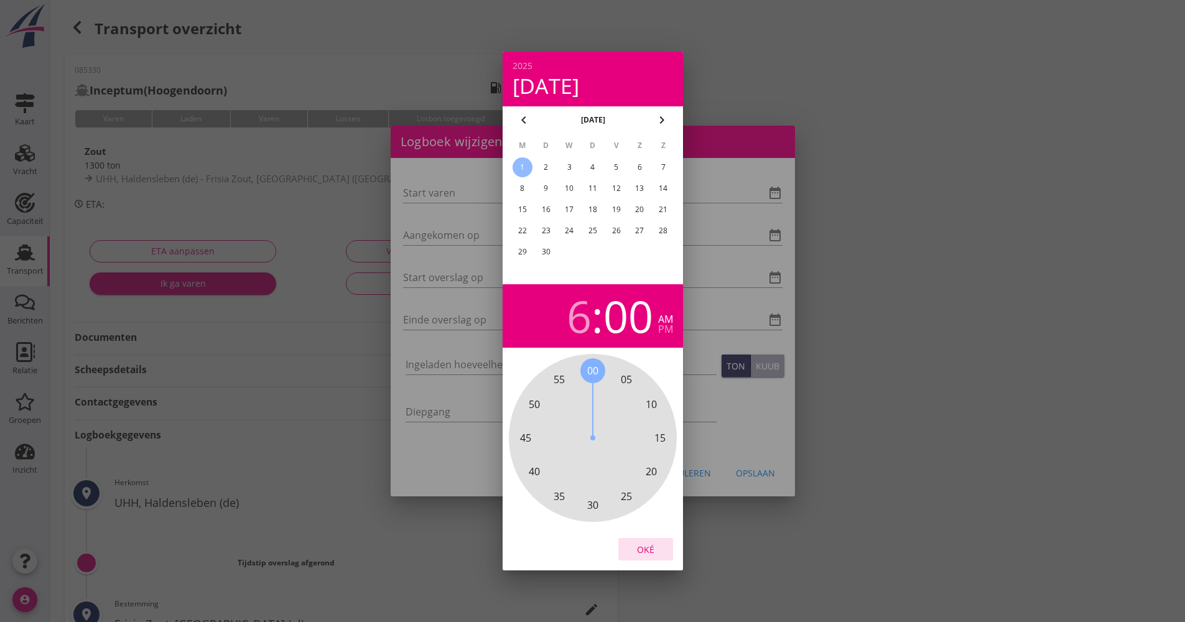
click at [648, 547] on div "Oké" at bounding box center [645, 549] width 35 height 13
type input "[DATE] 06:00"
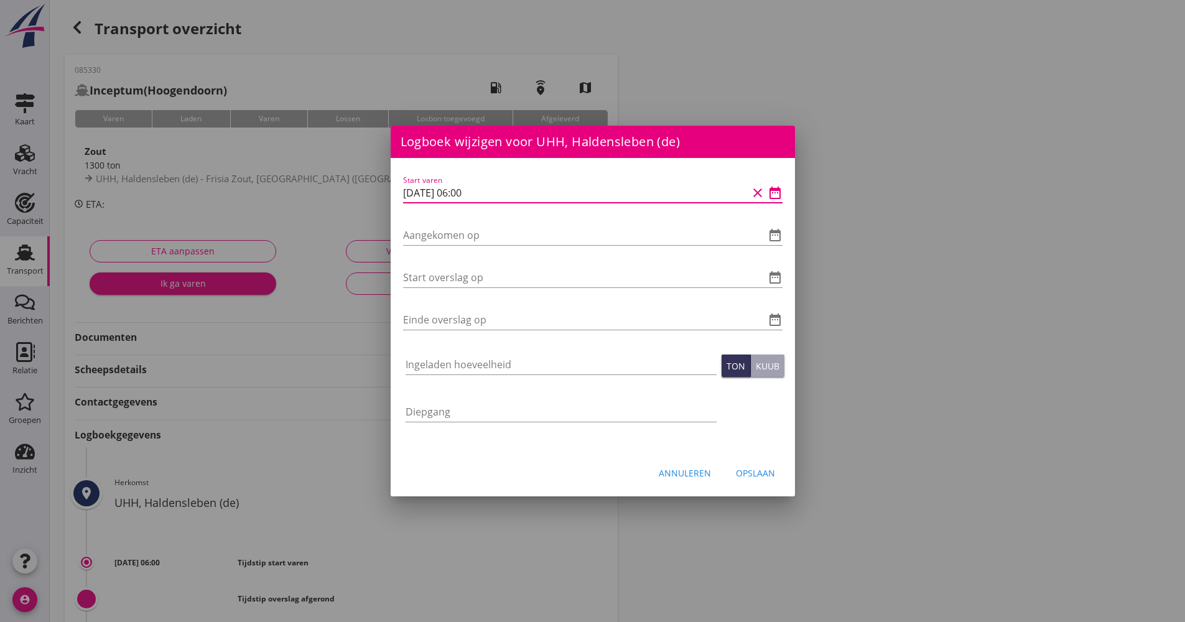
drag, startPoint x: 436, startPoint y: 190, endPoint x: 382, endPoint y: 190, distance: 54.1
click at [379, 190] on div "[EMAIL_ADDRESS][DOMAIN_NAME] Klant emailadres [PERSON_NAME][EMAIL_ADDRESS][DOMA…" at bounding box center [592, 415] width 1185 height 830
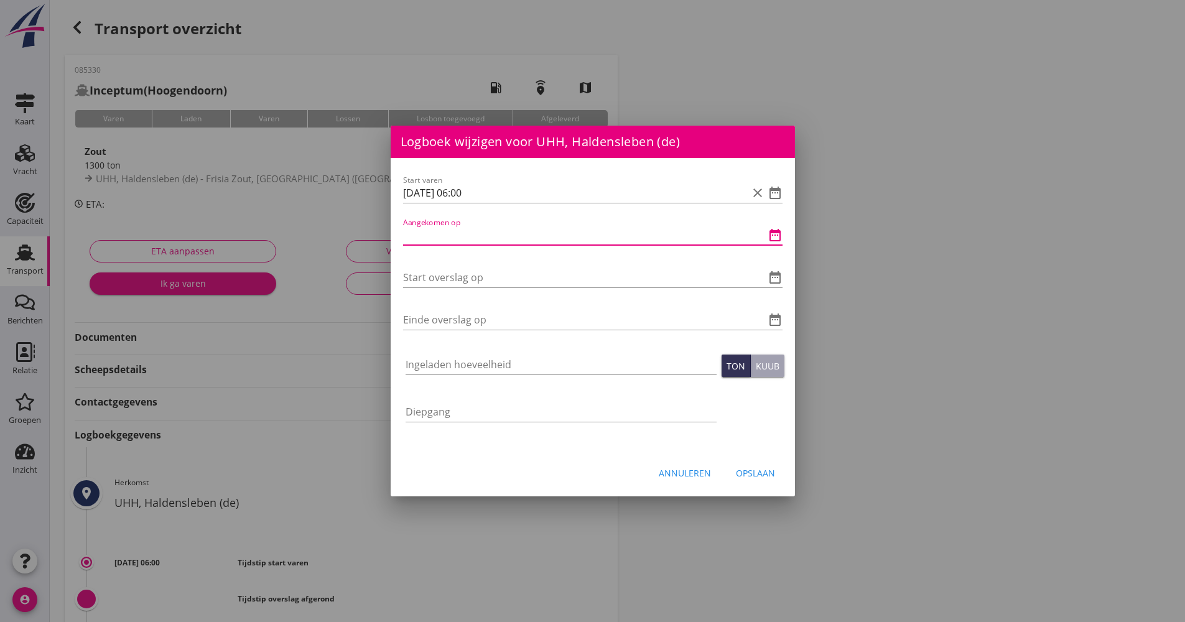
paste input "[DATE] 06:00"
drag, startPoint x: 466, startPoint y: 231, endPoint x: 448, endPoint y: 227, distance: 17.8
click at [450, 228] on input "[DATE] 06:00" at bounding box center [575, 235] width 345 height 20
drag, startPoint x: 503, startPoint y: 237, endPoint x: 402, endPoint y: 237, distance: 100.8
click at [376, 237] on div "[EMAIL_ADDRESS][DOMAIN_NAME] Klant emailadres [PERSON_NAME][EMAIL_ADDRESS][DOMA…" at bounding box center [592, 415] width 1185 height 830
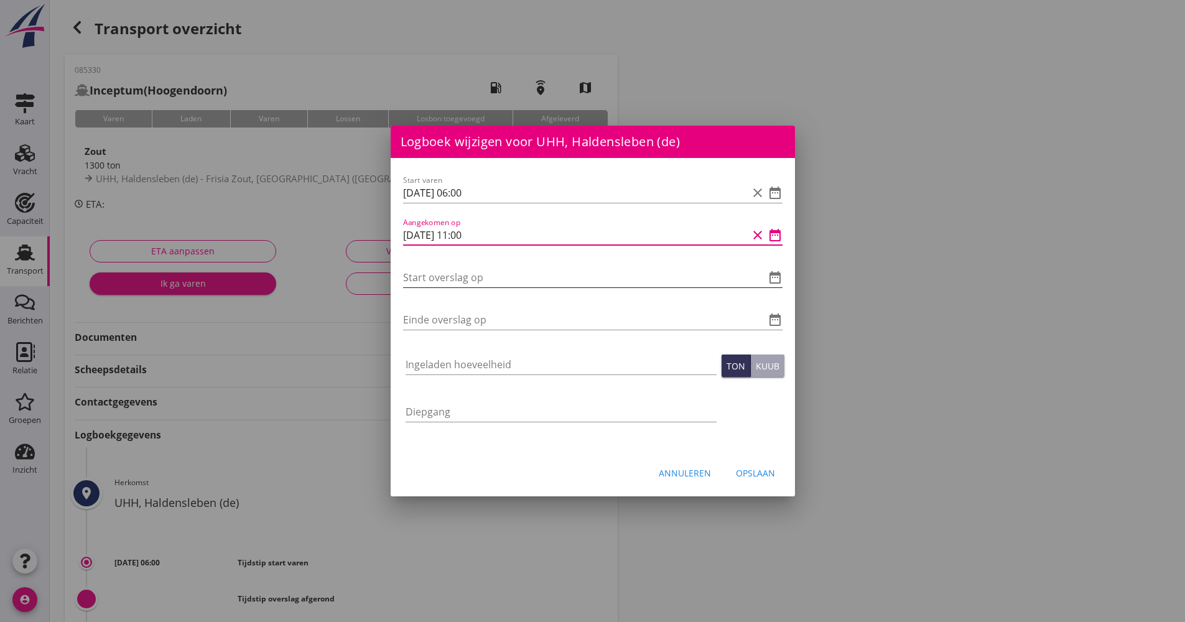
type input "[DATE] 11:00"
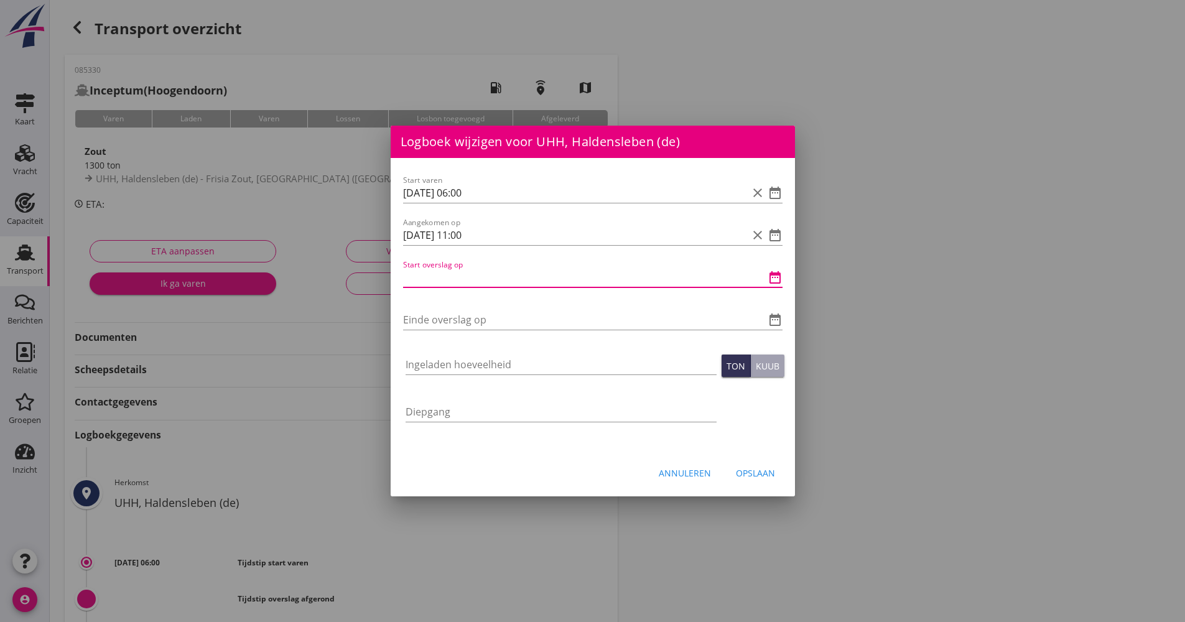
paste input "[DATE] 11:00"
type input "[DATE] 11:00"
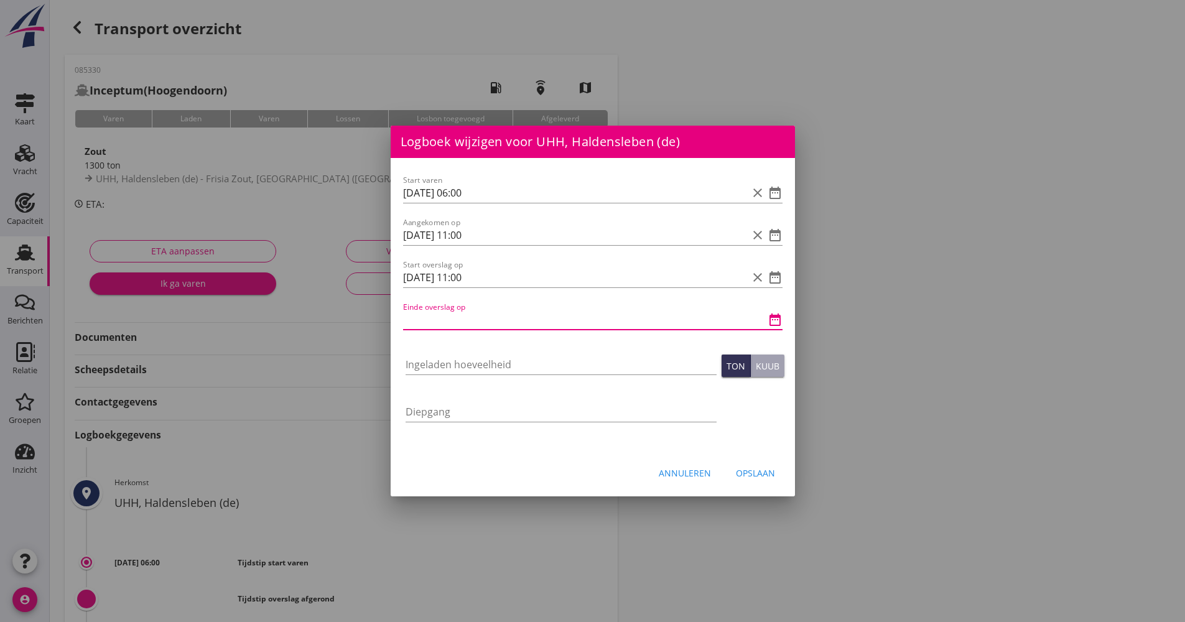
paste input "[DATE] 11:00"
click at [462, 317] on input "[DATE] 11:00" at bounding box center [575, 320] width 345 height 20
type input "[DATE] 15:00"
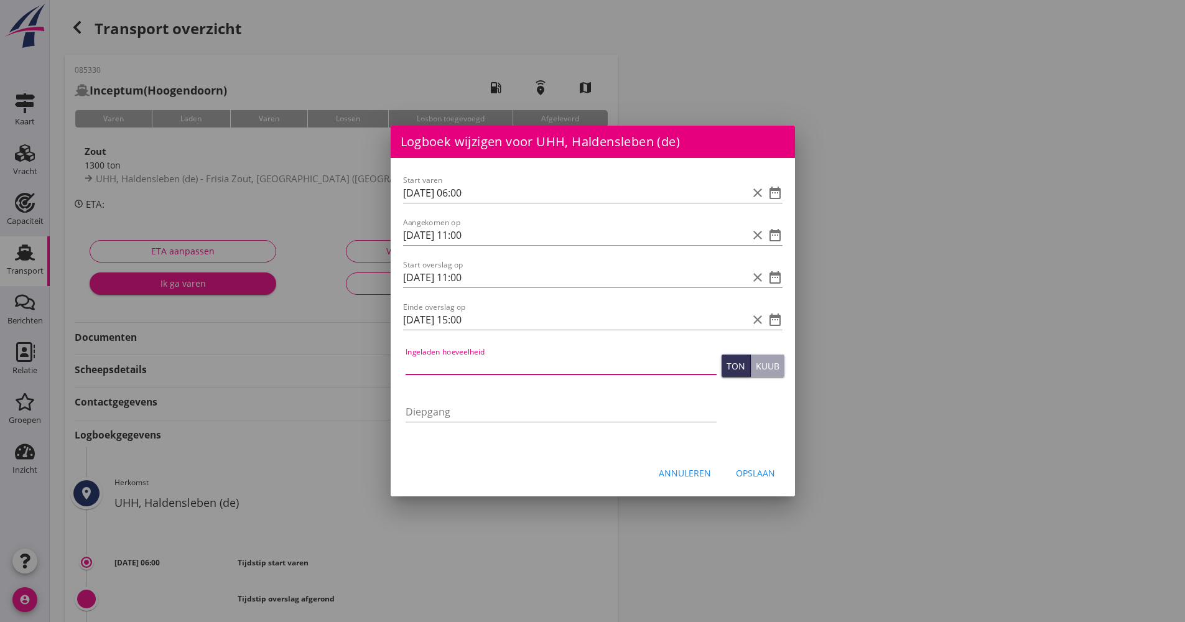
click at [465, 363] on input "Ingeladen hoeveelheid" at bounding box center [561, 365] width 311 height 20
type input "1295.946"
click at [744, 478] on div "Opslaan" at bounding box center [755, 473] width 39 height 13
